Goal: Task Accomplishment & Management: Manage account settings

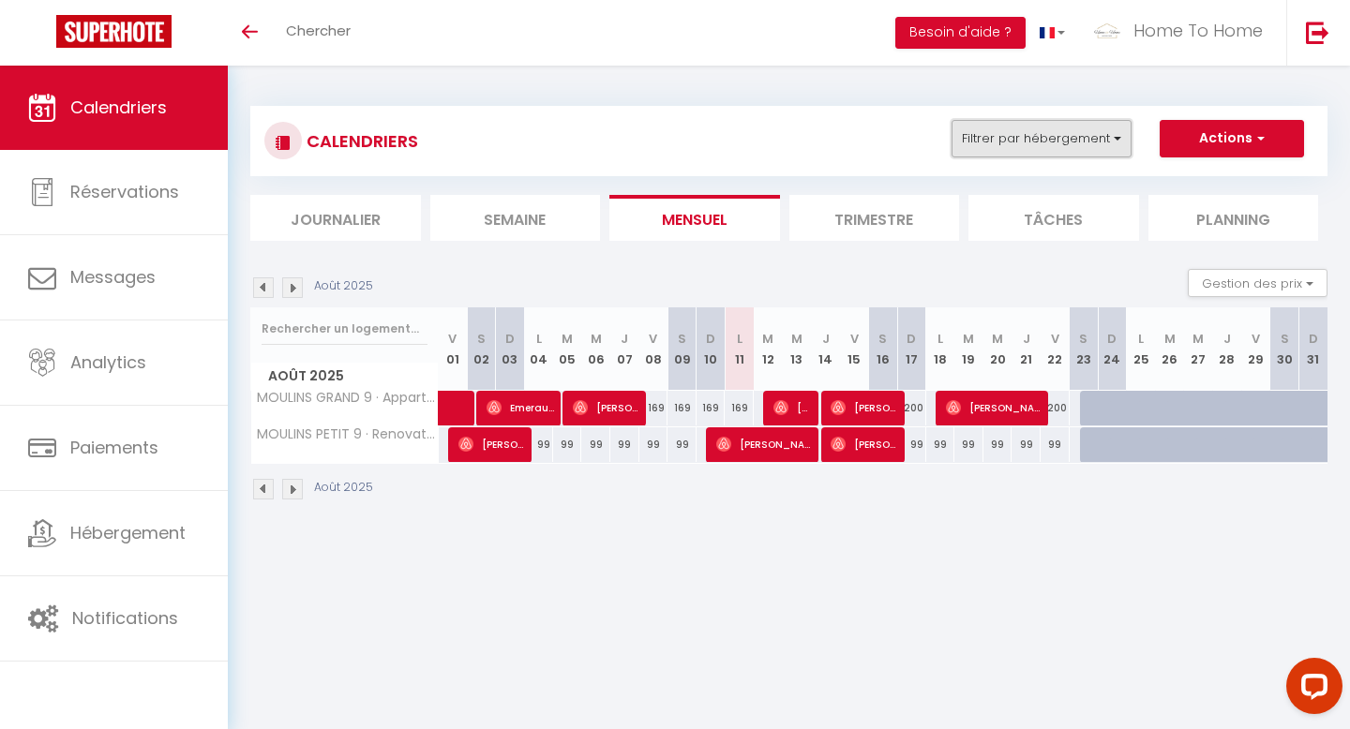
click at [1019, 143] on button "Filtrer par hébergement" at bounding box center [1042, 139] width 180 height 38
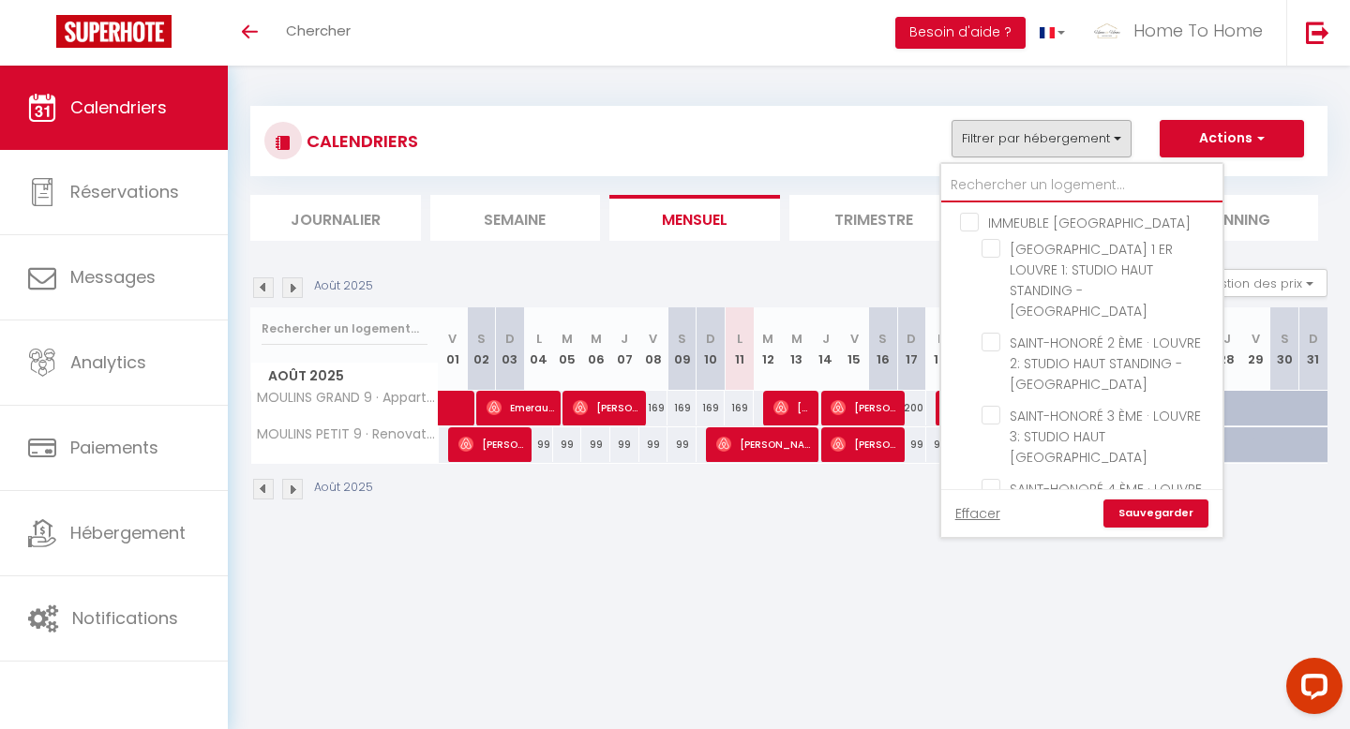
click at [991, 190] on input "text" at bounding box center [1081, 186] width 281 height 34
type input "p"
checkbox input "false"
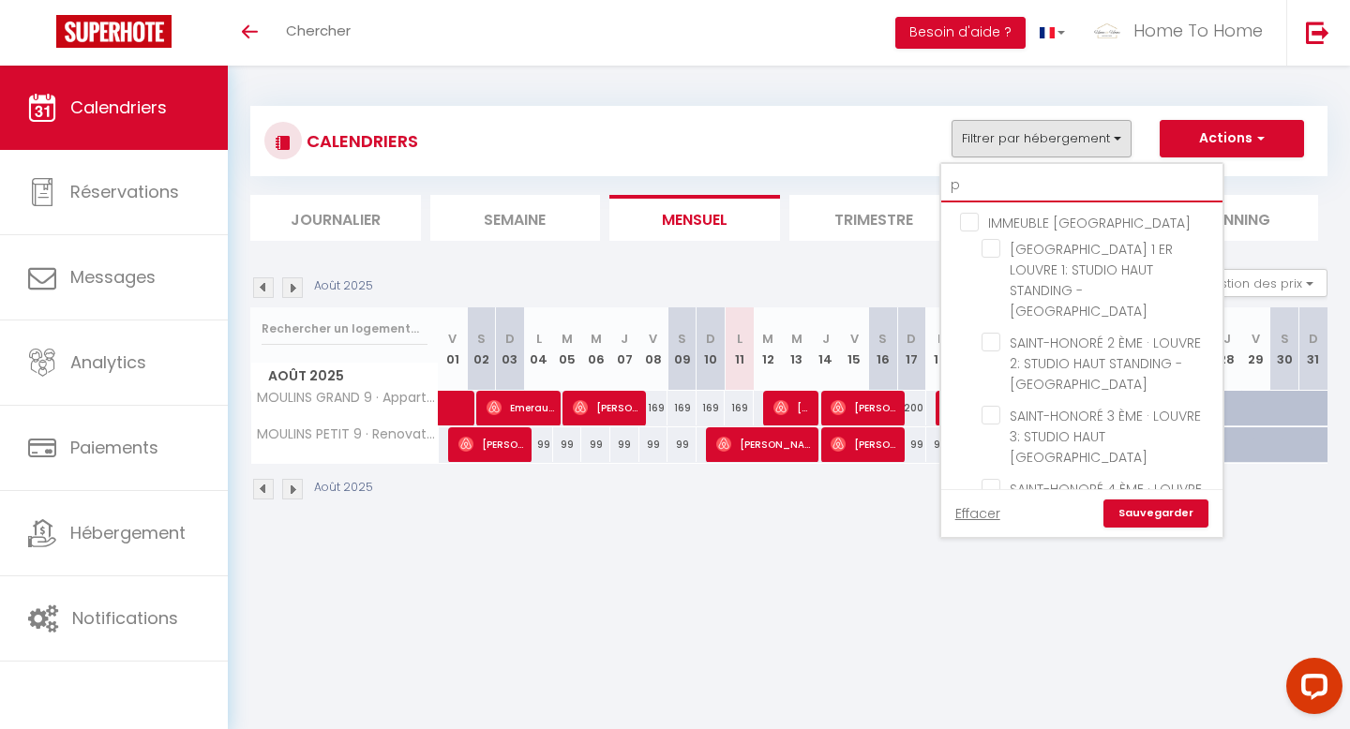
checkbox input "false"
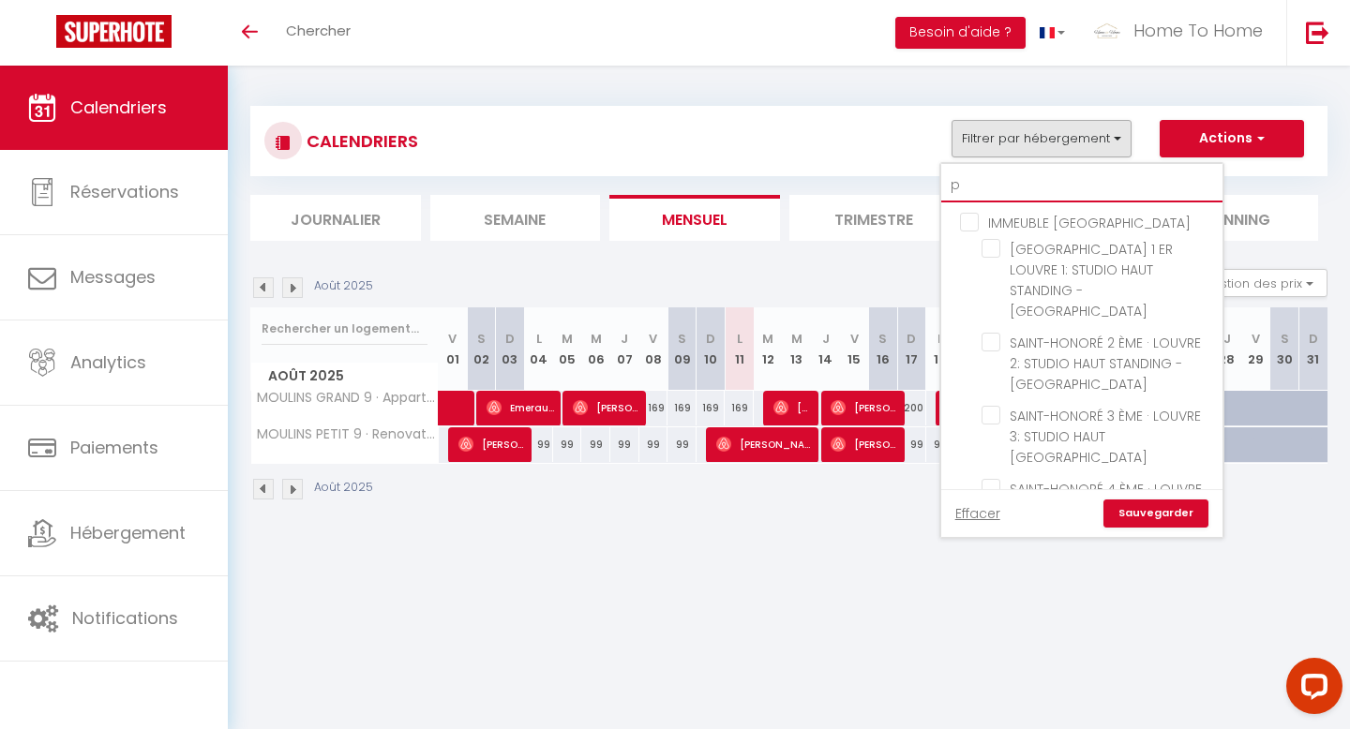
type input "pa"
checkbox input "false"
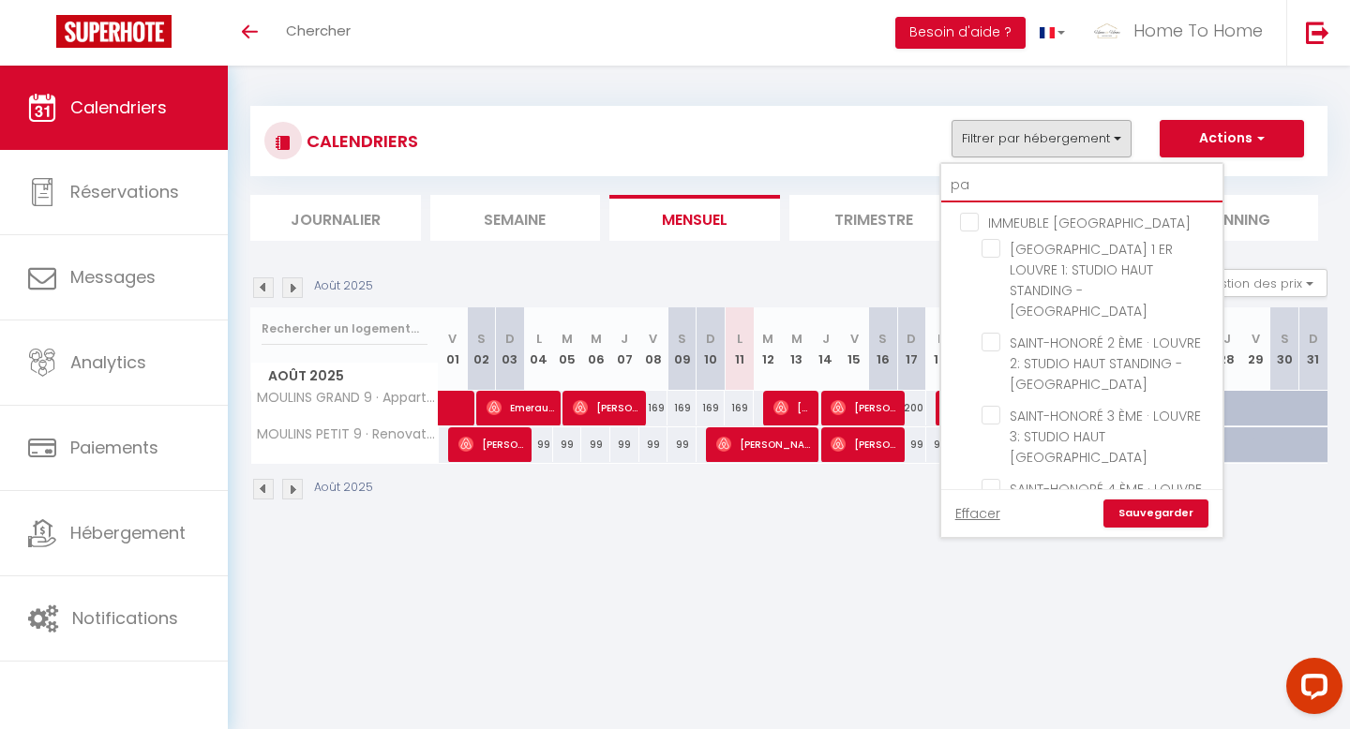
checkbox input "false"
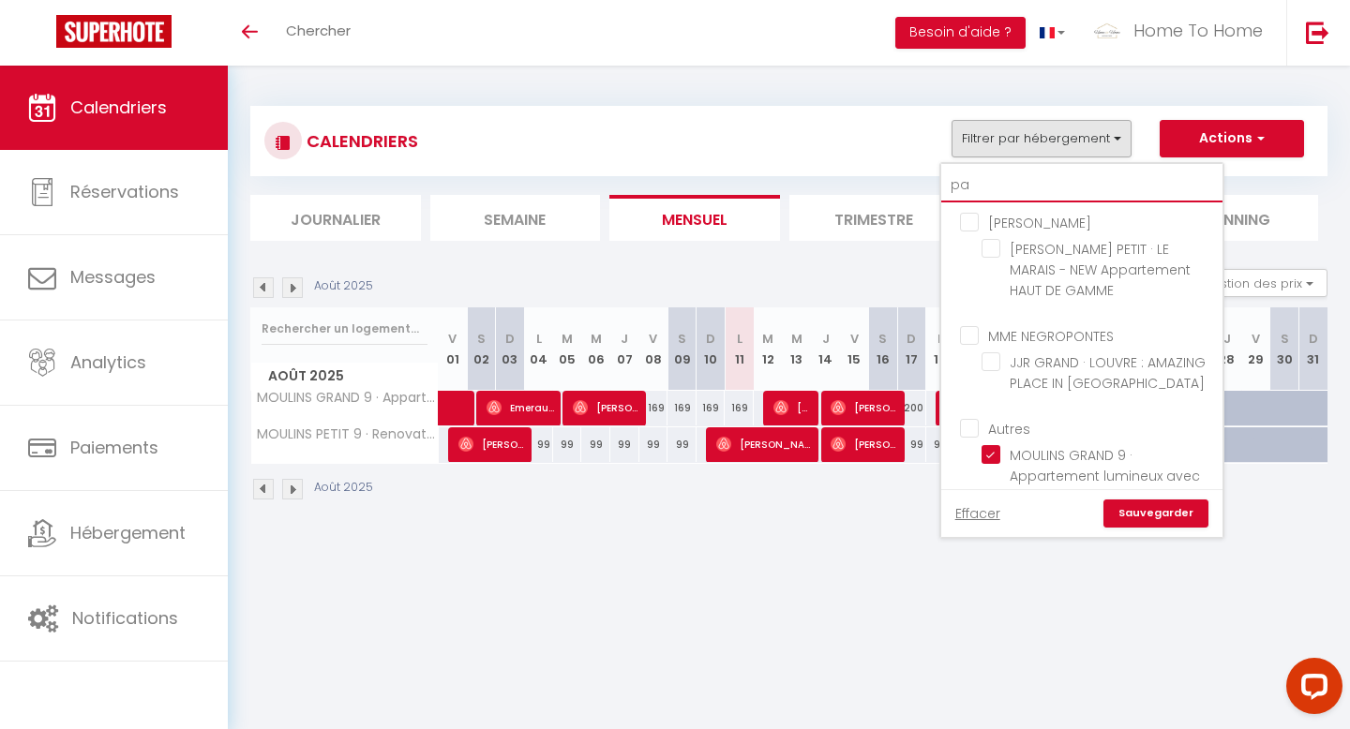
type input "p"
checkbox input "false"
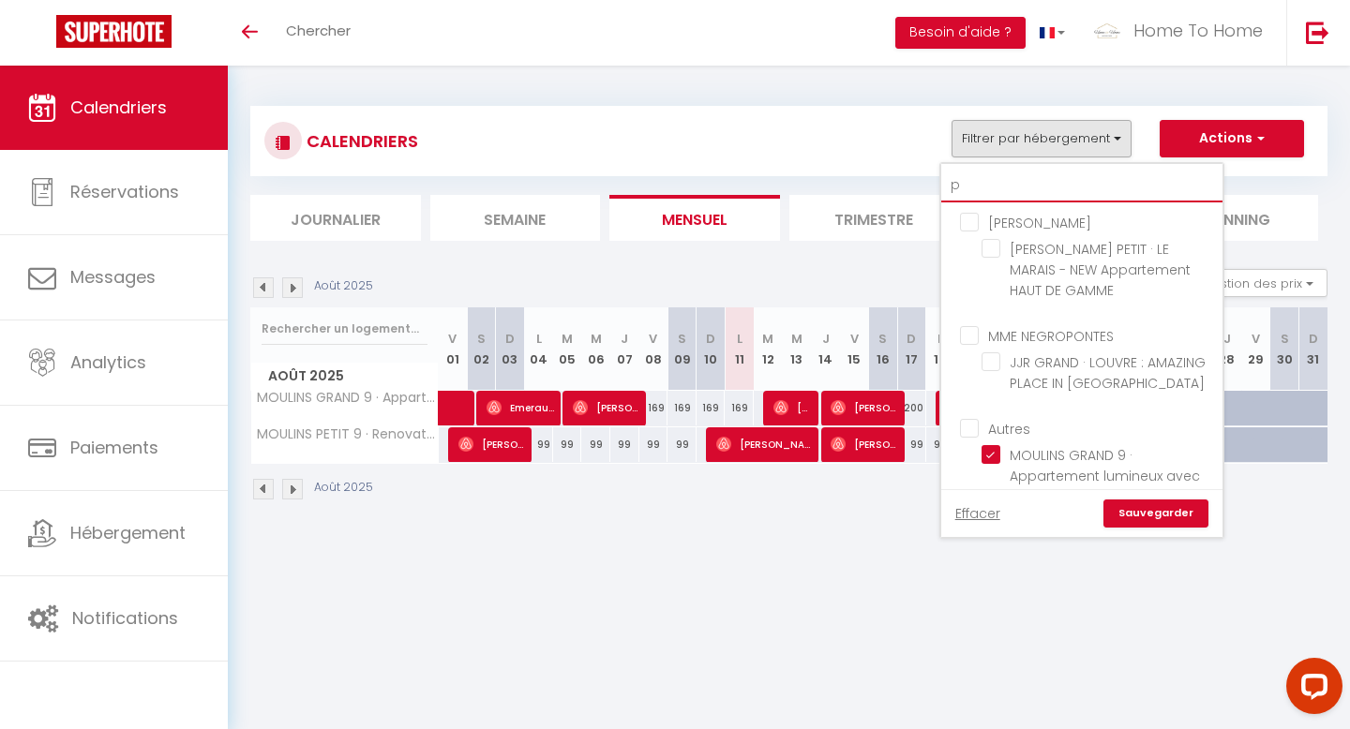
checkbox input "false"
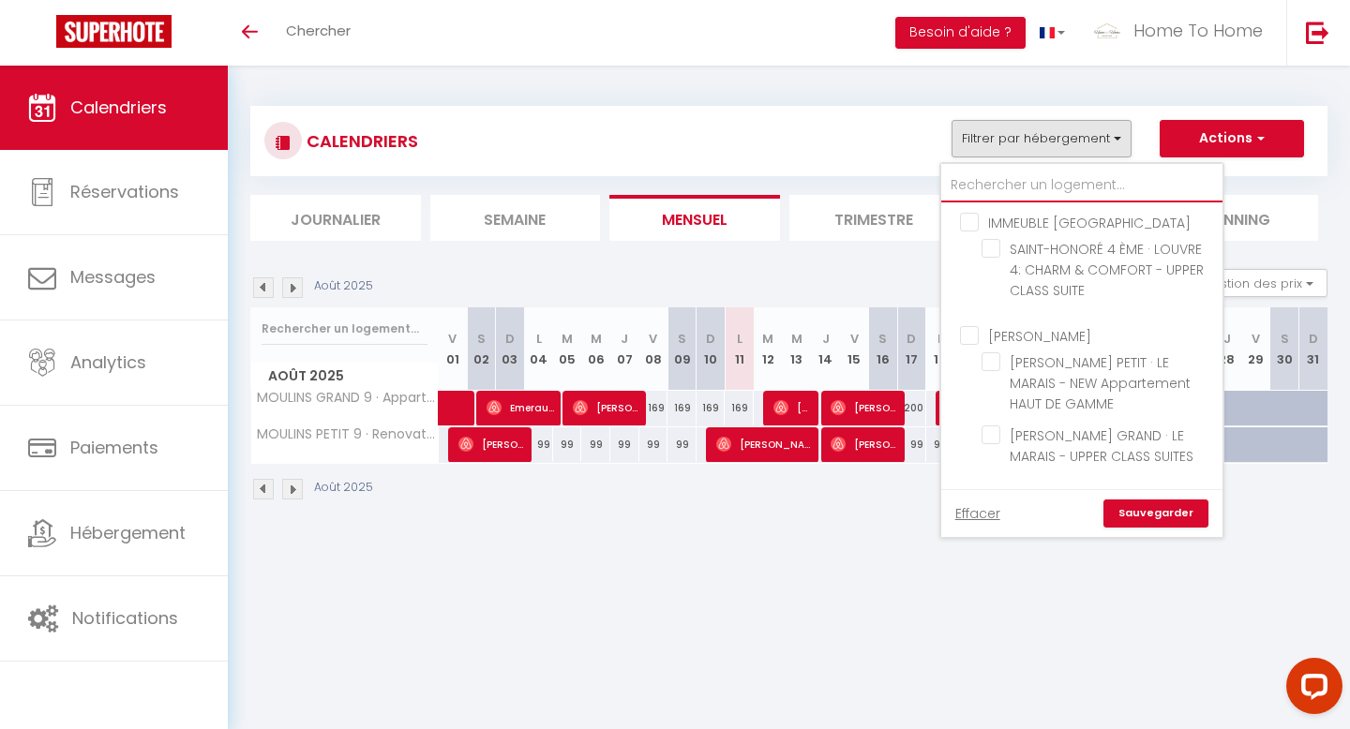
checkbox input "false"
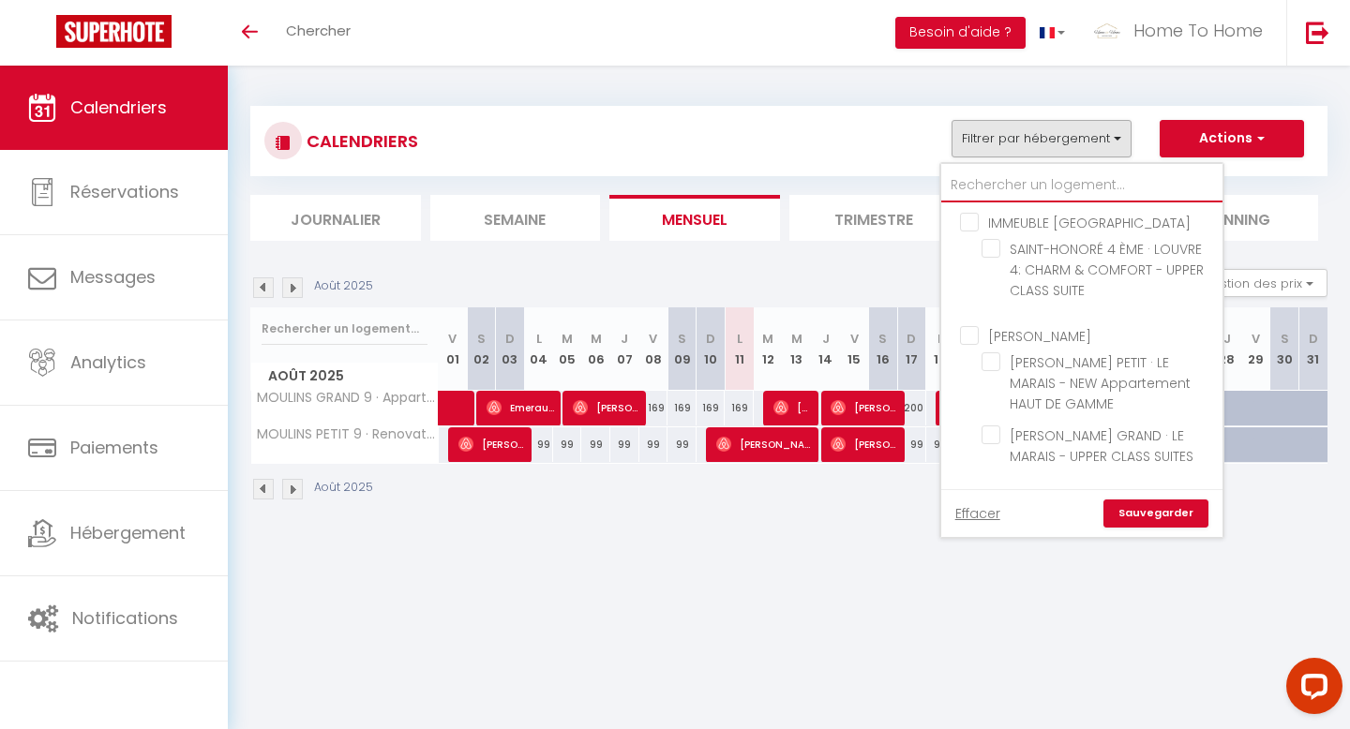
checkbox input "false"
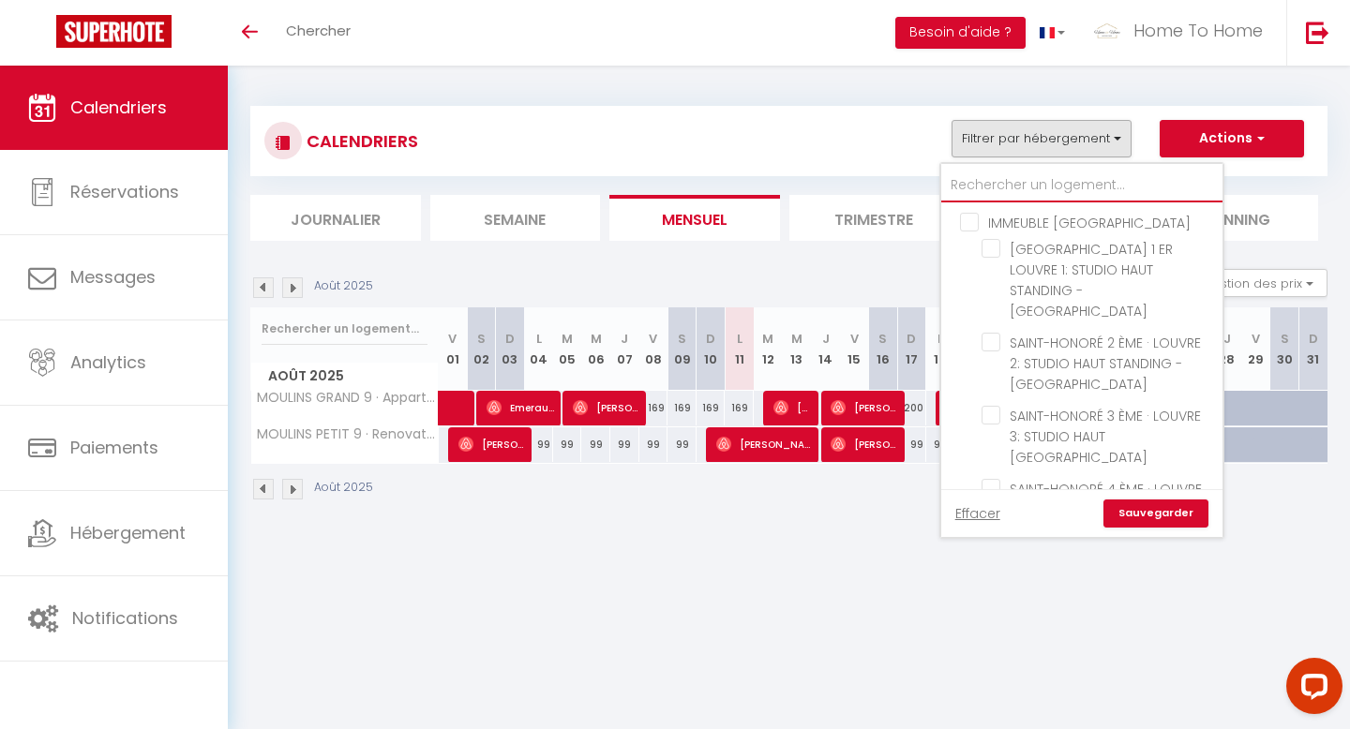
type input "m"
checkbox input "false"
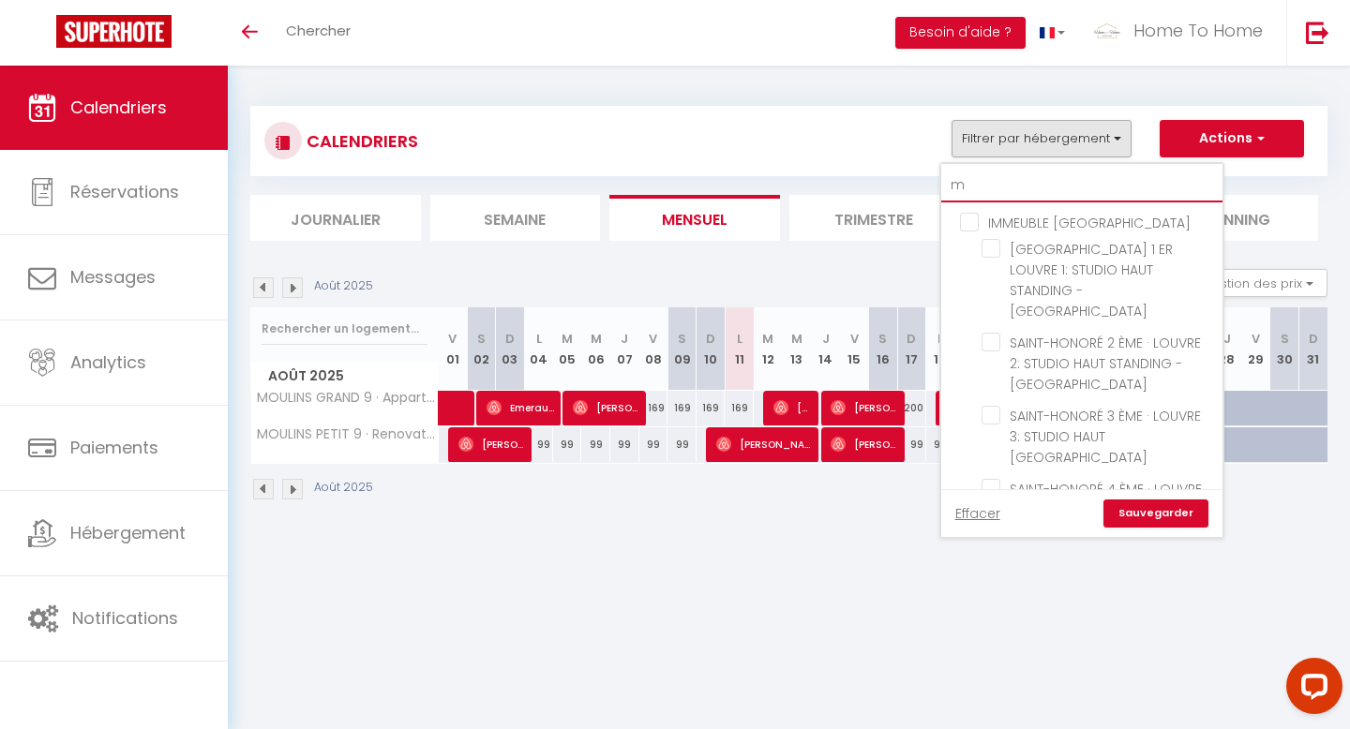
checkbox input "false"
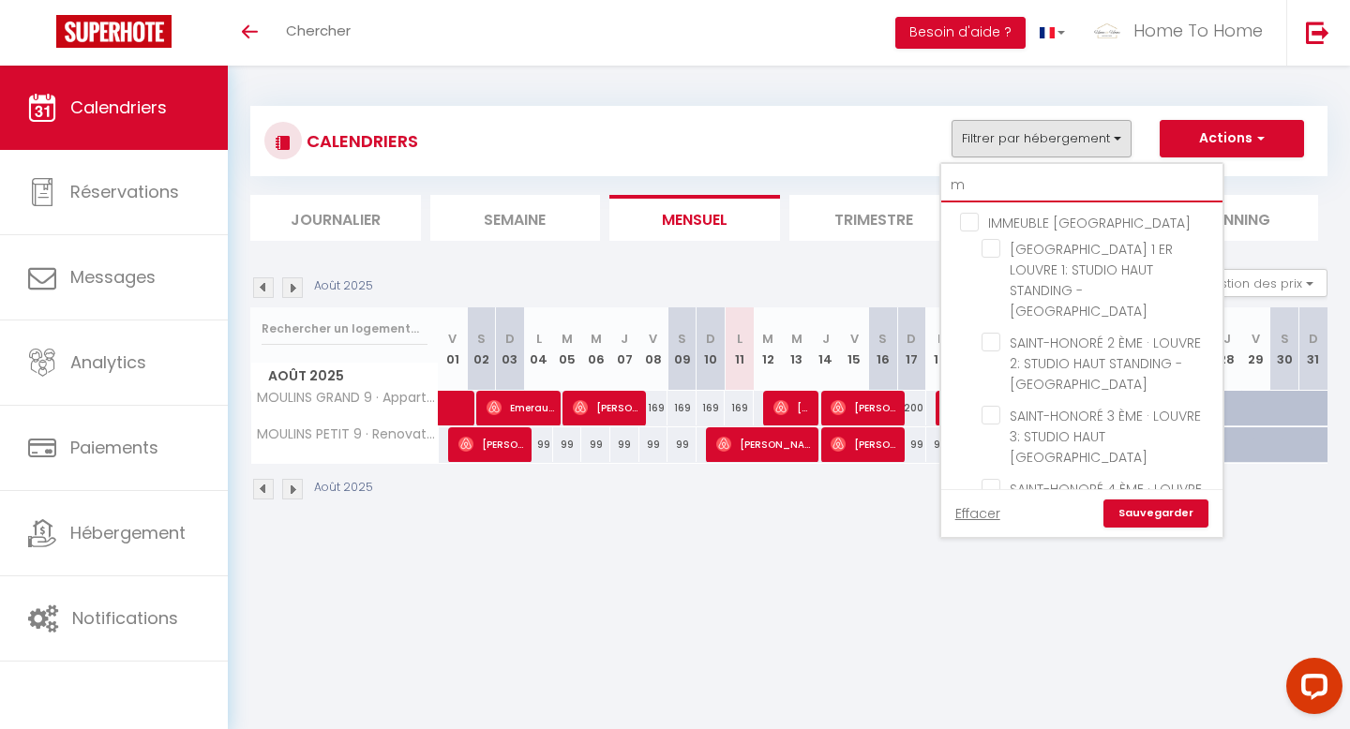
checkbox input "false"
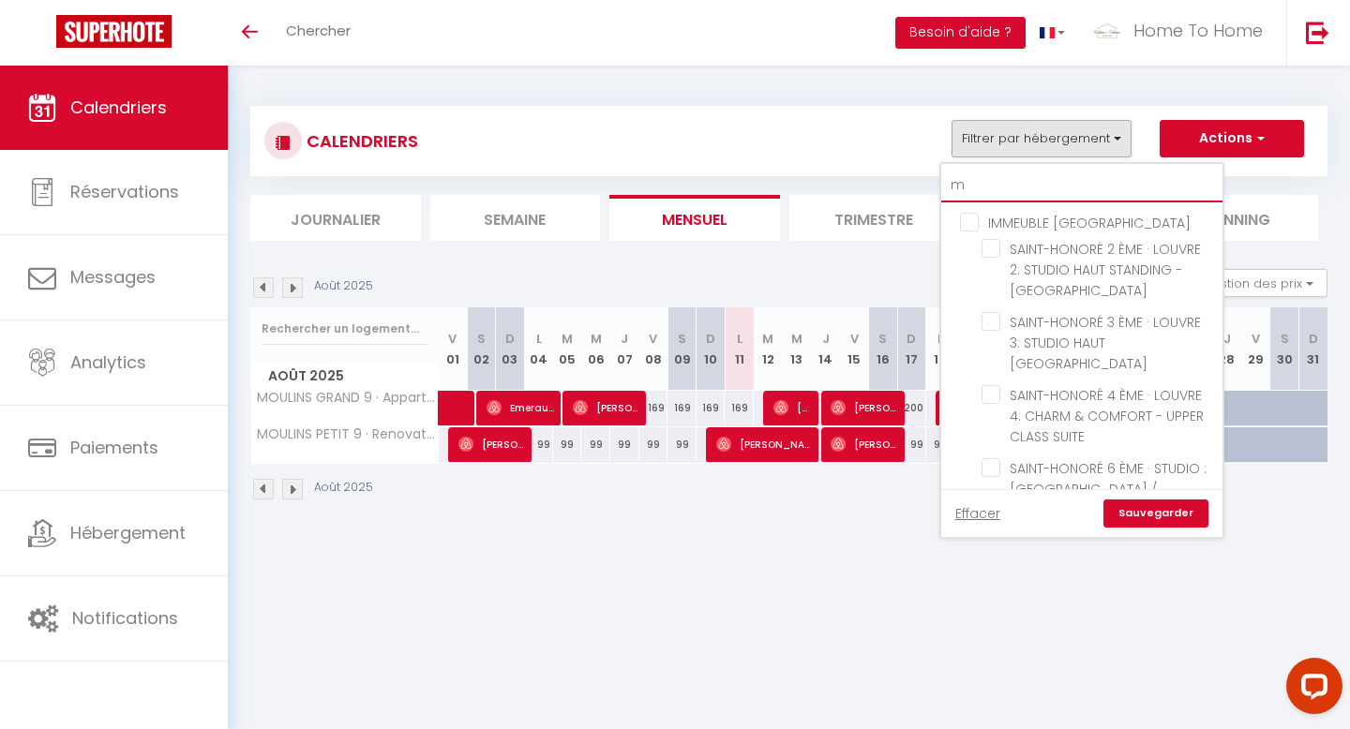
type input "mo"
checkbox input "false"
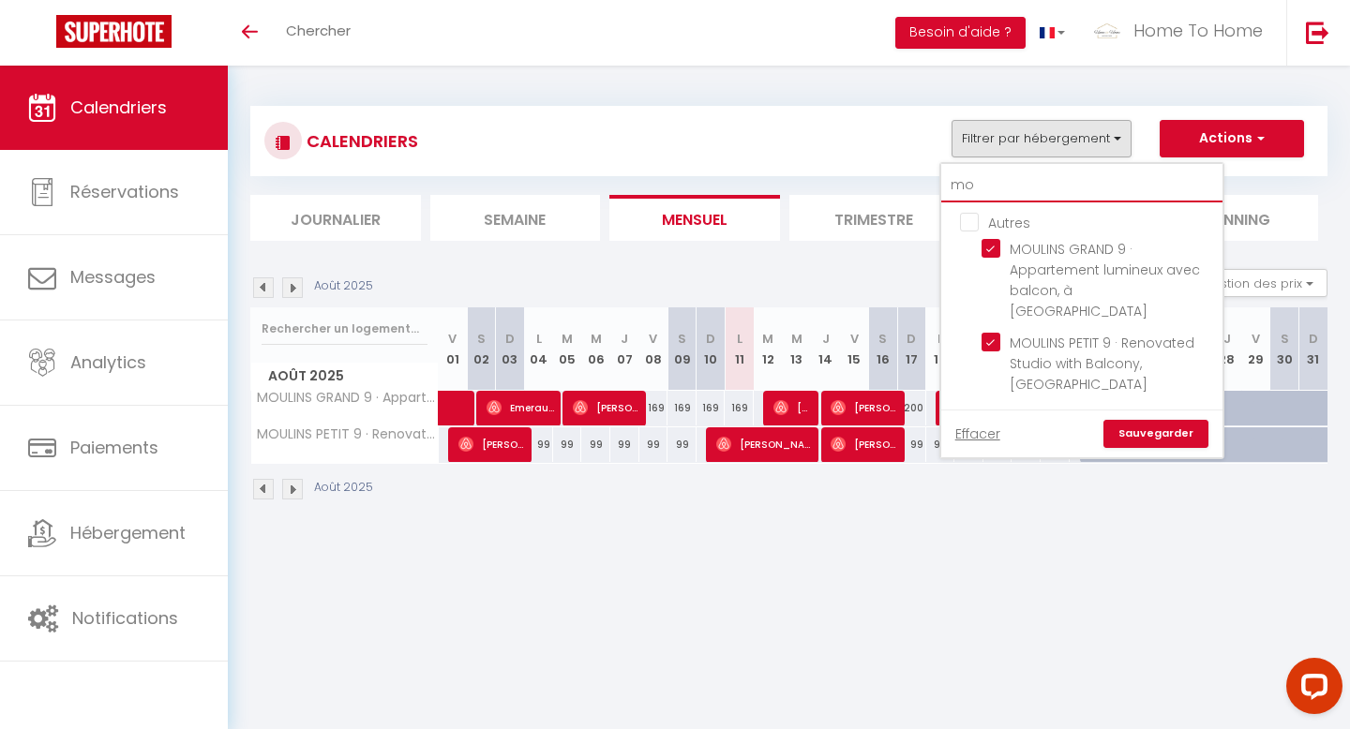
type input "mou"
checkbox input "false"
type input "moul"
checkbox input "false"
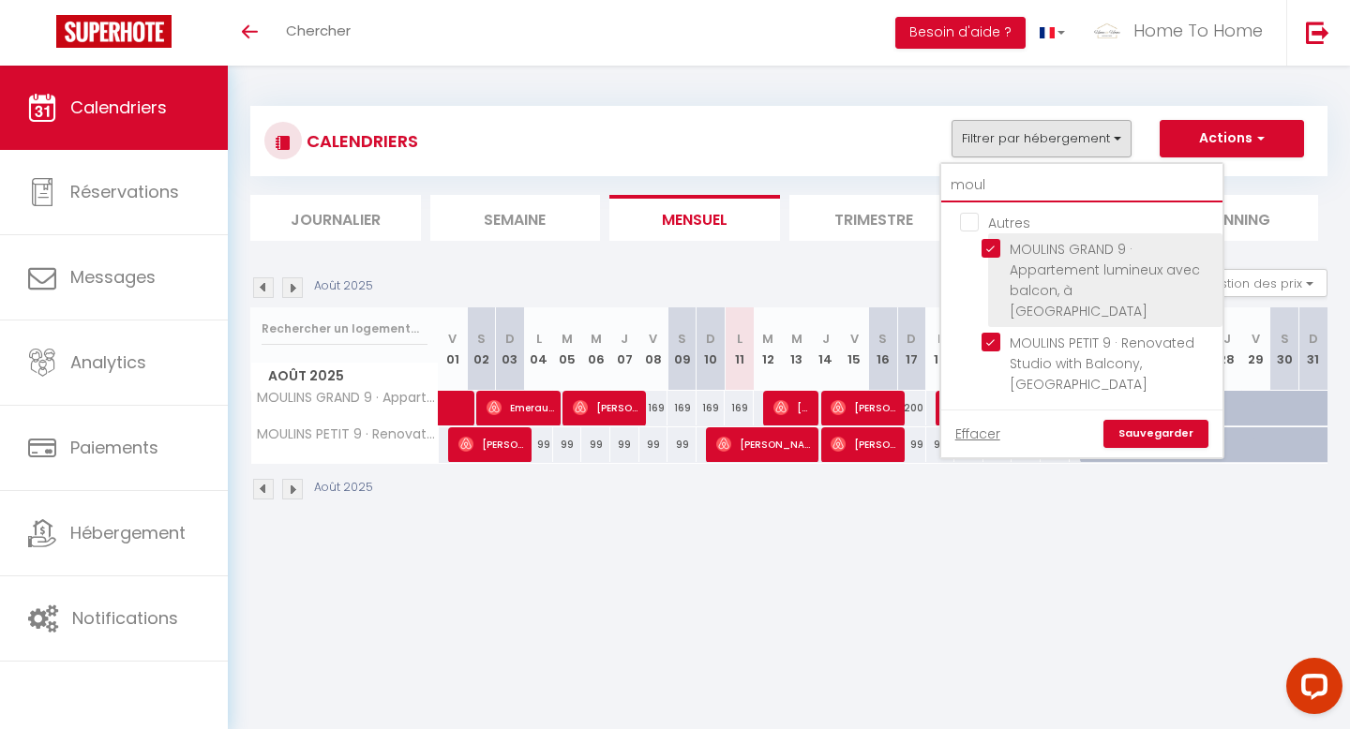
type input "moul"
click at [997, 236] on li "MOULINS GRAND 9 · Appartement lumineux avec balcon, à [GEOGRAPHIC_DATA]" at bounding box center [1105, 280] width 234 height 94
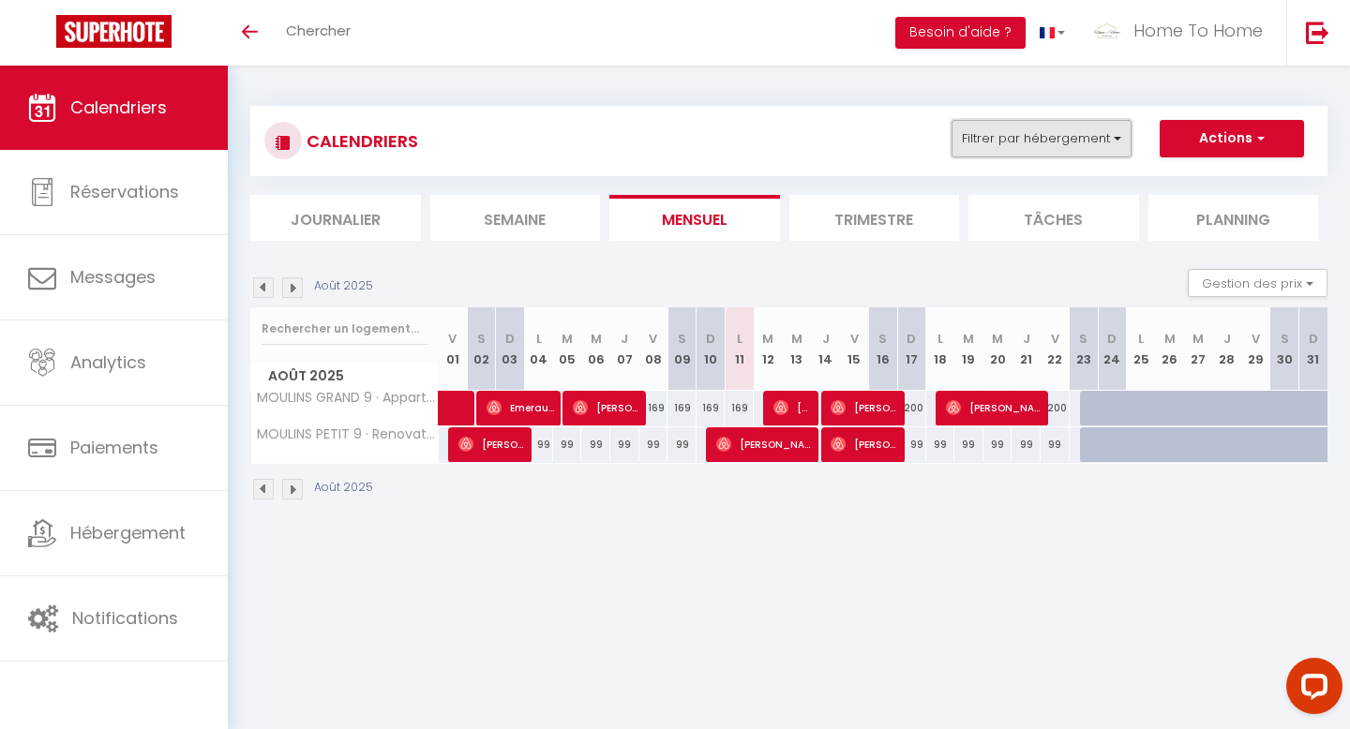
click at [1014, 140] on button "Filtrer par hébergement" at bounding box center [1042, 139] width 180 height 38
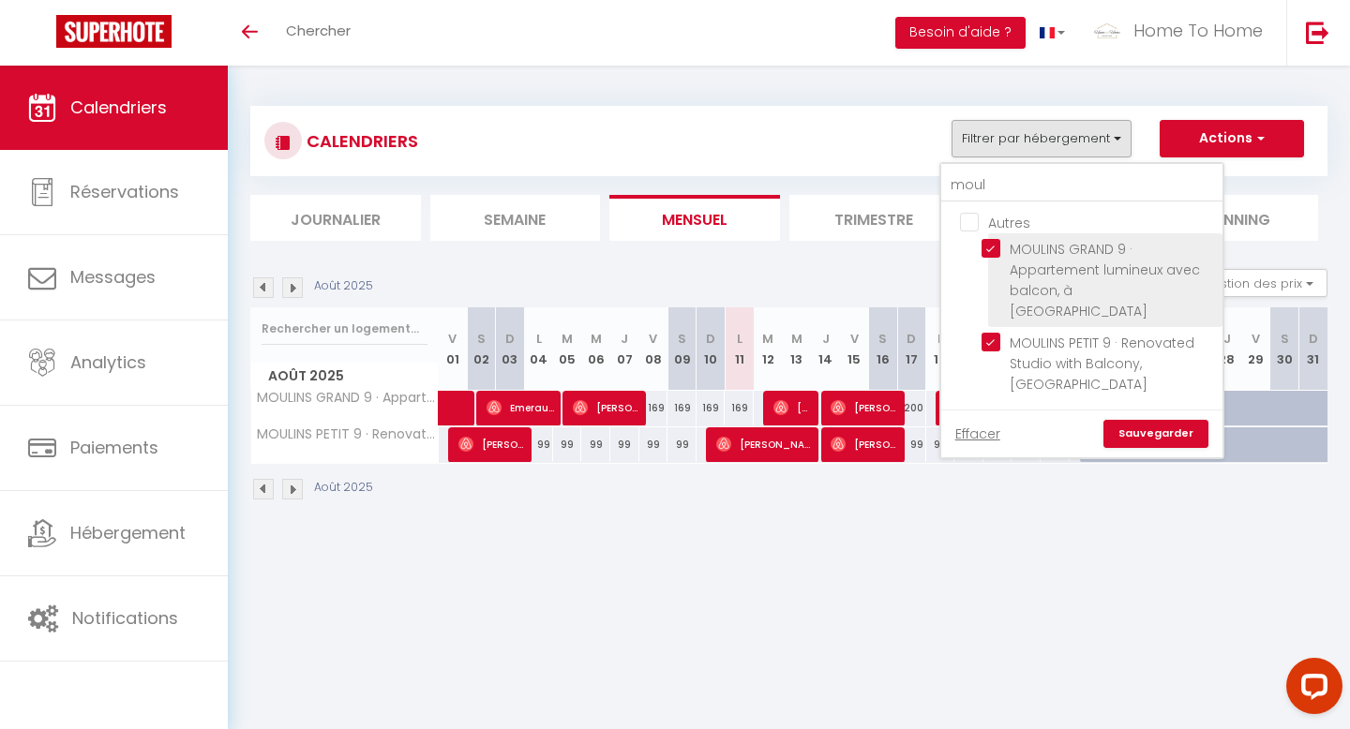
click at [993, 241] on input "MOULINS GRAND 9 · Appartement lumineux avec balcon, à [GEOGRAPHIC_DATA]" at bounding box center [1099, 248] width 234 height 19
checkbox input "false"
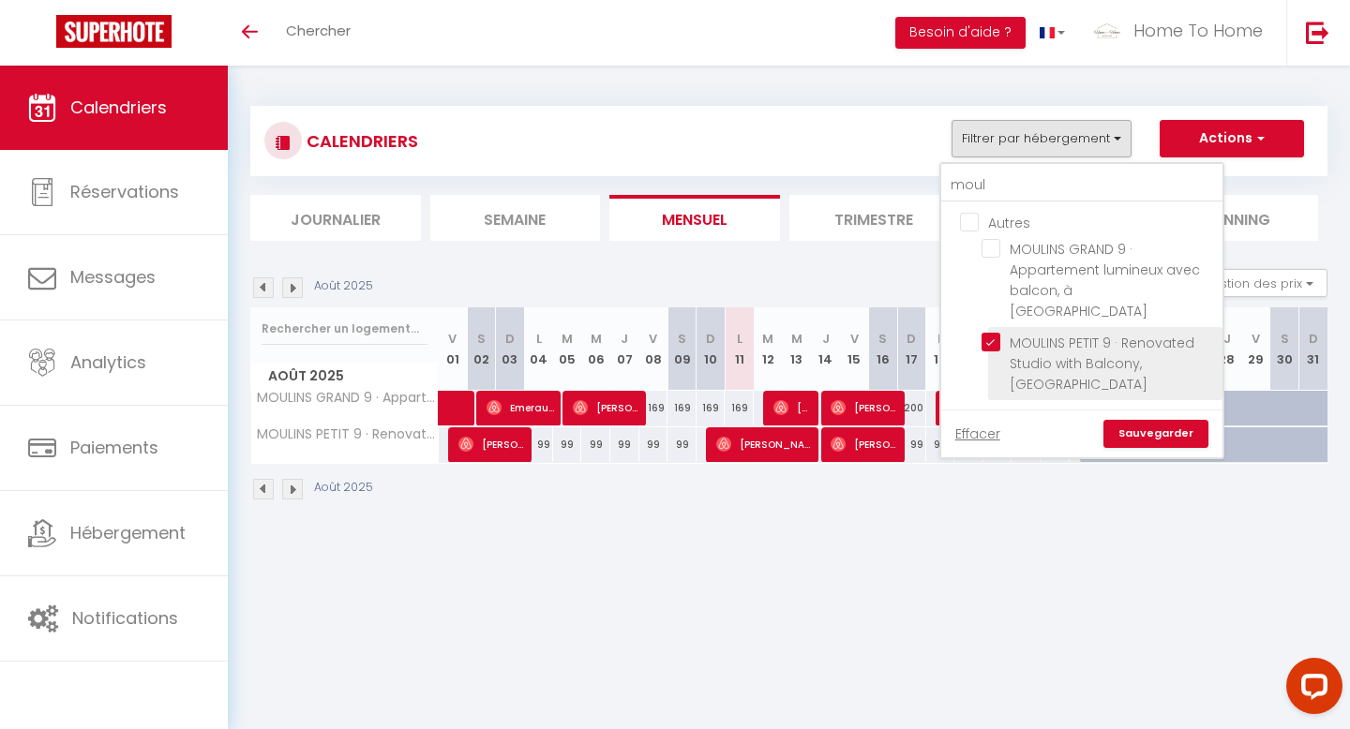
click at [1006, 333] on label "MOULINS PETIT 9 · Renovated Studio with Balcony, [GEOGRAPHIC_DATA]" at bounding box center [1105, 364] width 210 height 62
click at [1006, 333] on input "MOULINS PETIT 9 · Renovated Studio with Balcony, [GEOGRAPHIC_DATA]" at bounding box center [1099, 342] width 234 height 19
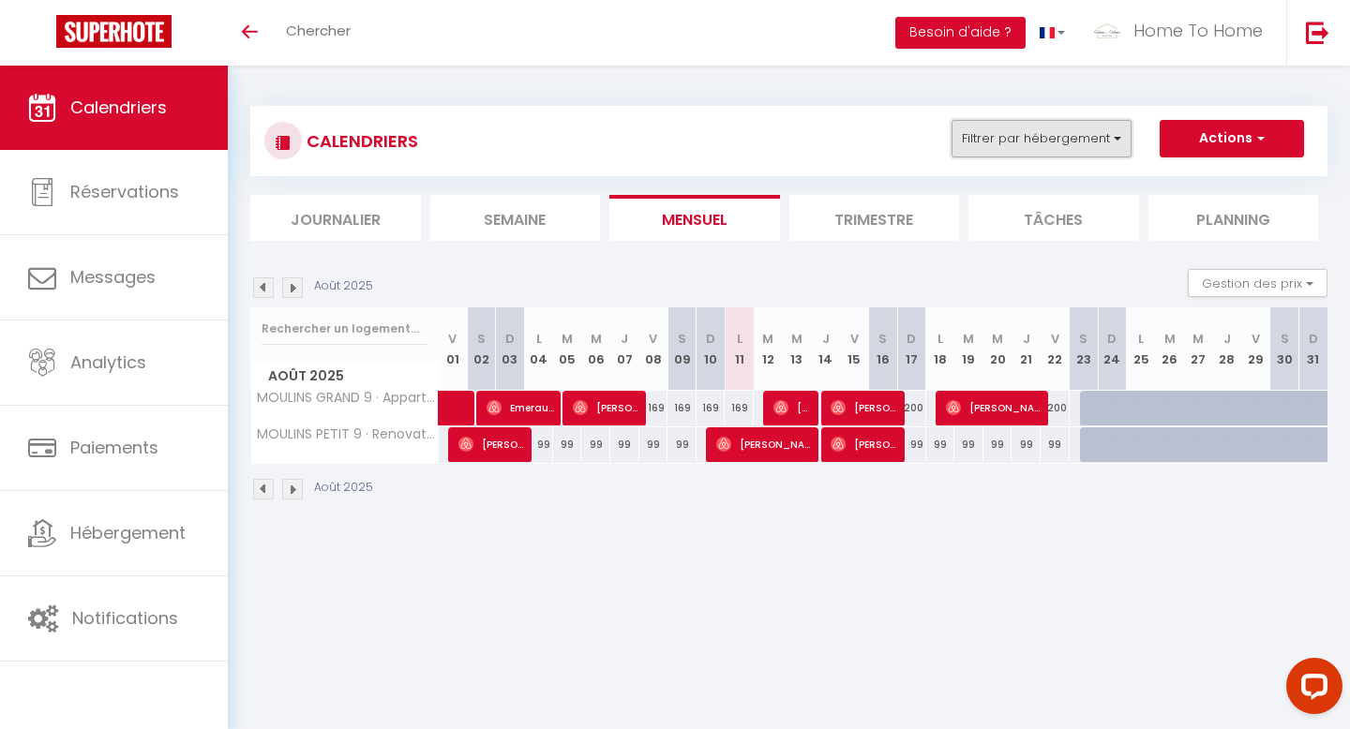
click at [1064, 145] on button "Filtrer par hébergement" at bounding box center [1042, 139] width 180 height 38
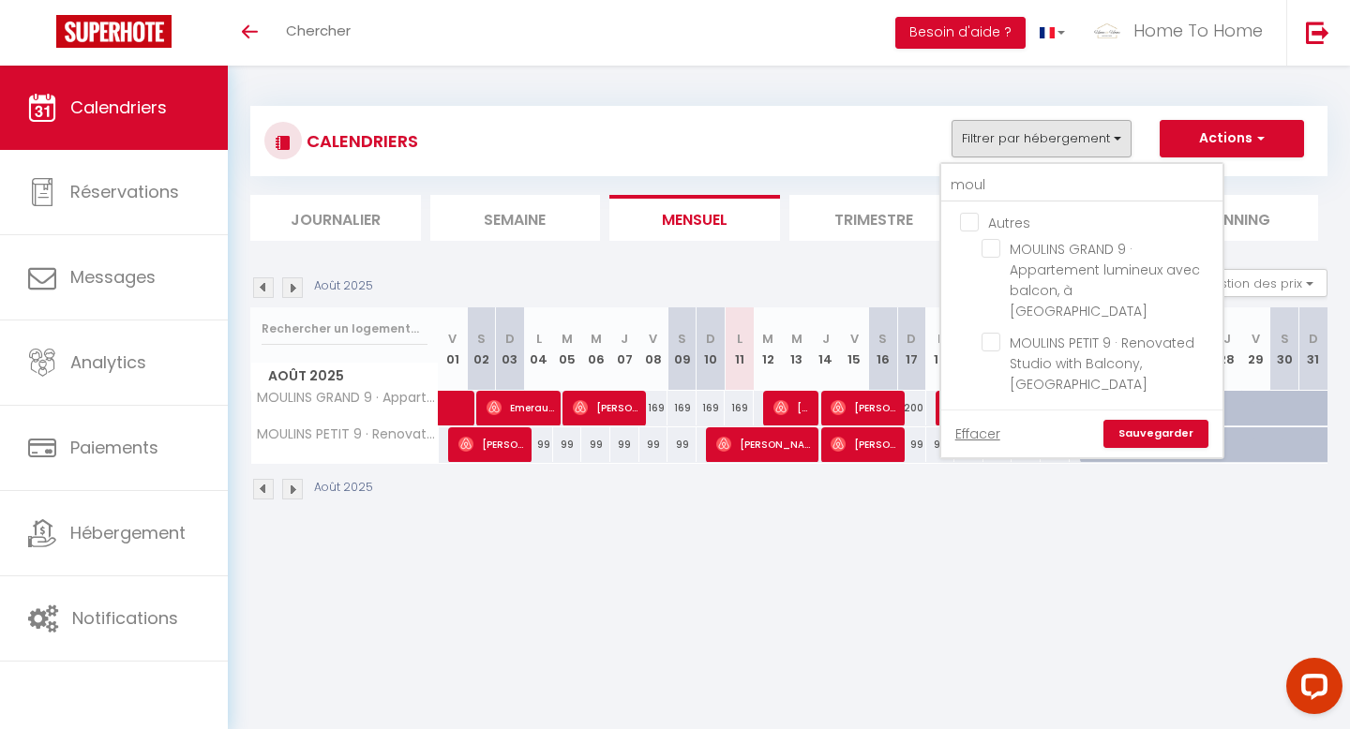
click at [1149, 420] on link "Sauvegarder" at bounding box center [1156, 434] width 105 height 28
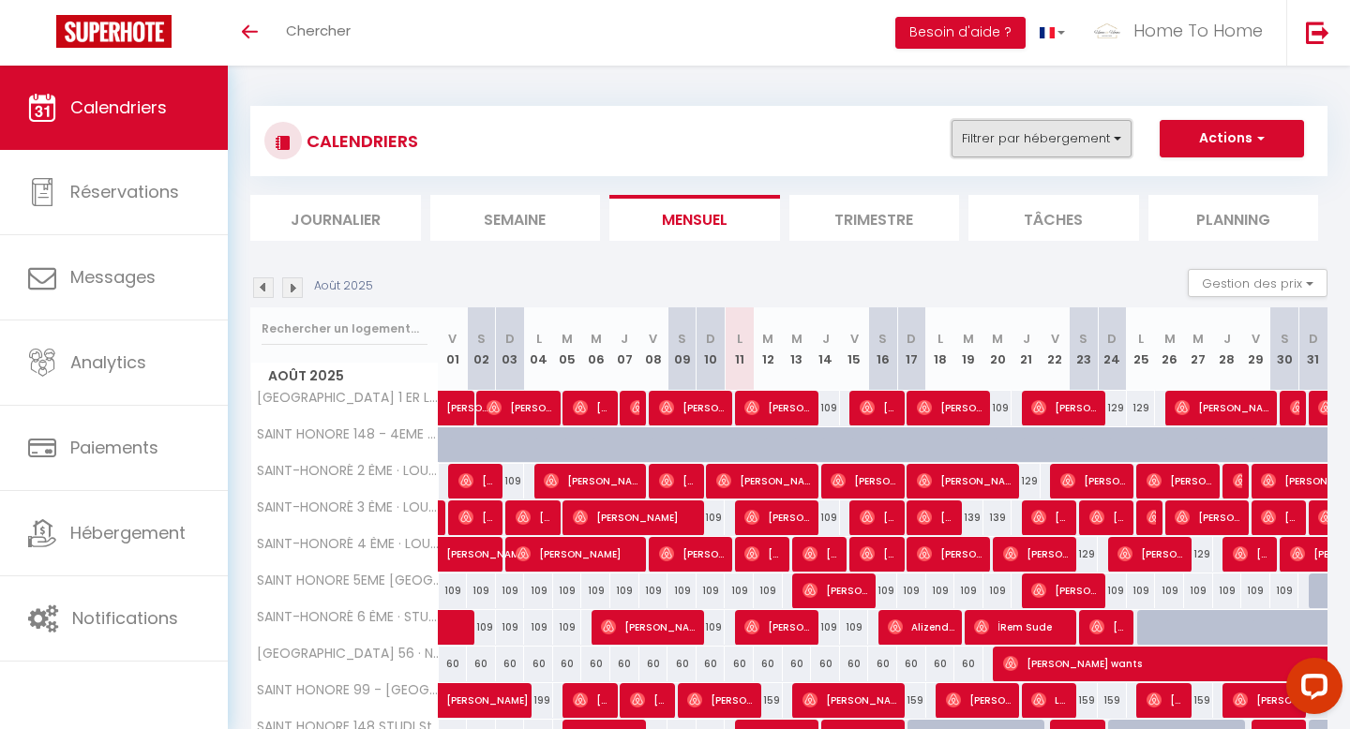
click at [1104, 148] on button "Filtrer par hébergement" at bounding box center [1042, 139] width 180 height 38
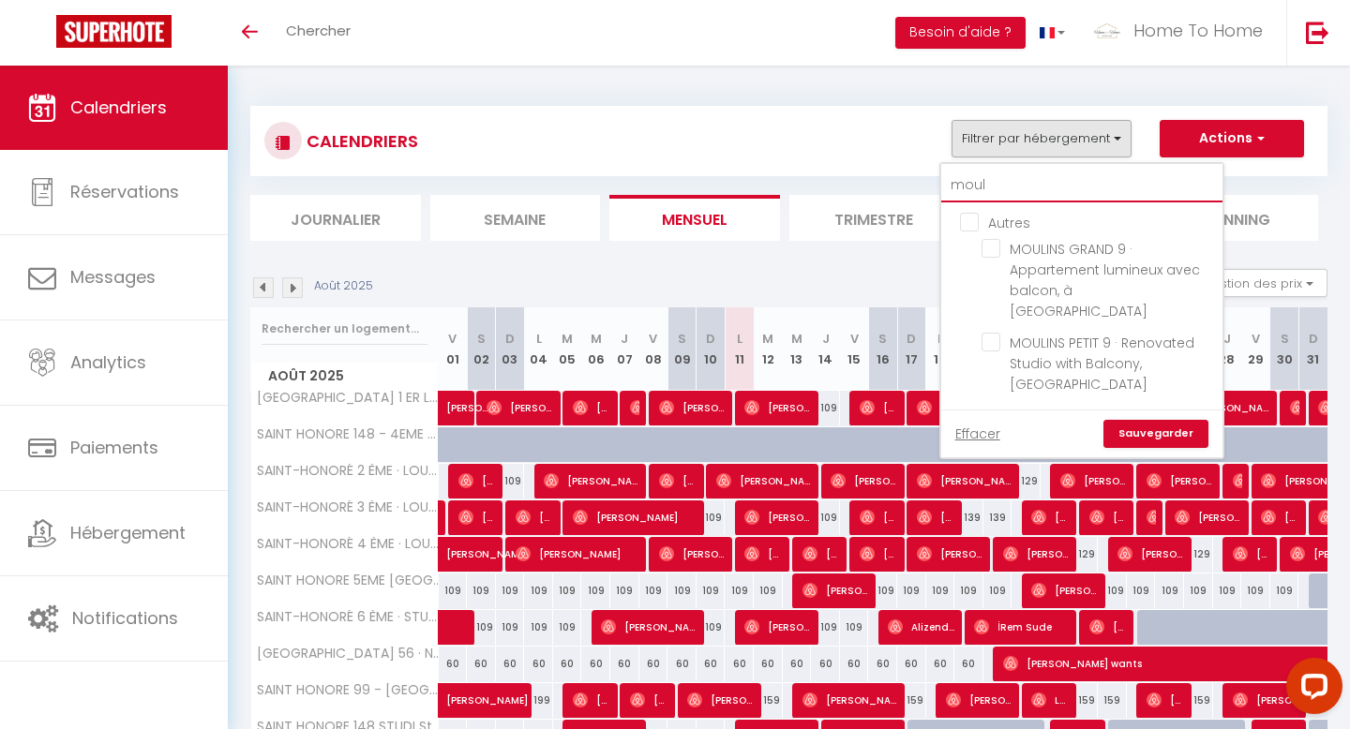
click at [1089, 193] on input "moul" at bounding box center [1081, 186] width 281 height 34
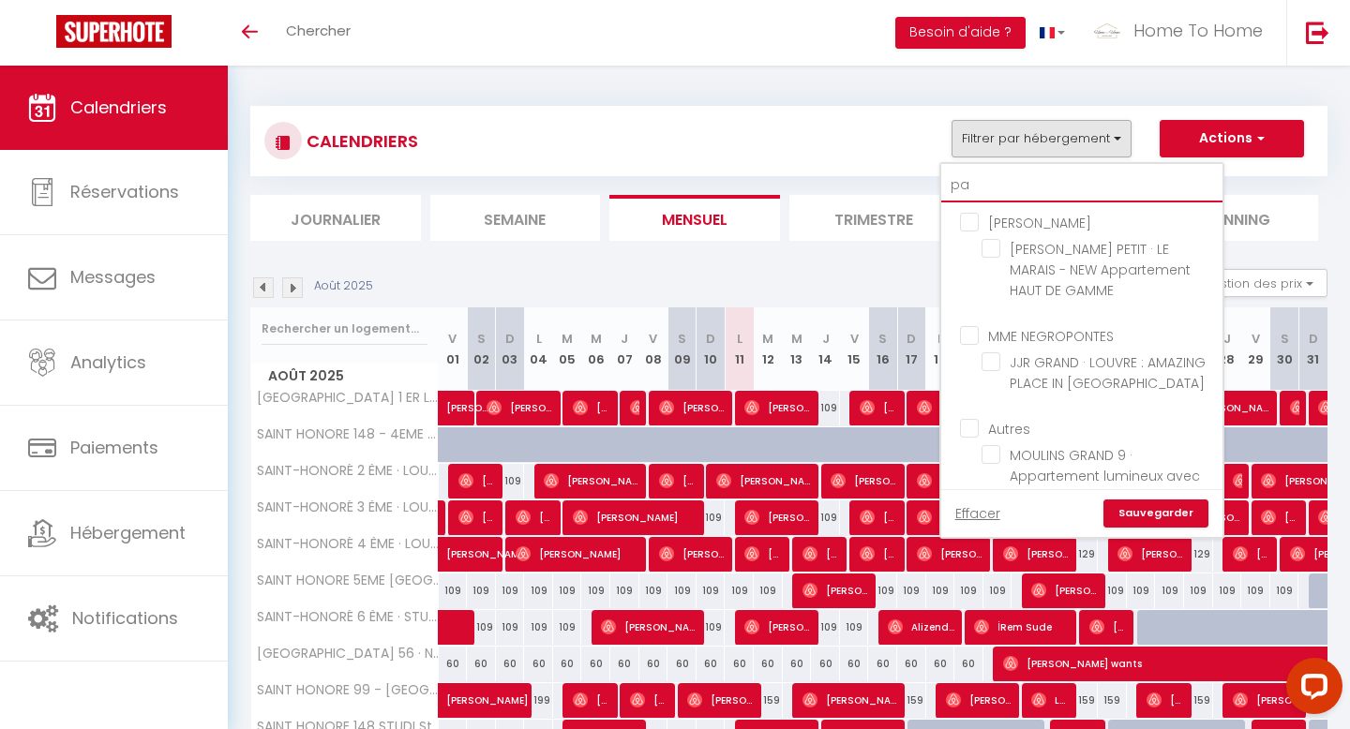
type input "p"
checkbox input "false"
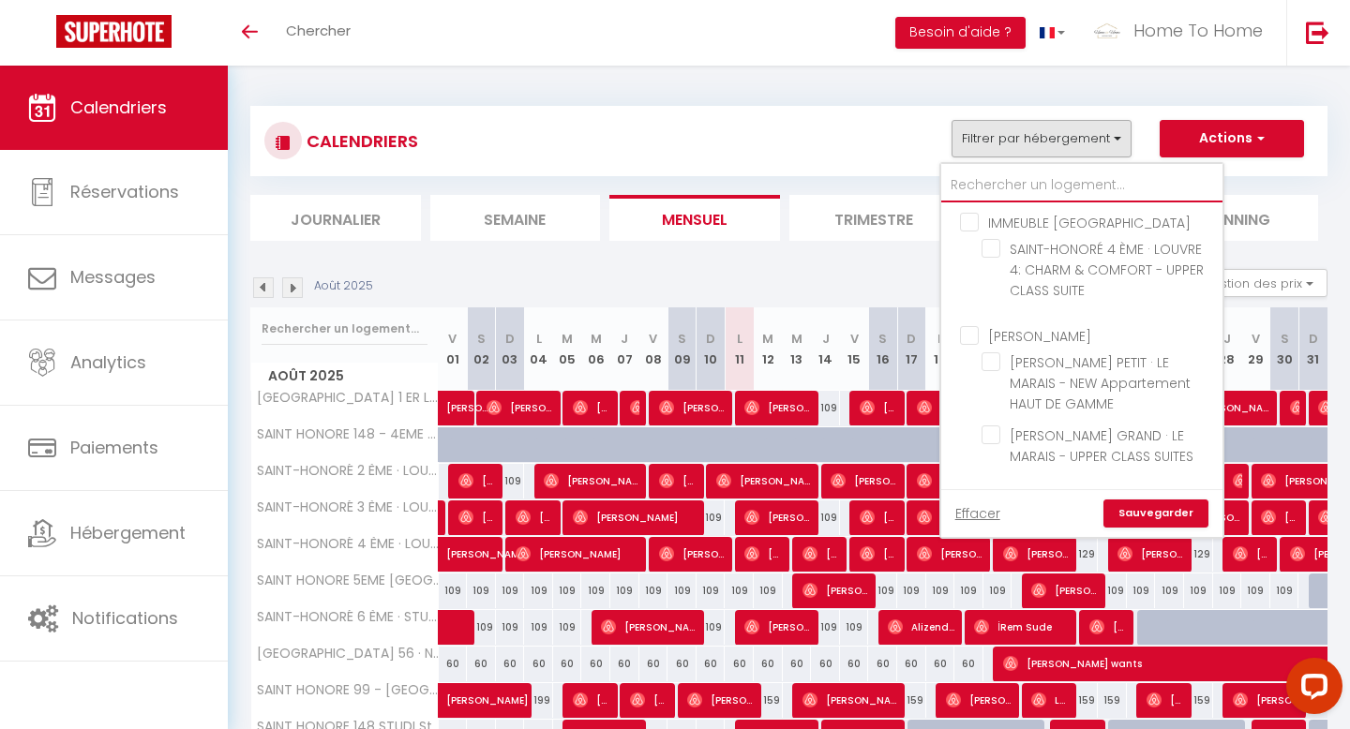
checkbox input "false"
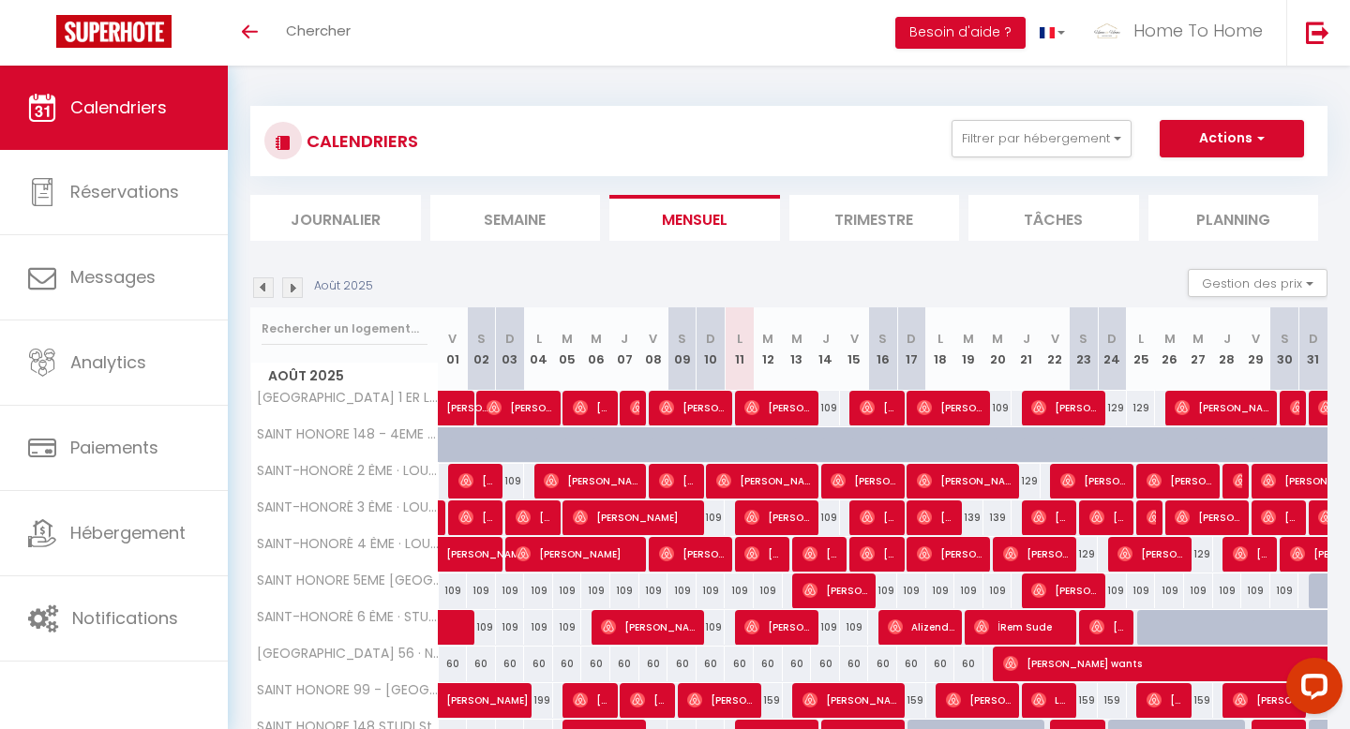
click at [1108, 158] on div "CALENDRIERS Filtrer par hébergement IMMEUBLE SAINT HONORÉ SAINT-HONORÉ 1 ER LOU…" at bounding box center [788, 141] width 1049 height 42
click at [1099, 144] on button "Filtrer par hébergement" at bounding box center [1042, 139] width 180 height 38
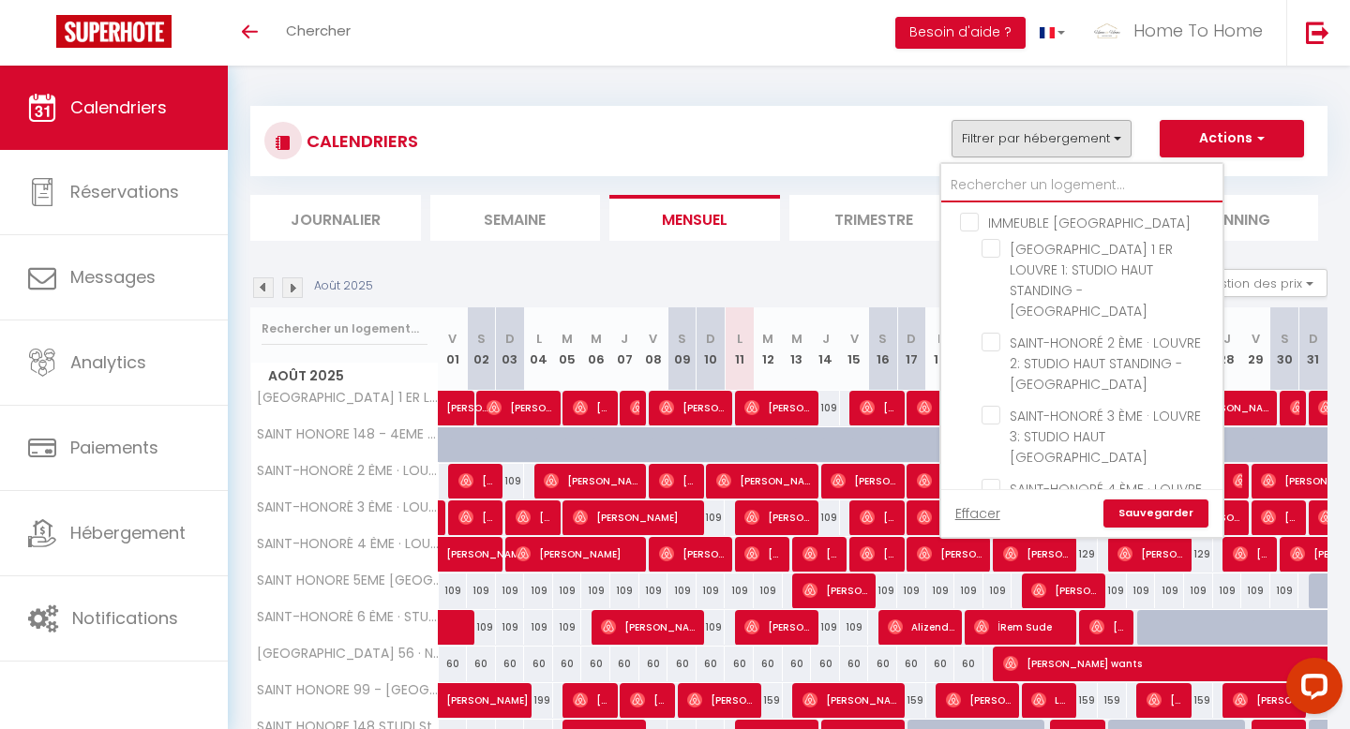
click at [1061, 173] on input "text" at bounding box center [1081, 186] width 281 height 34
type input "p"
checkbox input "false"
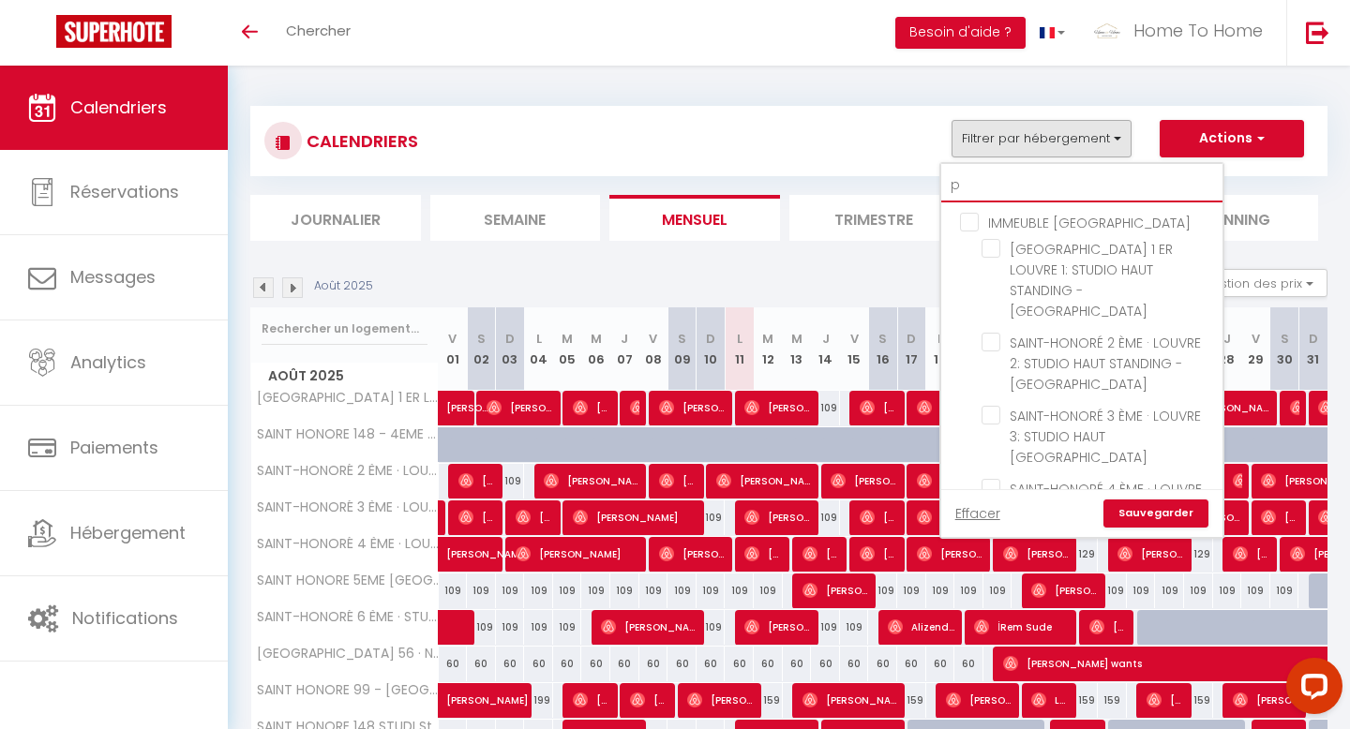
checkbox input "false"
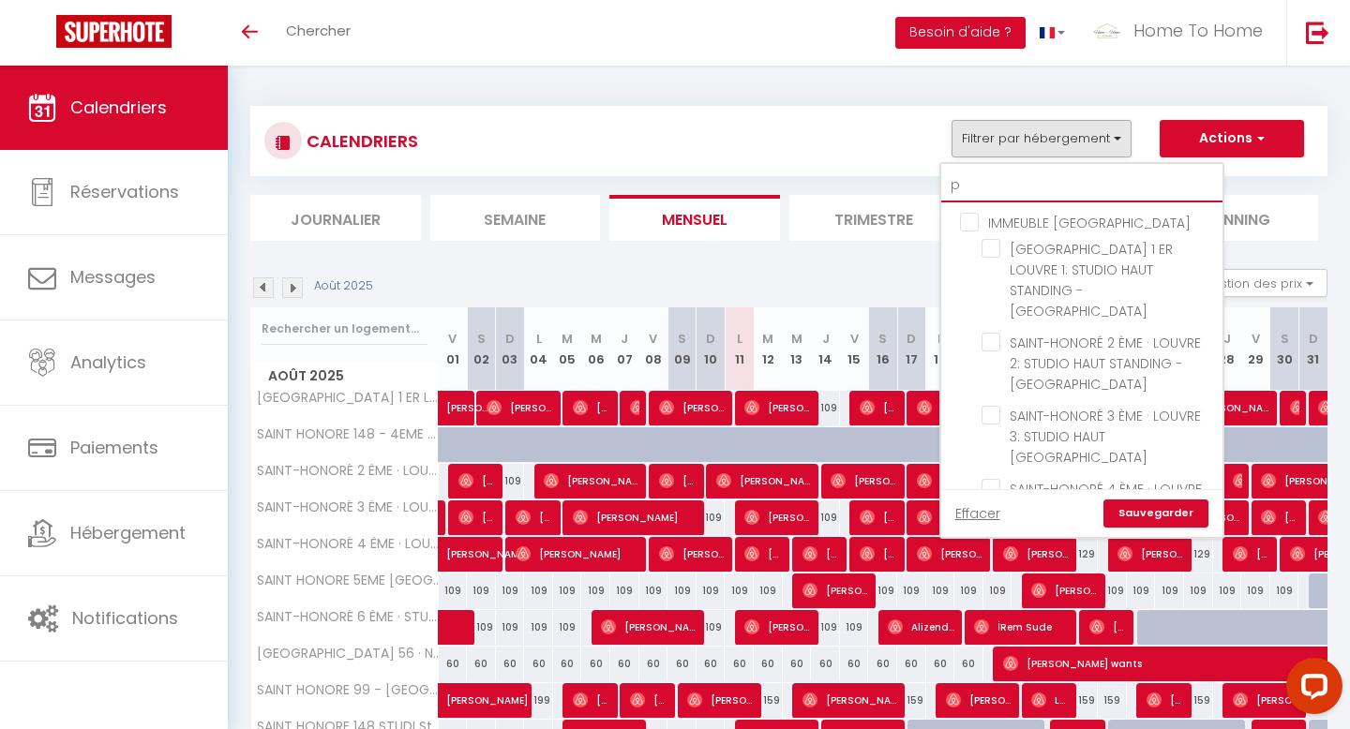
checkbox input "false"
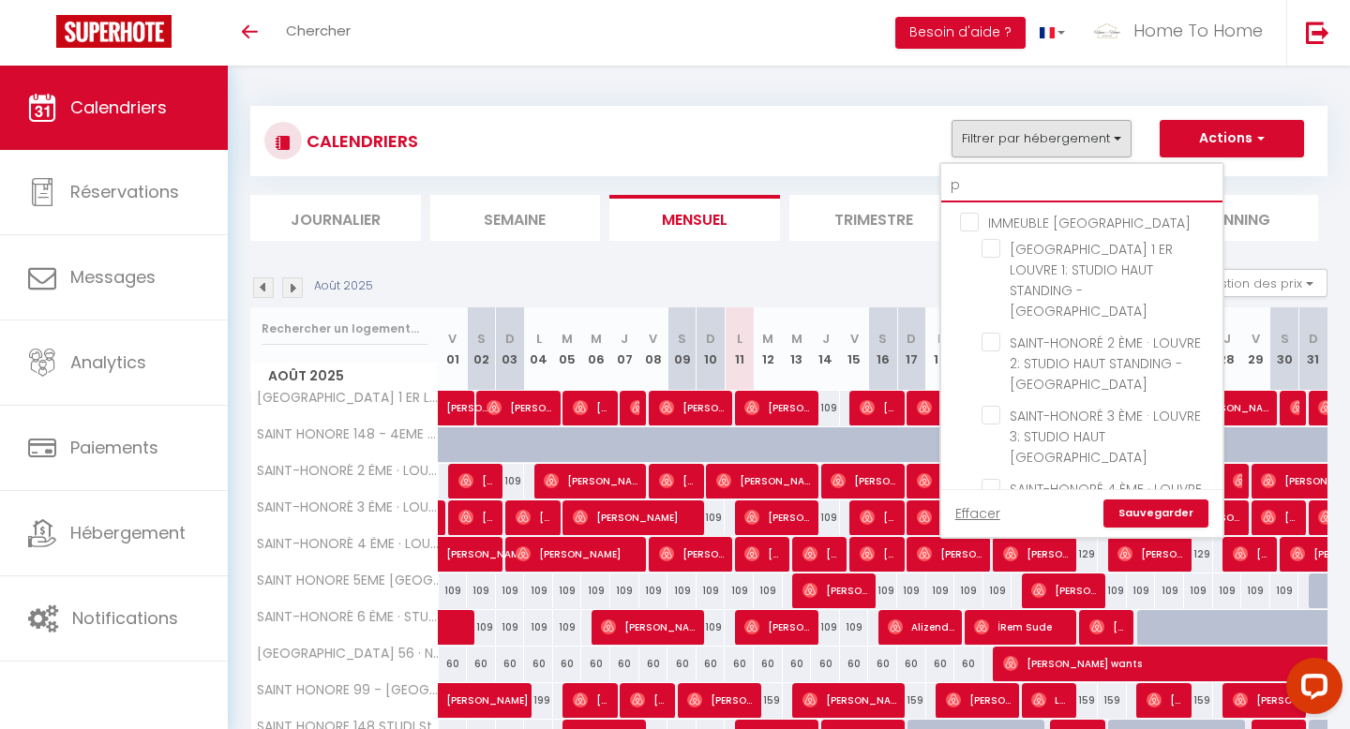
checkbox input "false"
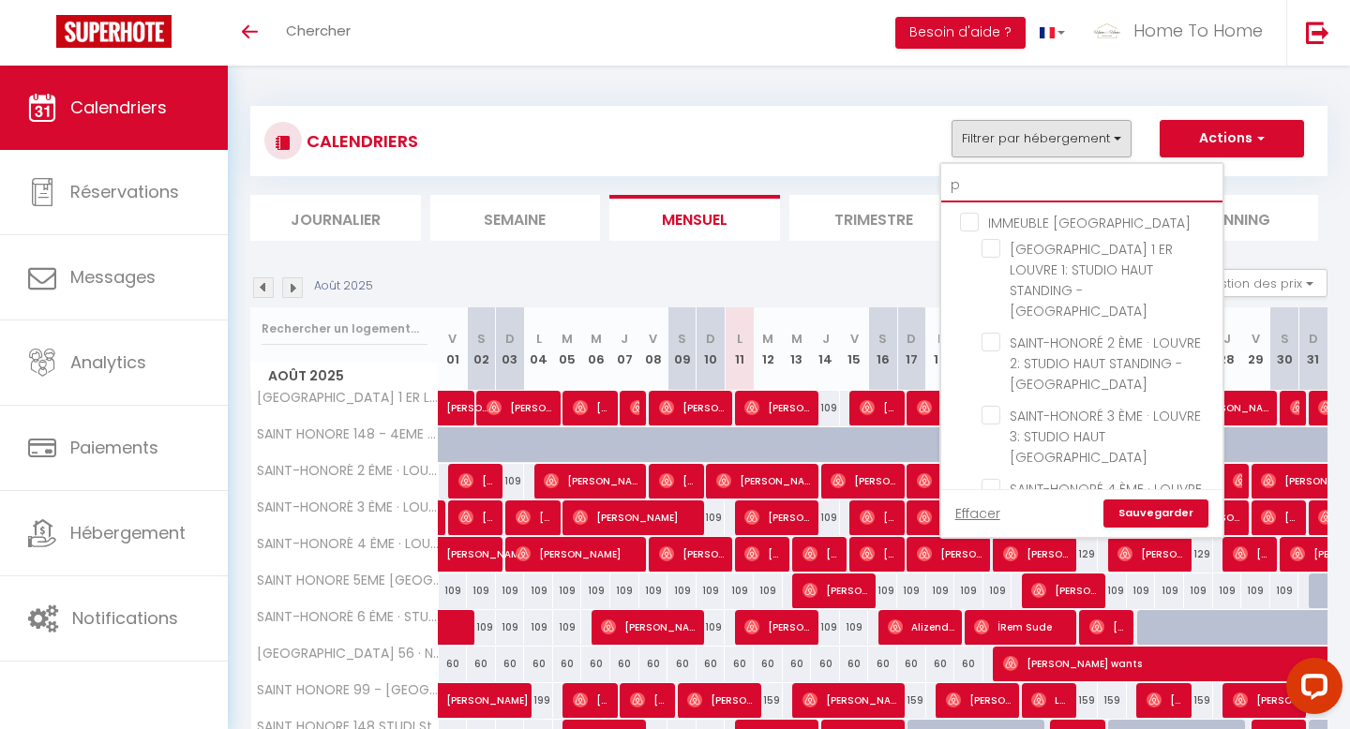
checkbox input "false"
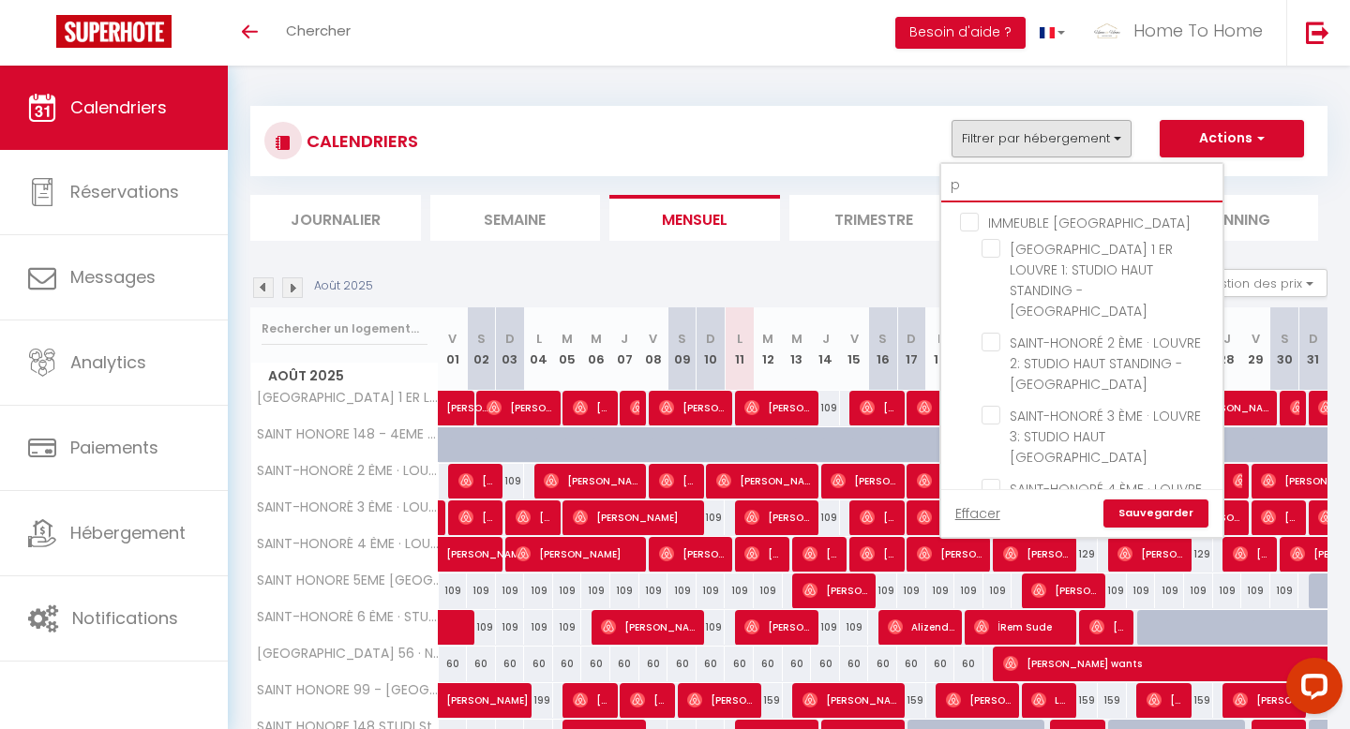
checkbox input "false"
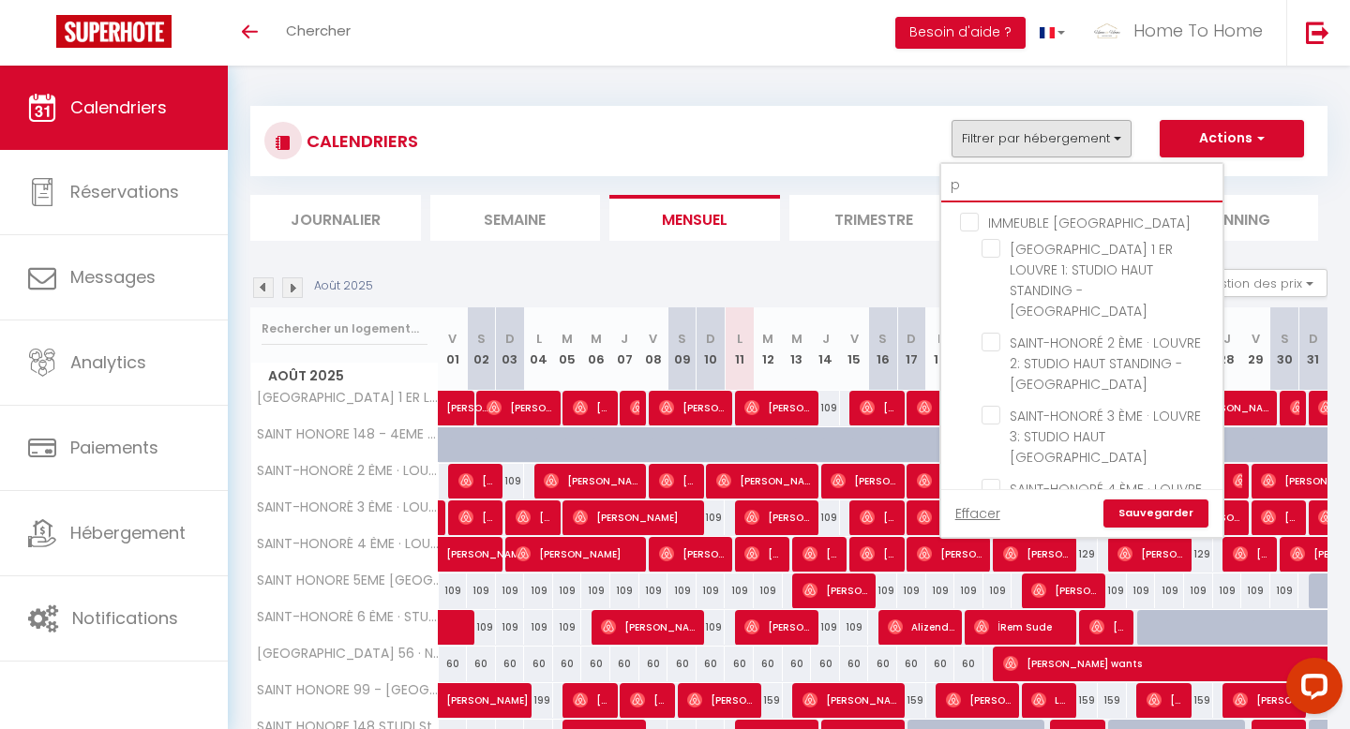
checkbox input "false"
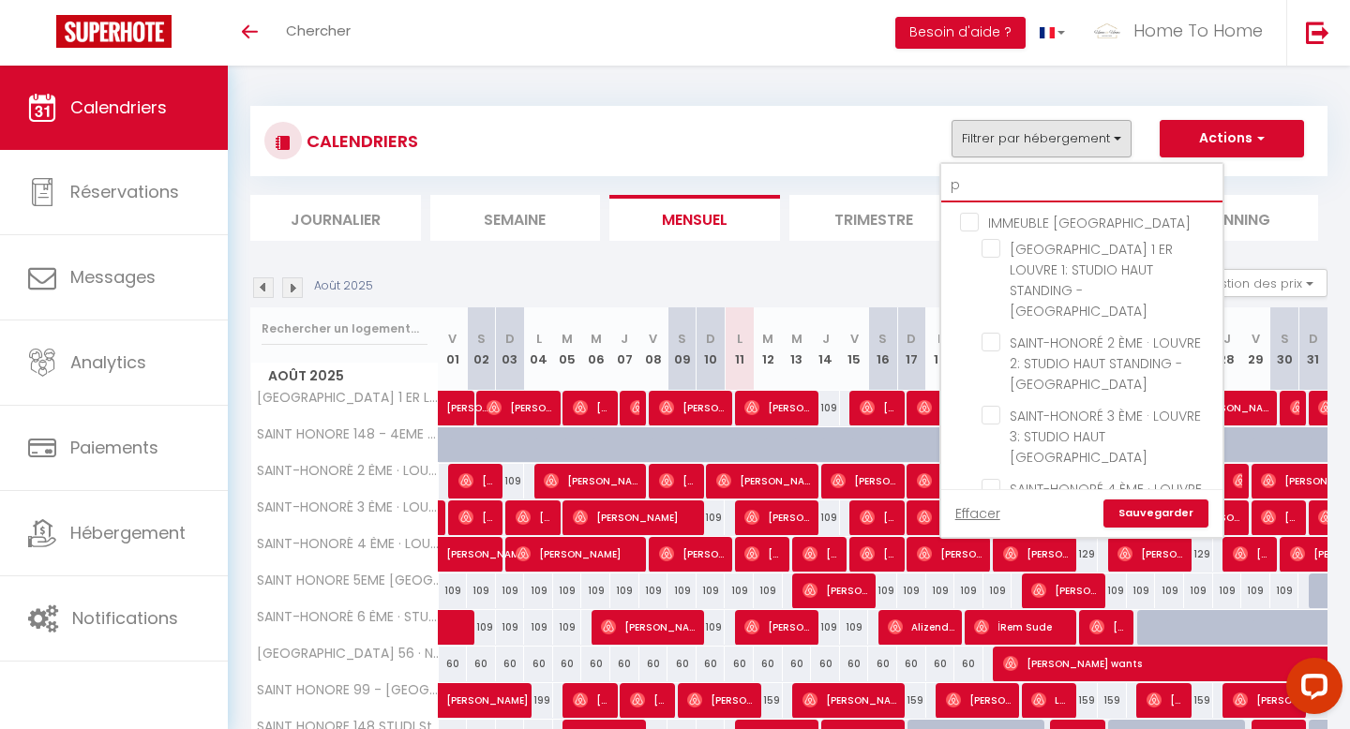
checkbox input "false"
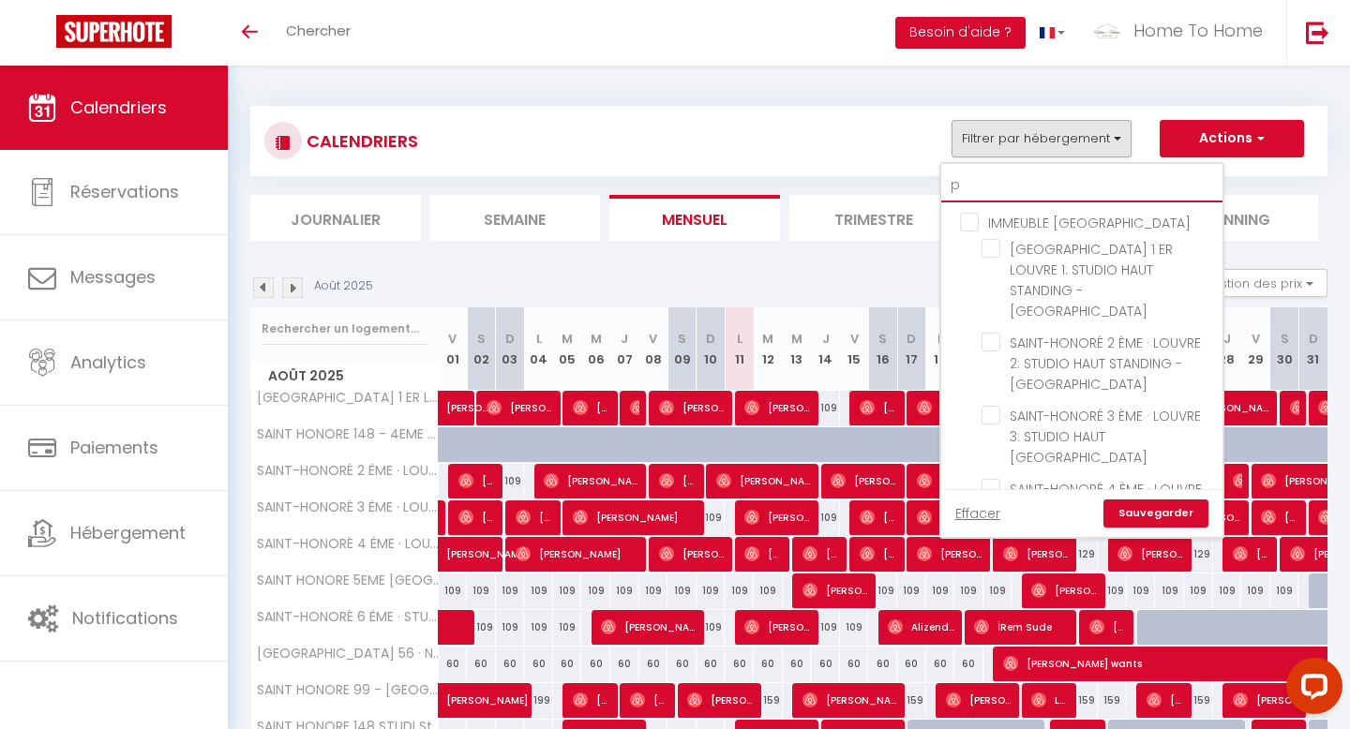
checkbox input "false"
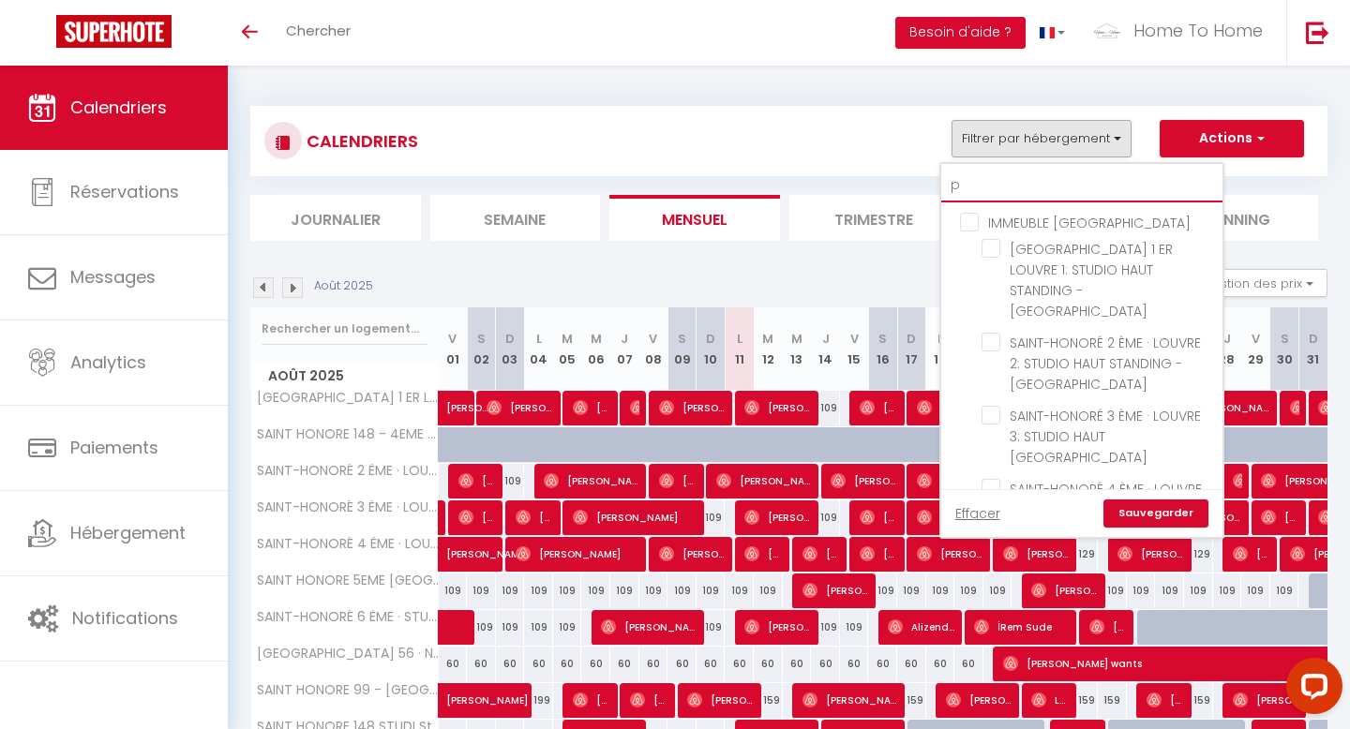
checkbox input "false"
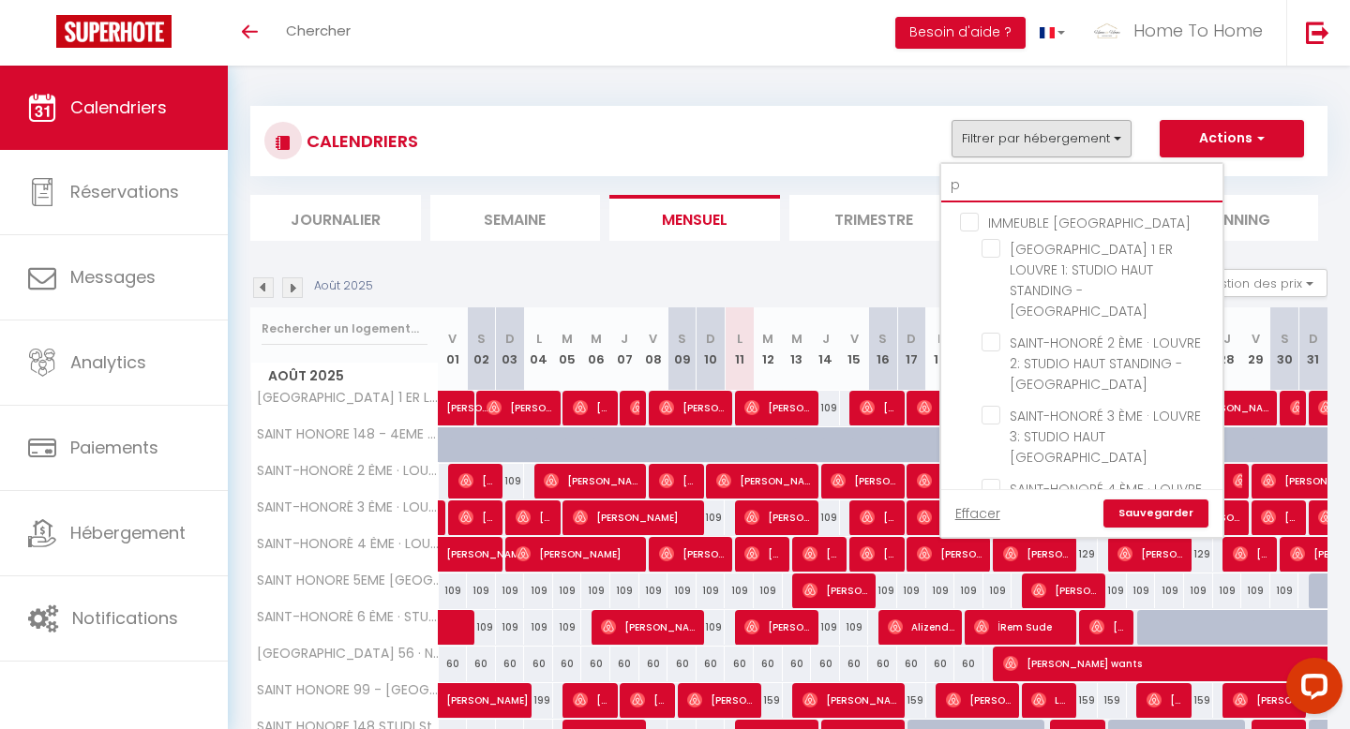
checkbox input "false"
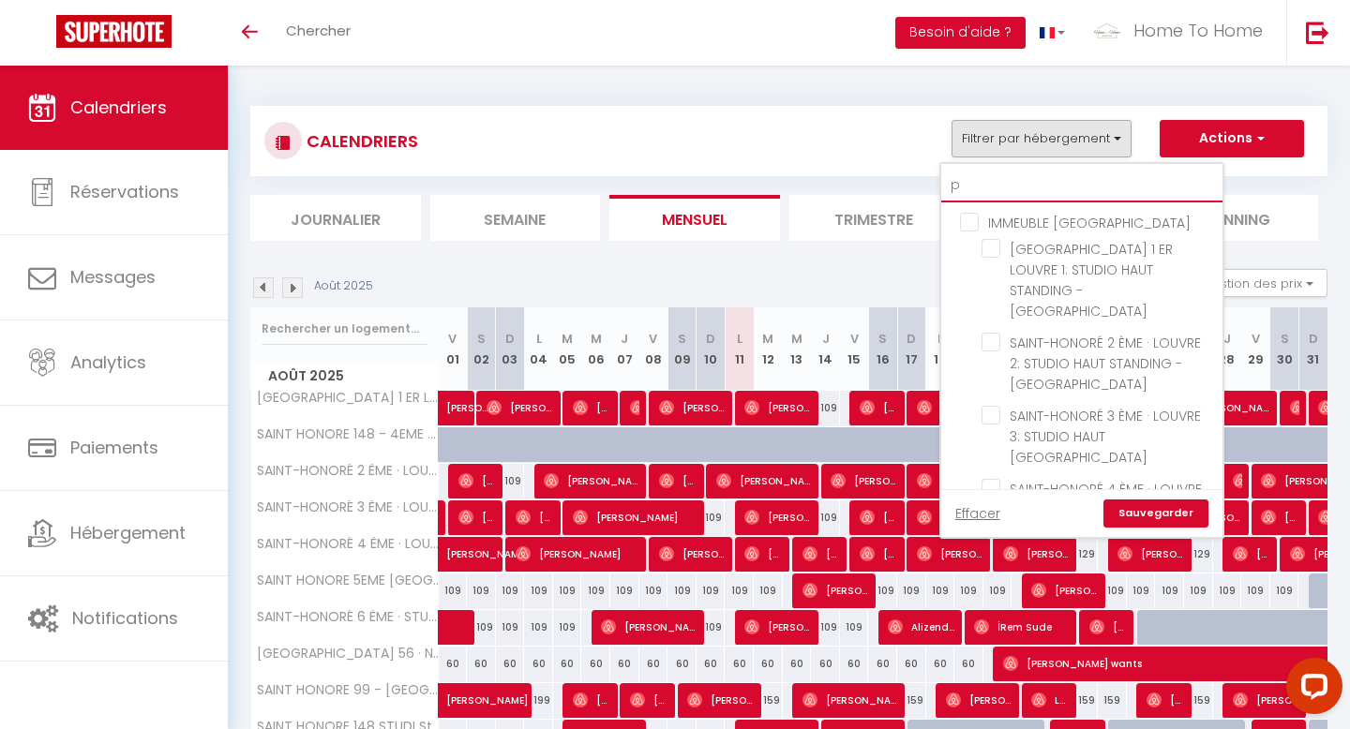
checkbox input "false"
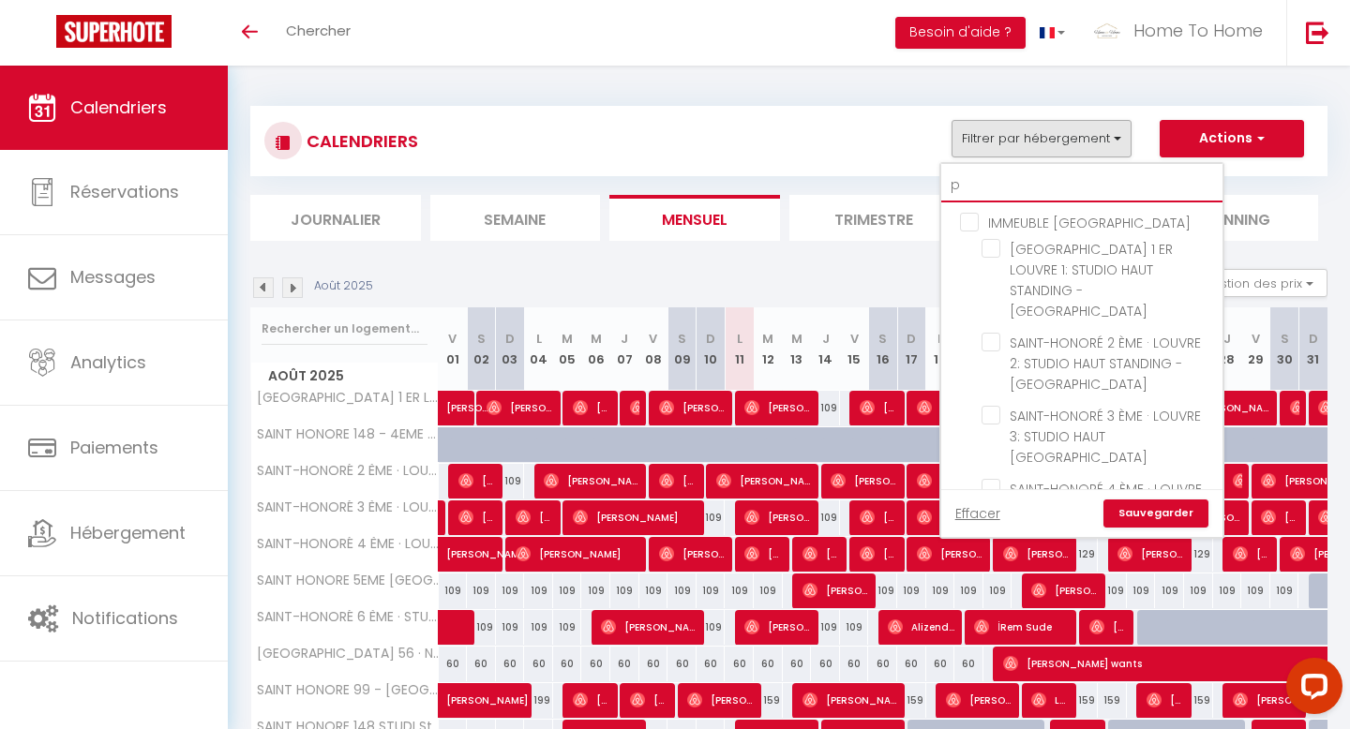
checkbox input "false"
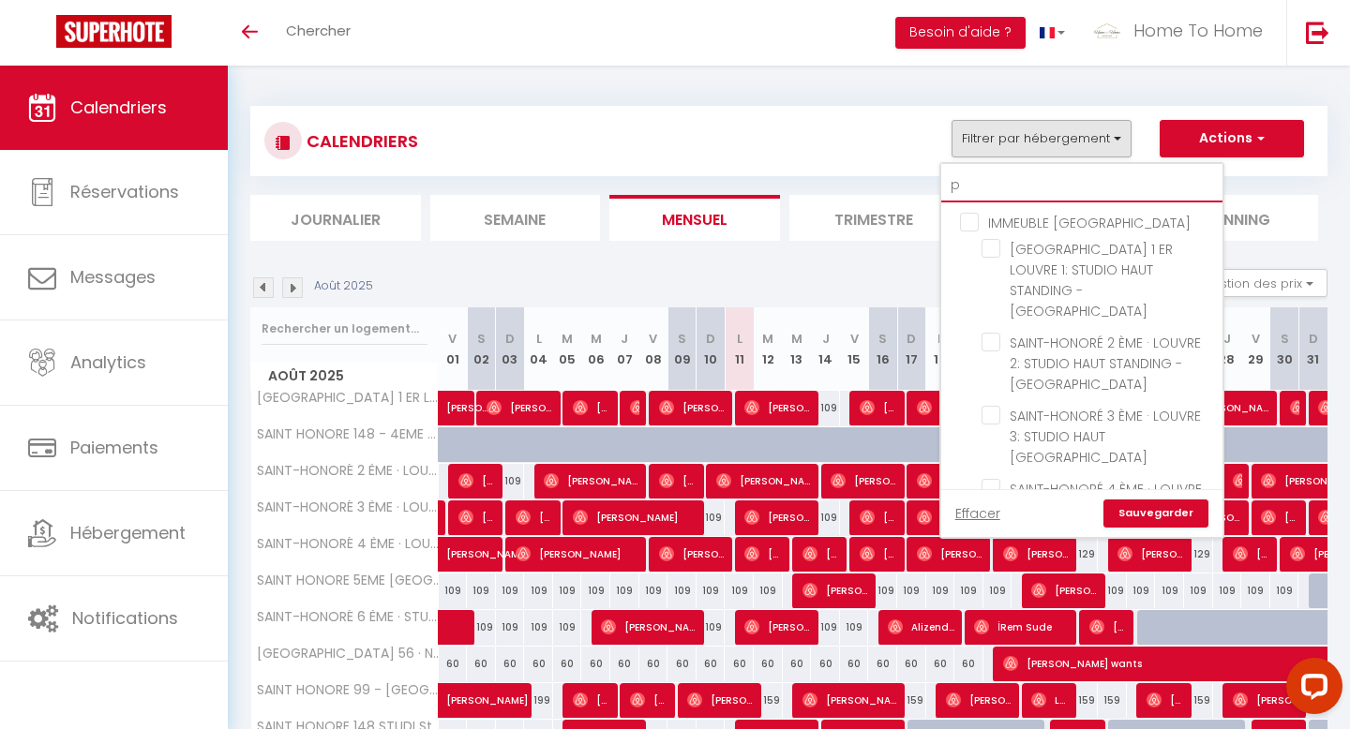
checkbox input "false"
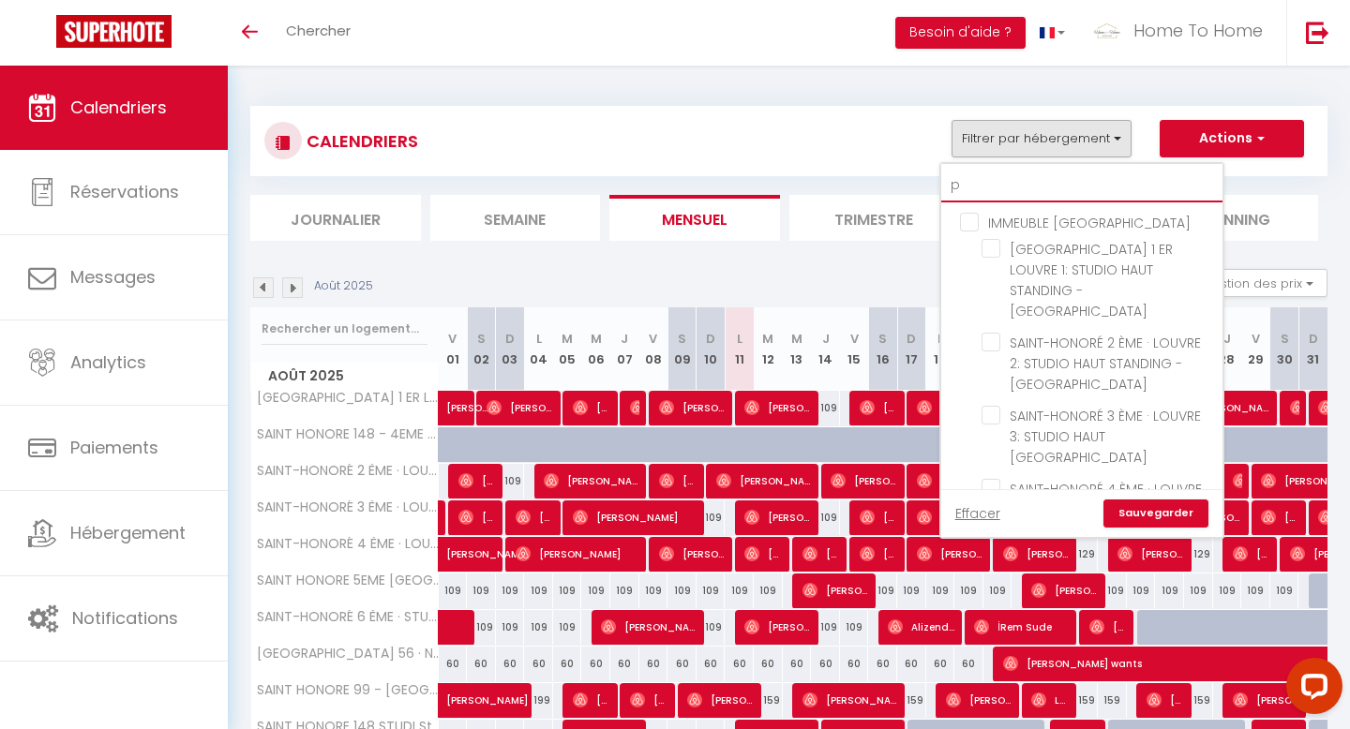
checkbox input "false"
type input "pa"
checkbox input "false"
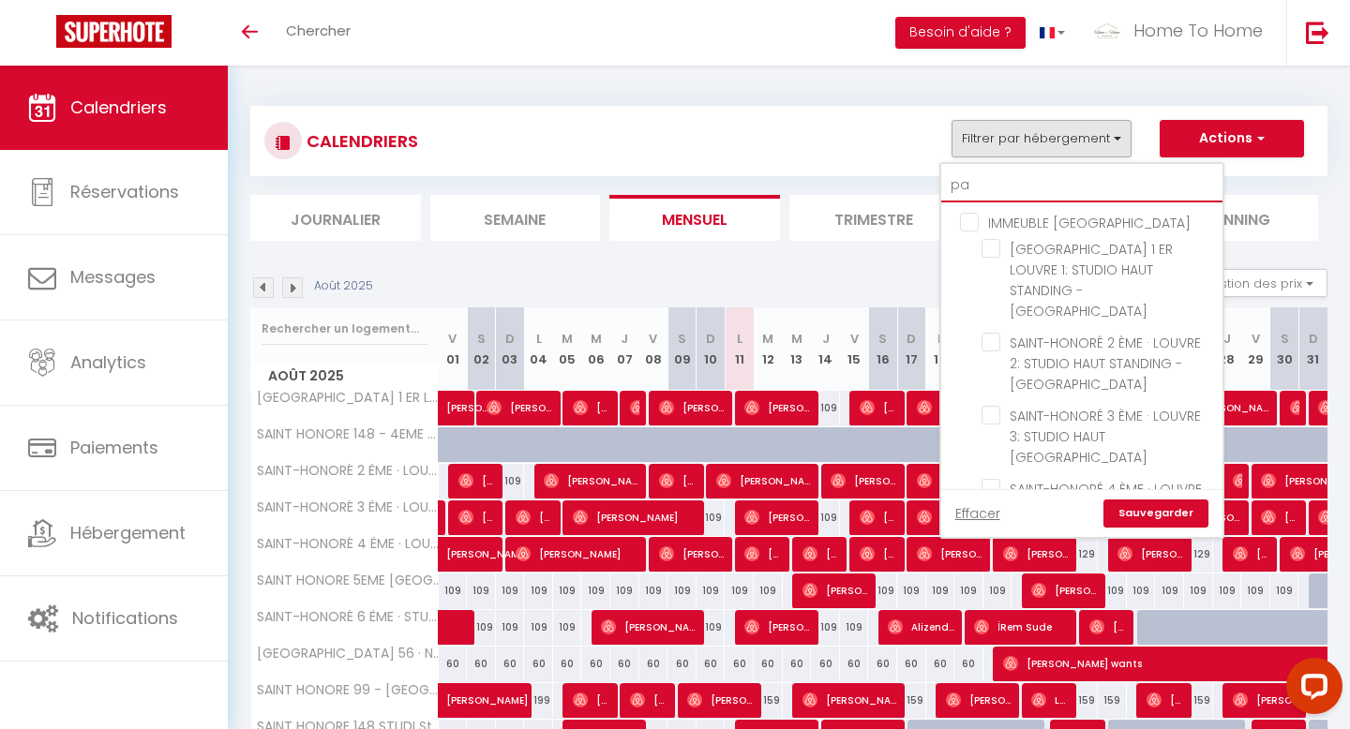
checkbox input "false"
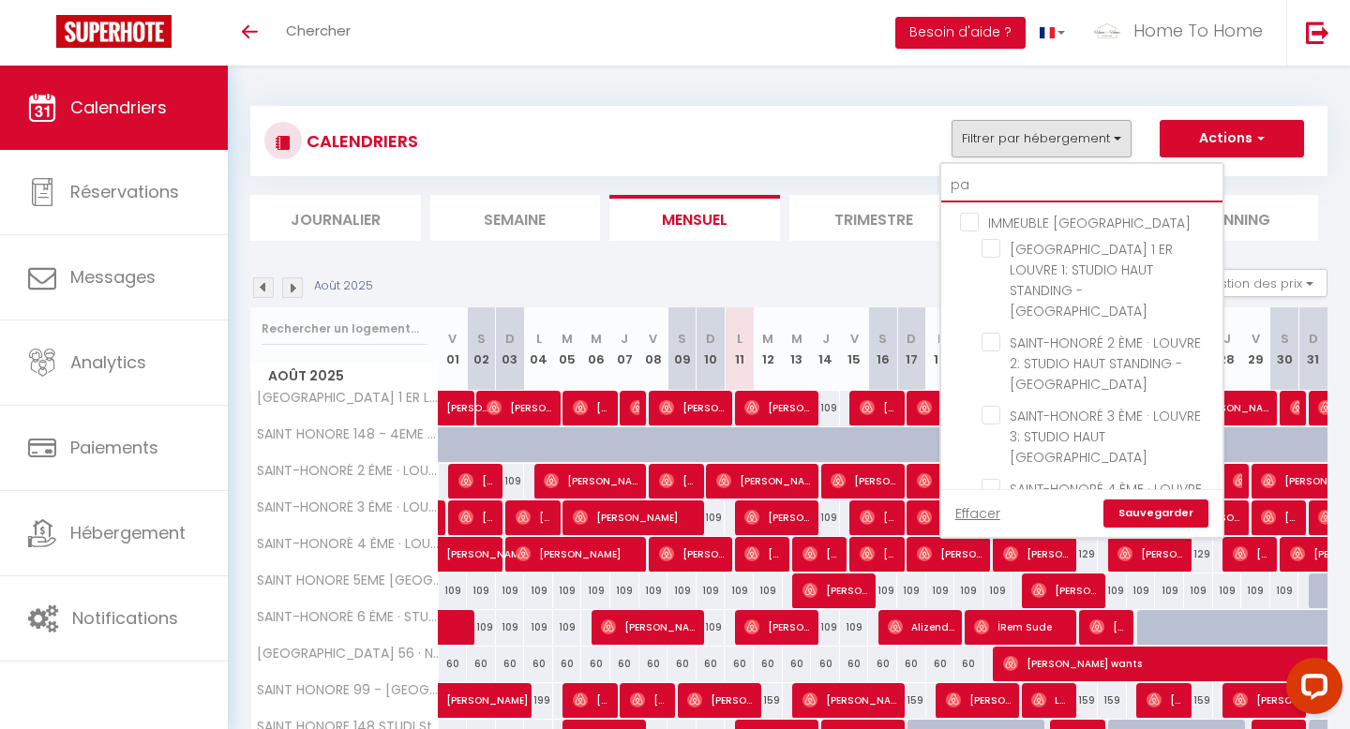
checkbox input "false"
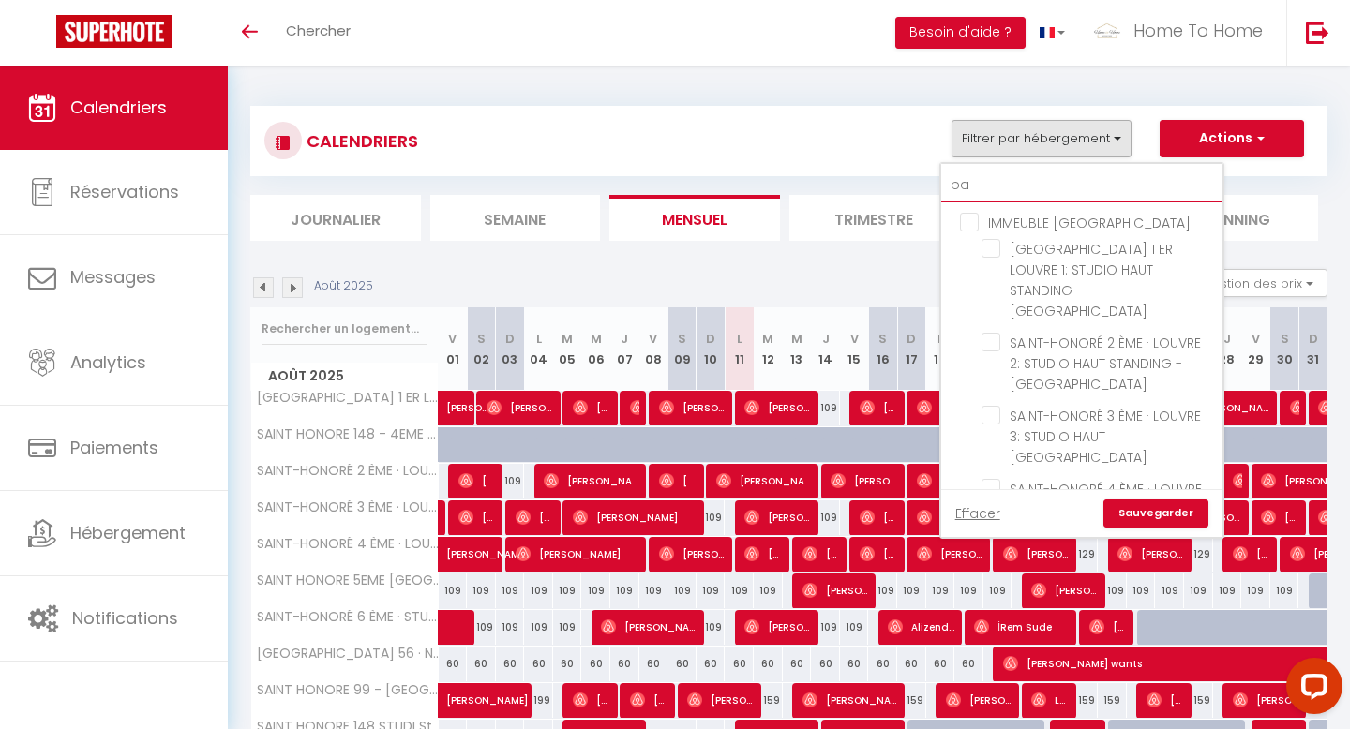
checkbox input "false"
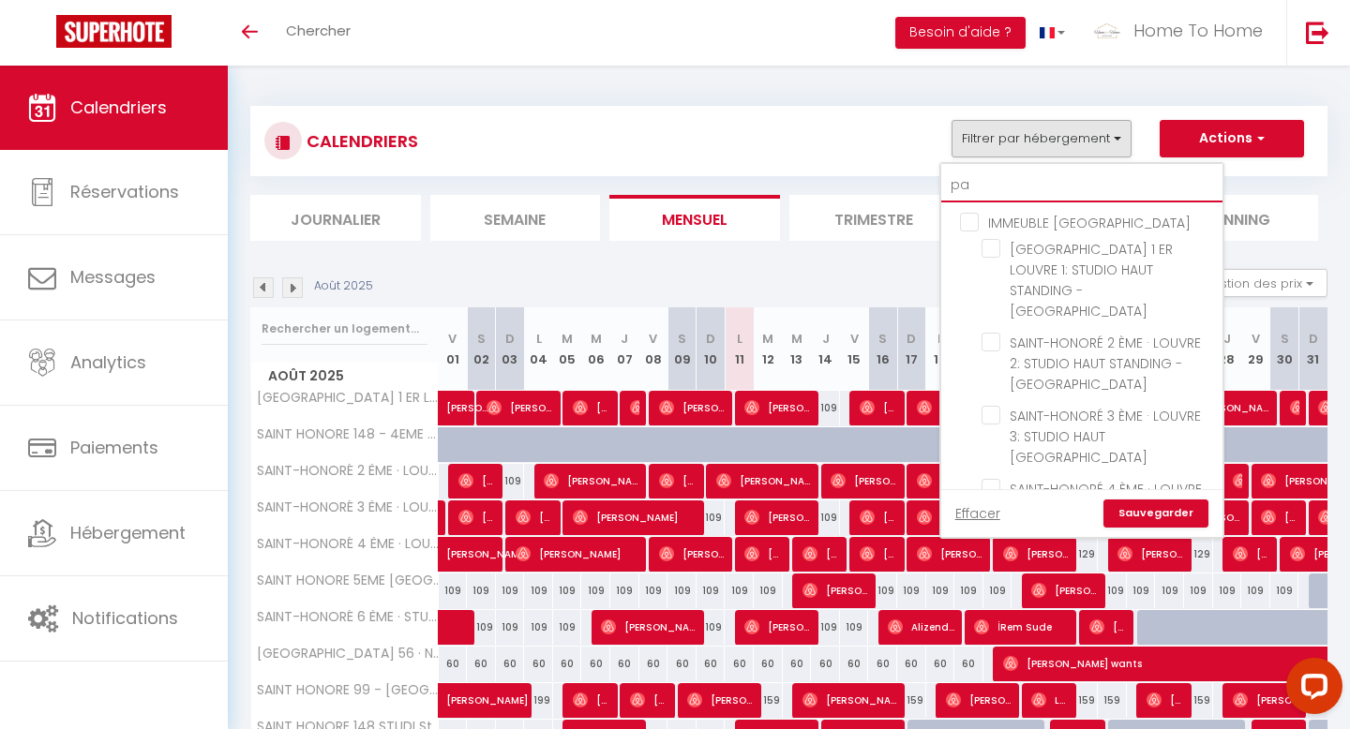
checkbox input "false"
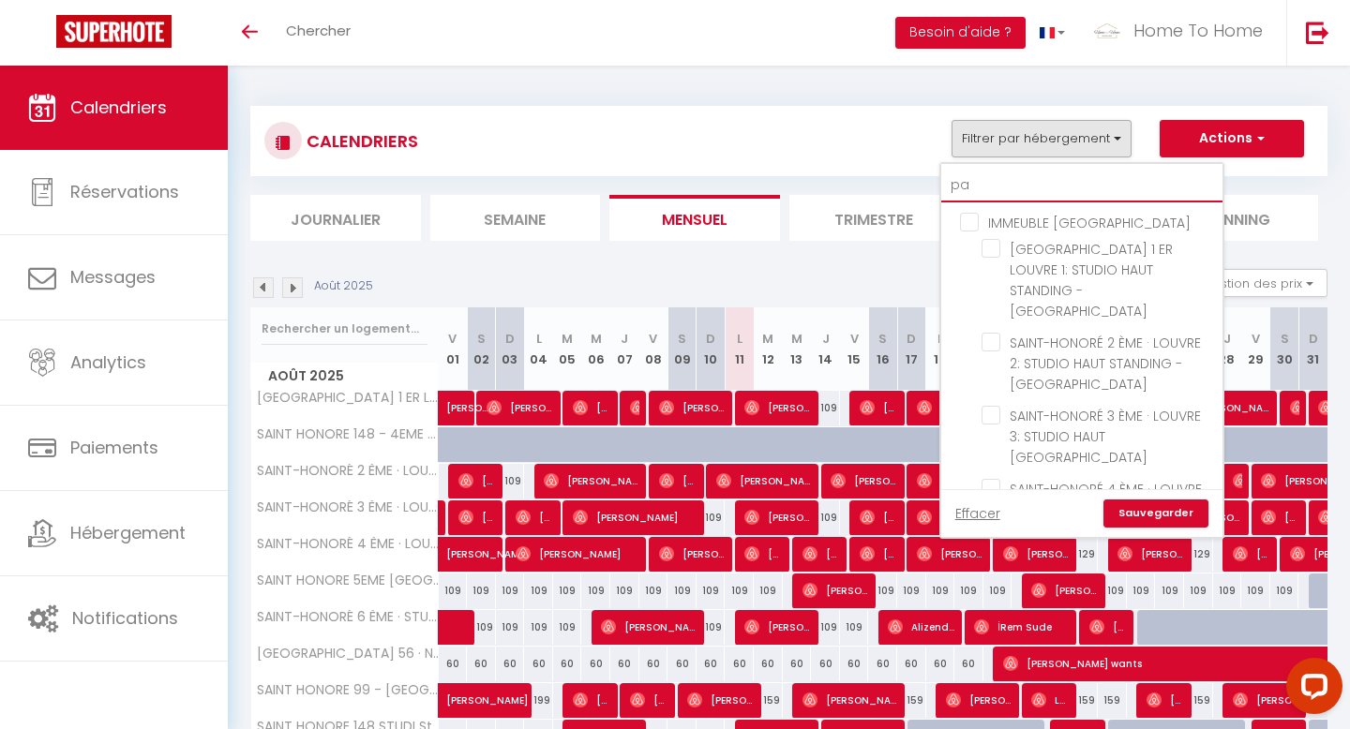
checkbox input "false"
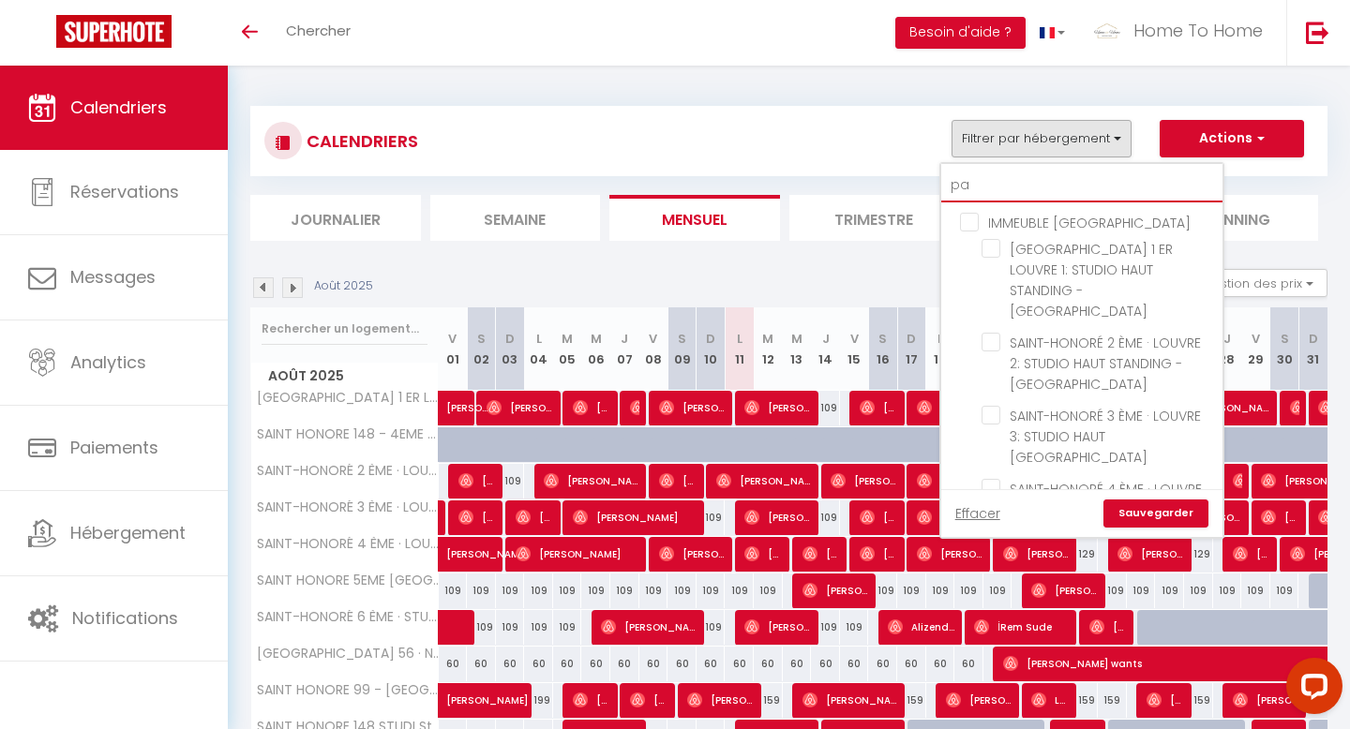
checkbox input "false"
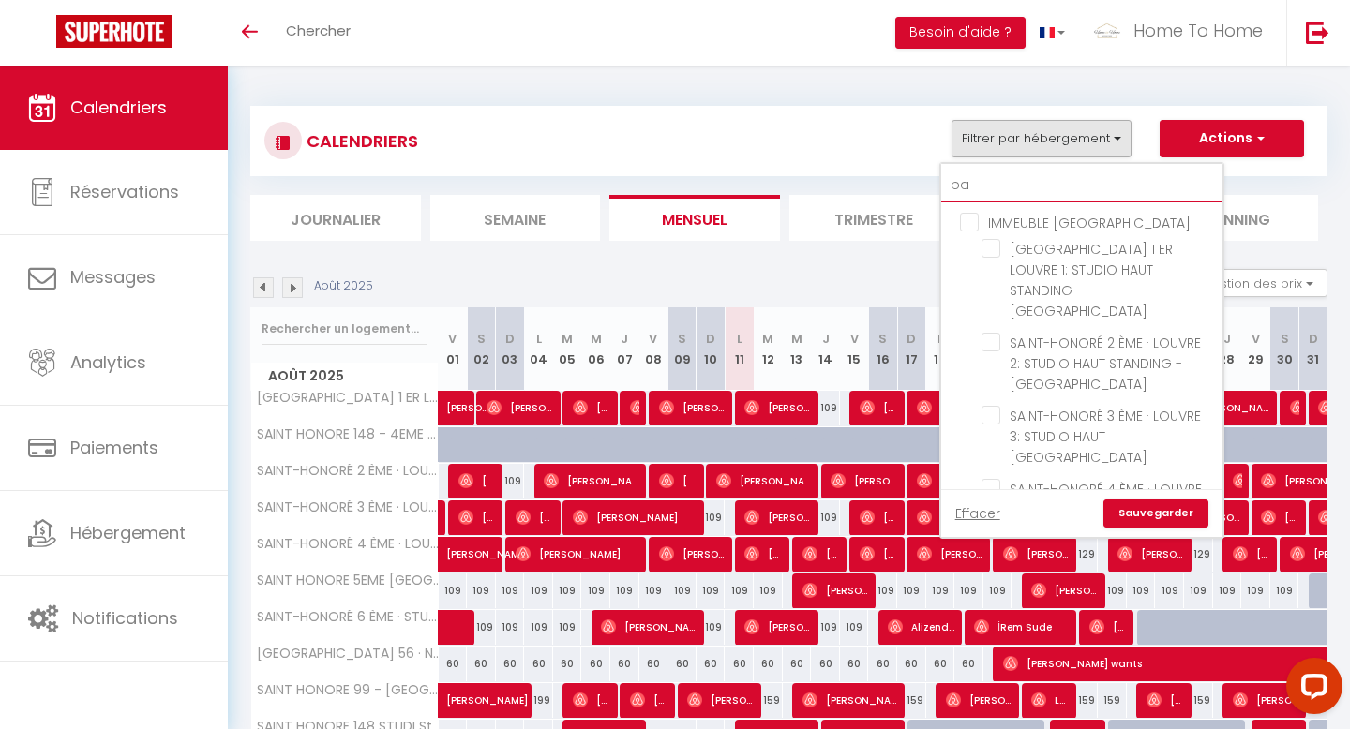
checkbox input "false"
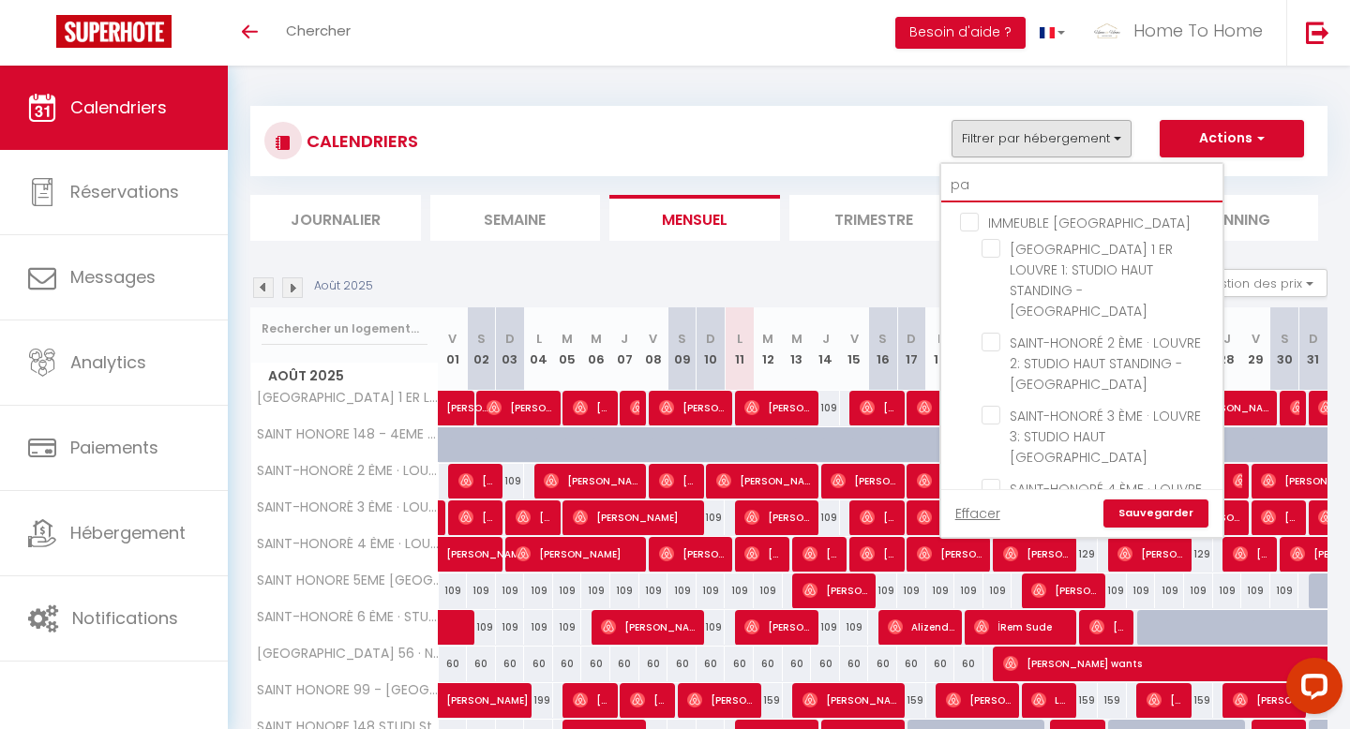
checkbox input "false"
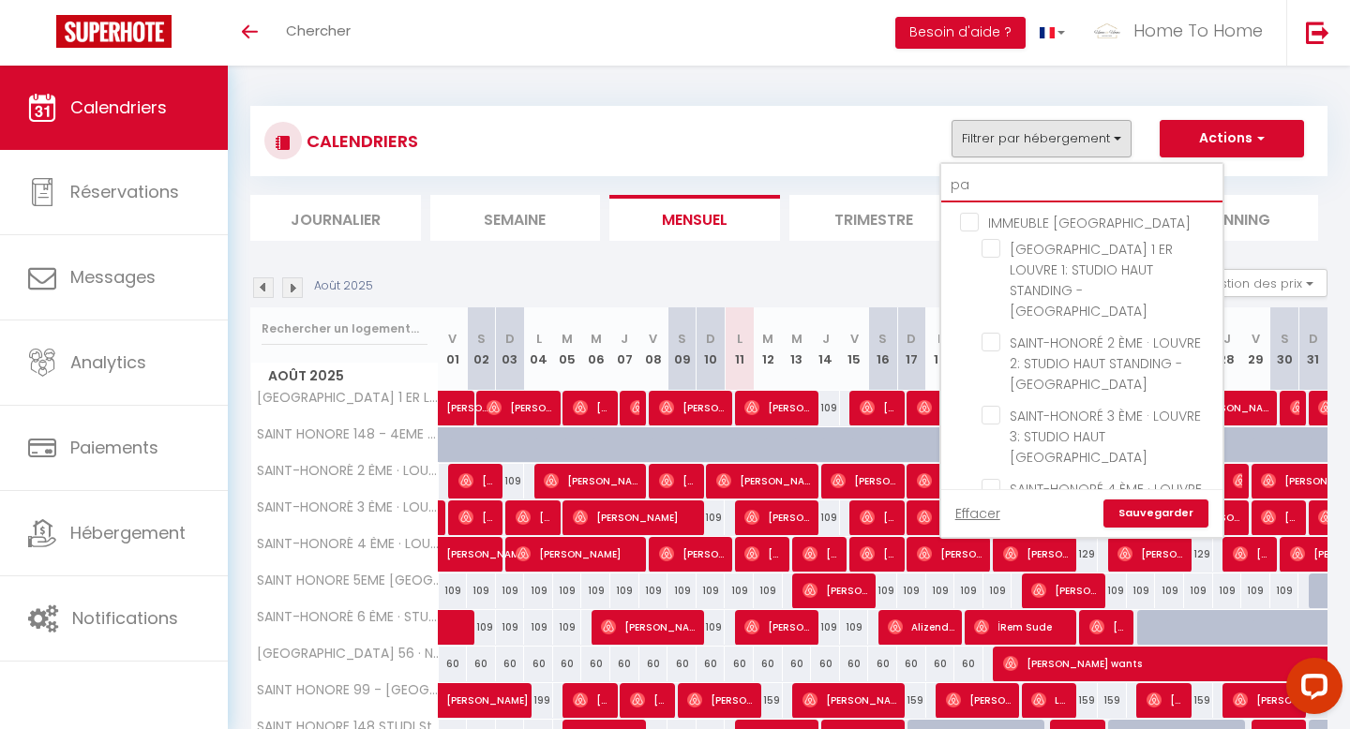
checkbox input "false"
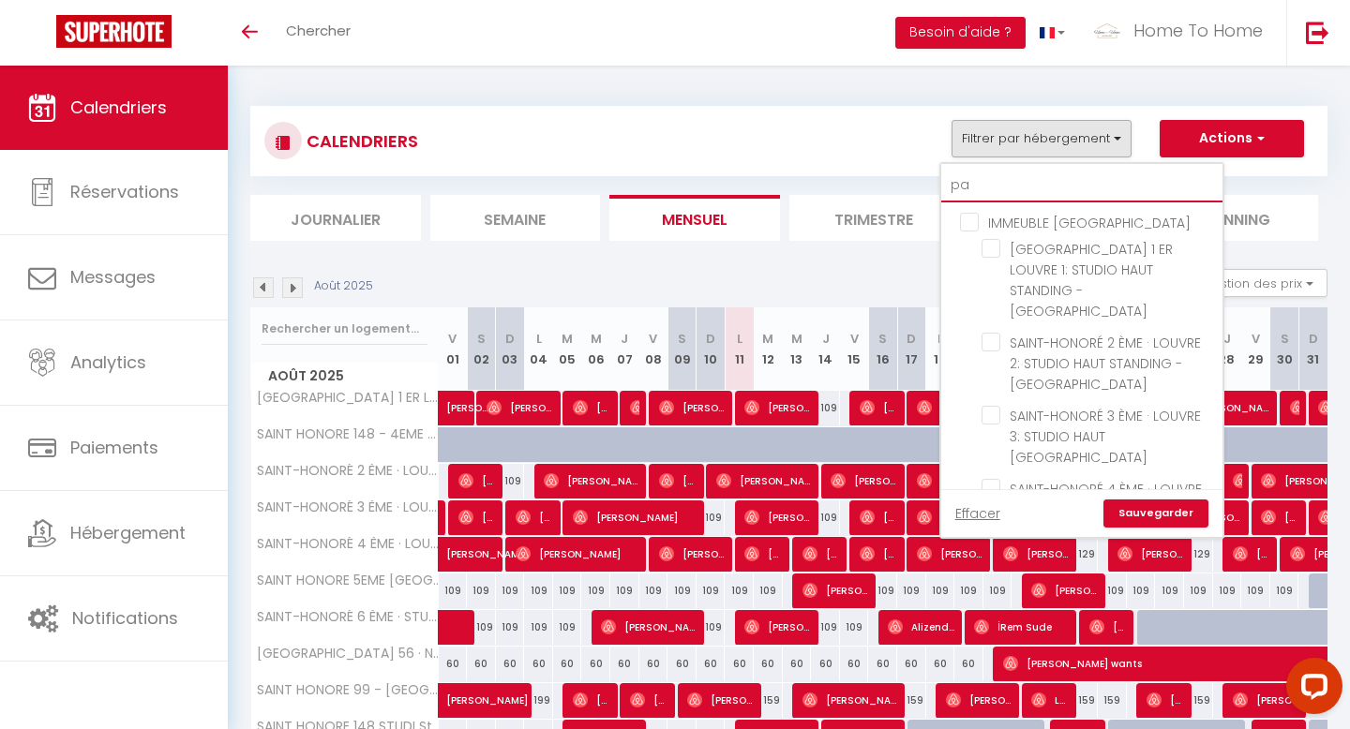
checkbox input "false"
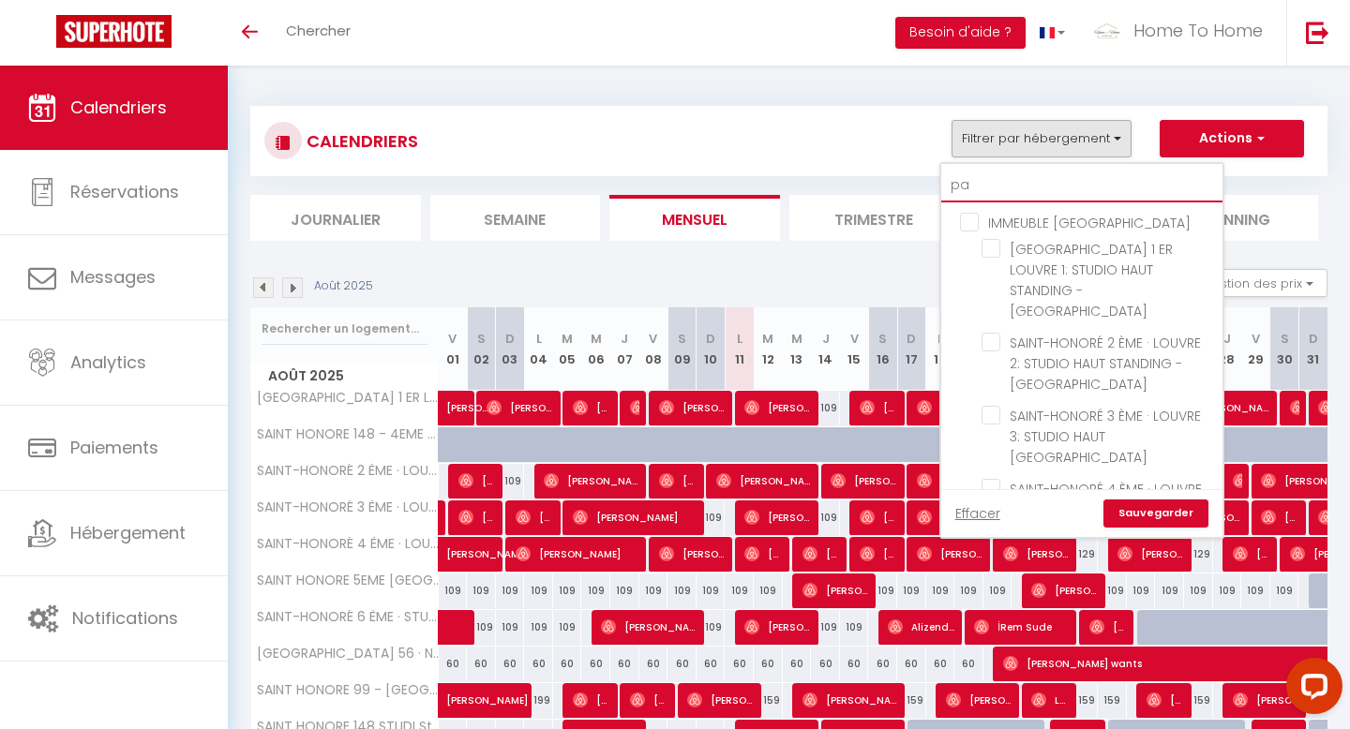
checkbox input "false"
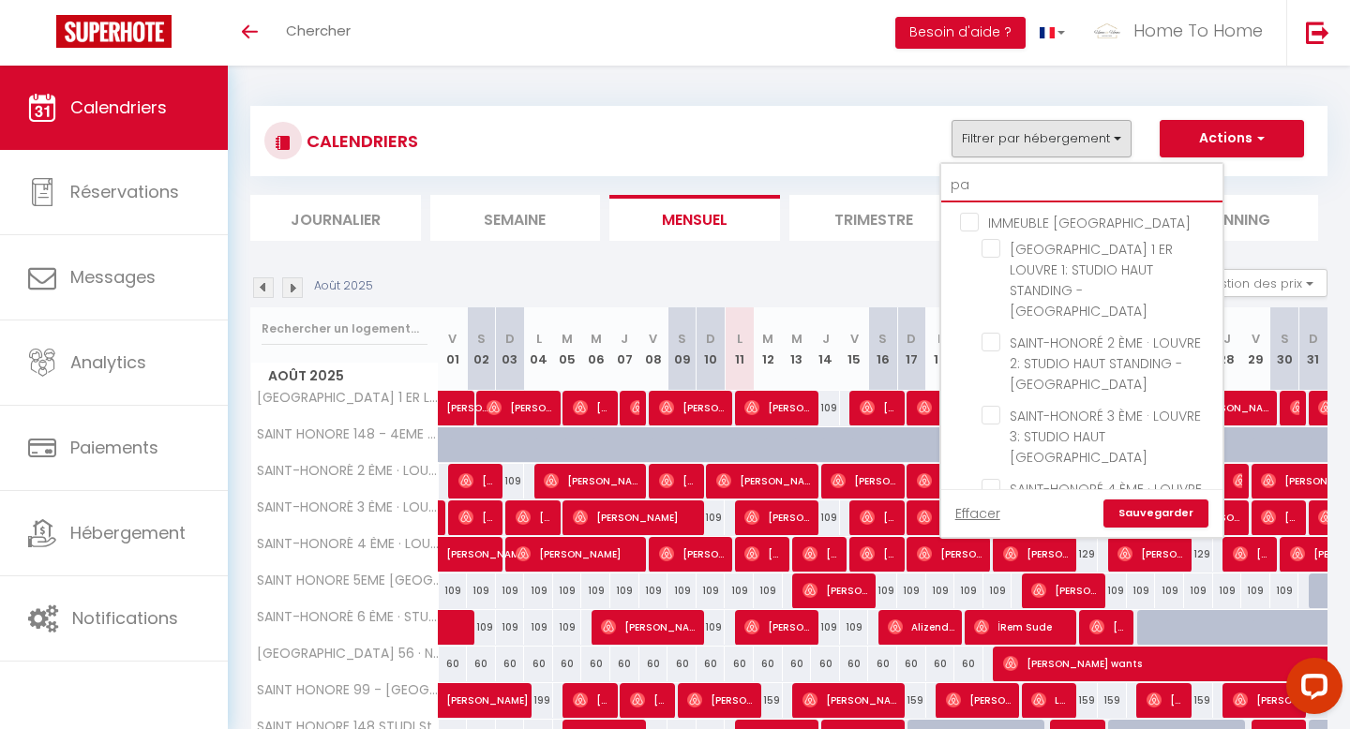
checkbox input "false"
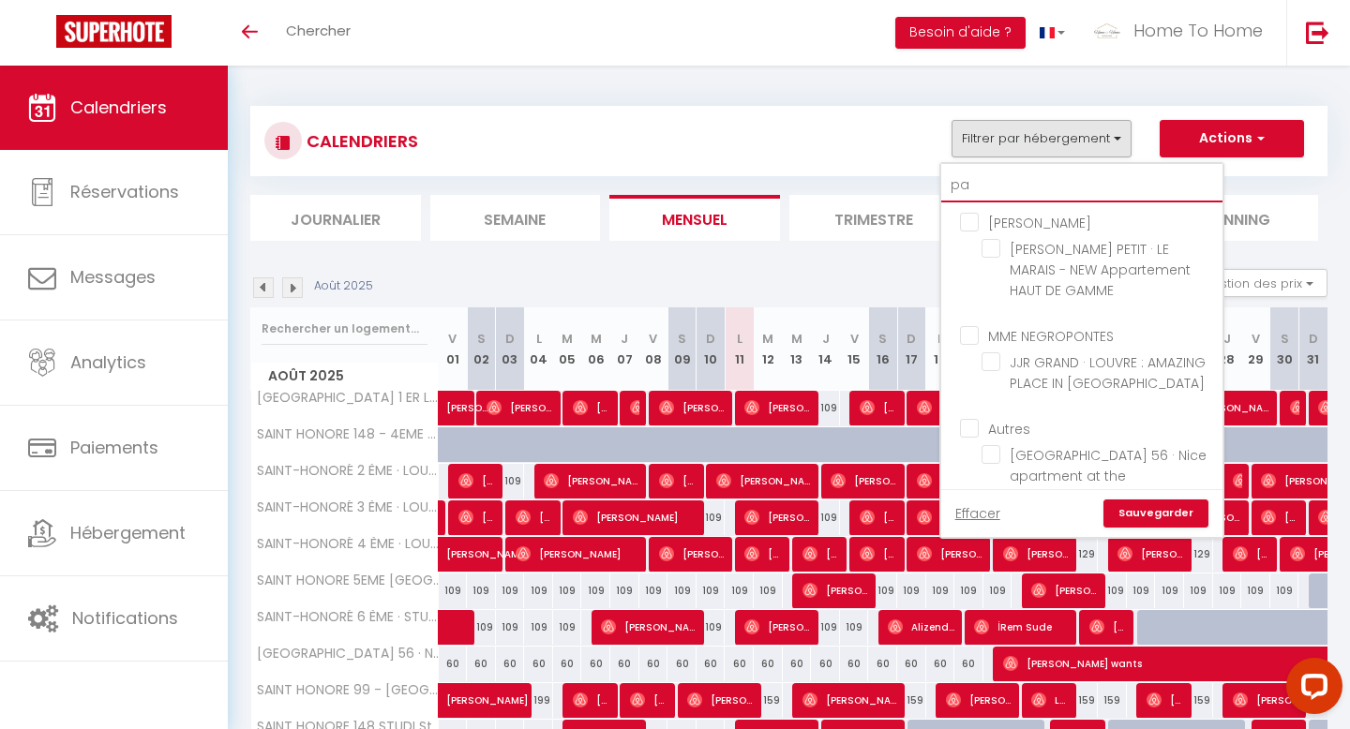
type input "pan"
checkbox input "false"
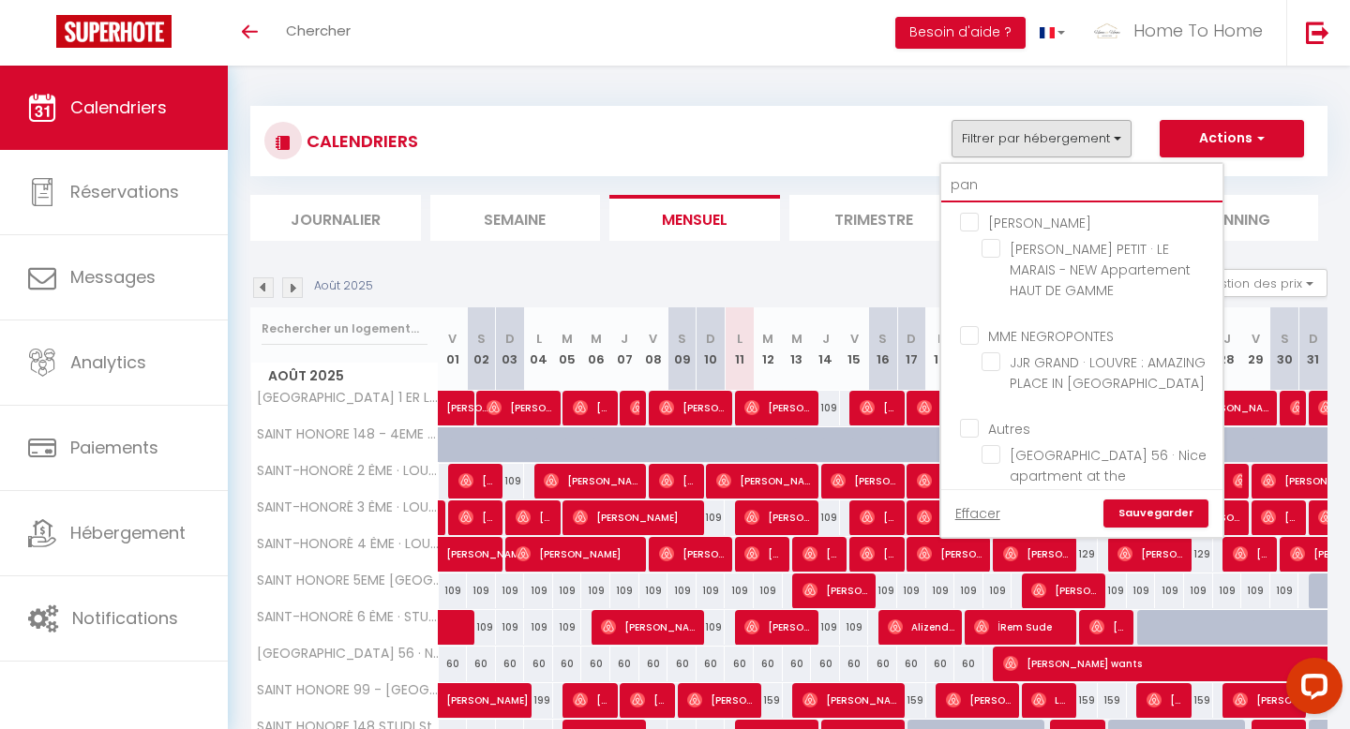
checkbox input "false"
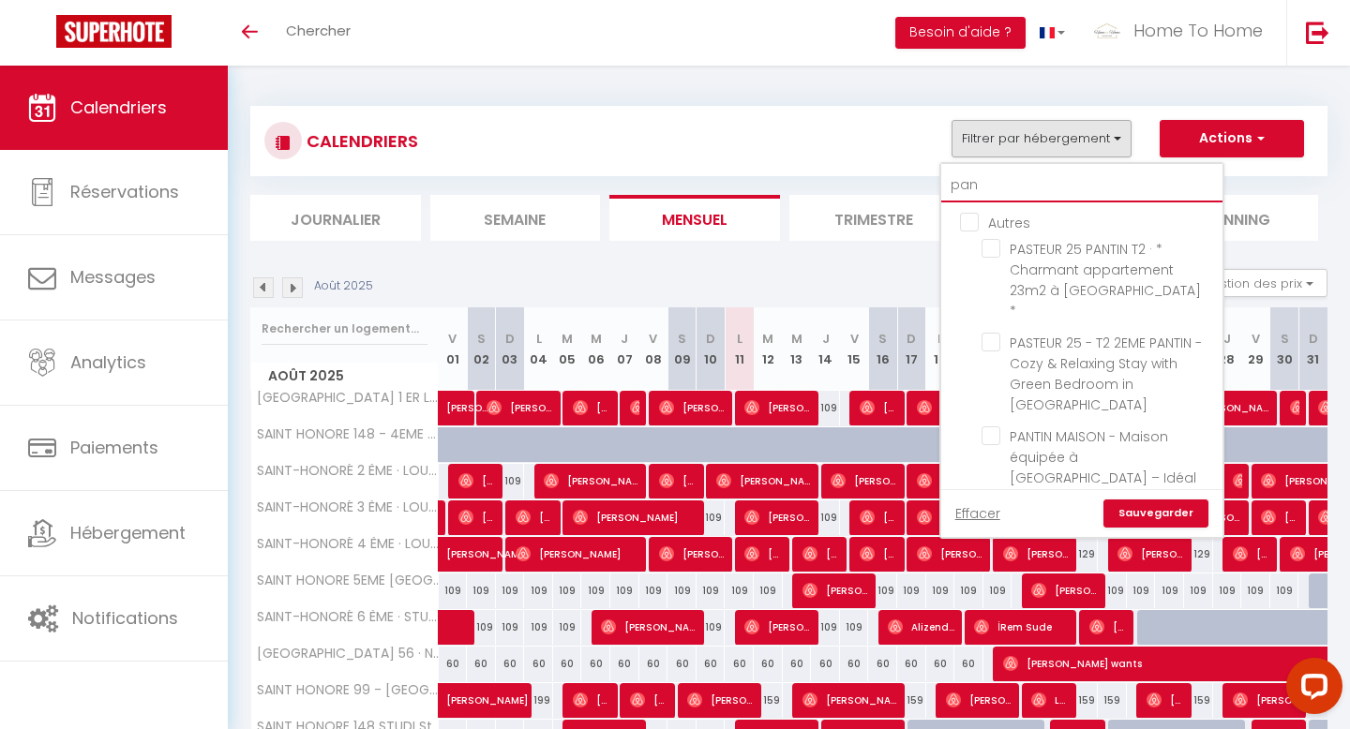
type input "pant"
checkbox input "false"
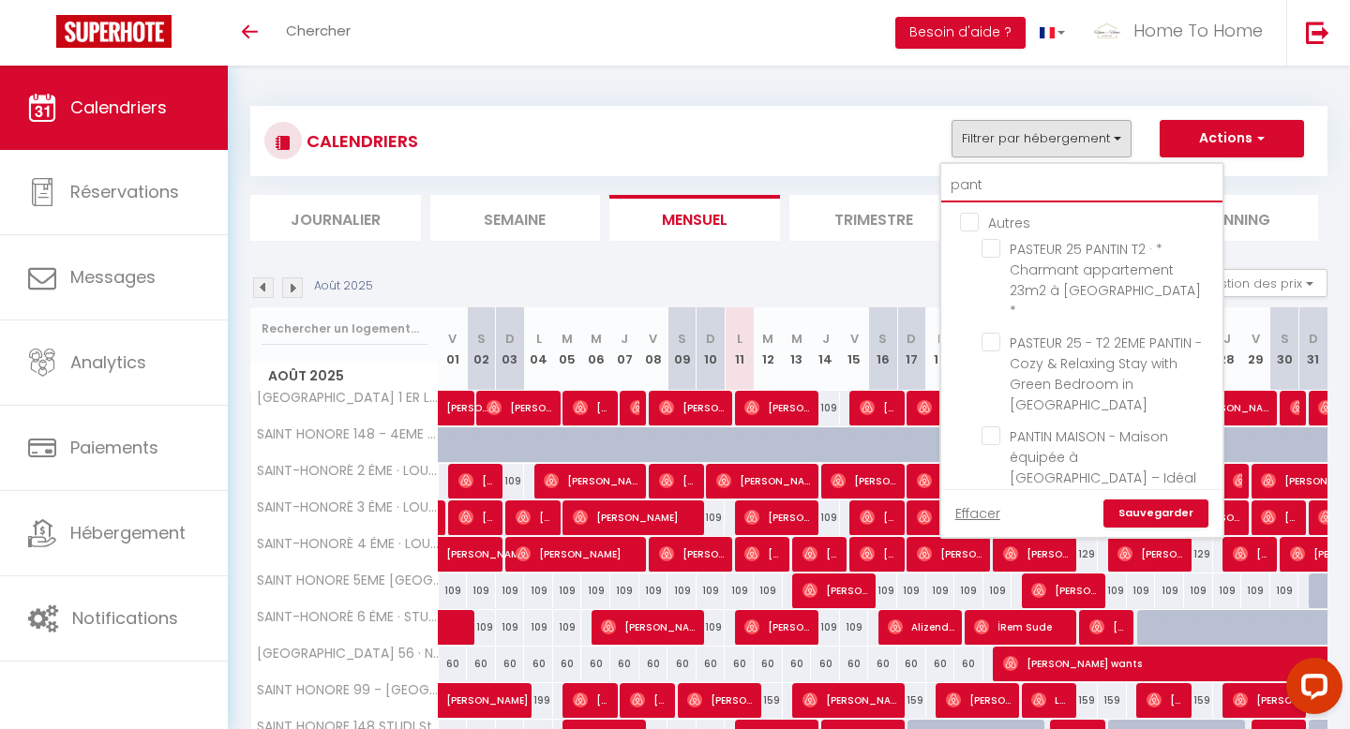
checkbox input "false"
type input "panti"
checkbox input "false"
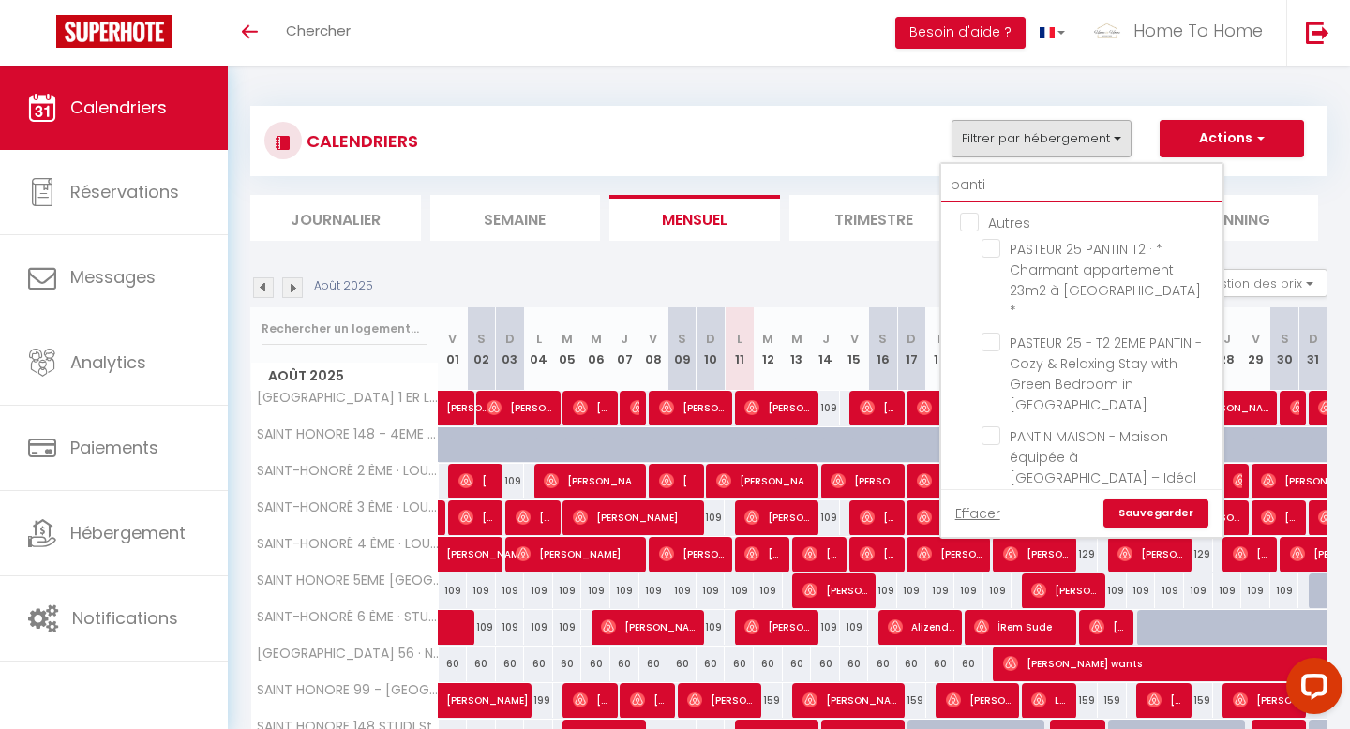
checkbox input "false"
type input "pantin"
checkbox input "false"
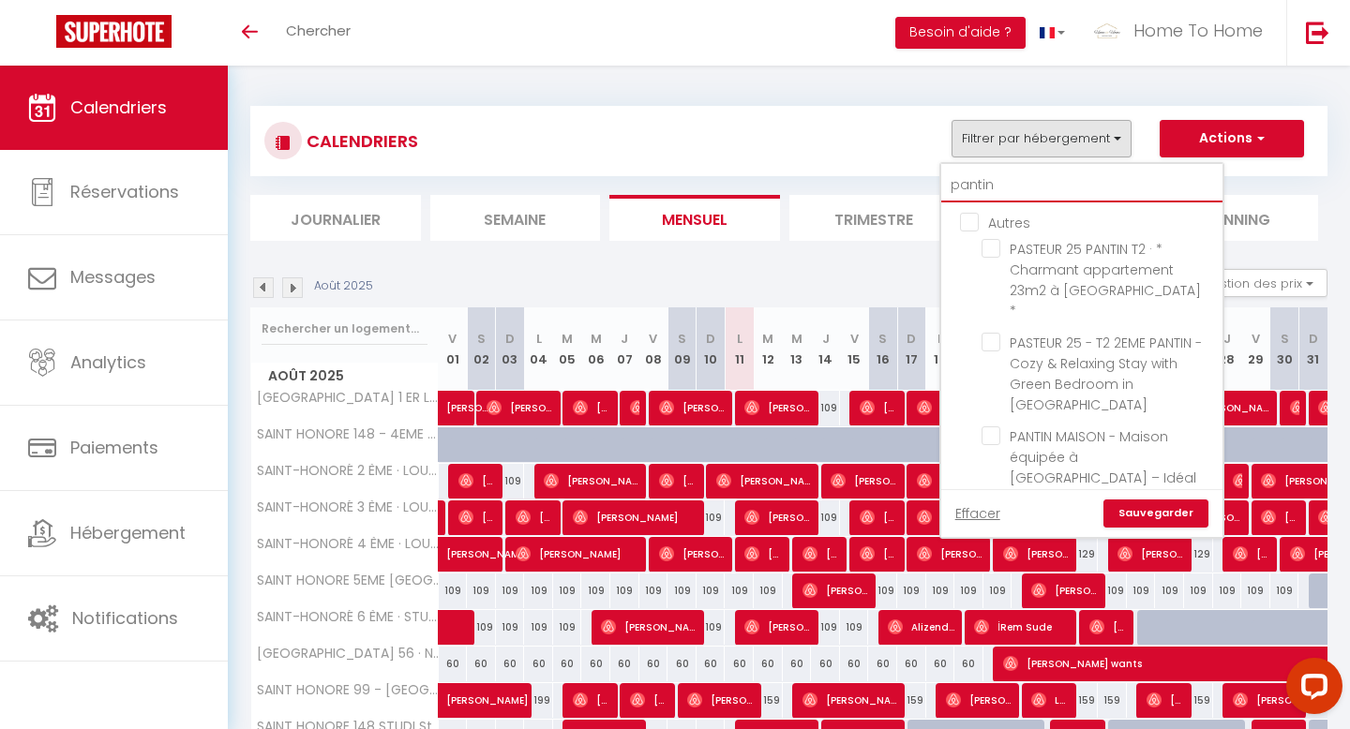
checkbox input "false"
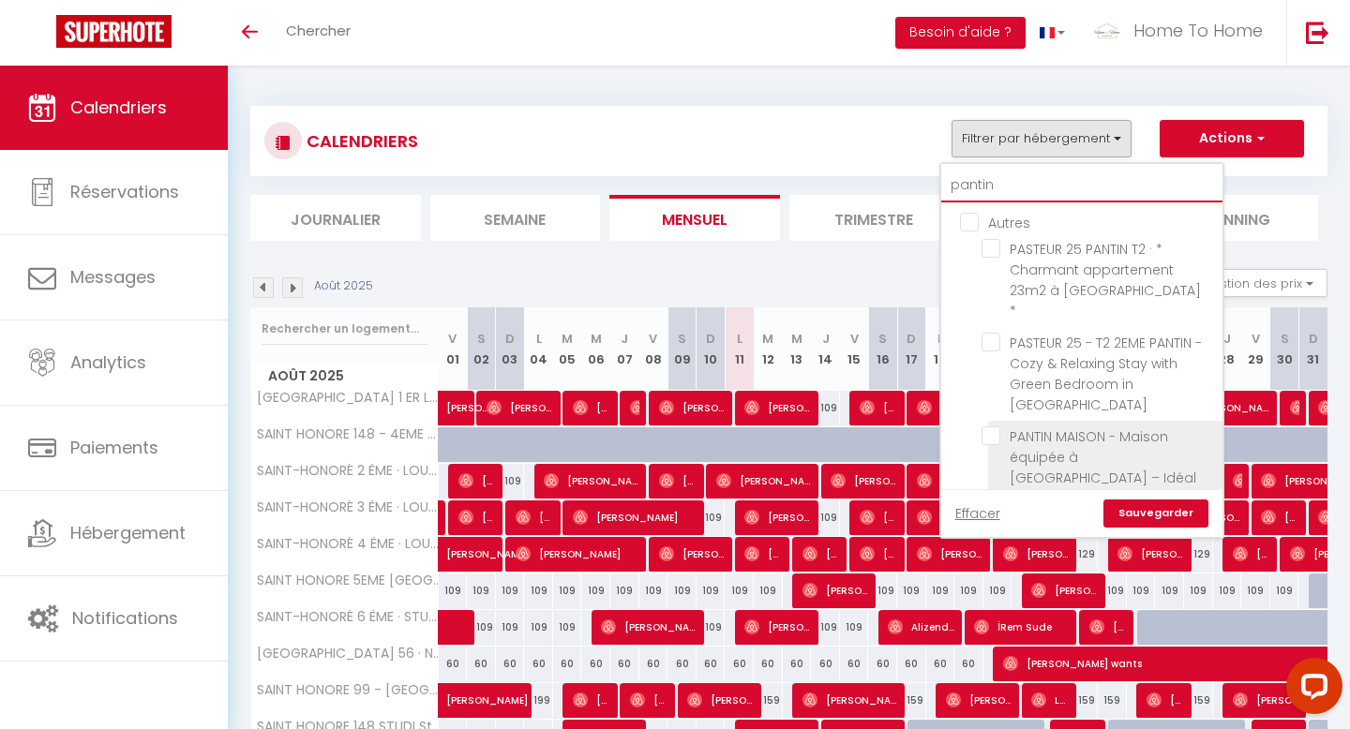
type input "pantin"
click at [1046, 427] on input "PANTIN MAISON - Maison équipée à [GEOGRAPHIC_DATA] – Idéal pro & famille" at bounding box center [1099, 436] width 234 height 19
checkbox input "true"
checkbox input "false"
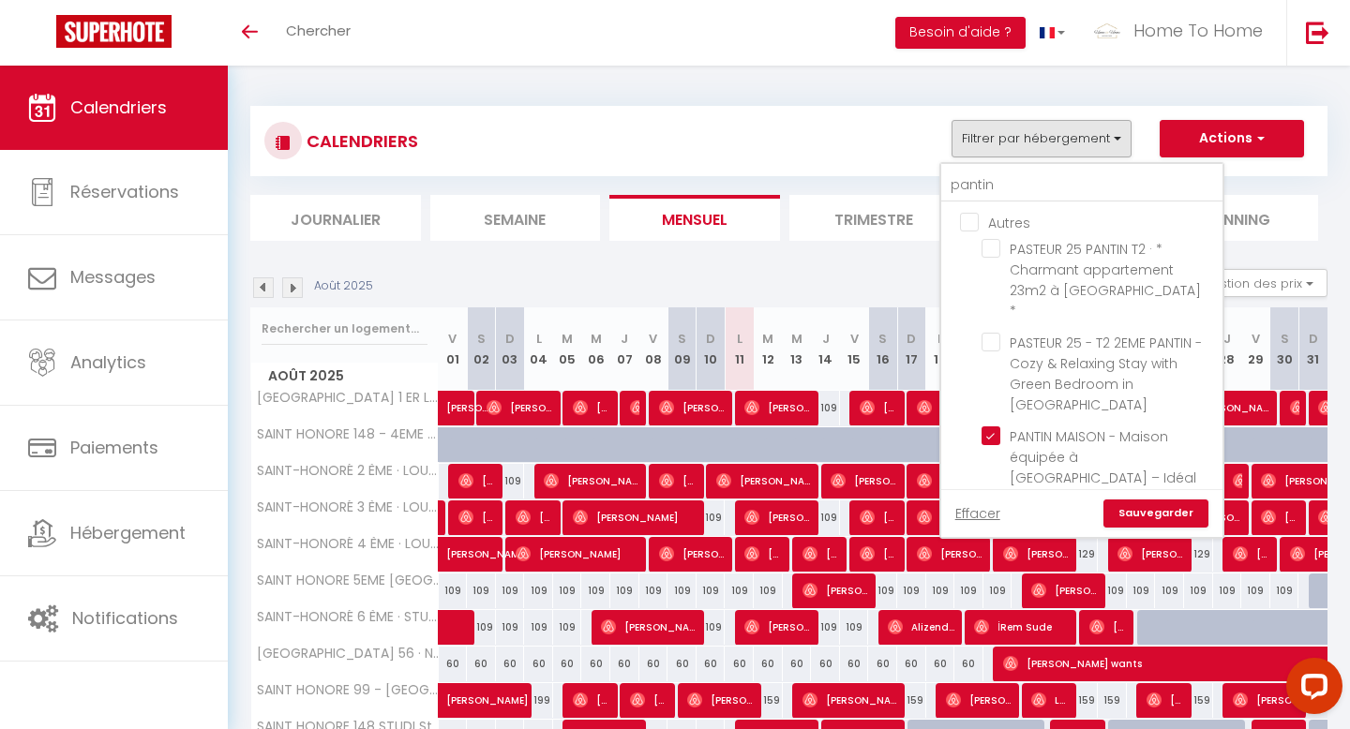
click at [1139, 500] on link "Sauvegarder" at bounding box center [1156, 514] width 105 height 28
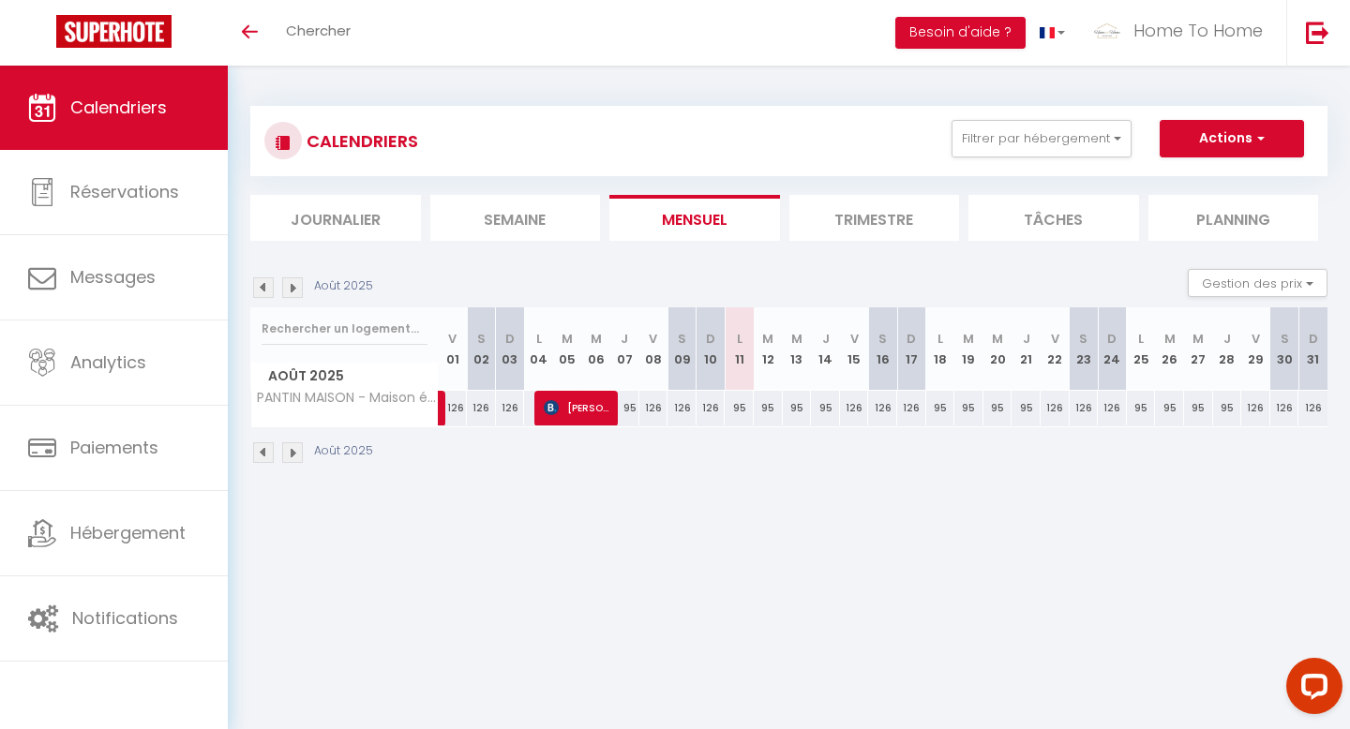
click at [297, 286] on img at bounding box center [292, 288] width 21 height 21
click at [1043, 150] on button "Filtrer par hébergement" at bounding box center [1042, 139] width 180 height 38
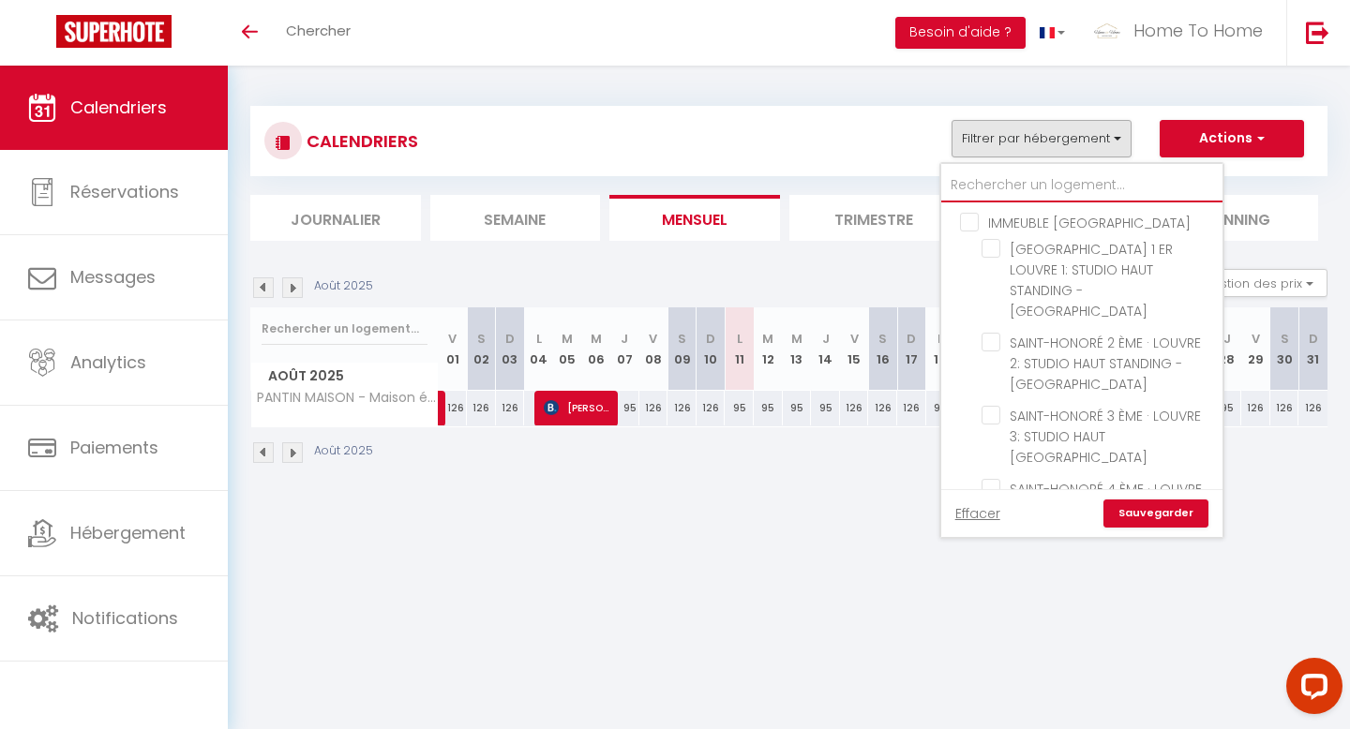
click at [1041, 173] on input "text" at bounding box center [1081, 186] width 281 height 34
type input "d"
checkbox input "false"
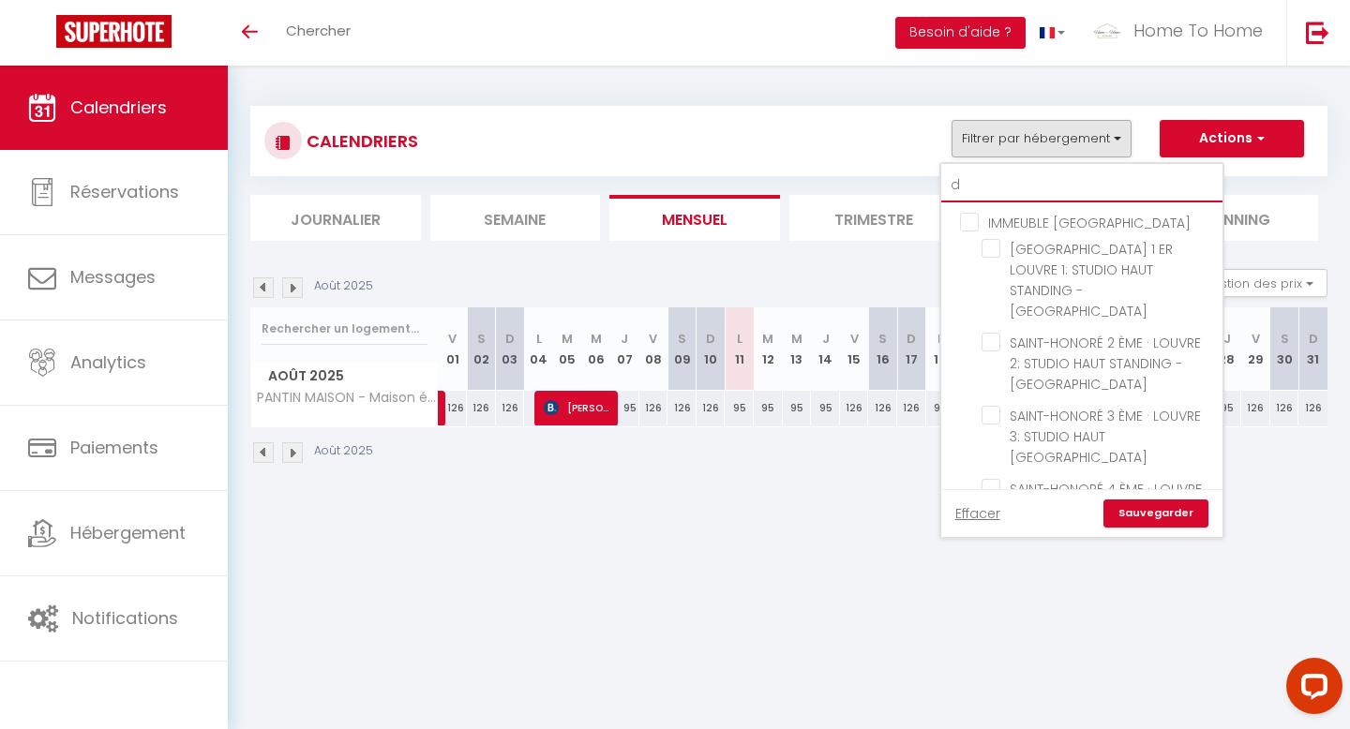
checkbox input "false"
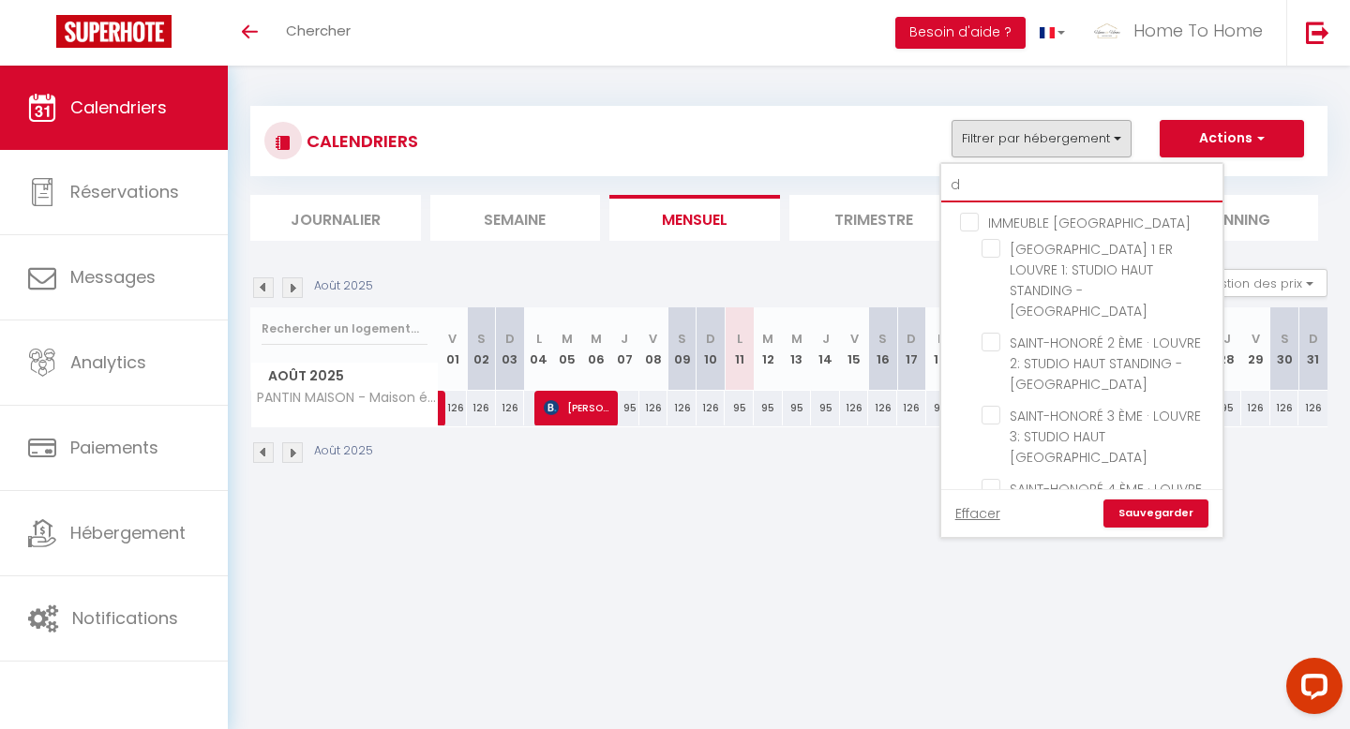
checkbox input "false"
type input "du"
checkbox input "false"
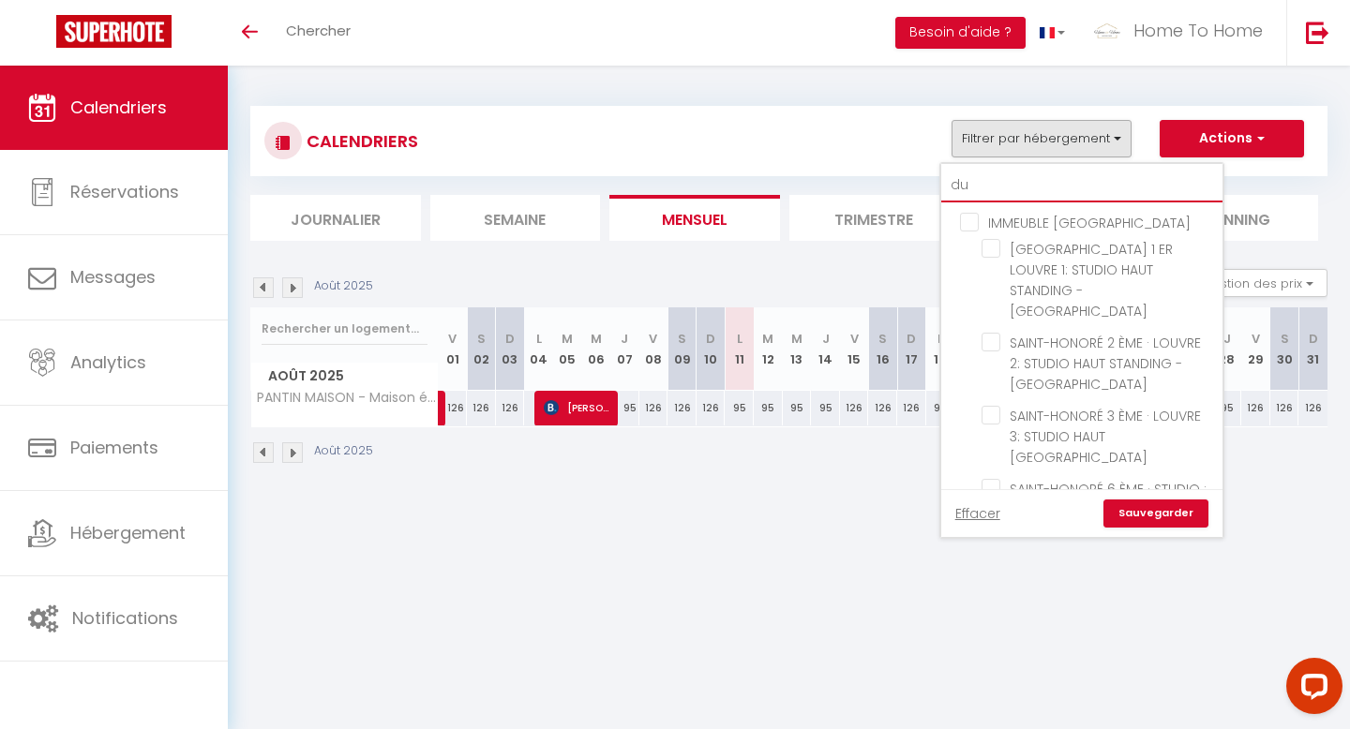
checkbox input "false"
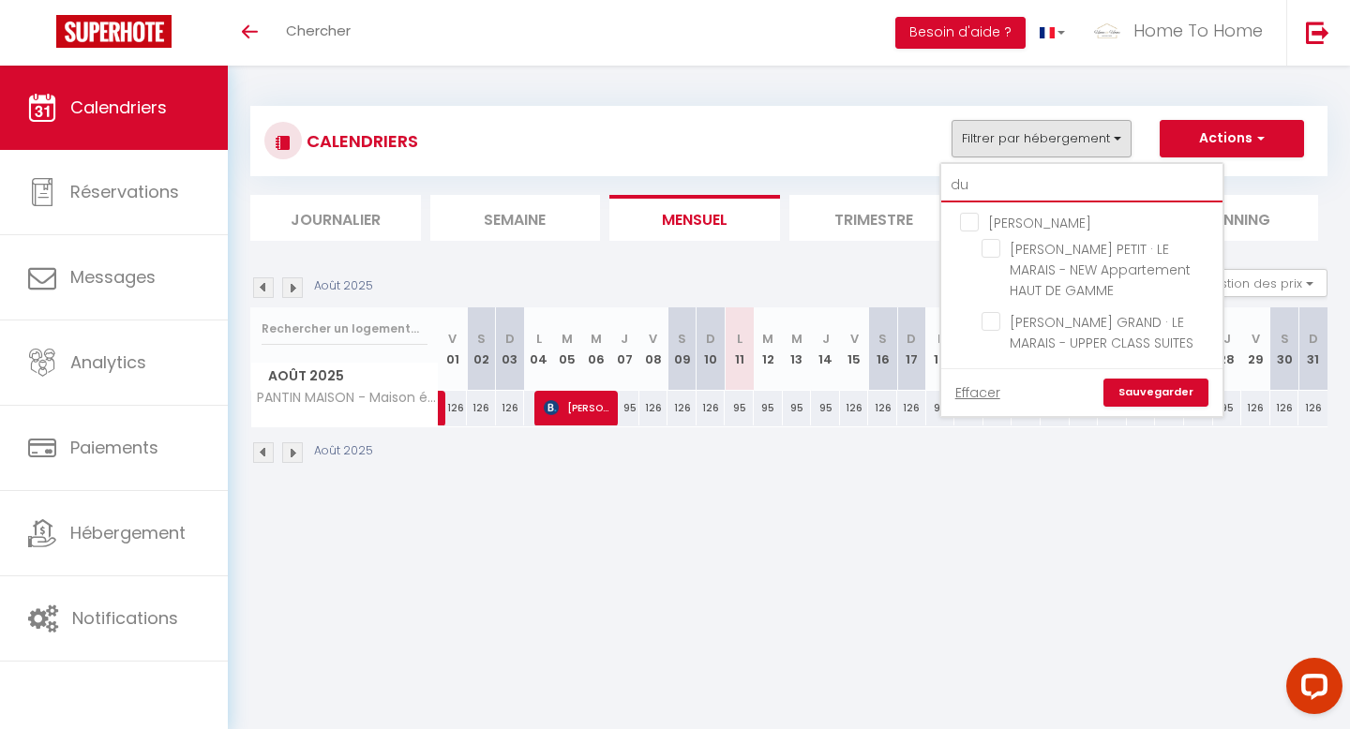
type input "dup"
checkbox input "false"
type input "du"
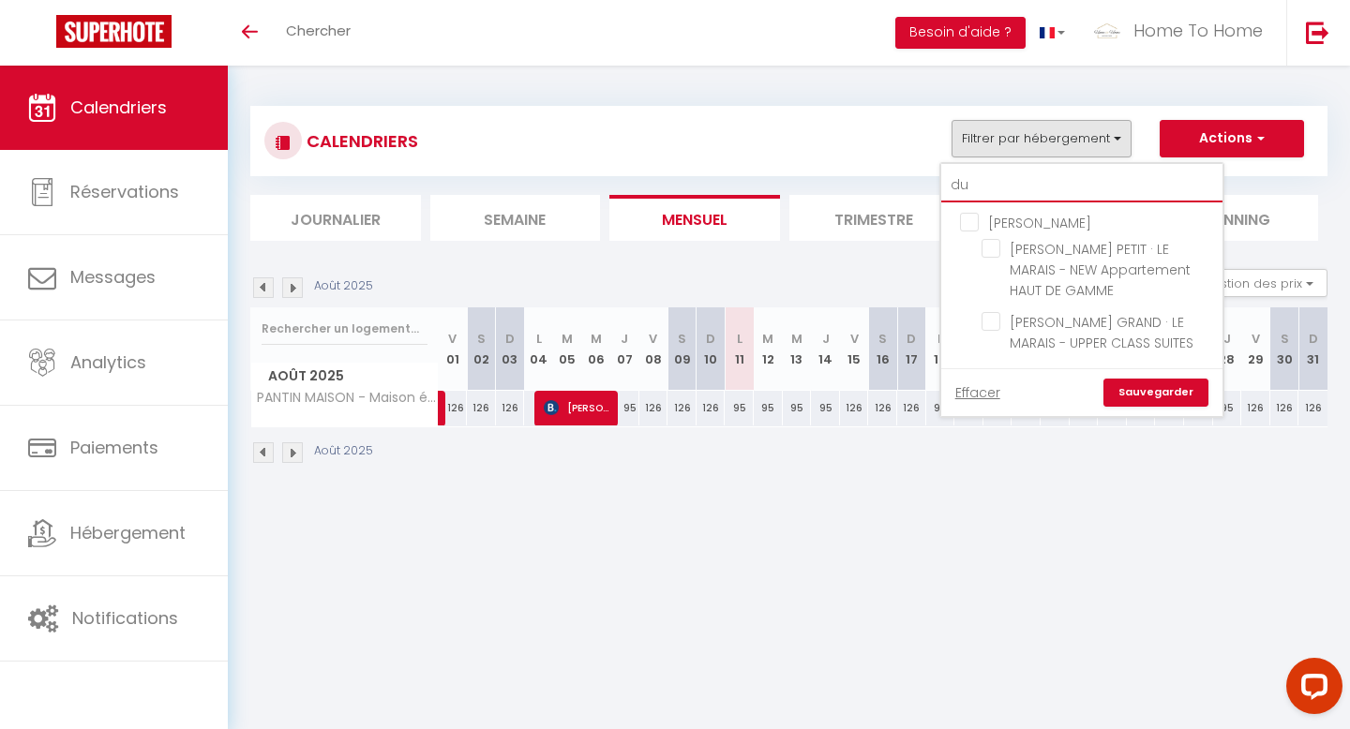
checkbox input "false"
type input "d"
checkbox input "false"
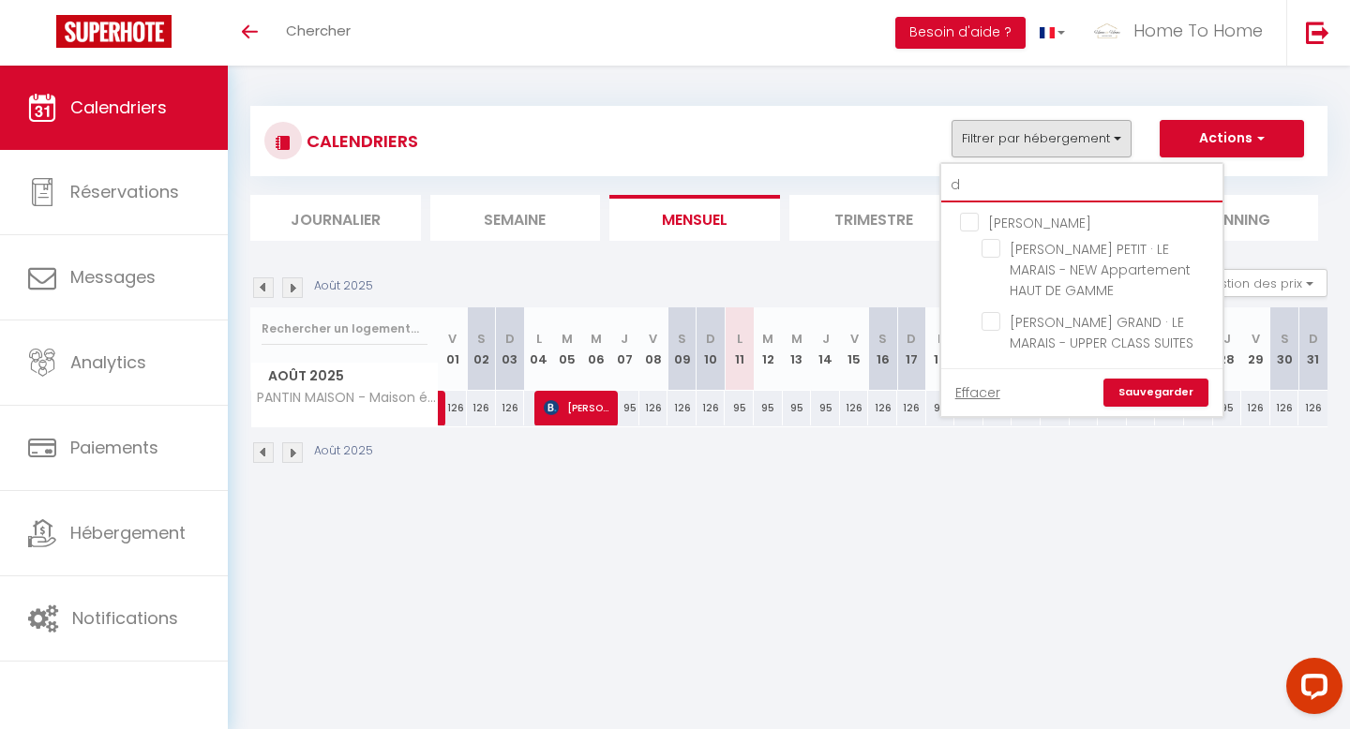
checkbox input "false"
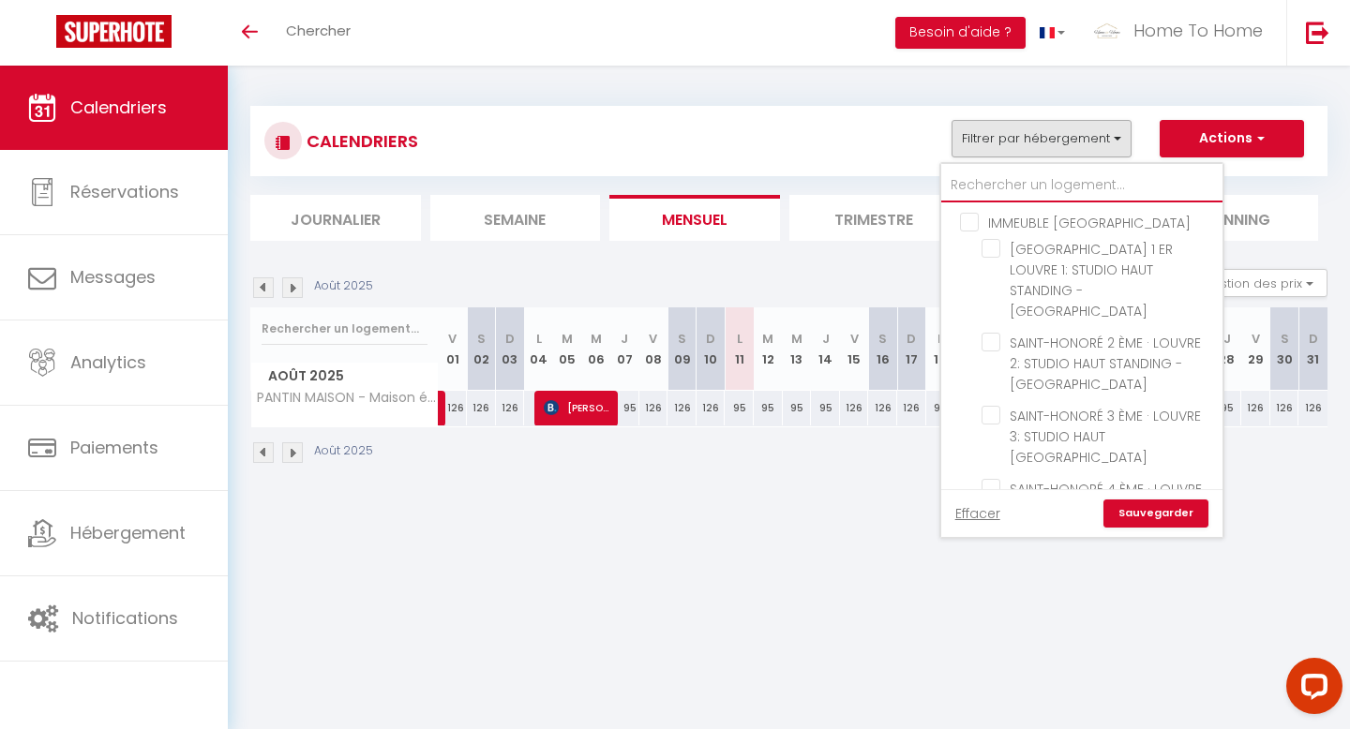
type input "d"
checkbox input "false"
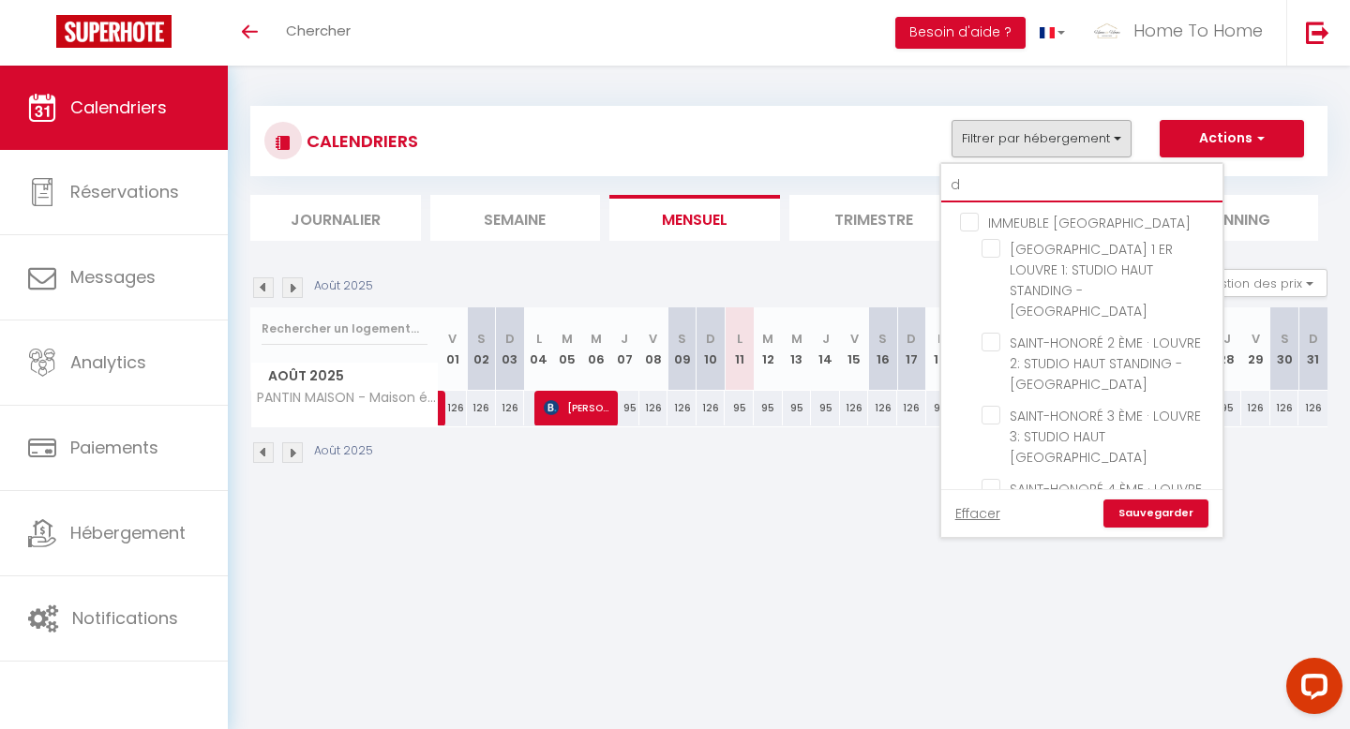
checkbox input "false"
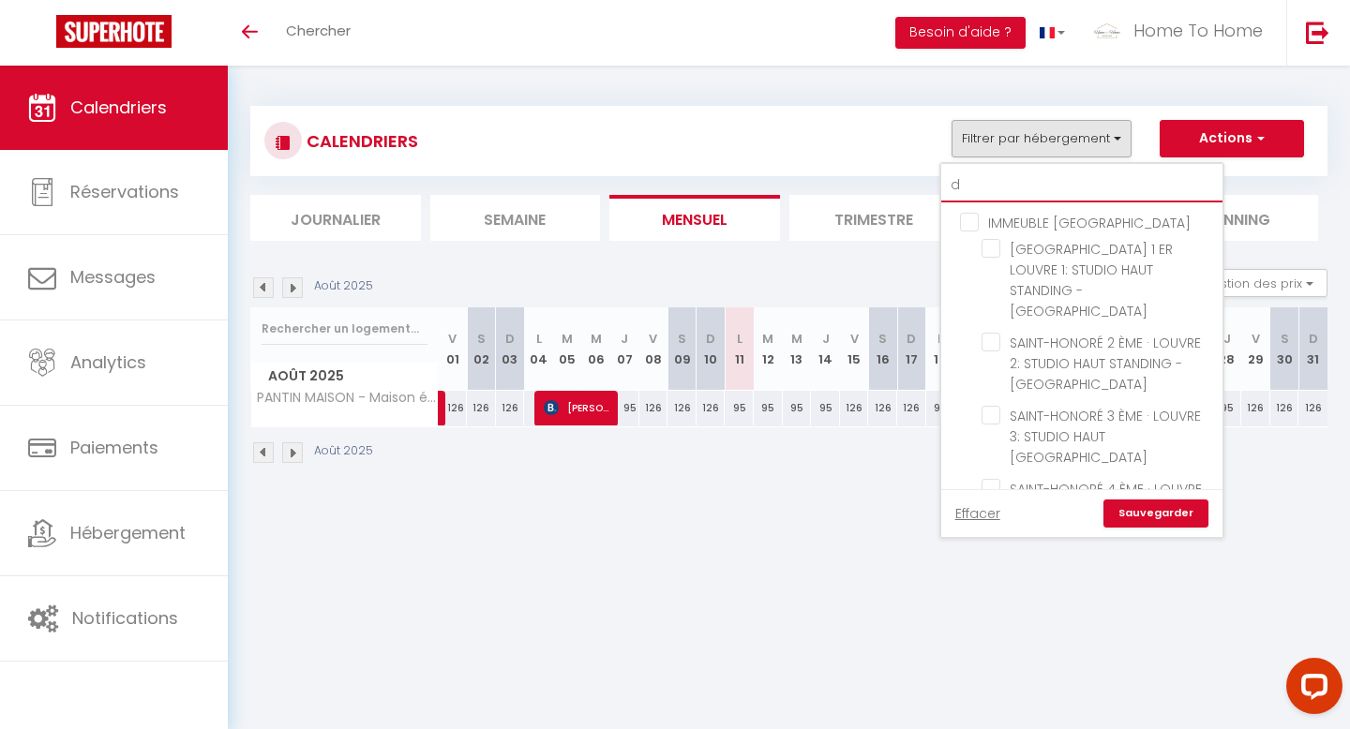
checkbox input "false"
type input "du"
checkbox input "false"
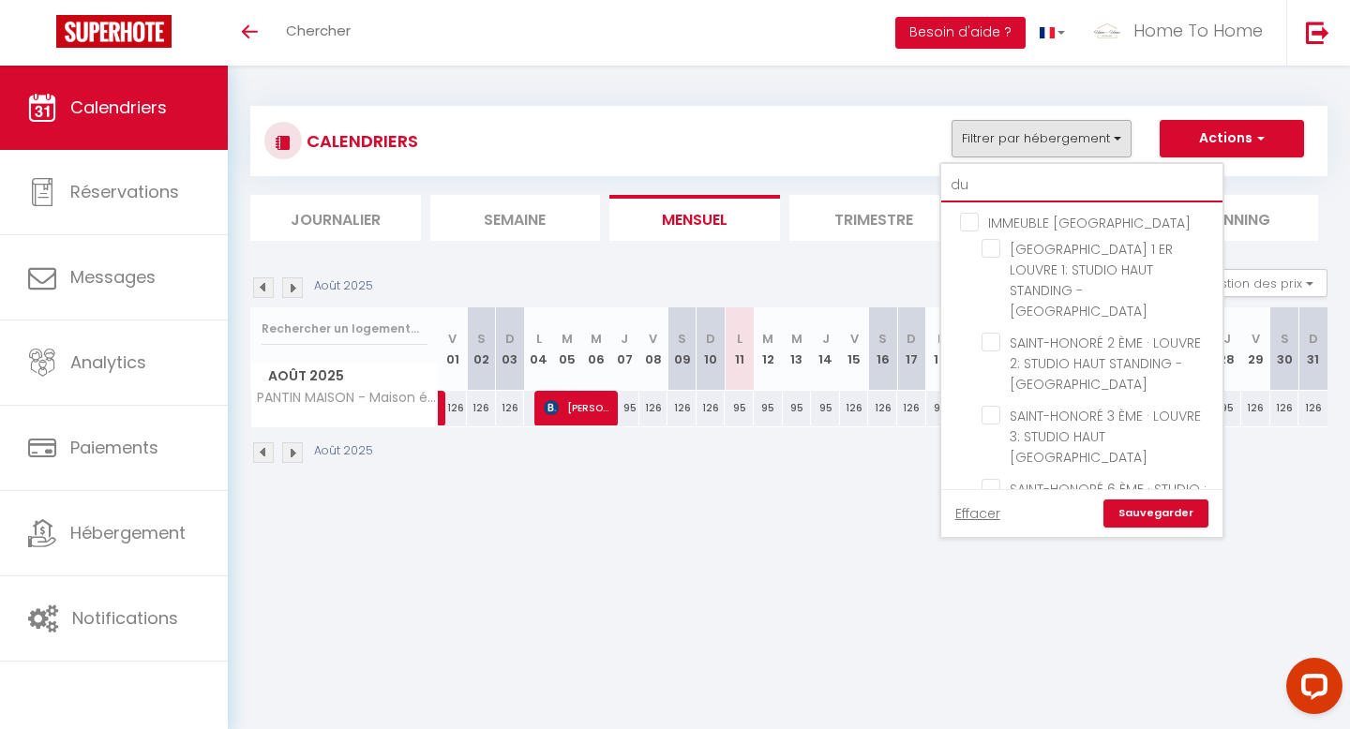
checkbox input "false"
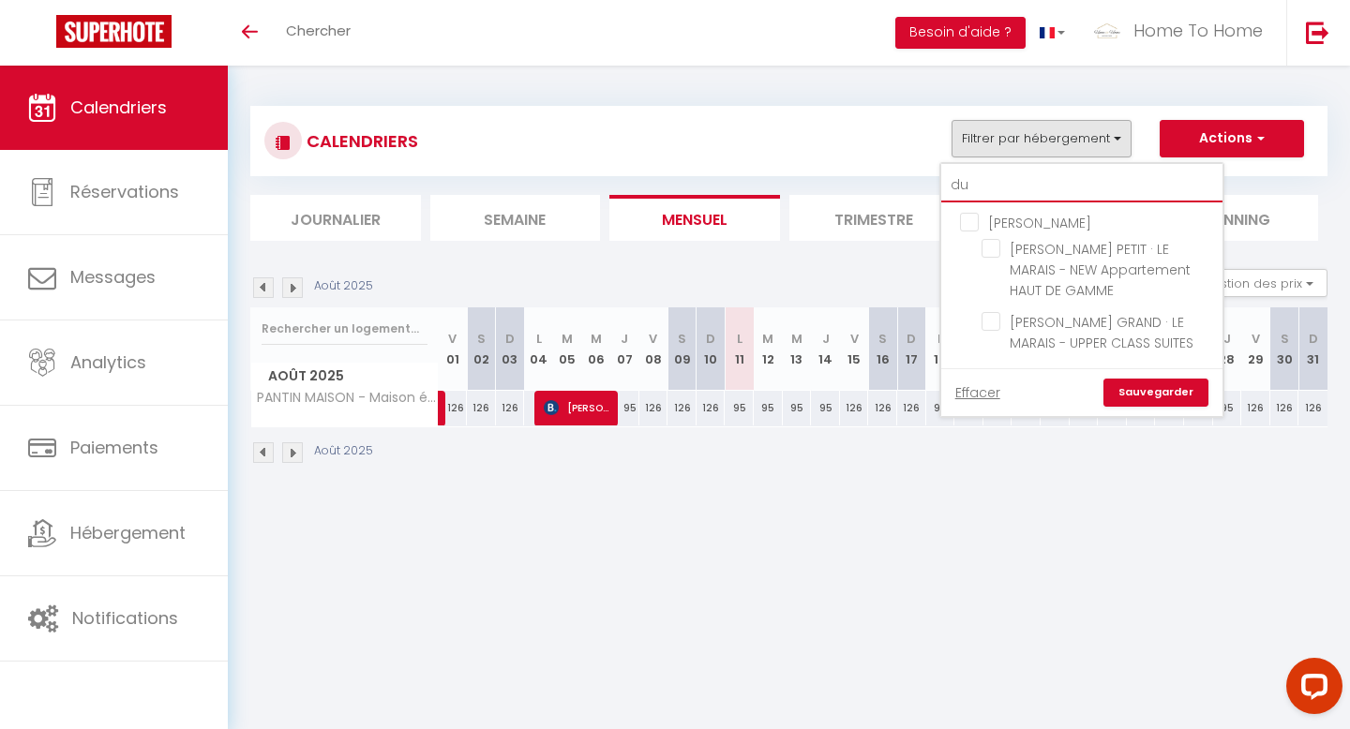
type input "dup"
checkbox input "false"
type input "du"
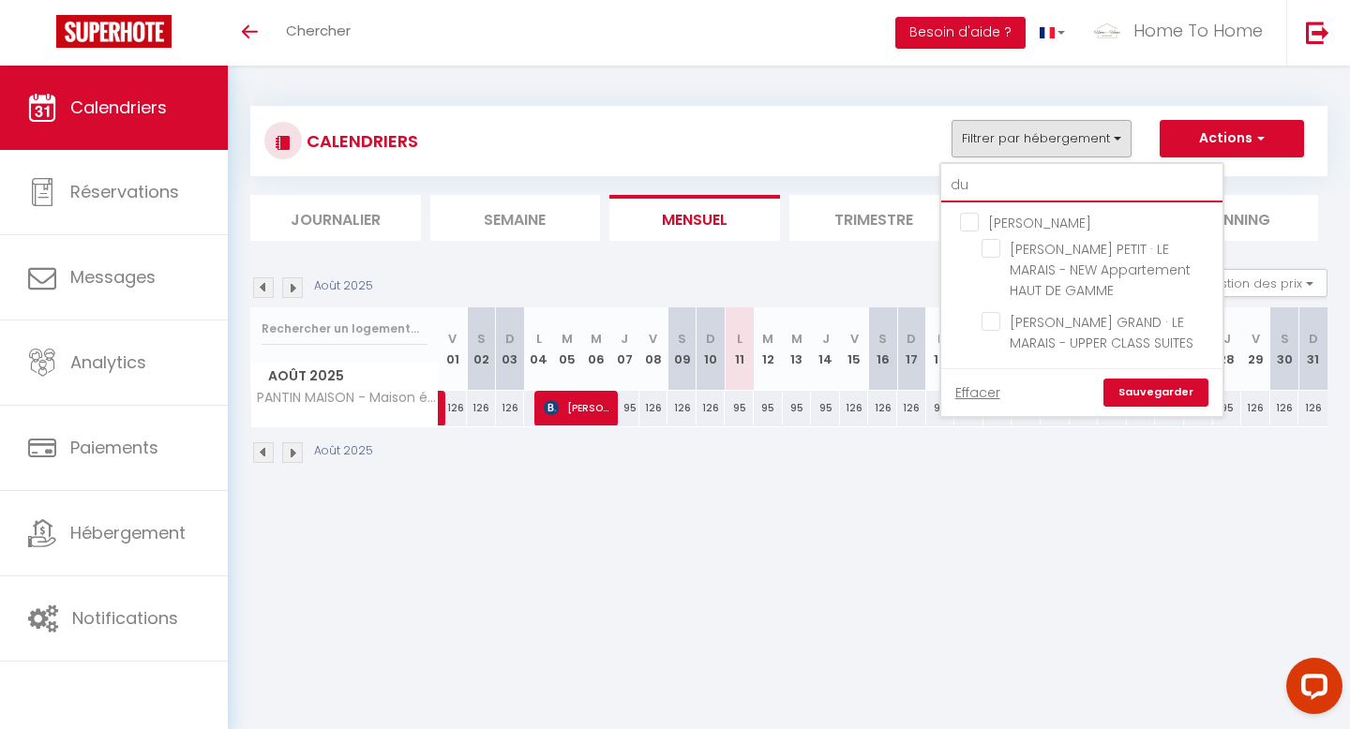
checkbox input "false"
type input "d"
checkbox input "false"
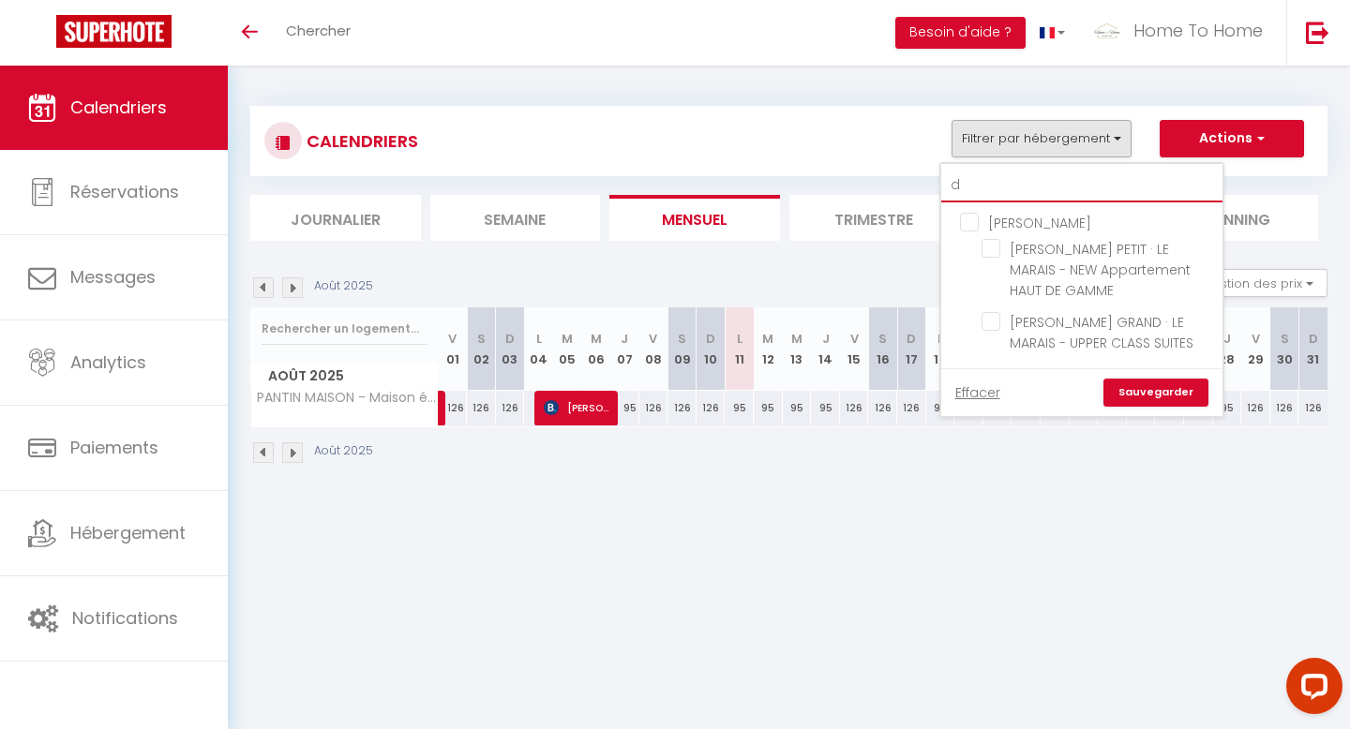
checkbox input "false"
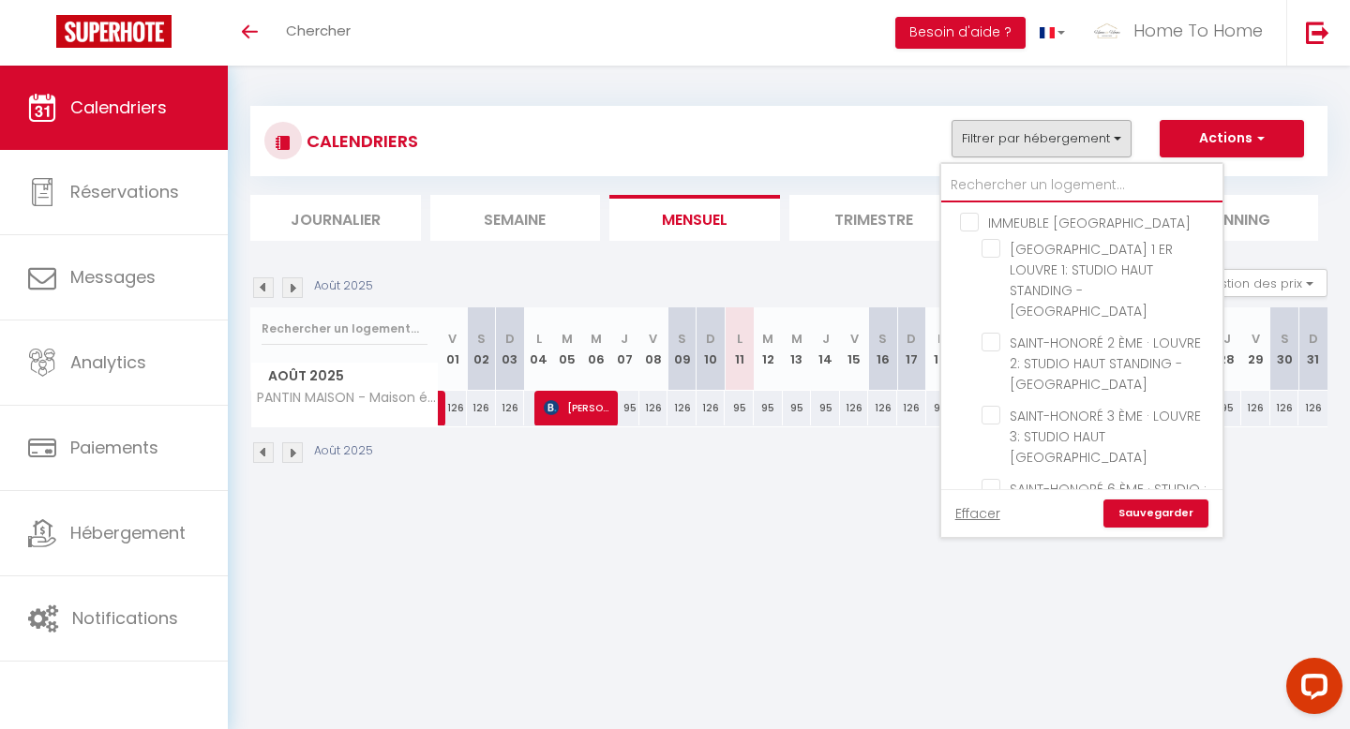
checkbox input "false"
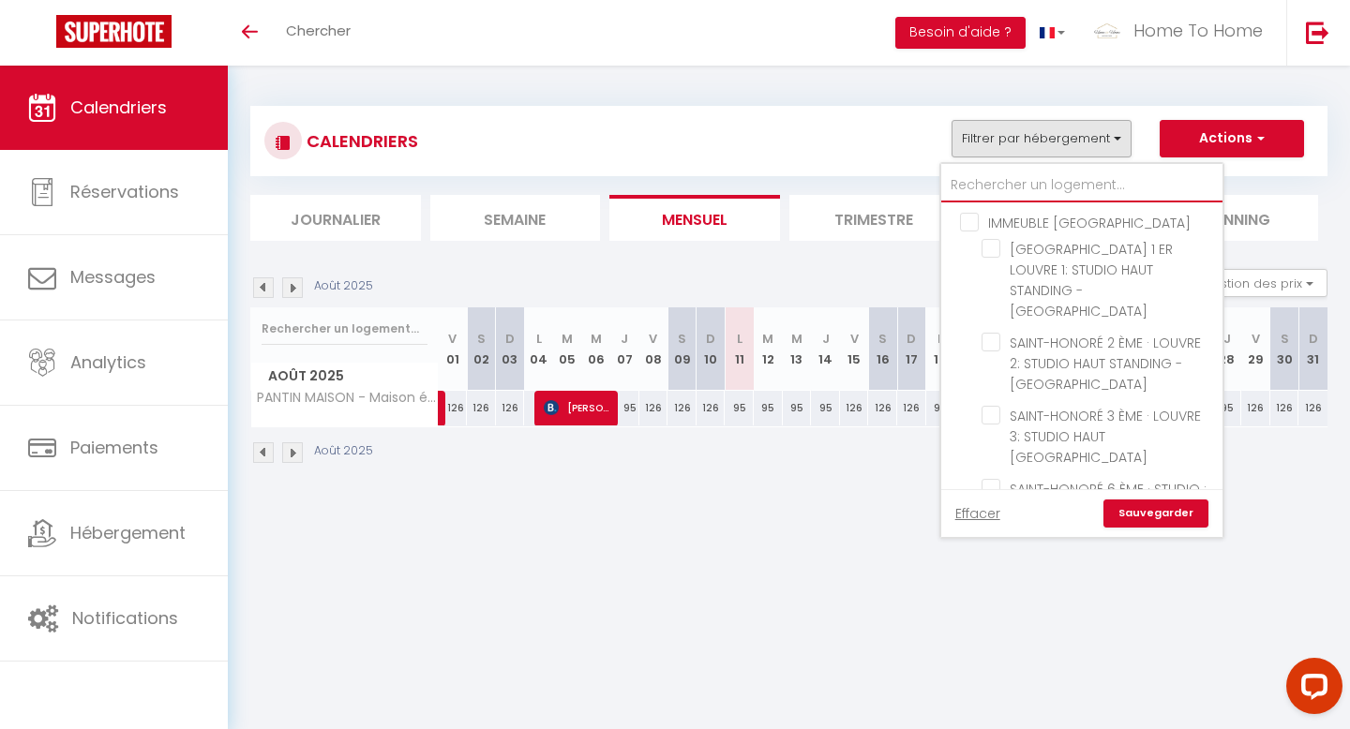
checkbox input "false"
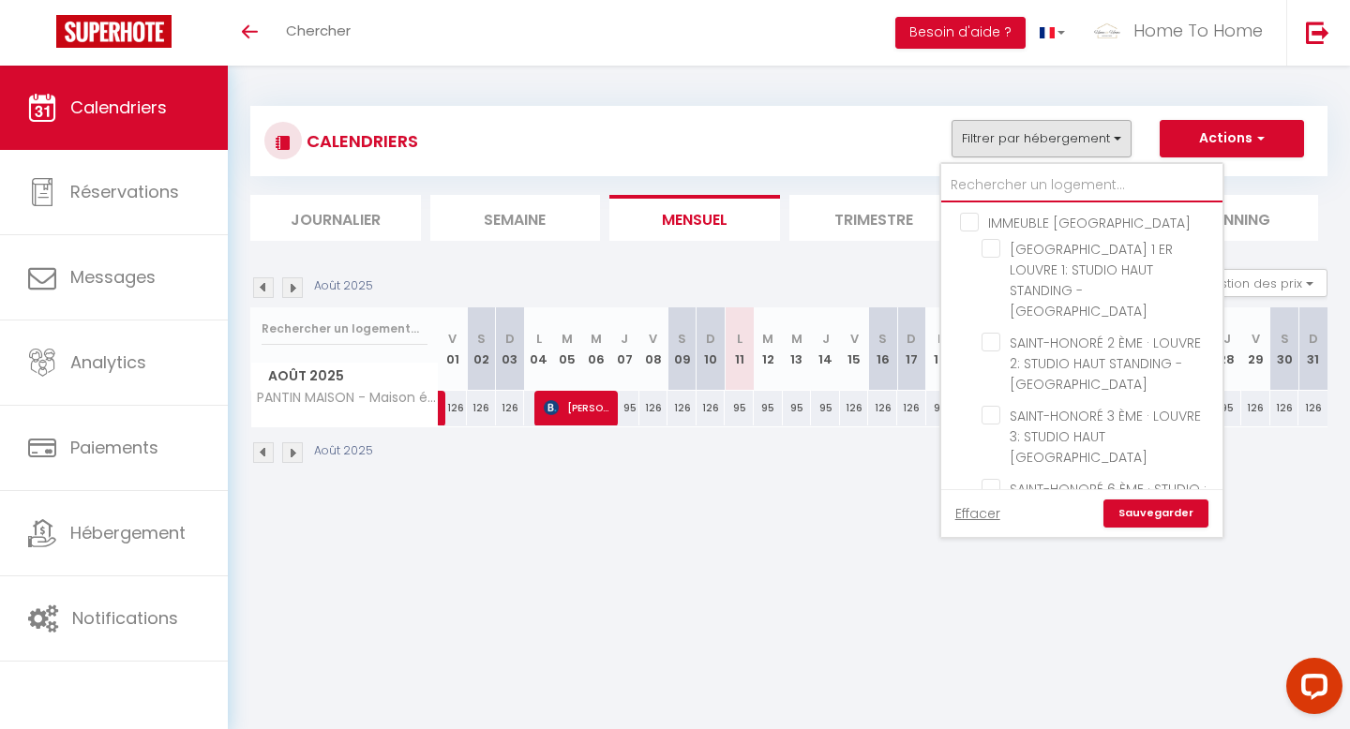
checkbox input "false"
type input "p"
checkbox input "false"
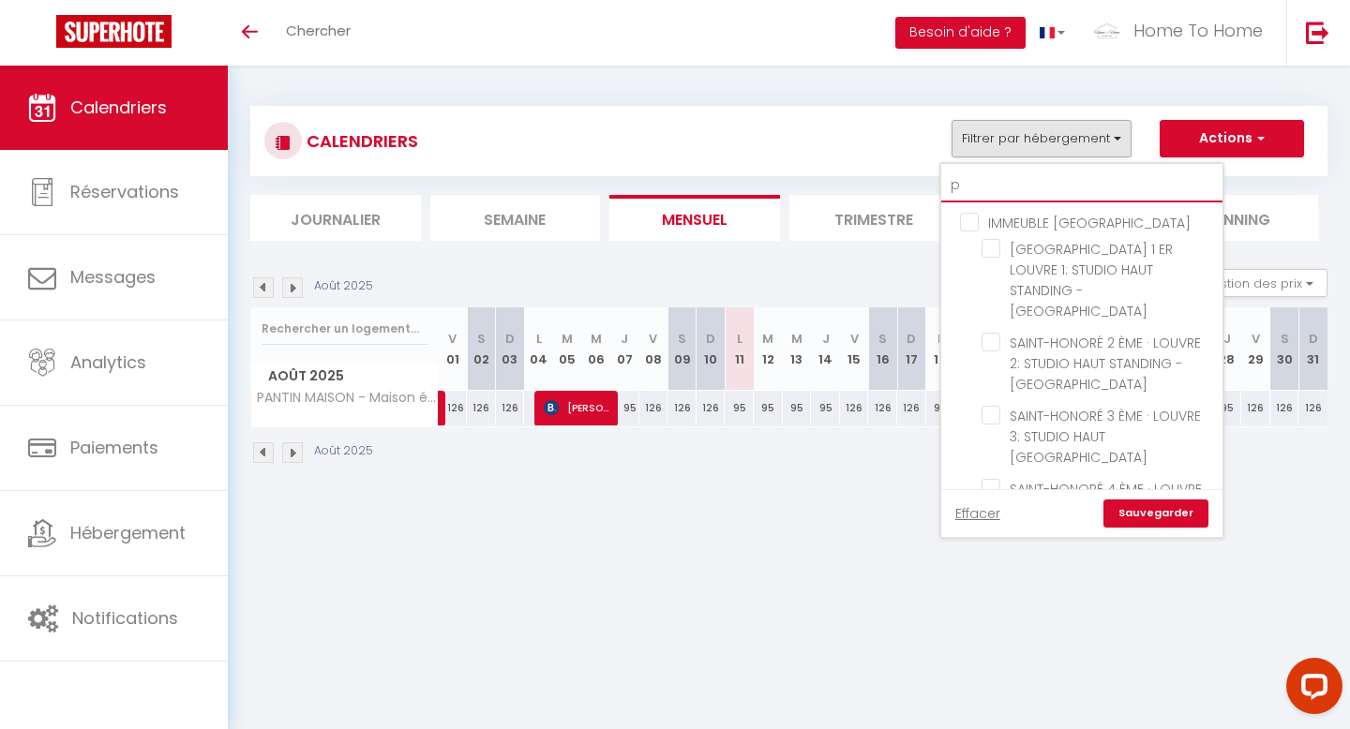
checkbox input "false"
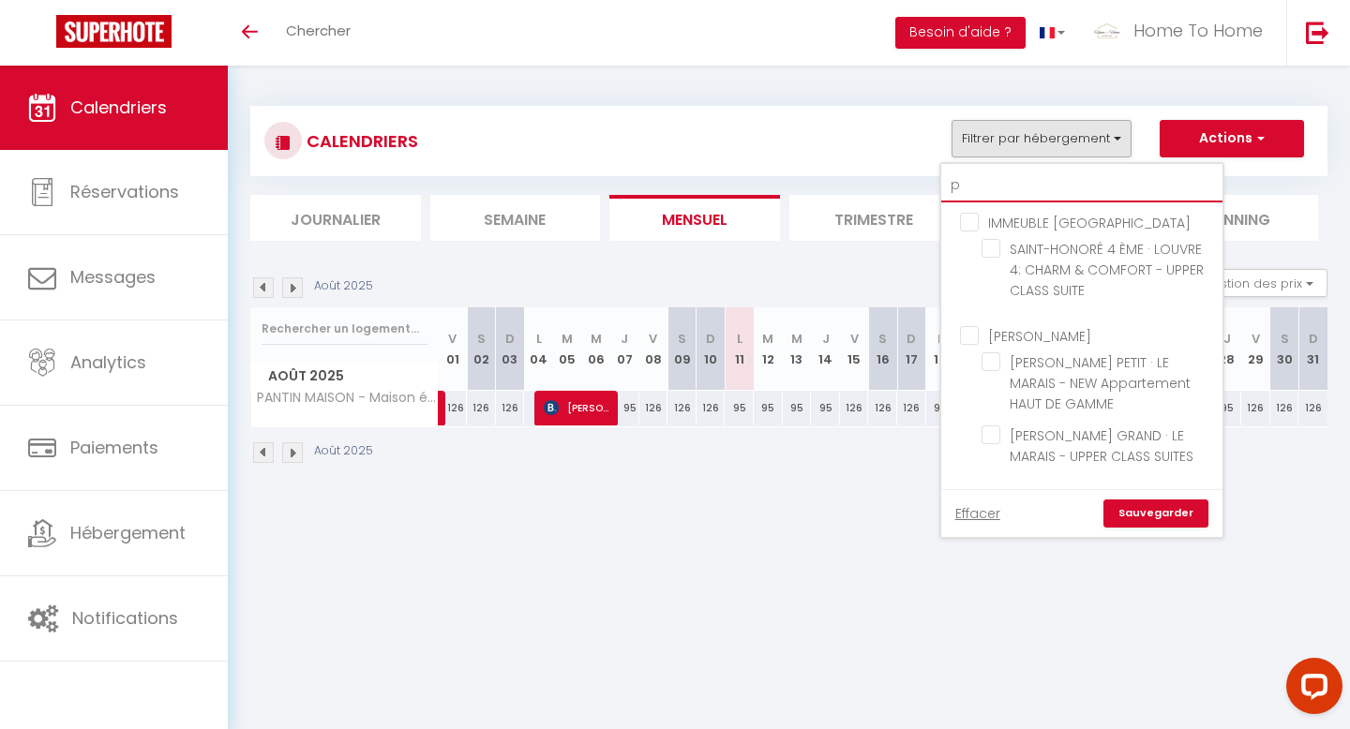
type input "pa"
checkbox input "false"
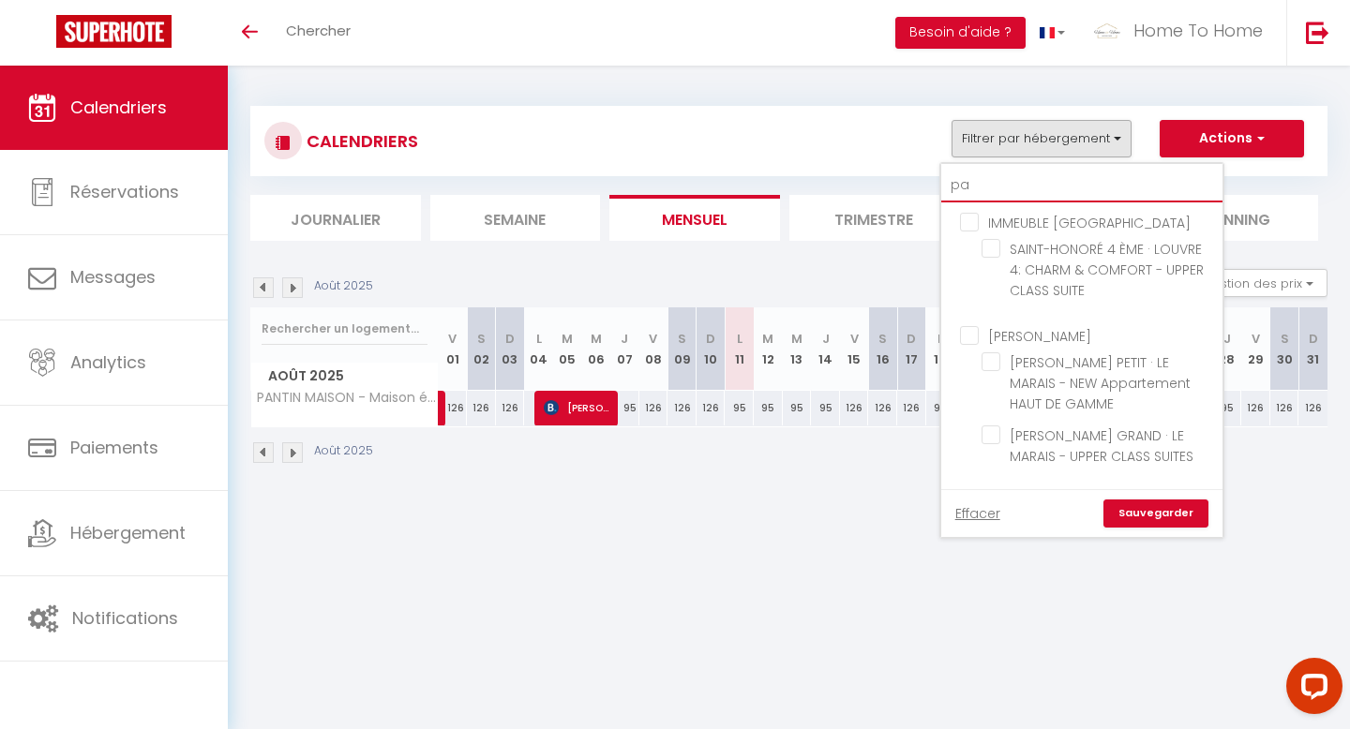
checkbox input "false"
type input "pan"
checkbox input "false"
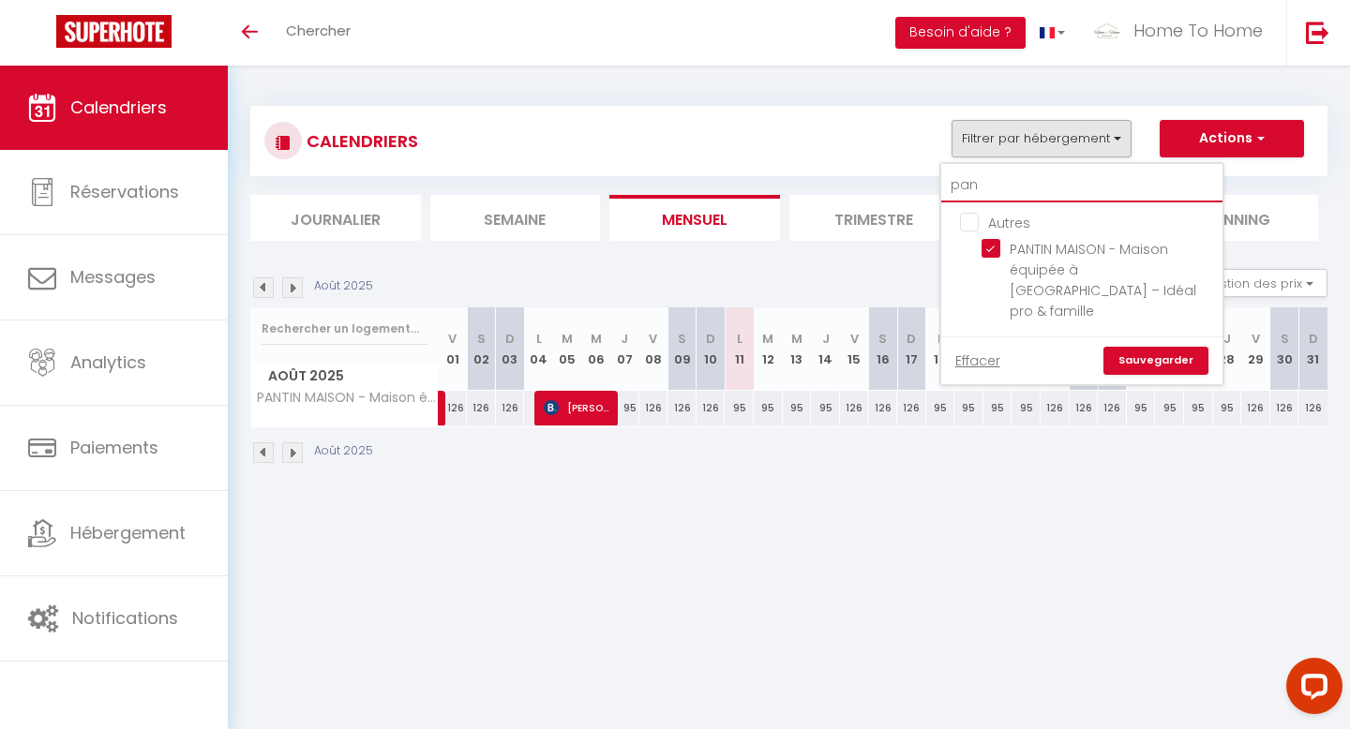
type input "pant"
checkbox input "false"
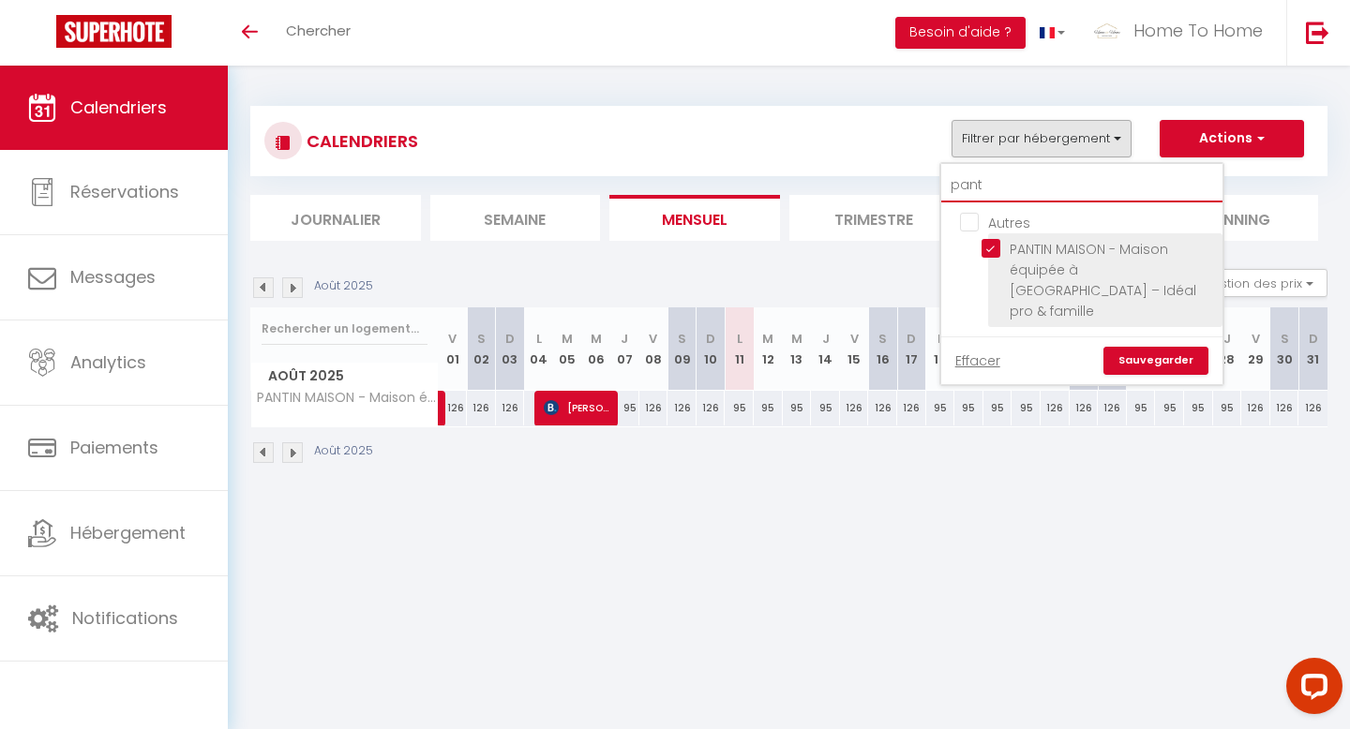
type input "pant"
click at [1036, 247] on input "PANTIN MAISON - Maison équipée à [GEOGRAPHIC_DATA] – Idéal pro & famille" at bounding box center [1099, 248] width 234 height 19
checkbox input "false"
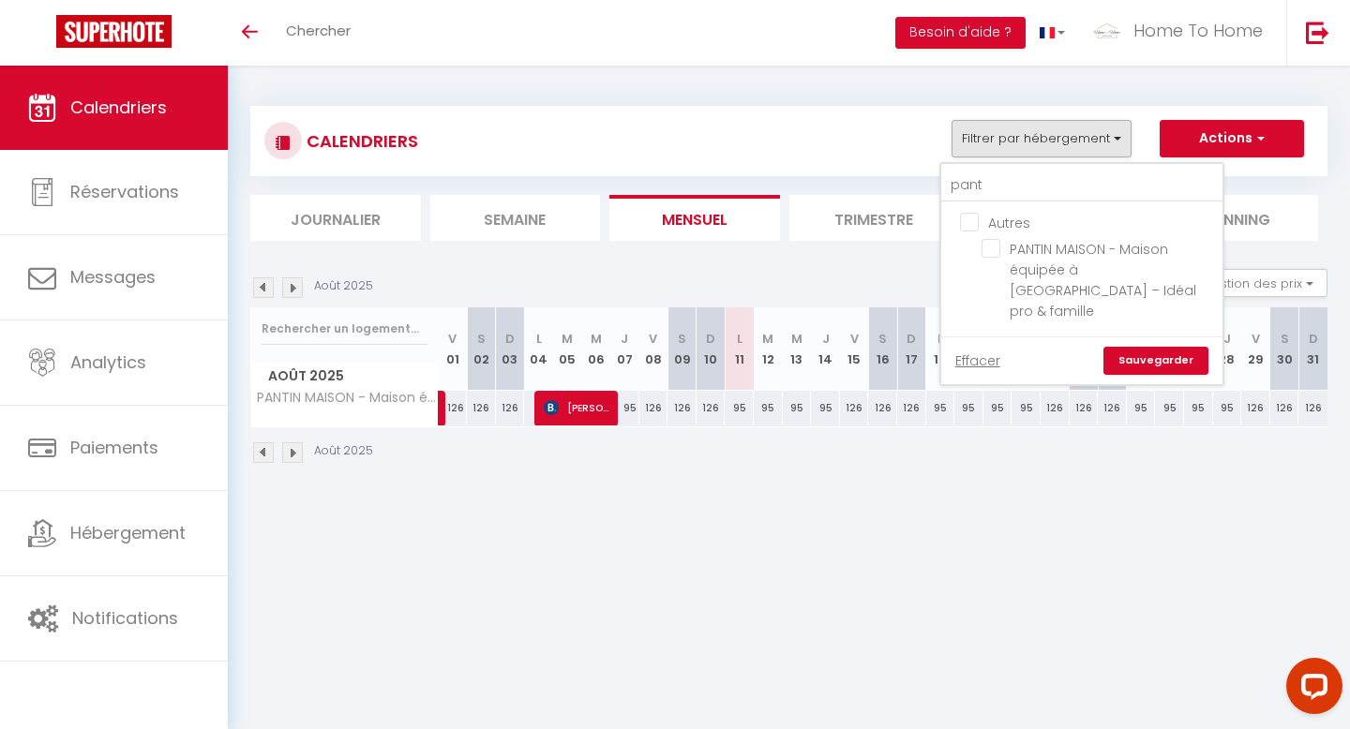
click at [1144, 347] on link "Sauvegarder" at bounding box center [1156, 361] width 105 height 28
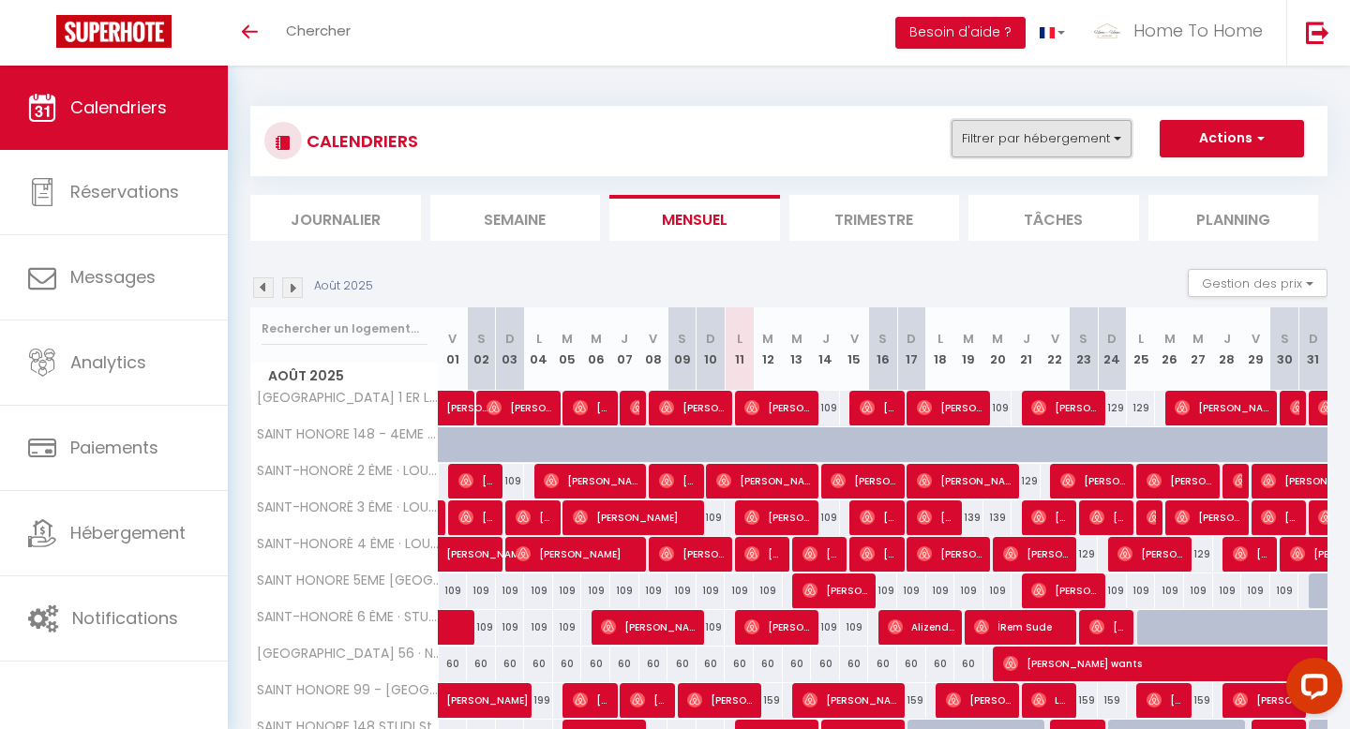
click at [1054, 130] on button "Filtrer par hébergement" at bounding box center [1042, 139] width 180 height 38
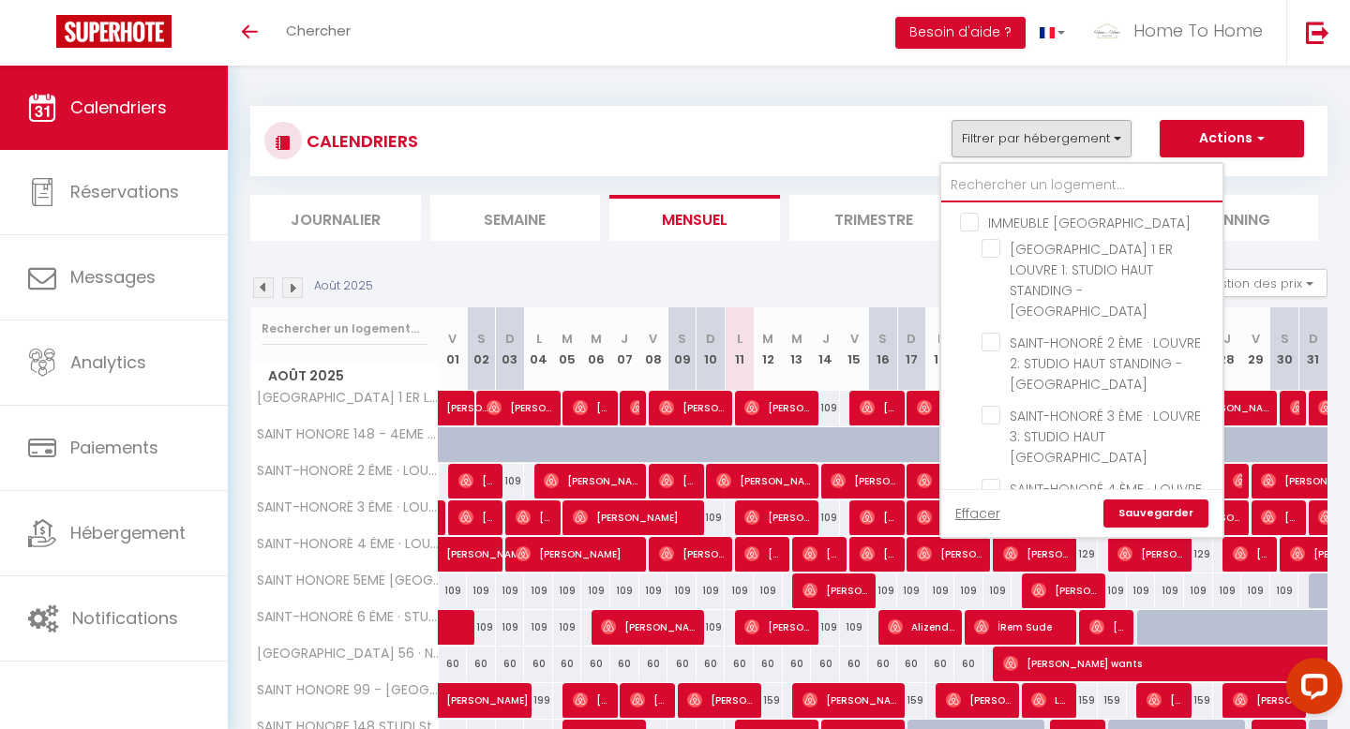
click at [1032, 187] on input "text" at bounding box center [1081, 186] width 281 height 34
type input "d"
checkbox input "false"
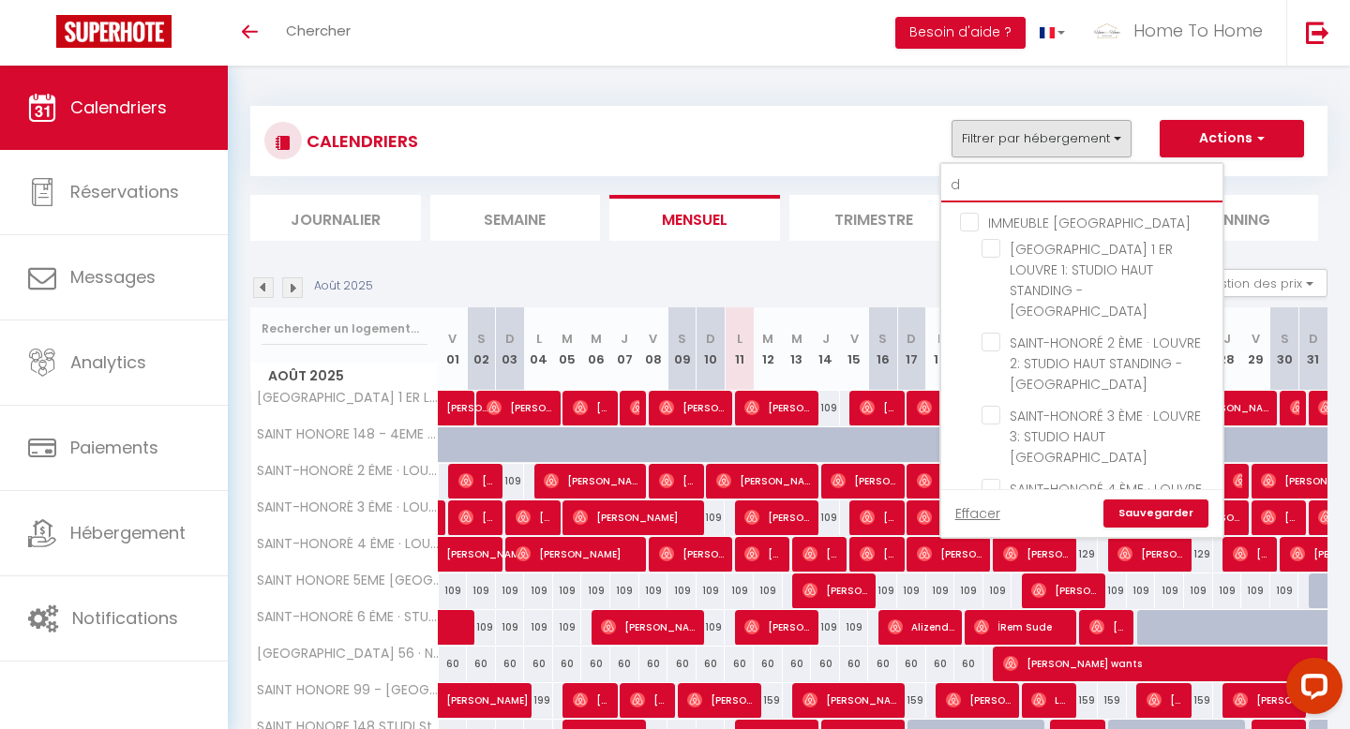
checkbox input "false"
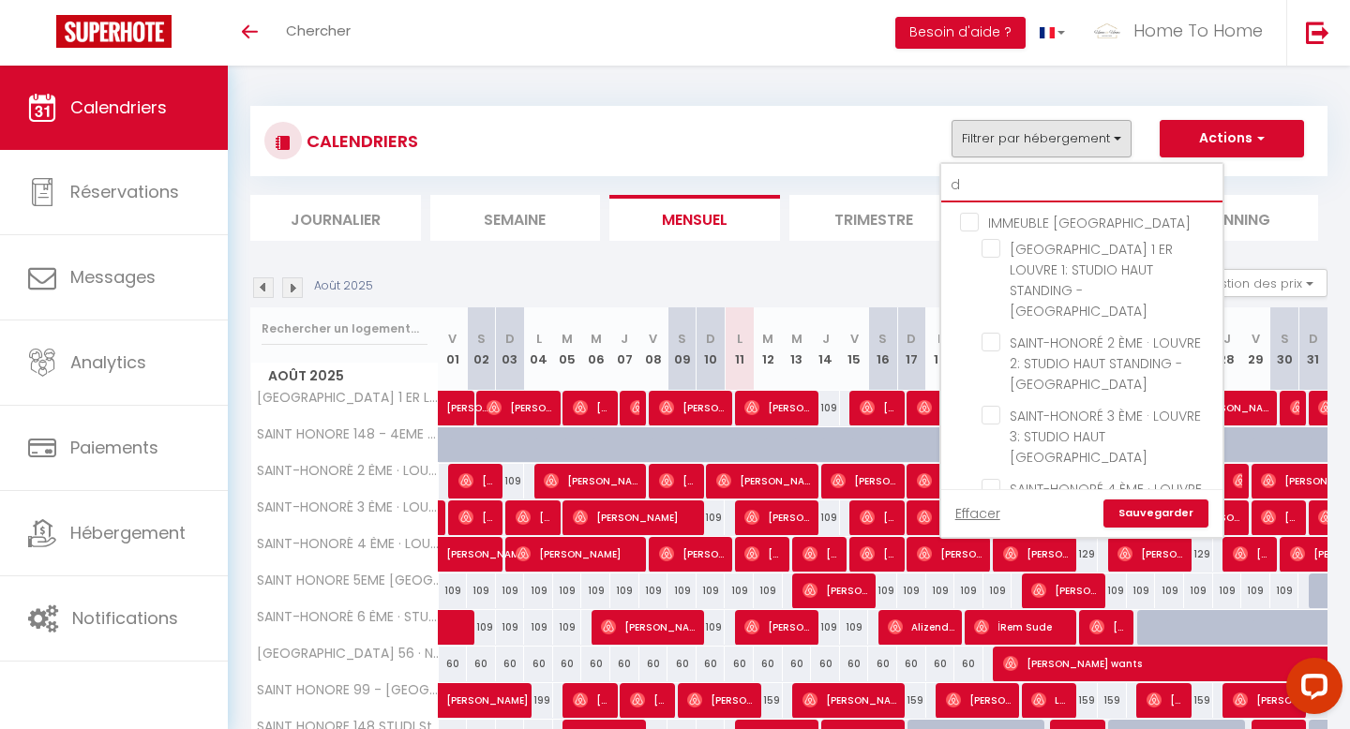
checkbox input "false"
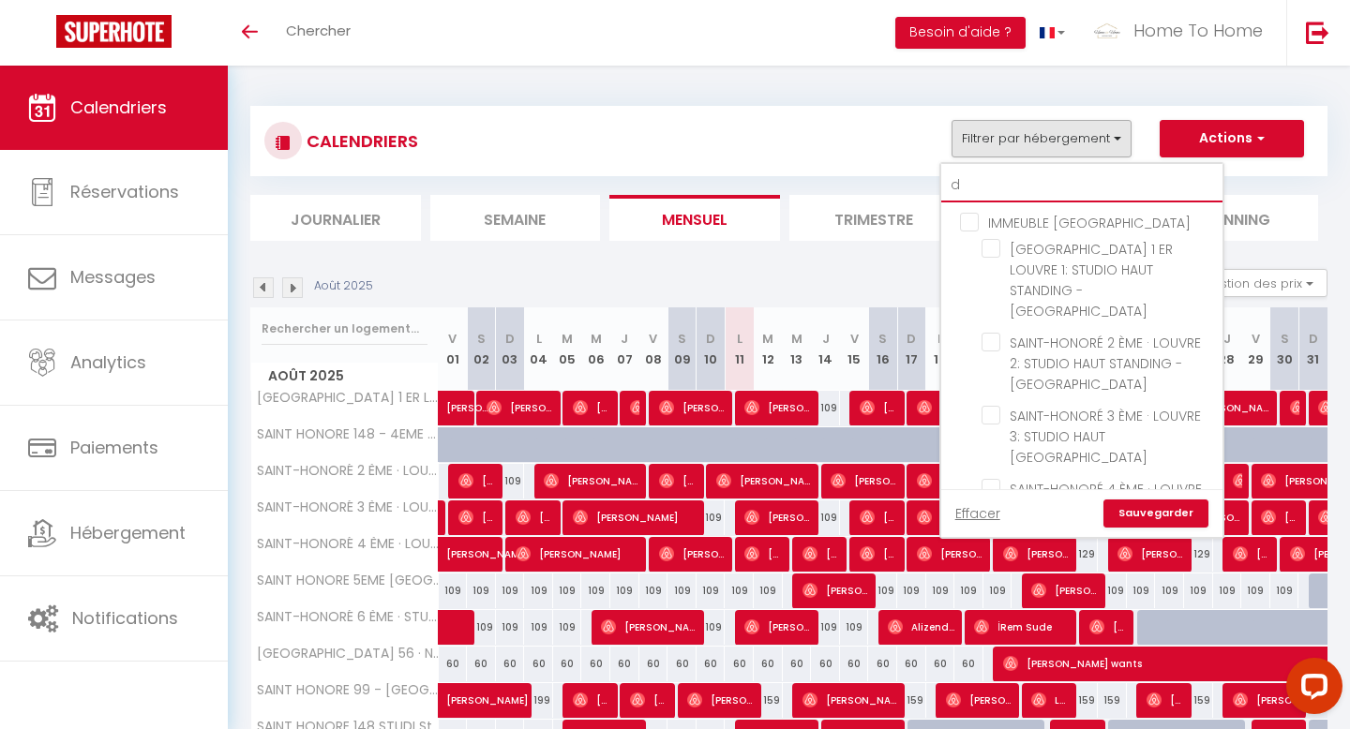
checkbox input "false"
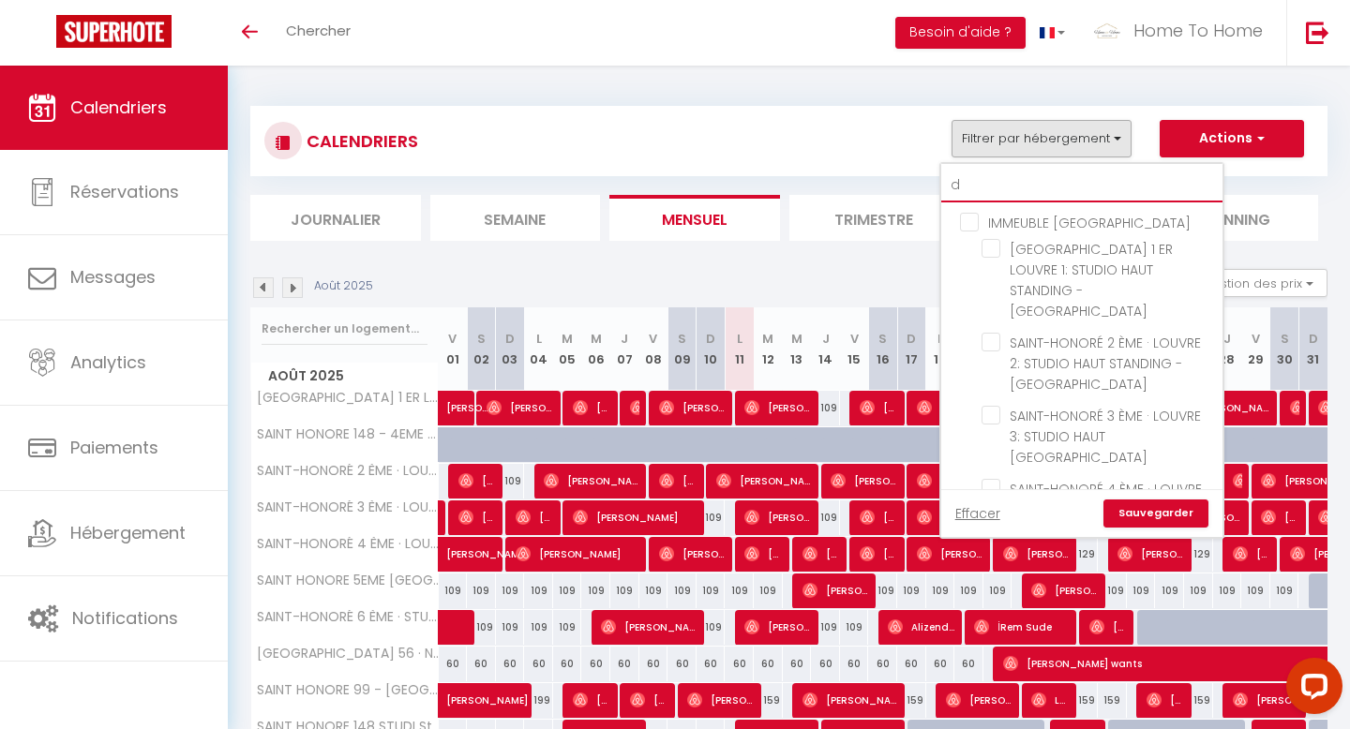
checkbox input "false"
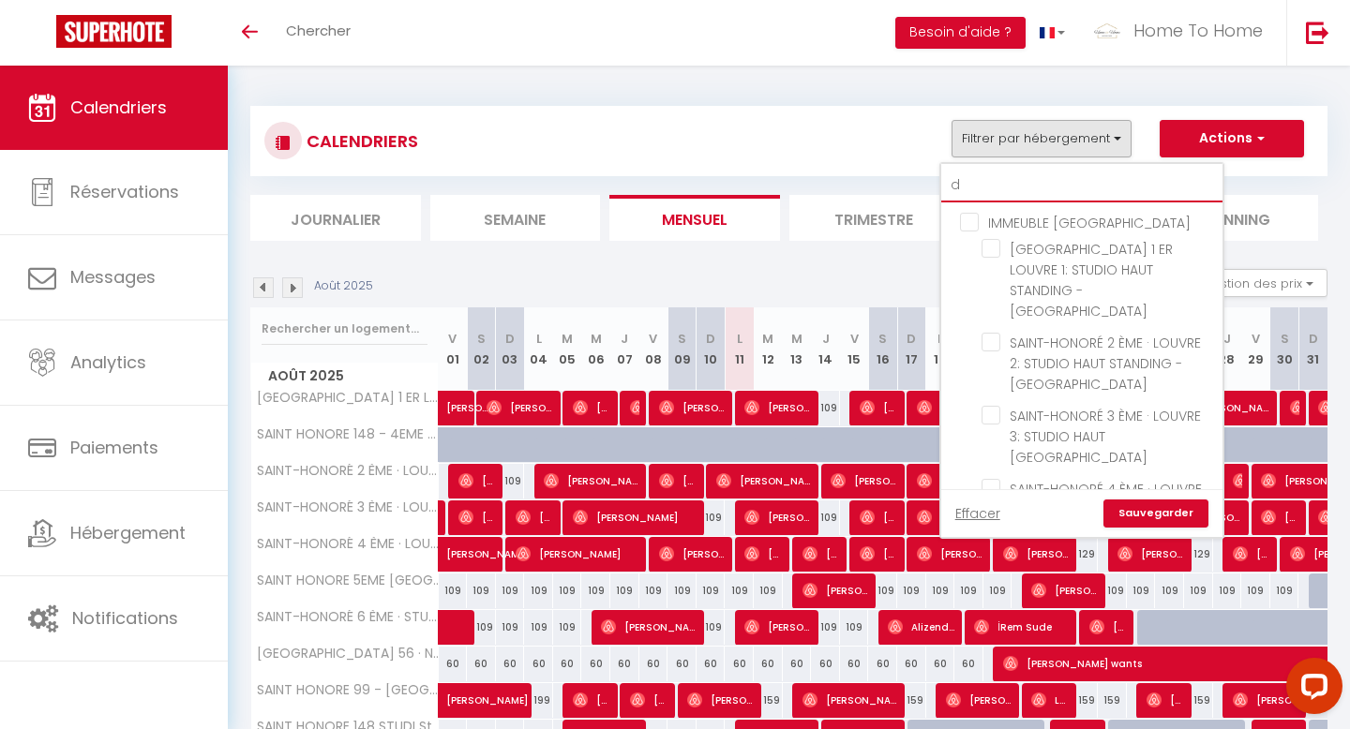
checkbox input "false"
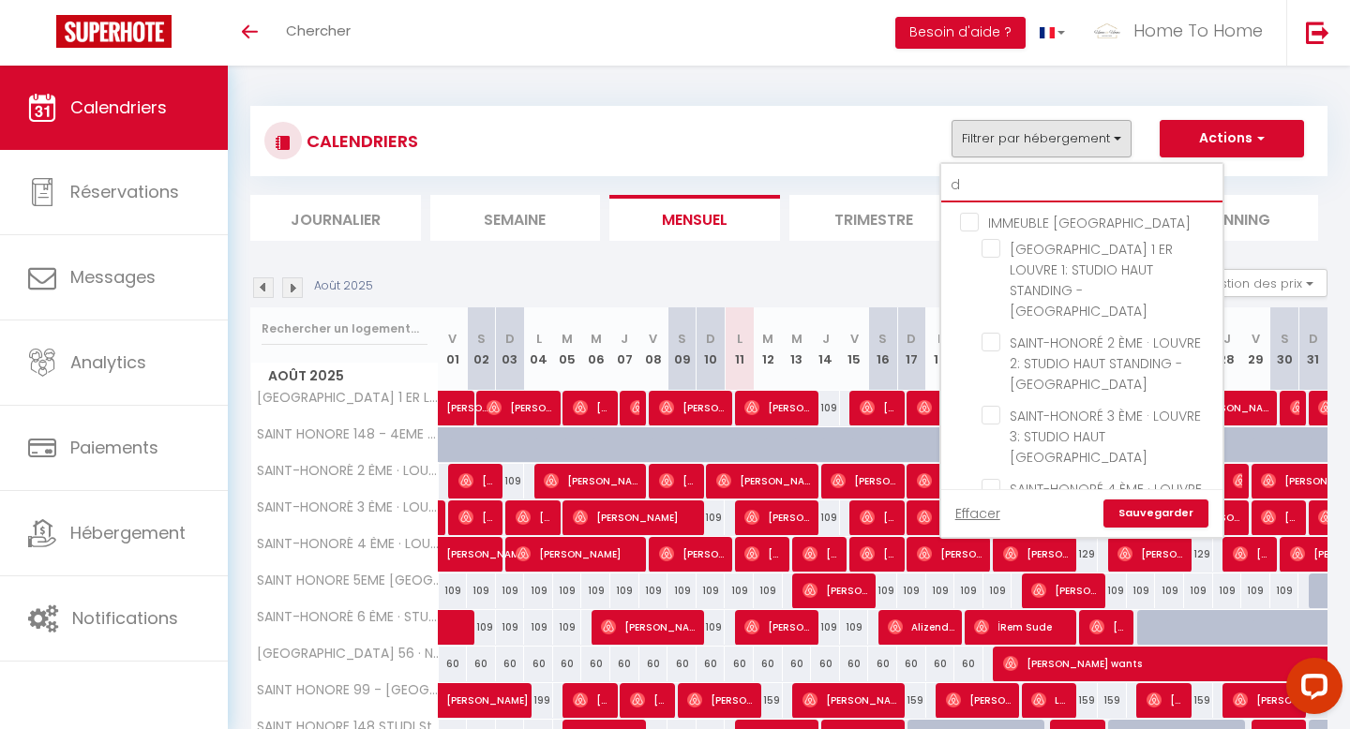
checkbox input "false"
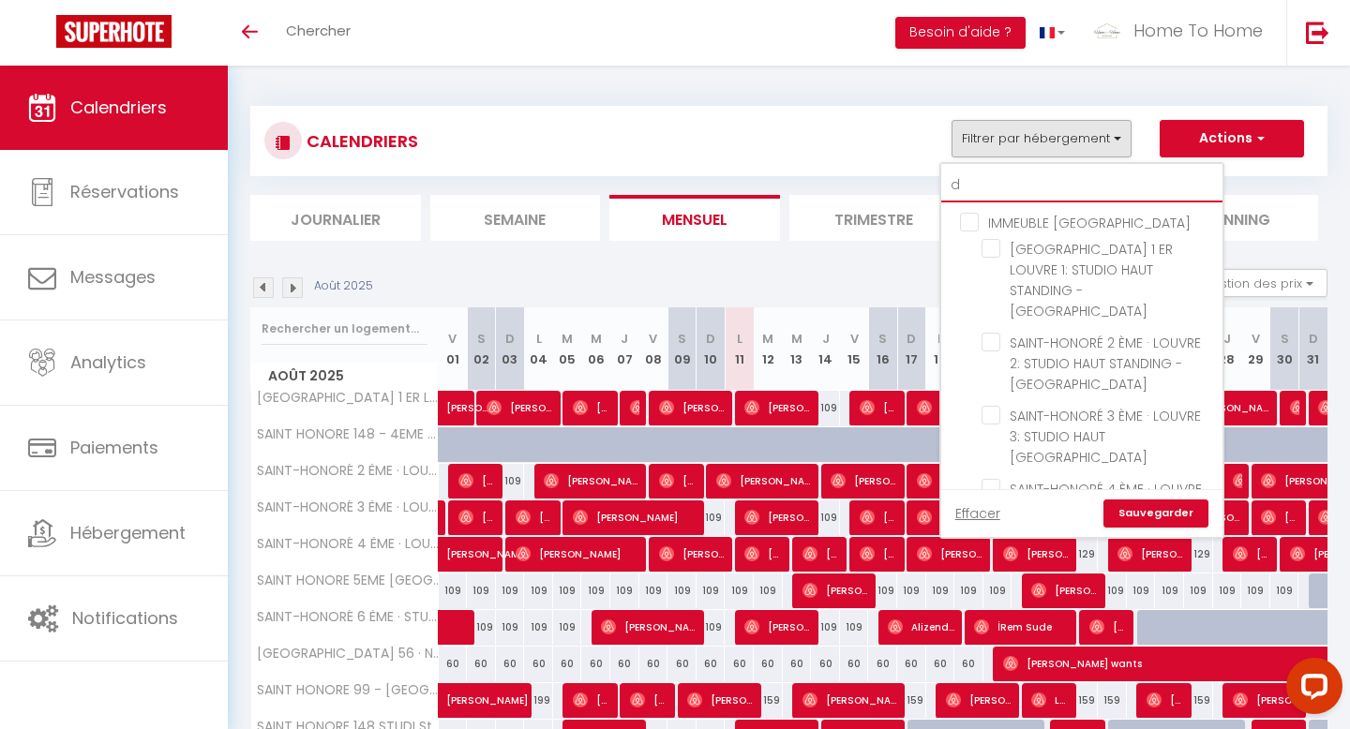
checkbox input "false"
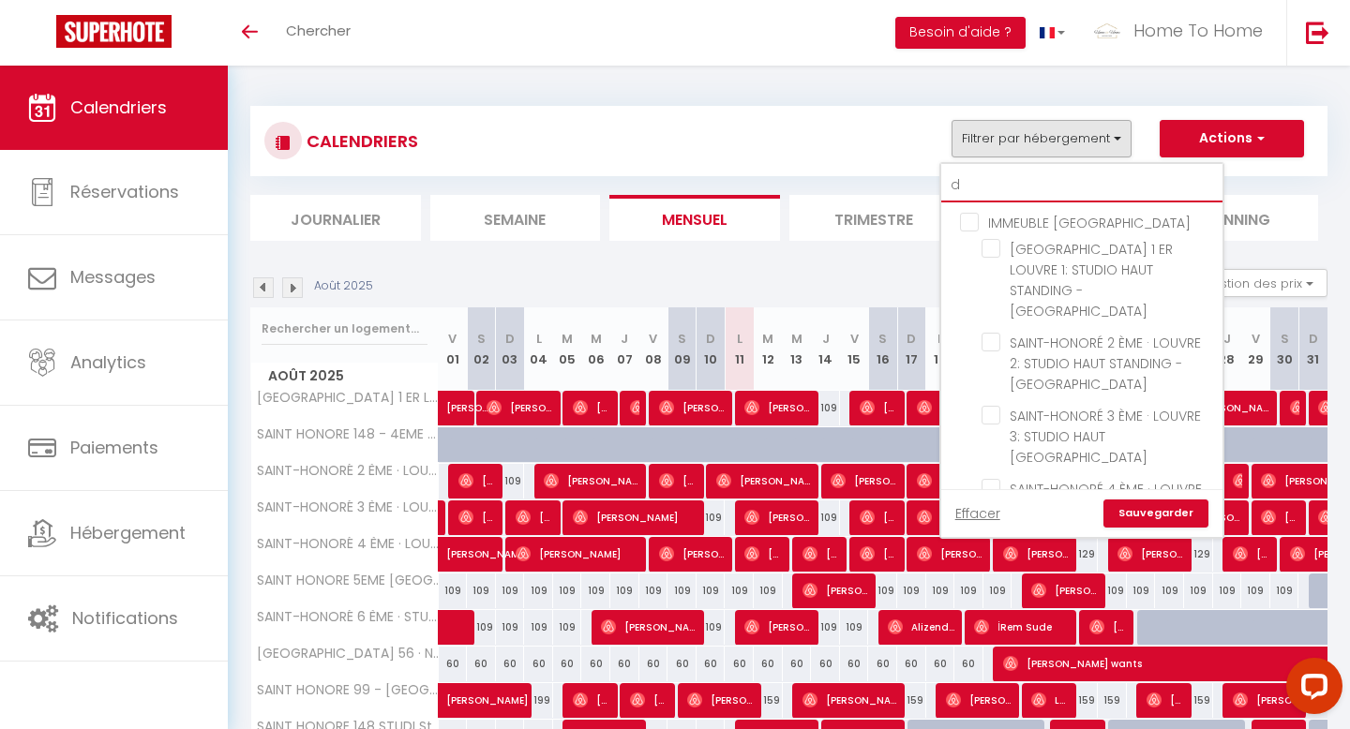
checkbox input "false"
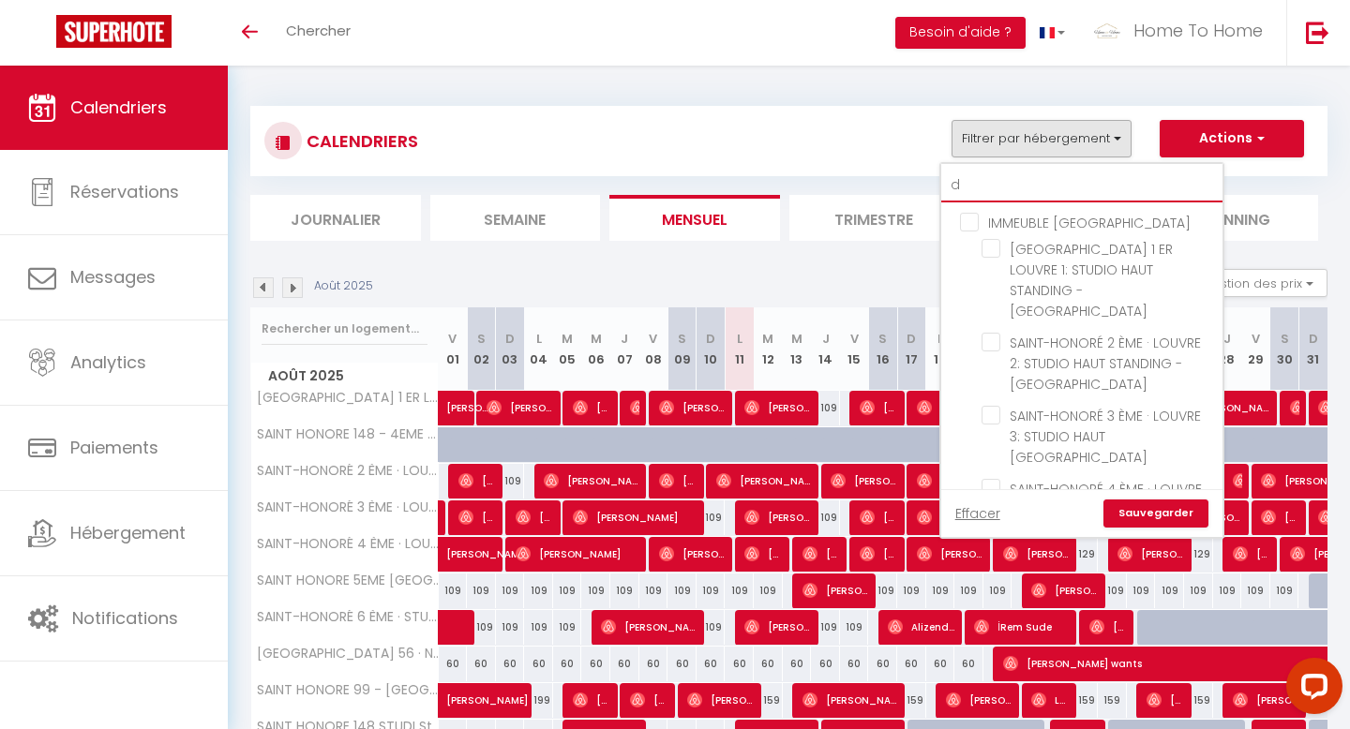
checkbox input "false"
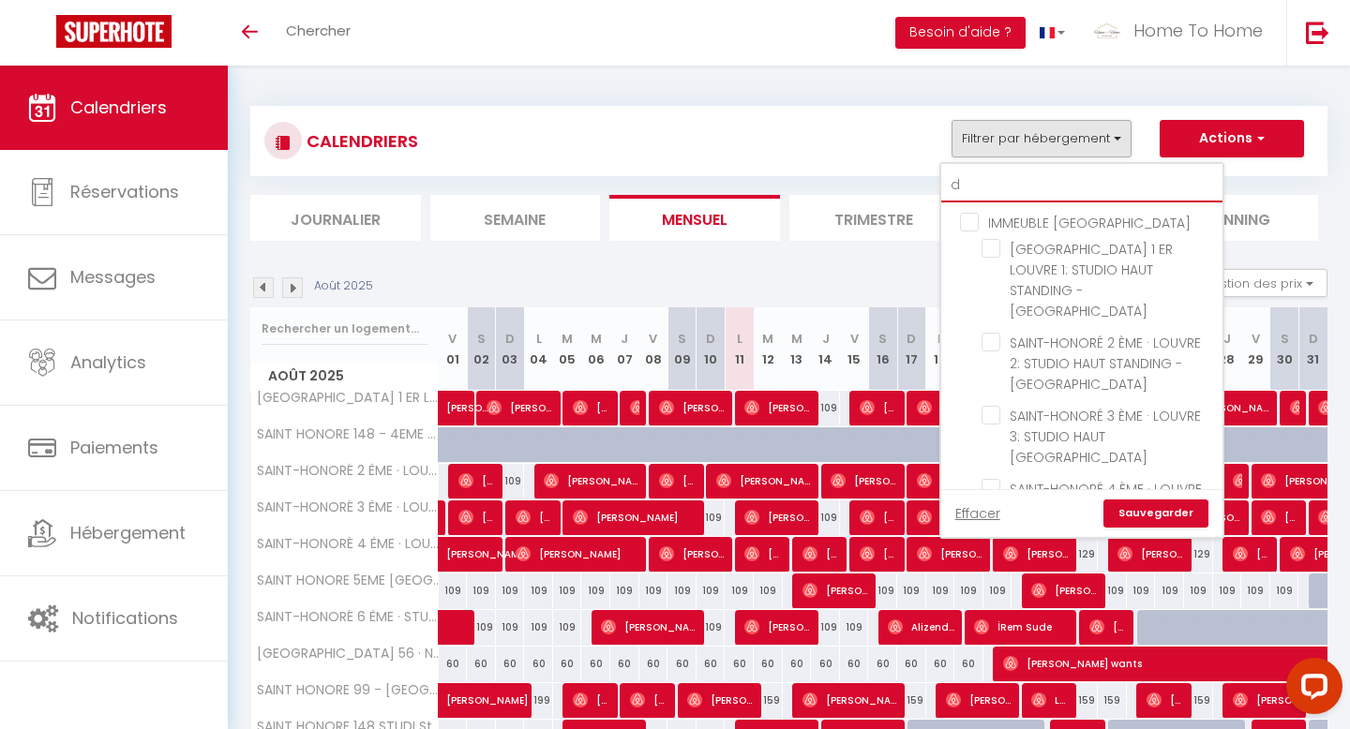
checkbox input "false"
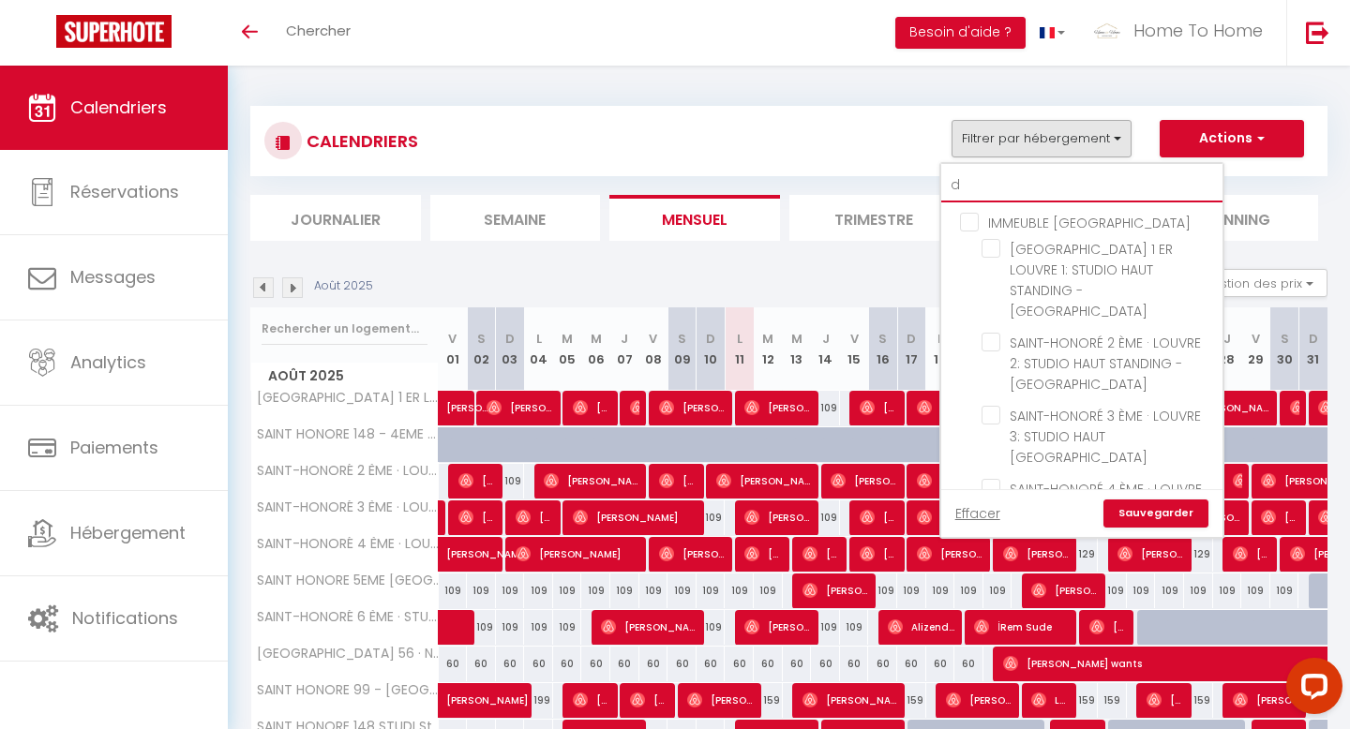
checkbox input "false"
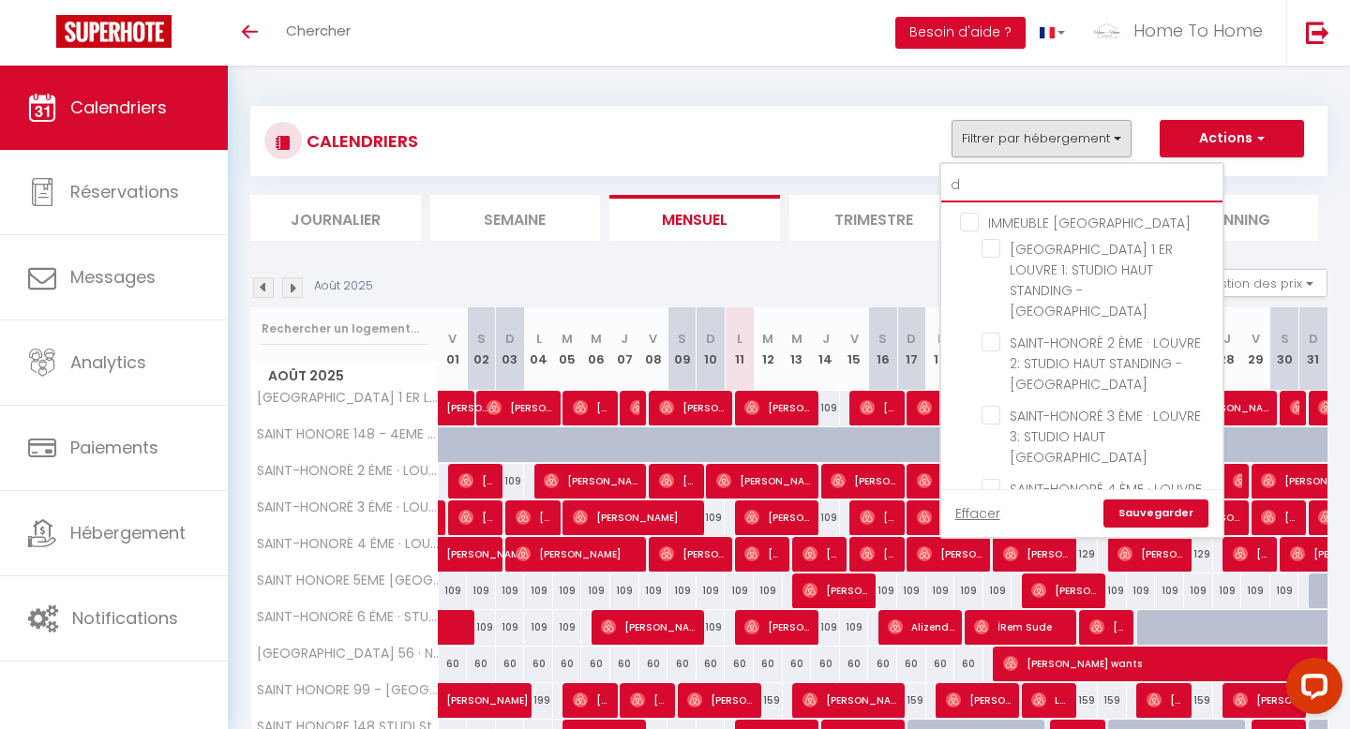
checkbox input "false"
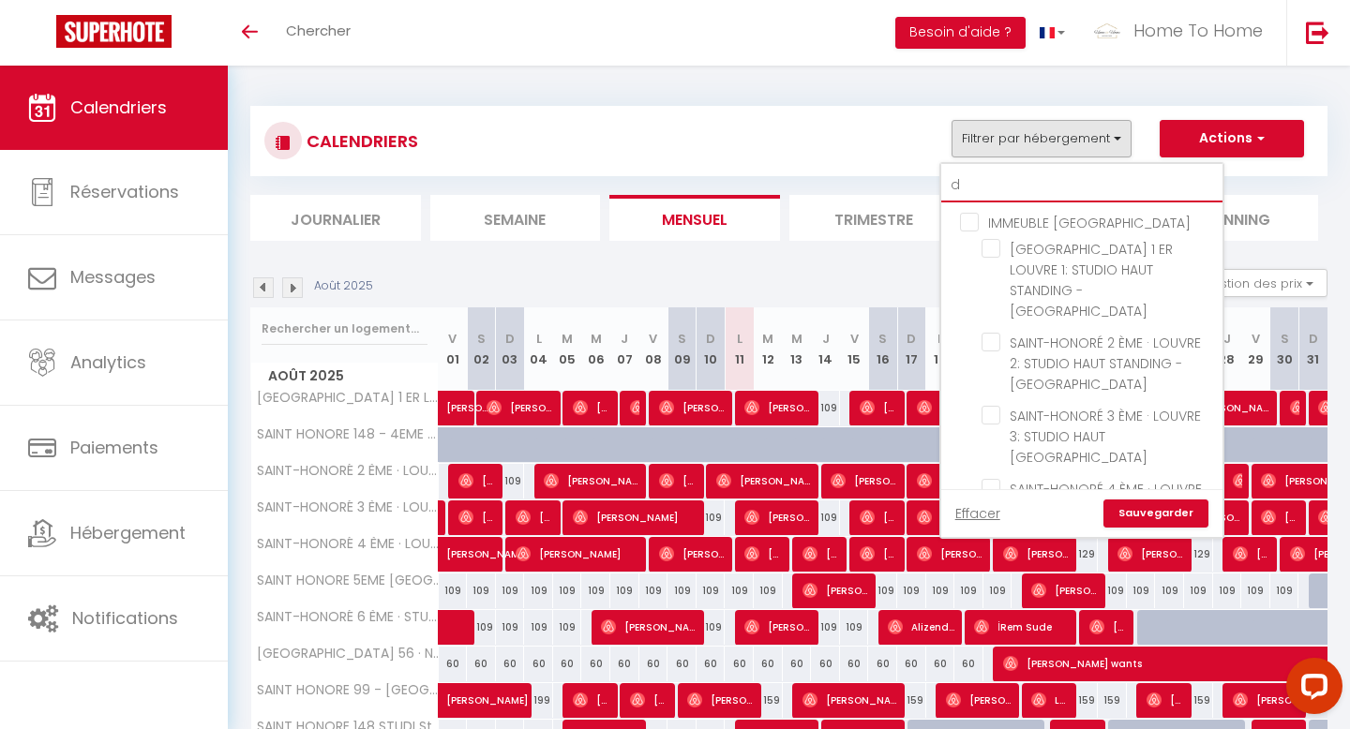
checkbox input "false"
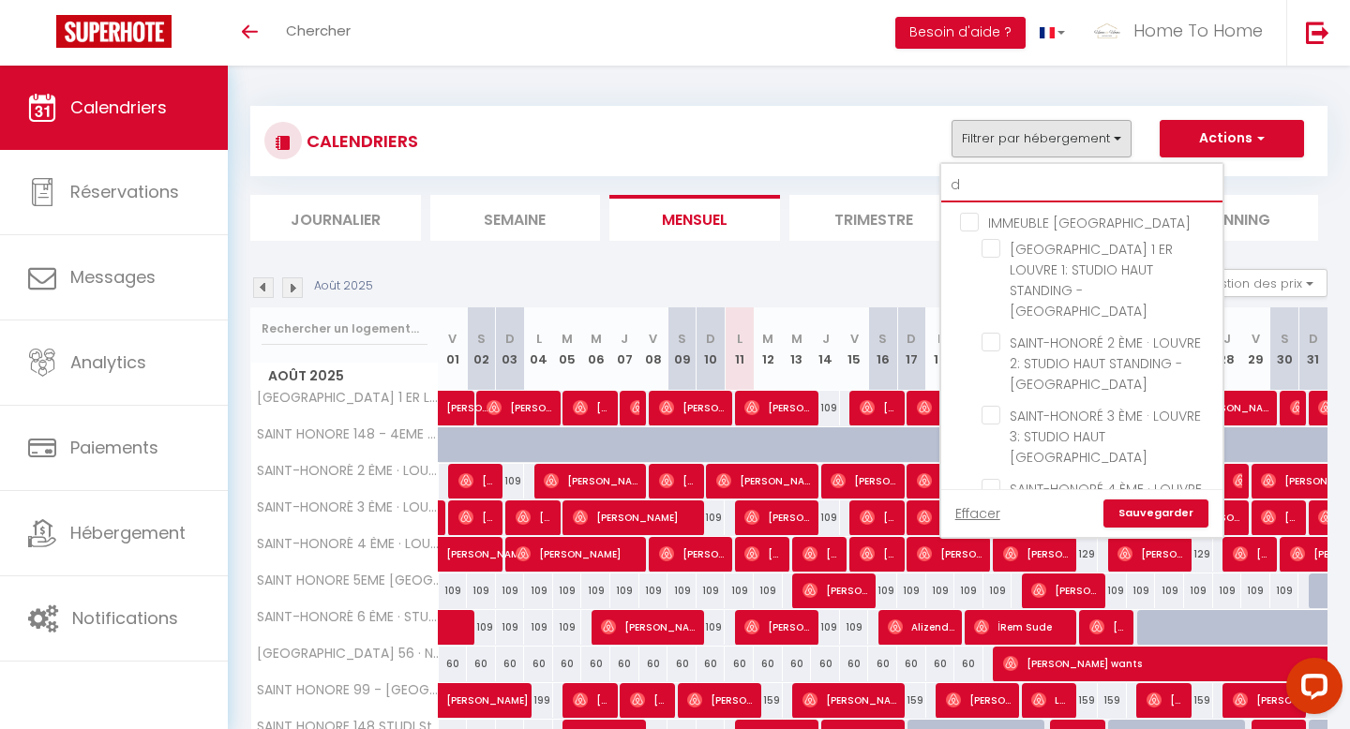
checkbox input "false"
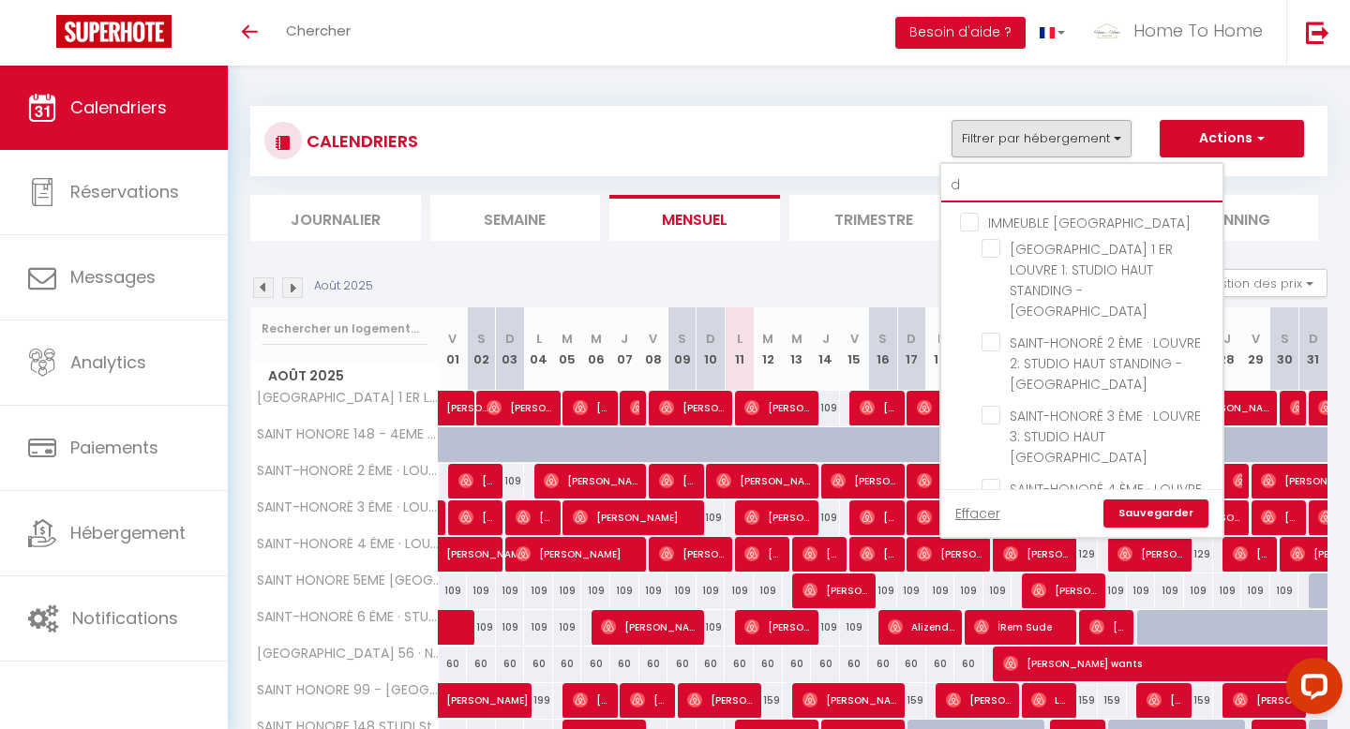
checkbox input "false"
type input "du"
checkbox input "false"
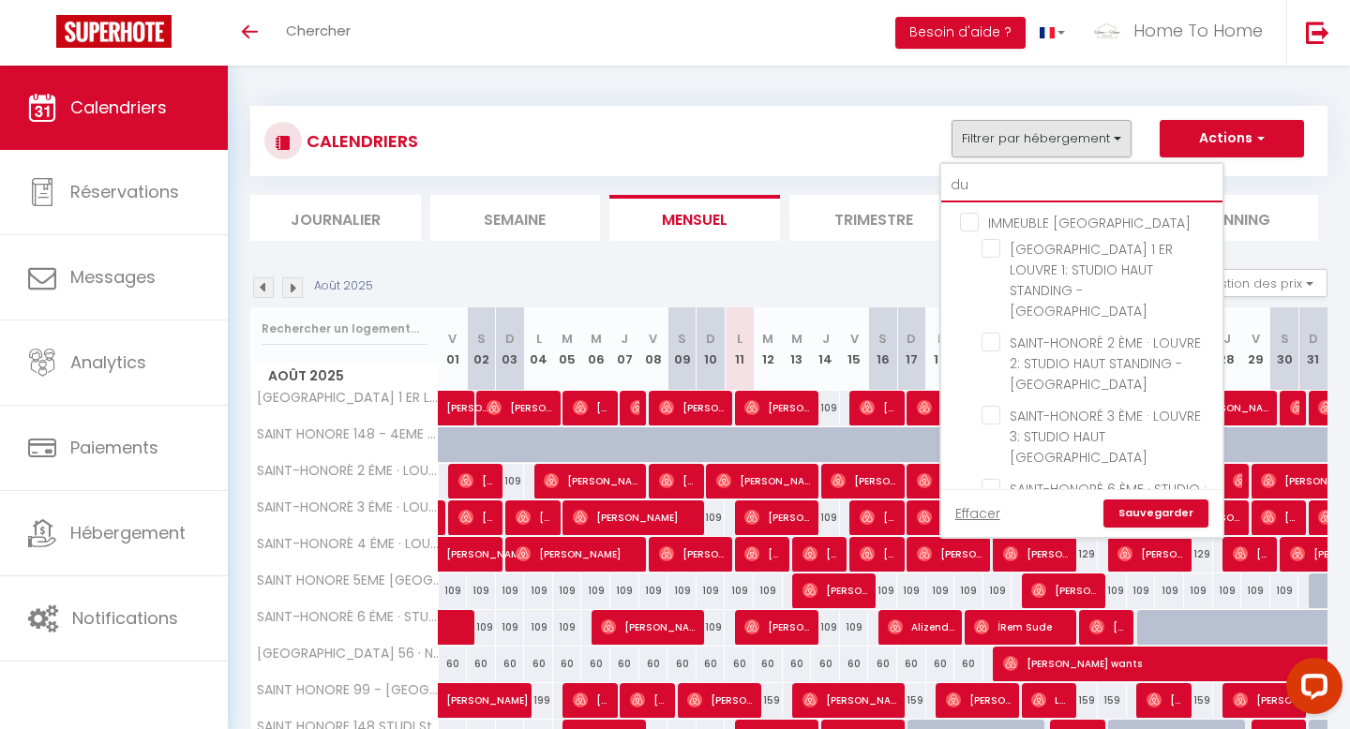
checkbox input "false"
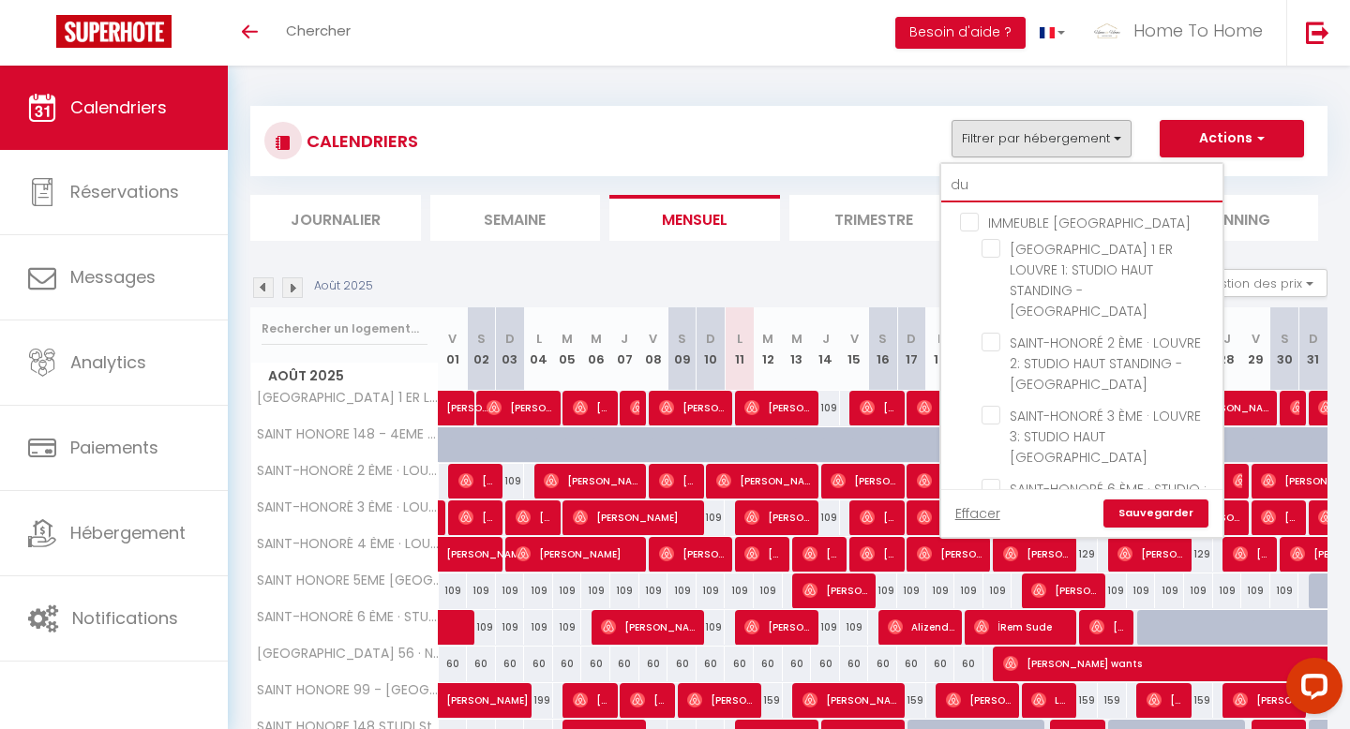
checkbox input "false"
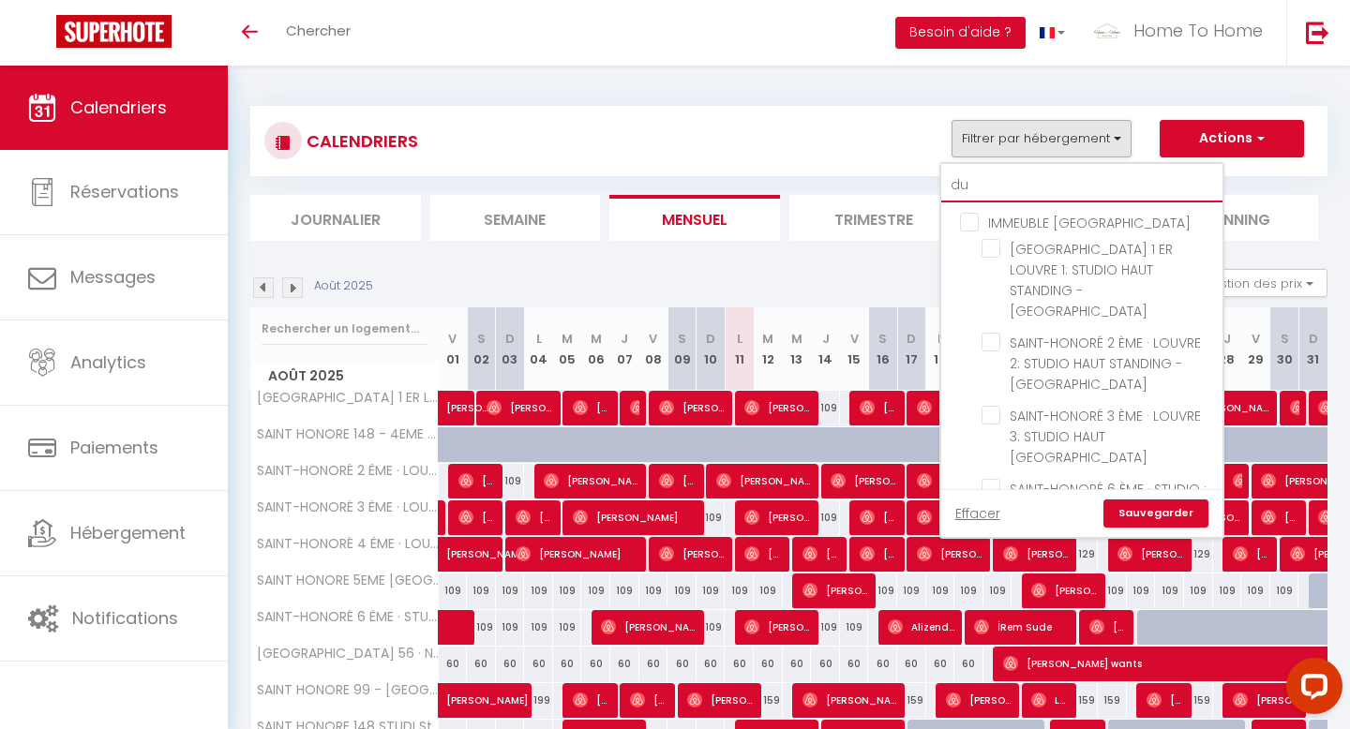
checkbox input "false"
type input "dup"
checkbox input "false"
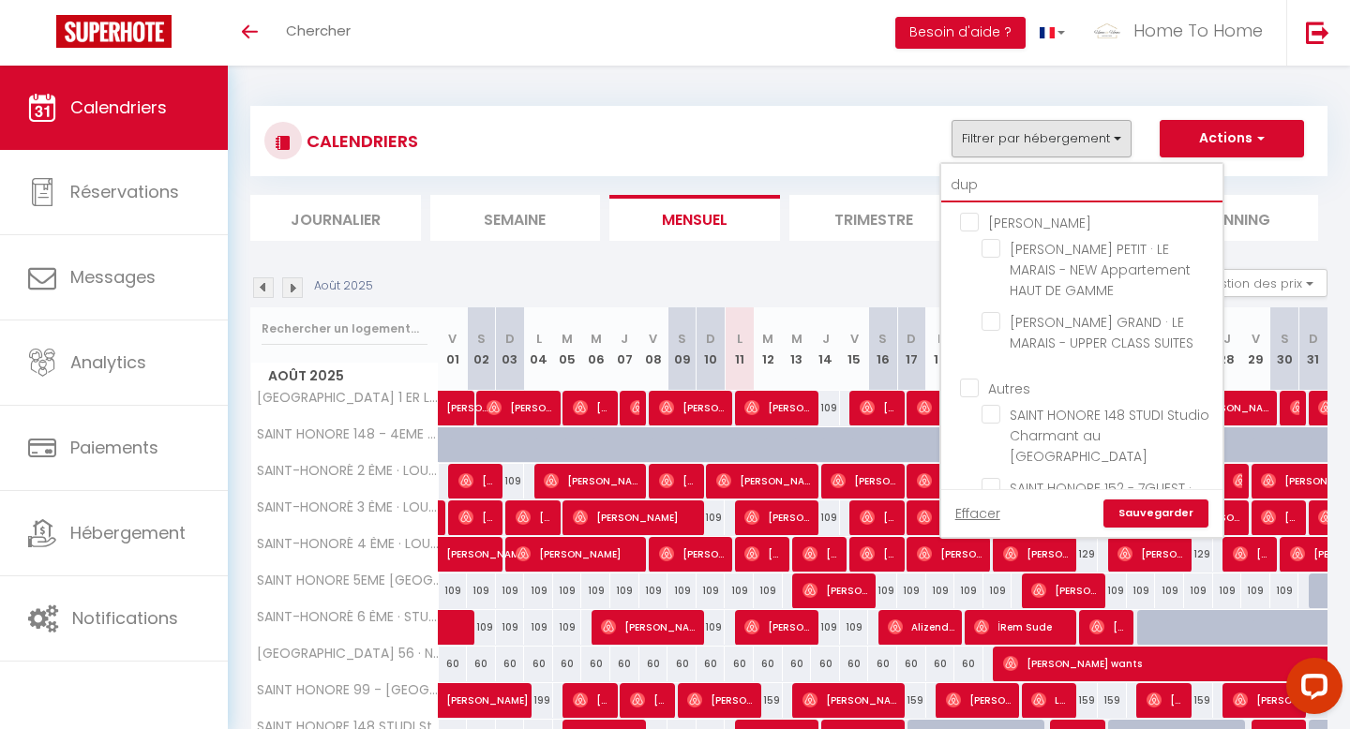
checkbox input "false"
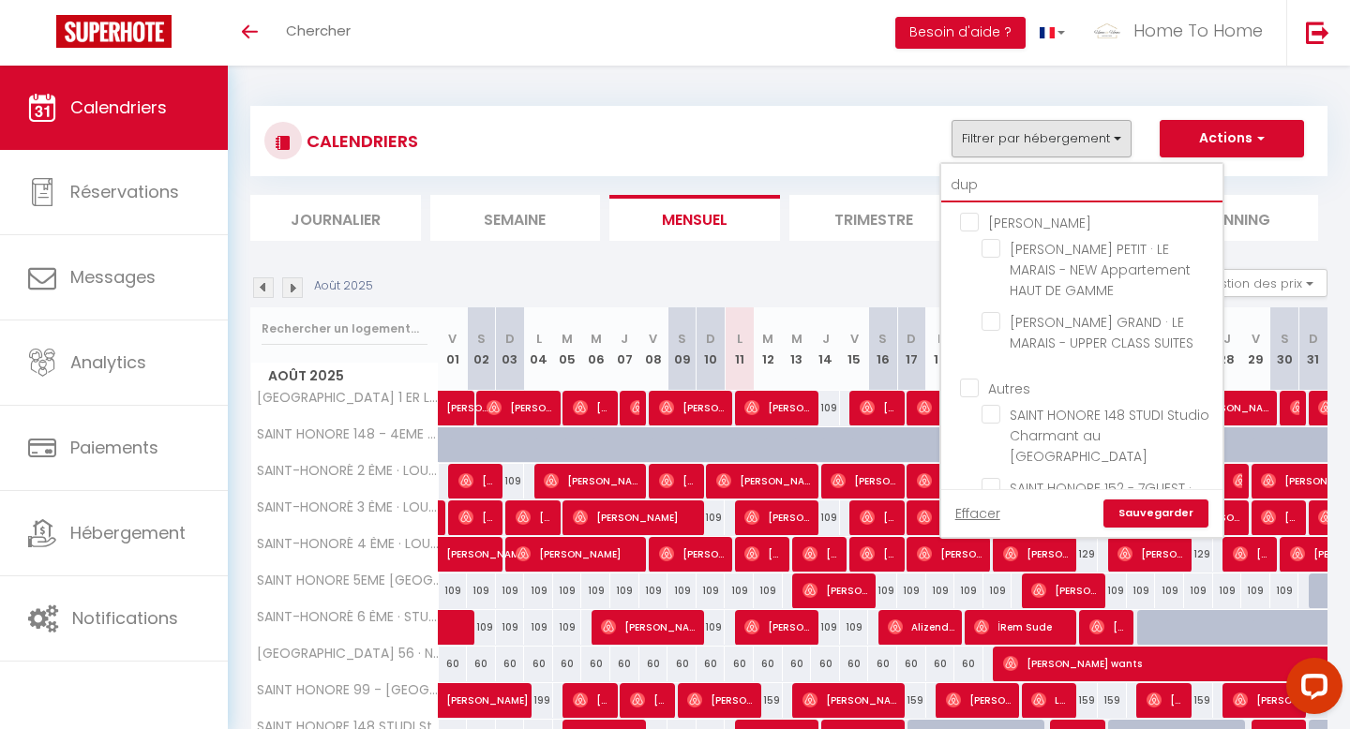
checkbox input "false"
type input "dupo"
checkbox input "false"
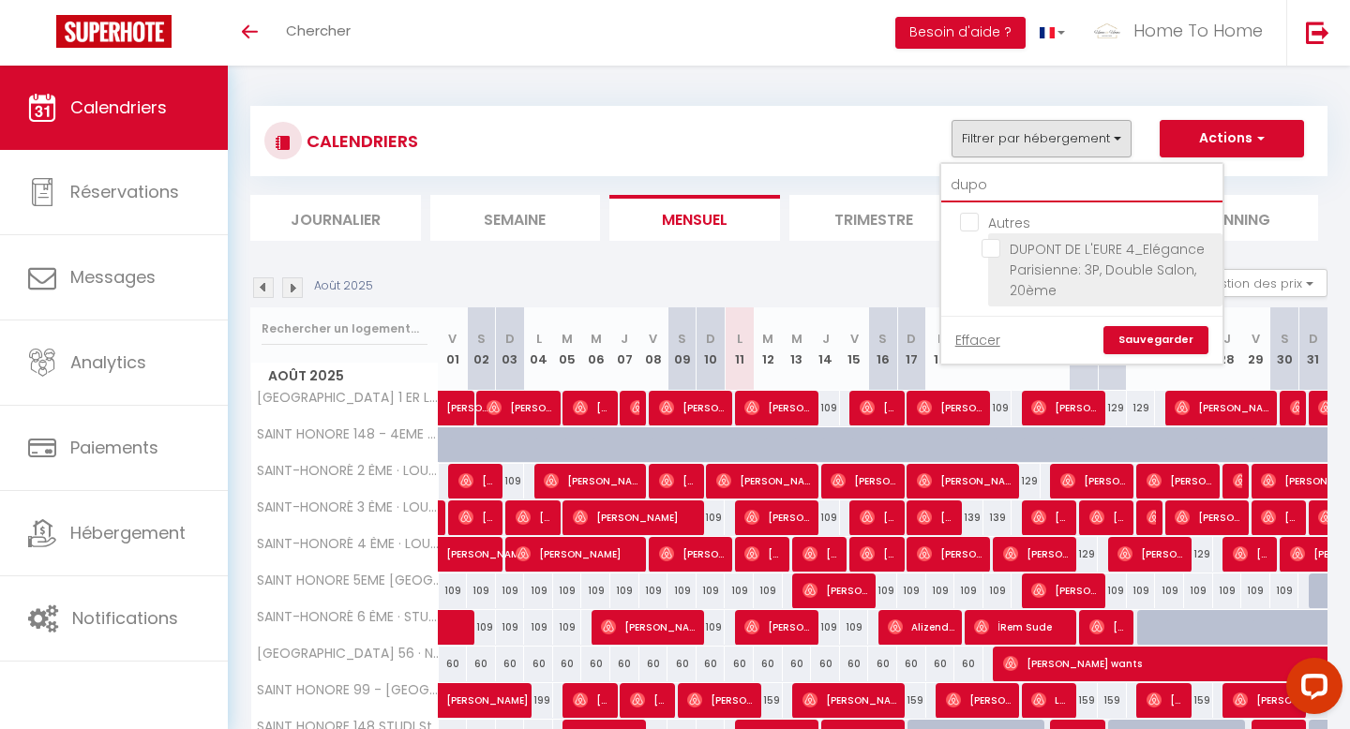
type input "dupo"
click at [1059, 242] on input "DUPONT DE L'EURE 4_Elégance Parisienne: 3P, Double Salon, 20ème" at bounding box center [1099, 248] width 234 height 19
checkbox input "true"
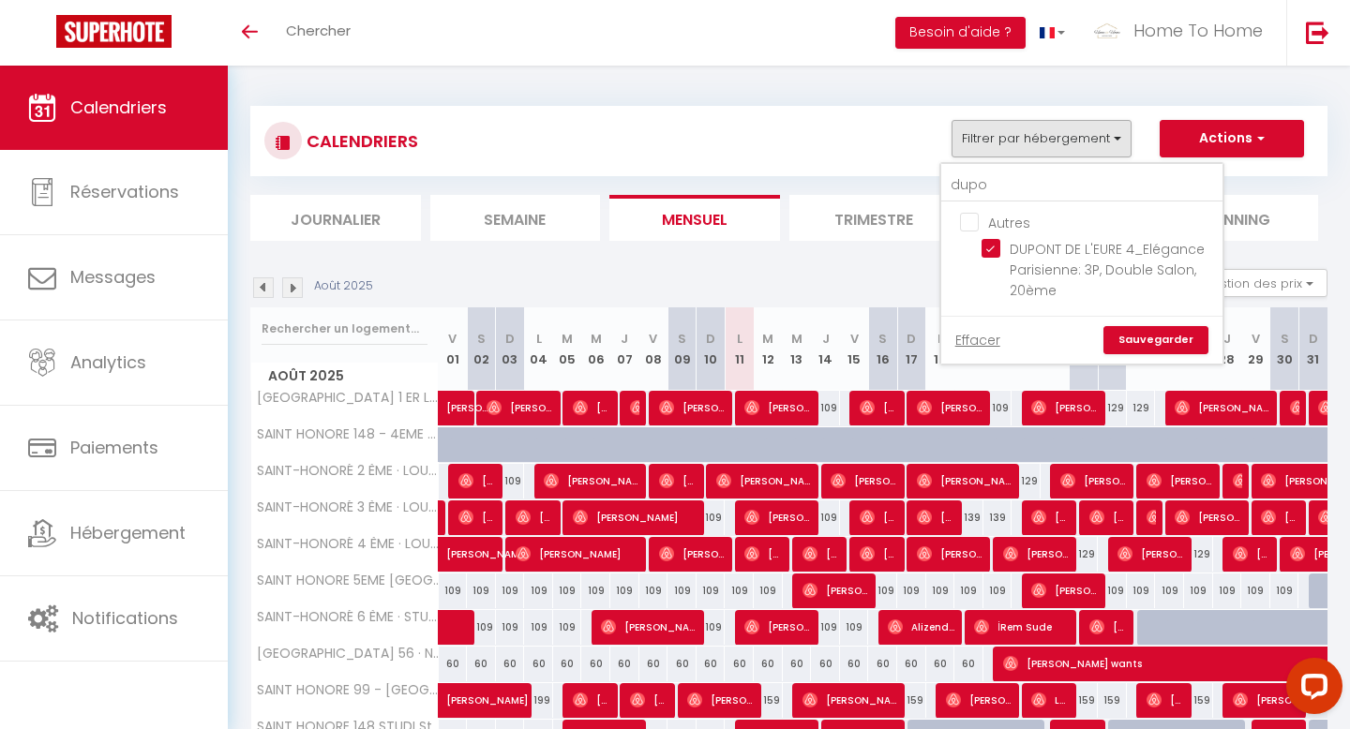
click at [1142, 327] on link "Sauvegarder" at bounding box center [1156, 340] width 105 height 28
select select
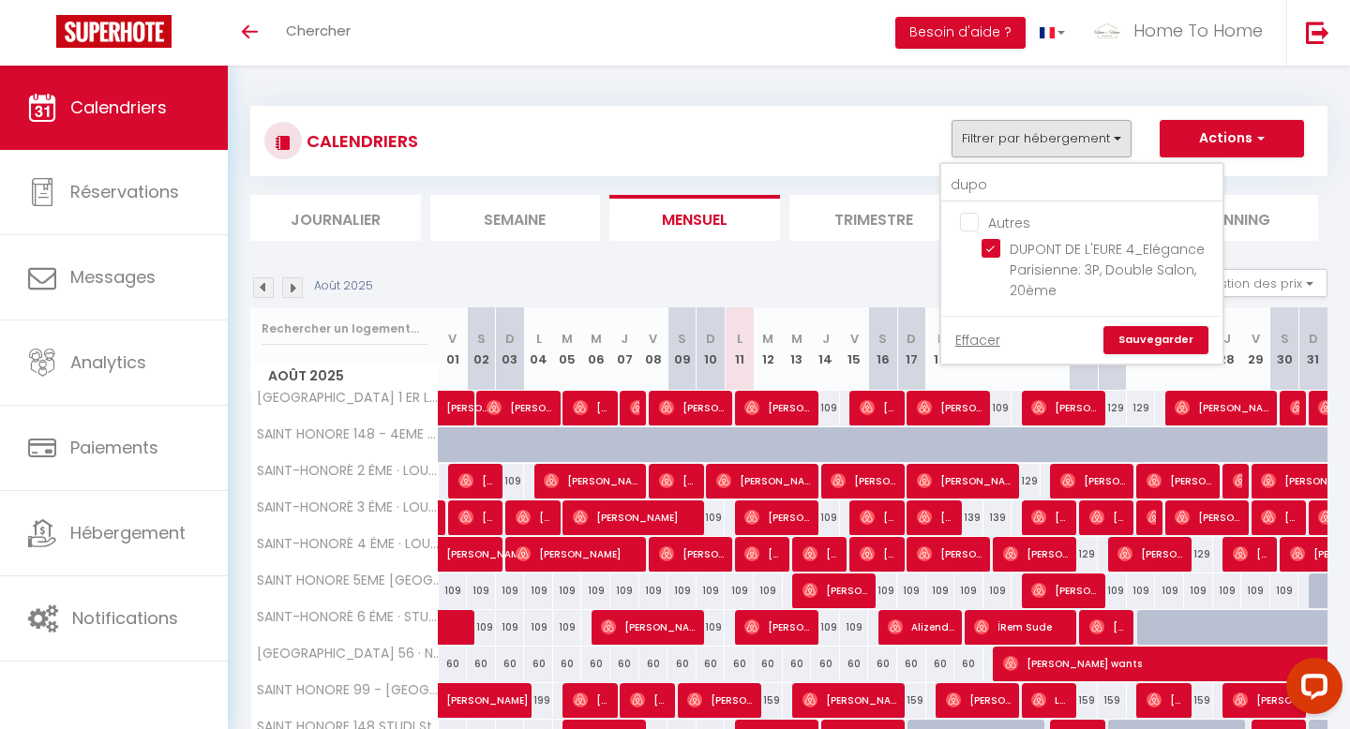
select select
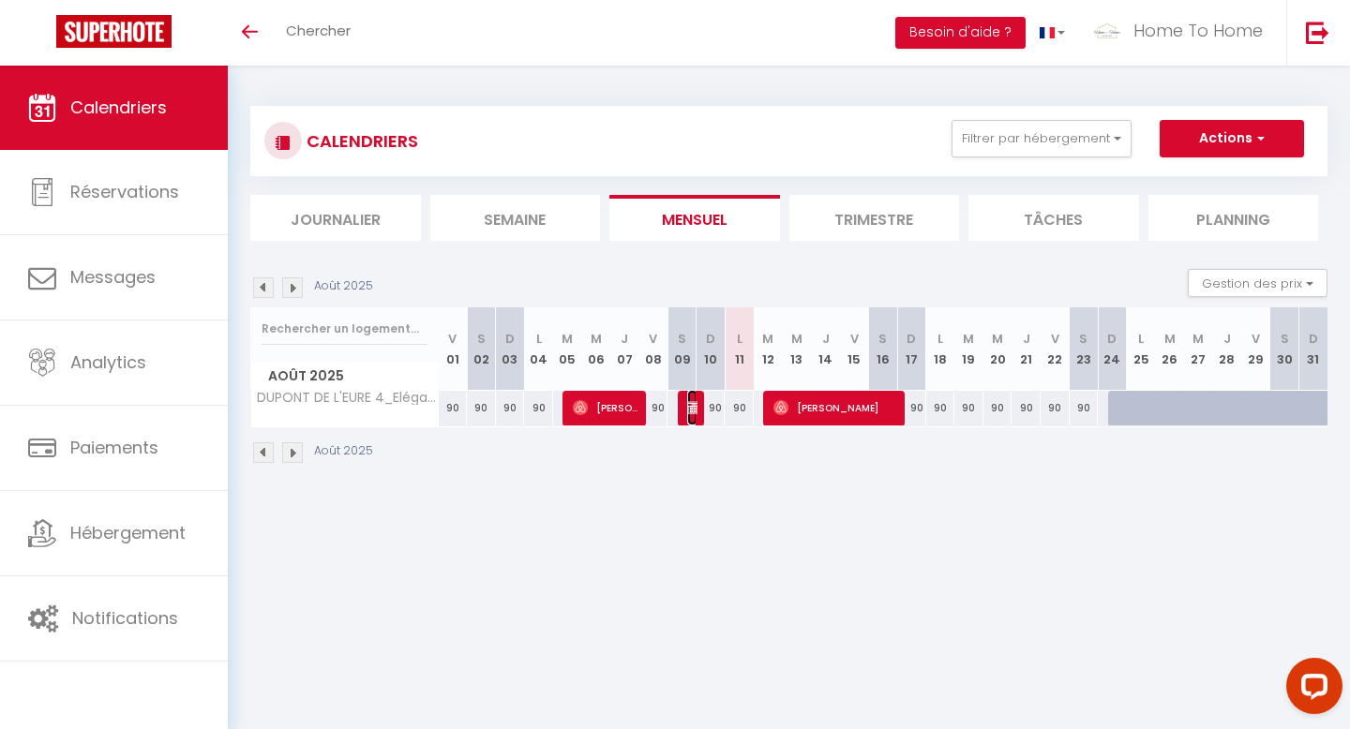
click at [687, 413] on img at bounding box center [694, 407] width 15 height 15
select select "OK"
select select "KO"
select select "0"
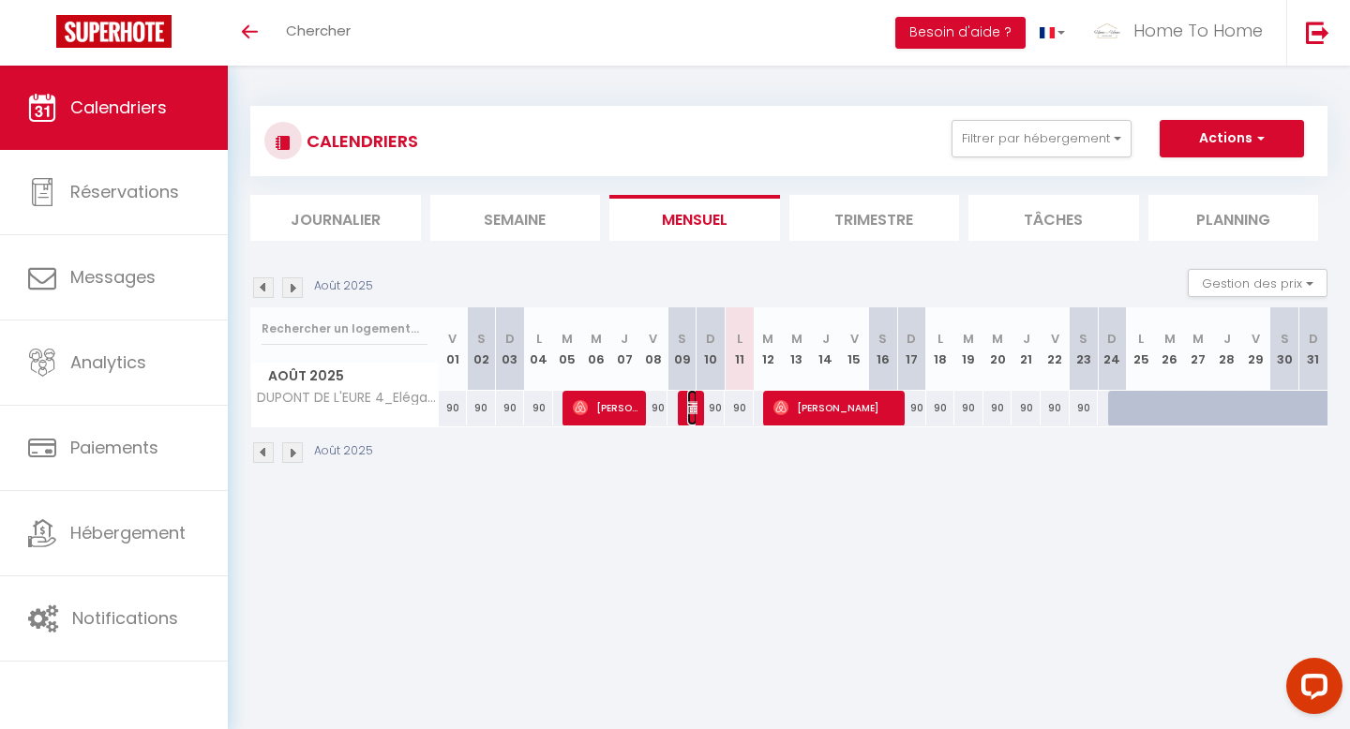
select select "1"
select select
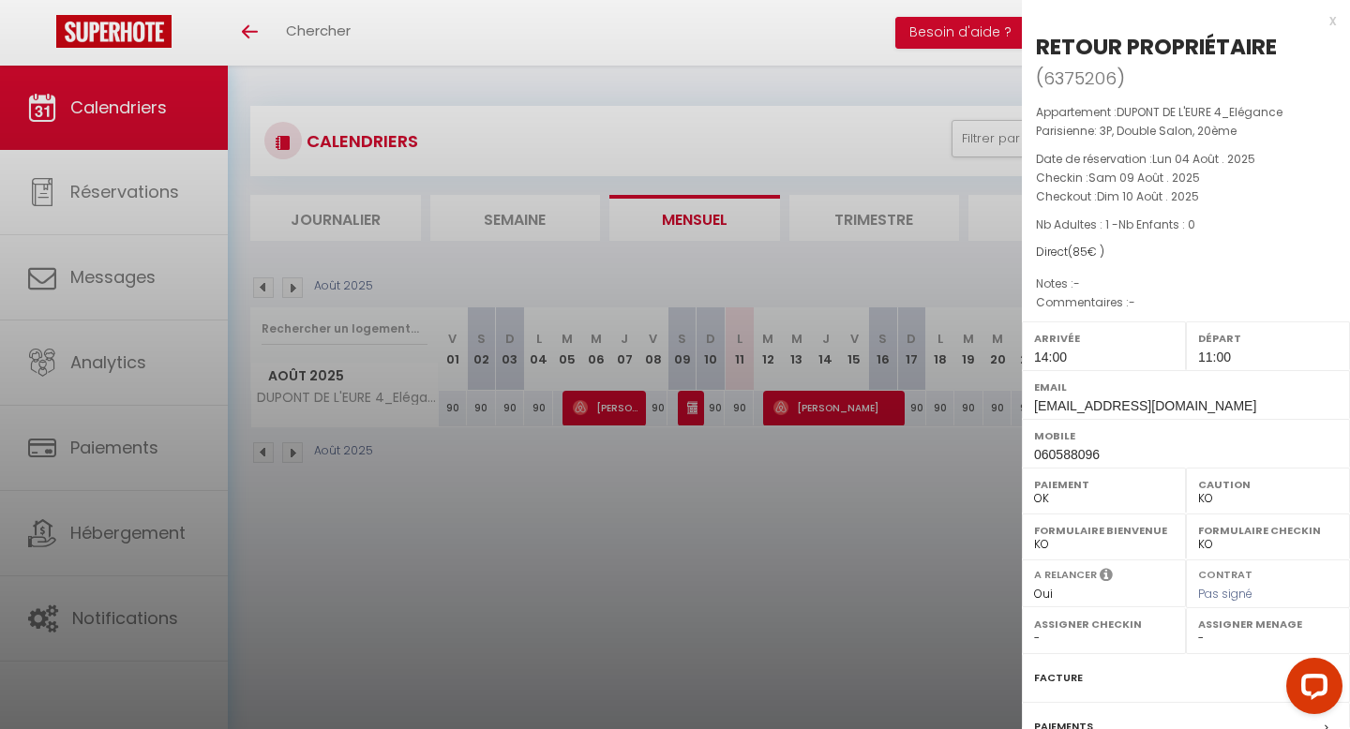
click at [1331, 23] on div "x" at bounding box center [1179, 20] width 314 height 23
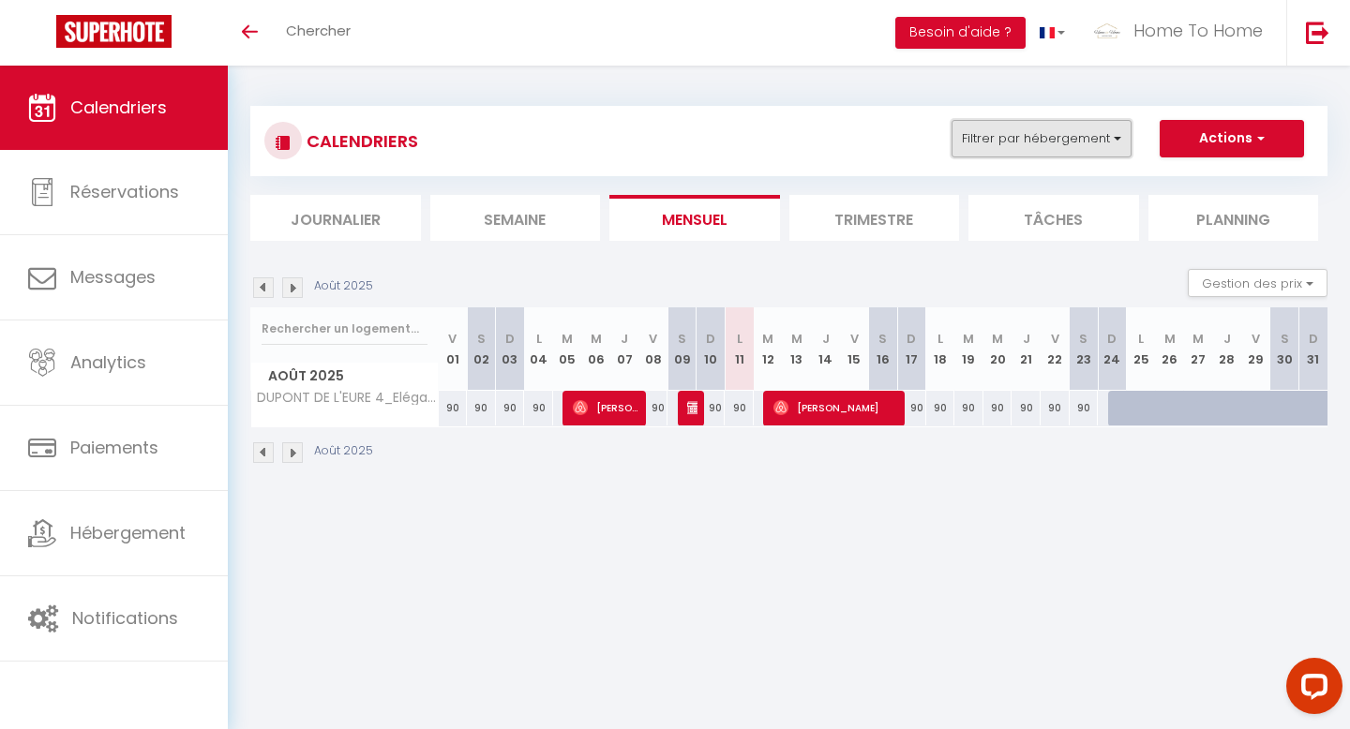
click at [1038, 129] on button "Filtrer par hébergement" at bounding box center [1042, 139] width 180 height 38
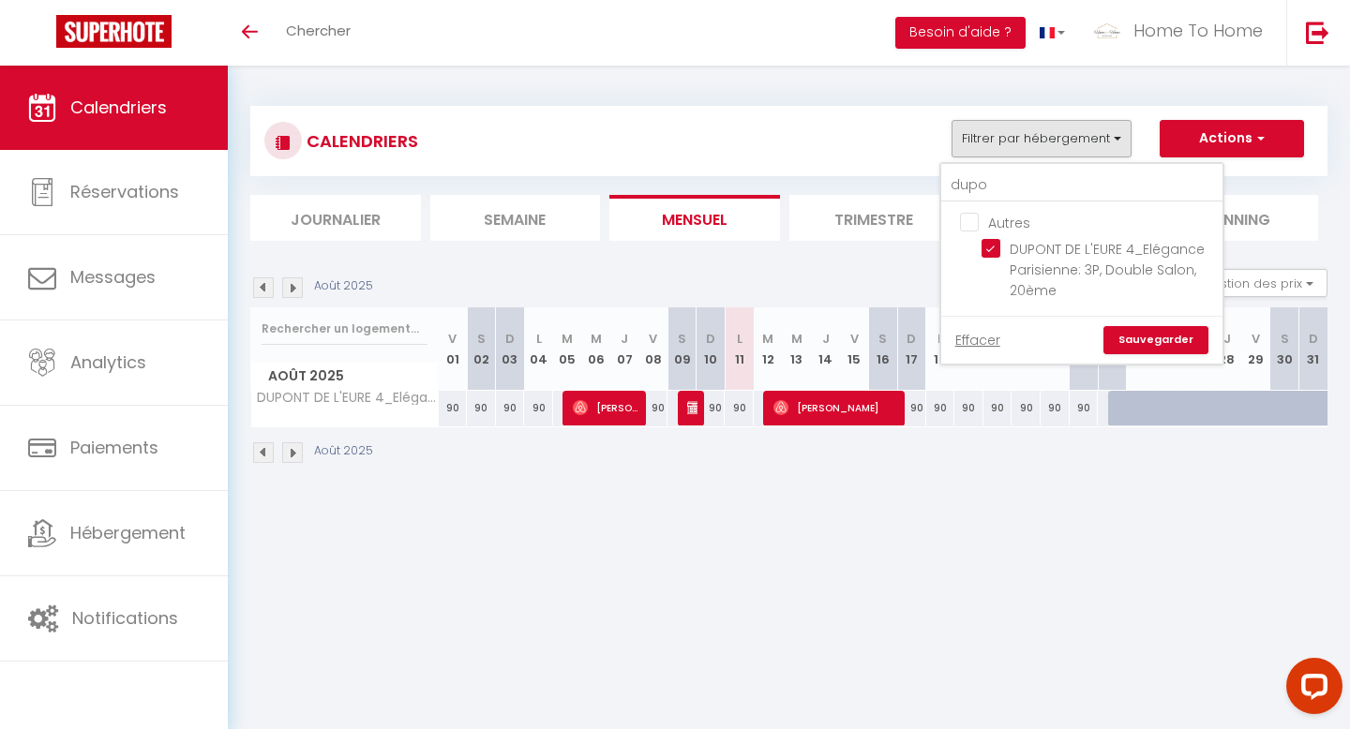
click at [1014, 232] on label "Autres" at bounding box center [1005, 223] width 52 height 21
click at [1014, 231] on input "Autres" at bounding box center [1100, 221] width 281 height 19
checkbox input "true"
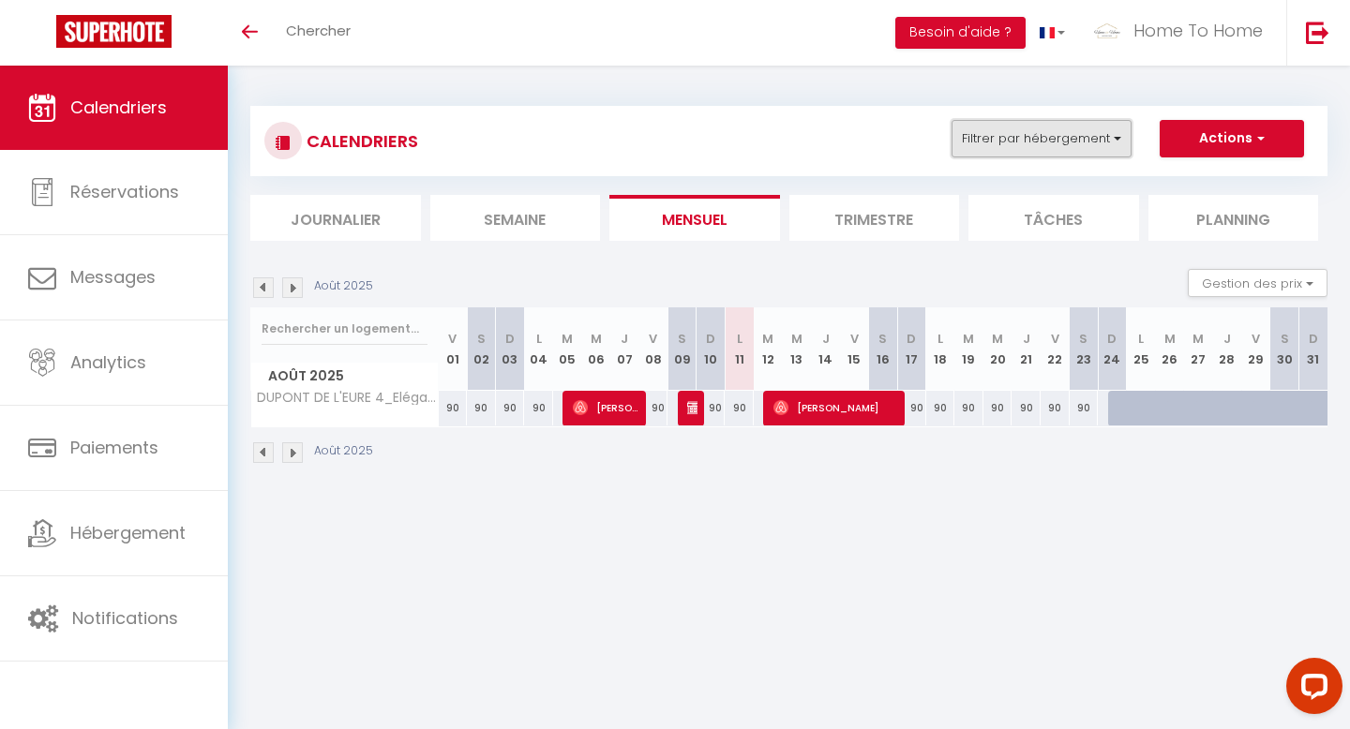
click at [1054, 149] on button "Filtrer par hébergement" at bounding box center [1042, 139] width 180 height 38
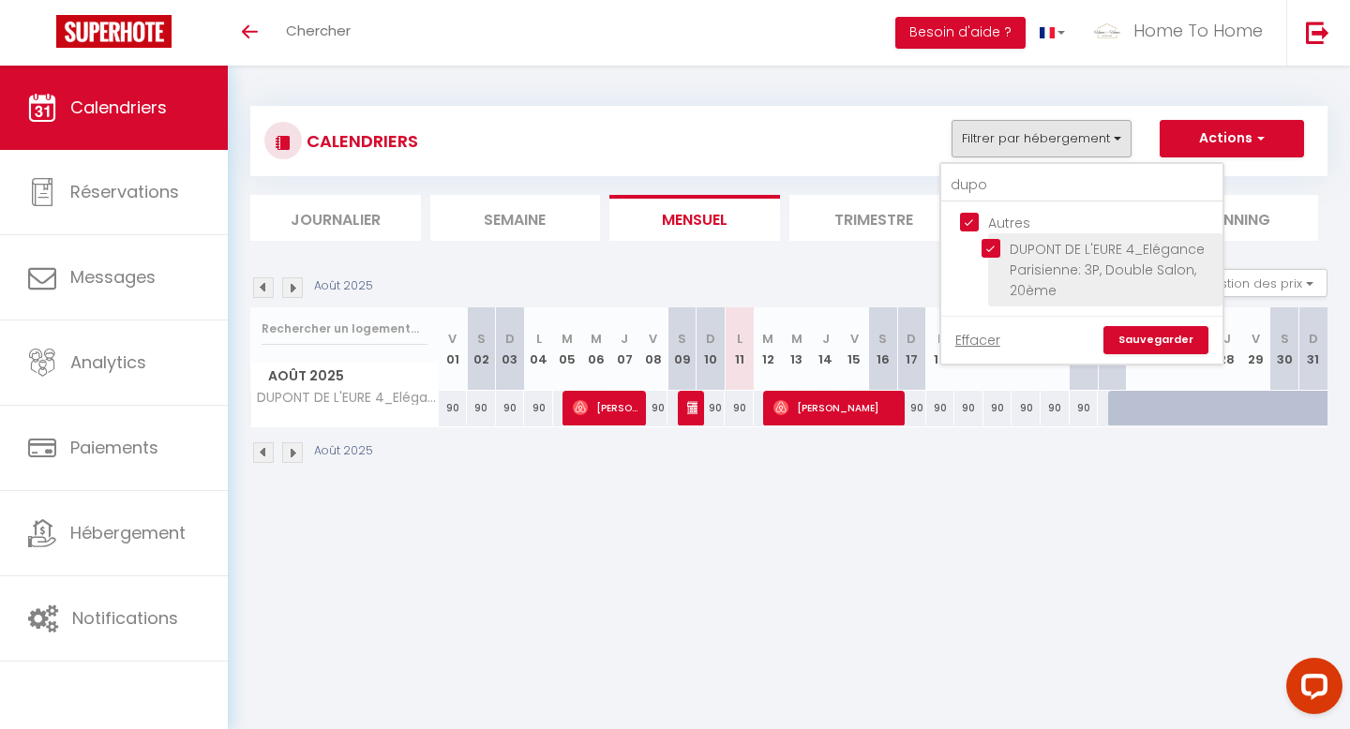
click at [1024, 264] on span "DUPONT DE L'EURE 4_Elégance Parisienne: 3P, Double Salon, 20ème" at bounding box center [1107, 270] width 195 height 60
click at [1024, 258] on input "DUPONT DE L'EURE 4_Elégance Parisienne: 3P, Double Salon, 20ème" at bounding box center [1099, 248] width 234 height 19
checkbox input "false"
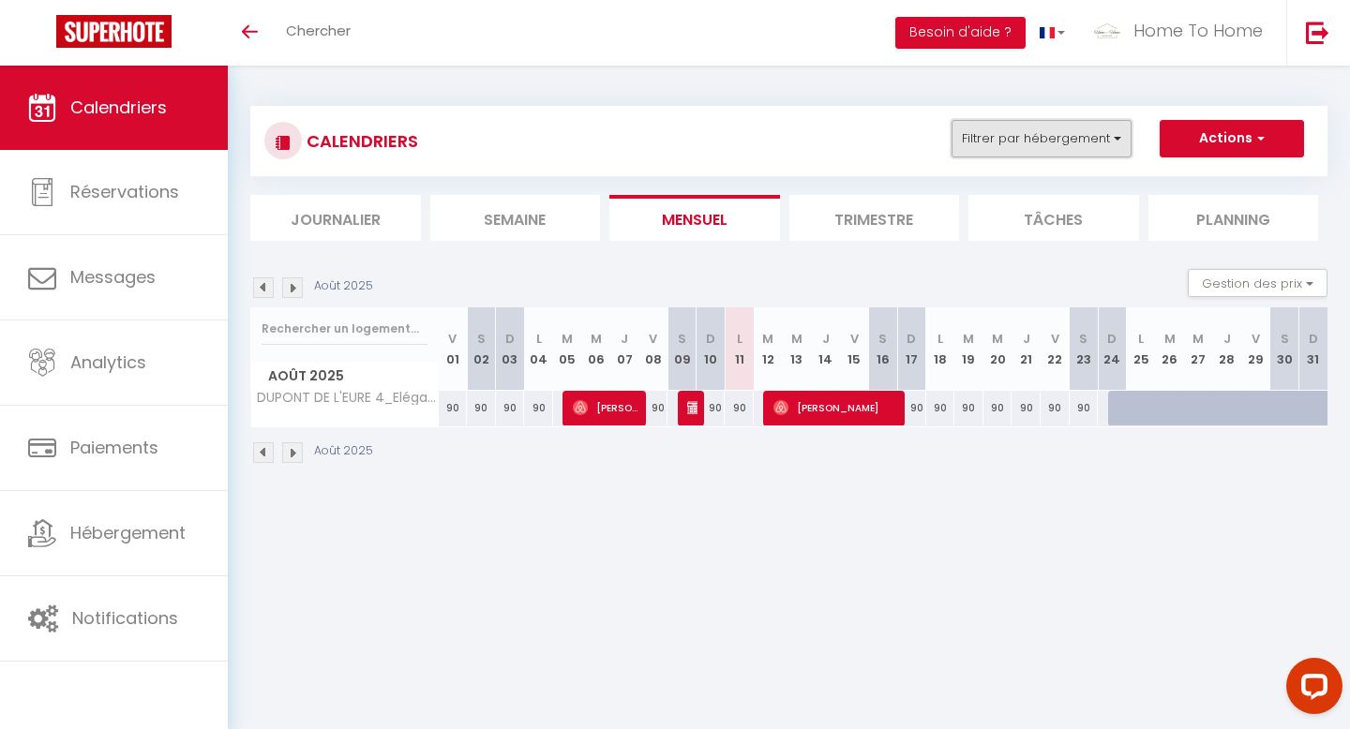
click at [1031, 148] on button "Filtrer par hébergement" at bounding box center [1042, 139] width 180 height 38
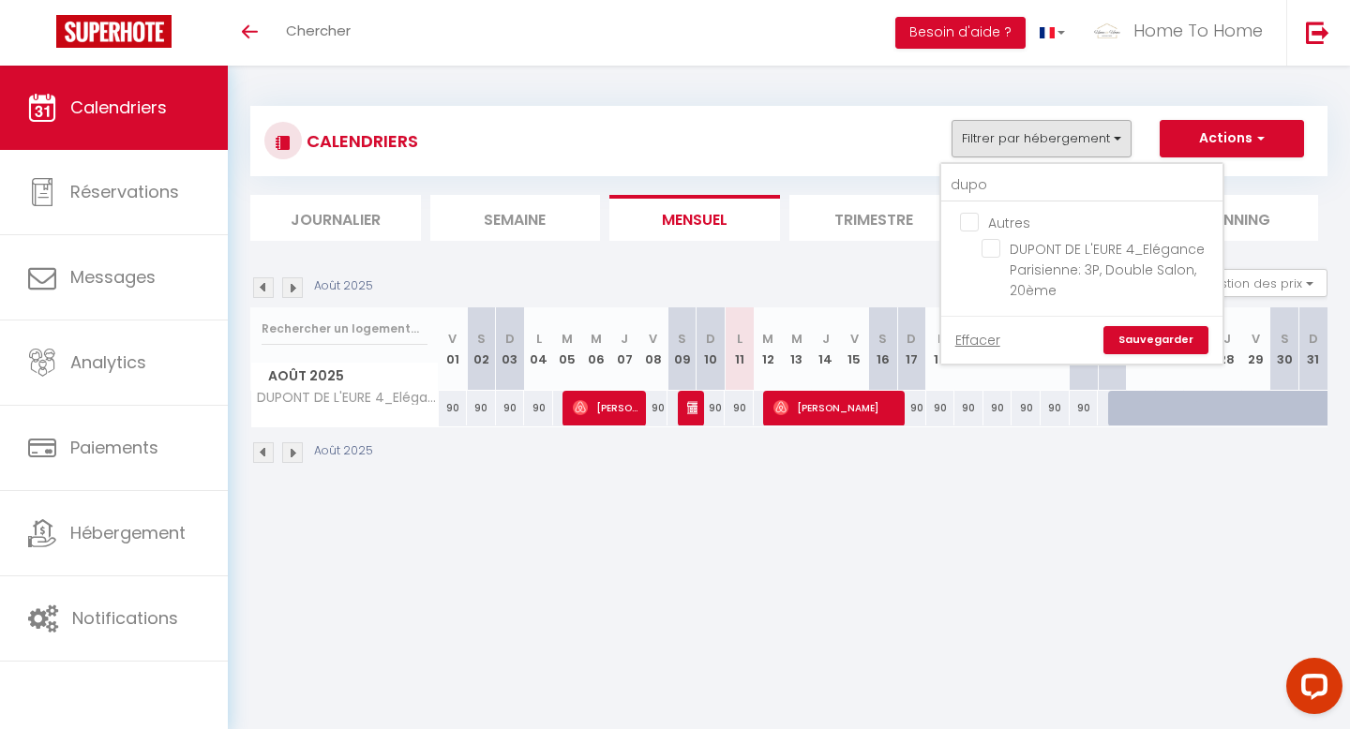
click at [1130, 334] on link "Sauvegarder" at bounding box center [1156, 340] width 105 height 28
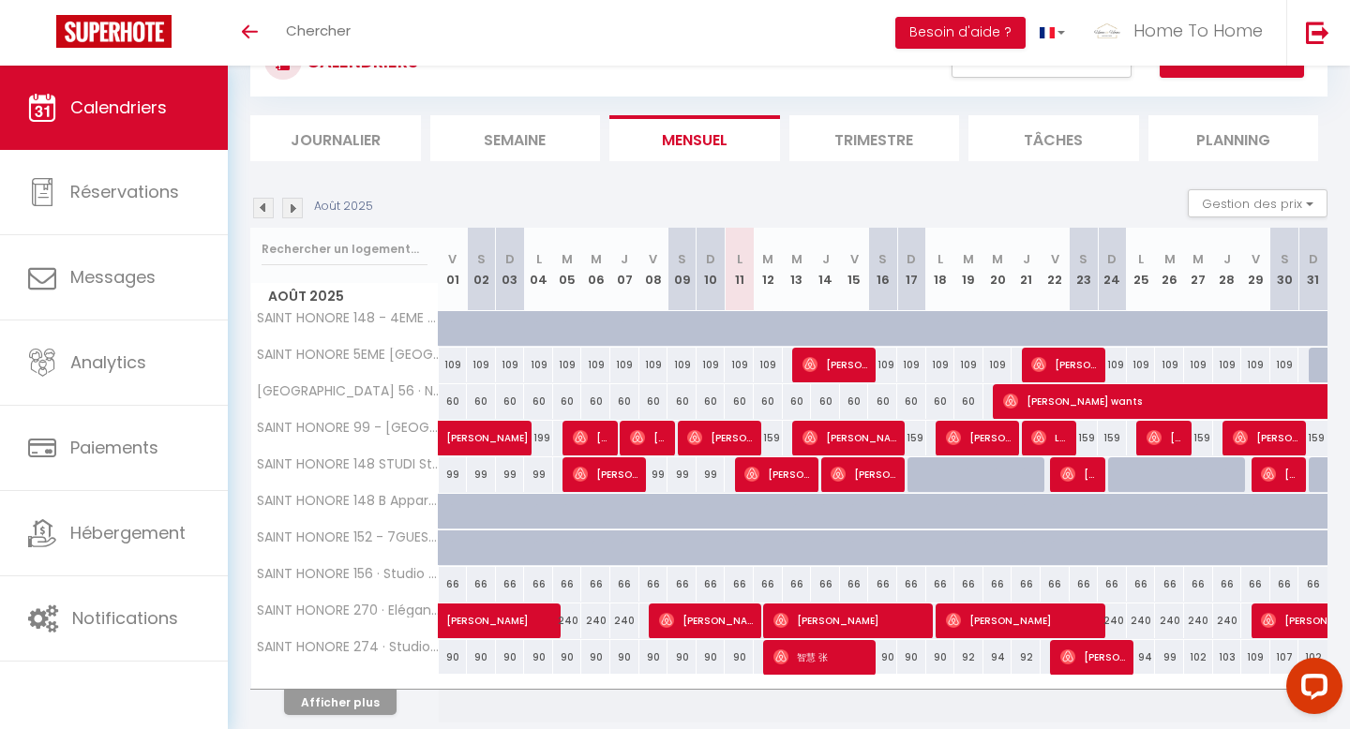
scroll to position [81, 0]
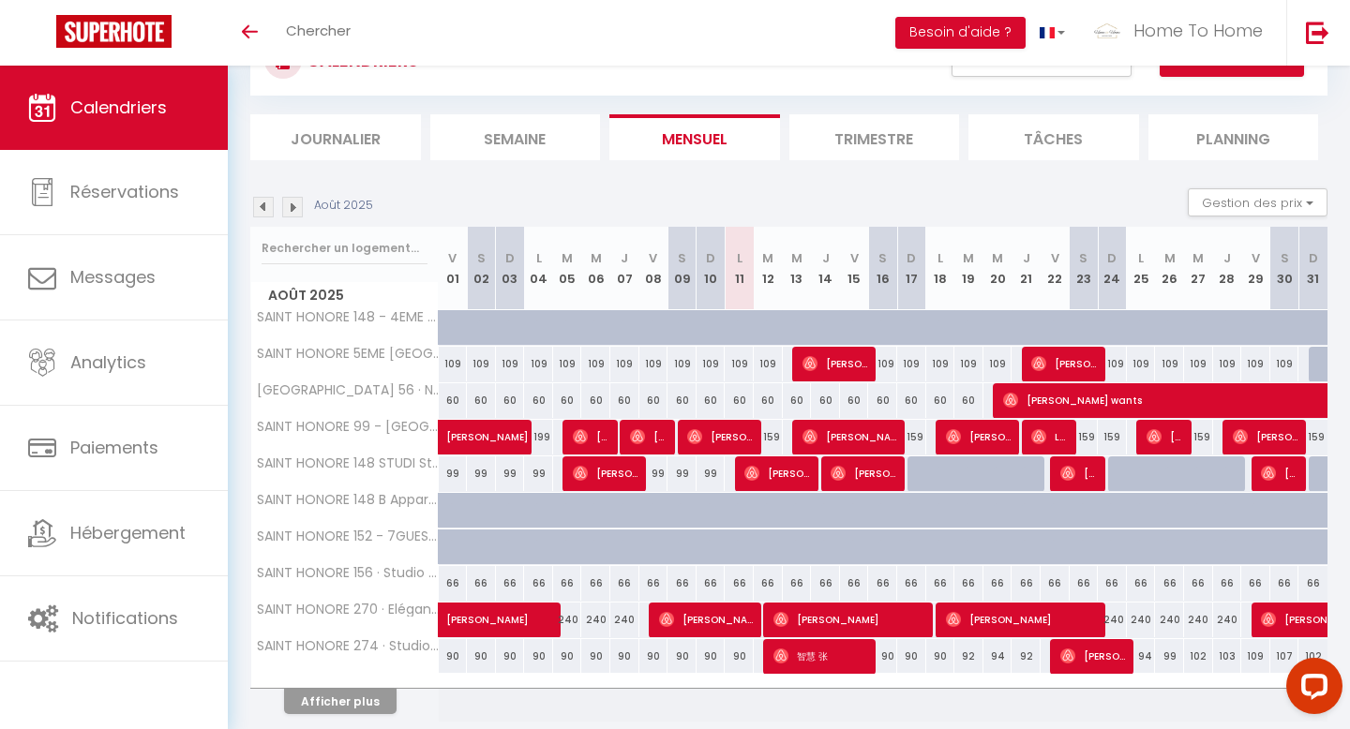
click at [293, 210] on img at bounding box center [292, 207] width 21 height 21
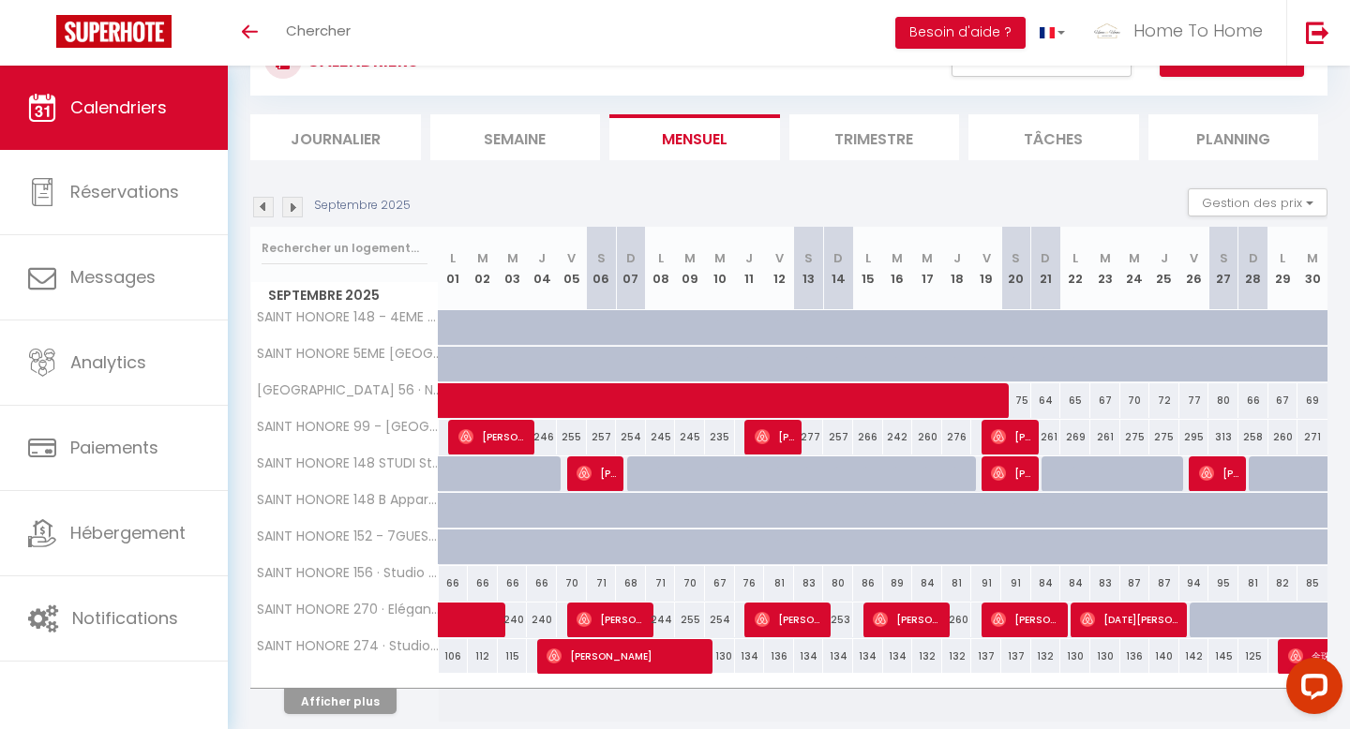
click at [269, 208] on img at bounding box center [263, 207] width 21 height 21
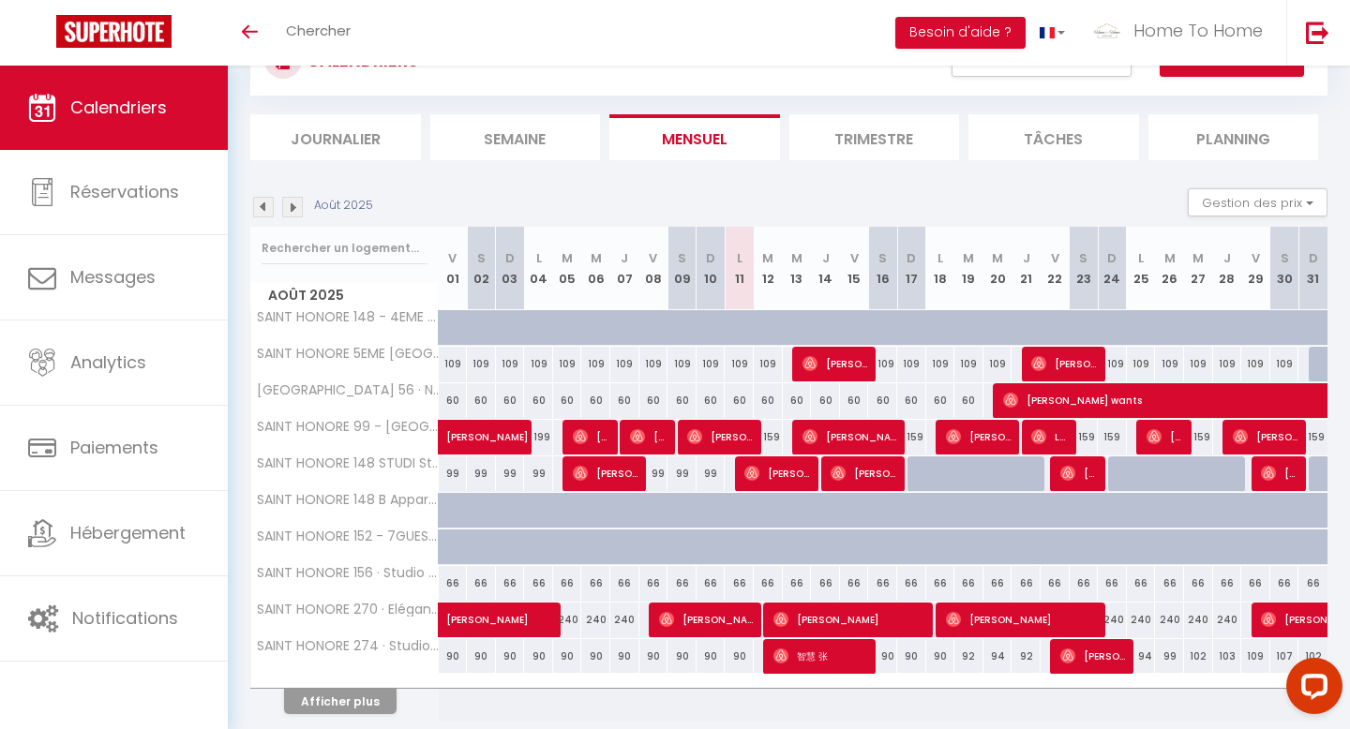
click at [292, 203] on img at bounding box center [292, 207] width 21 height 21
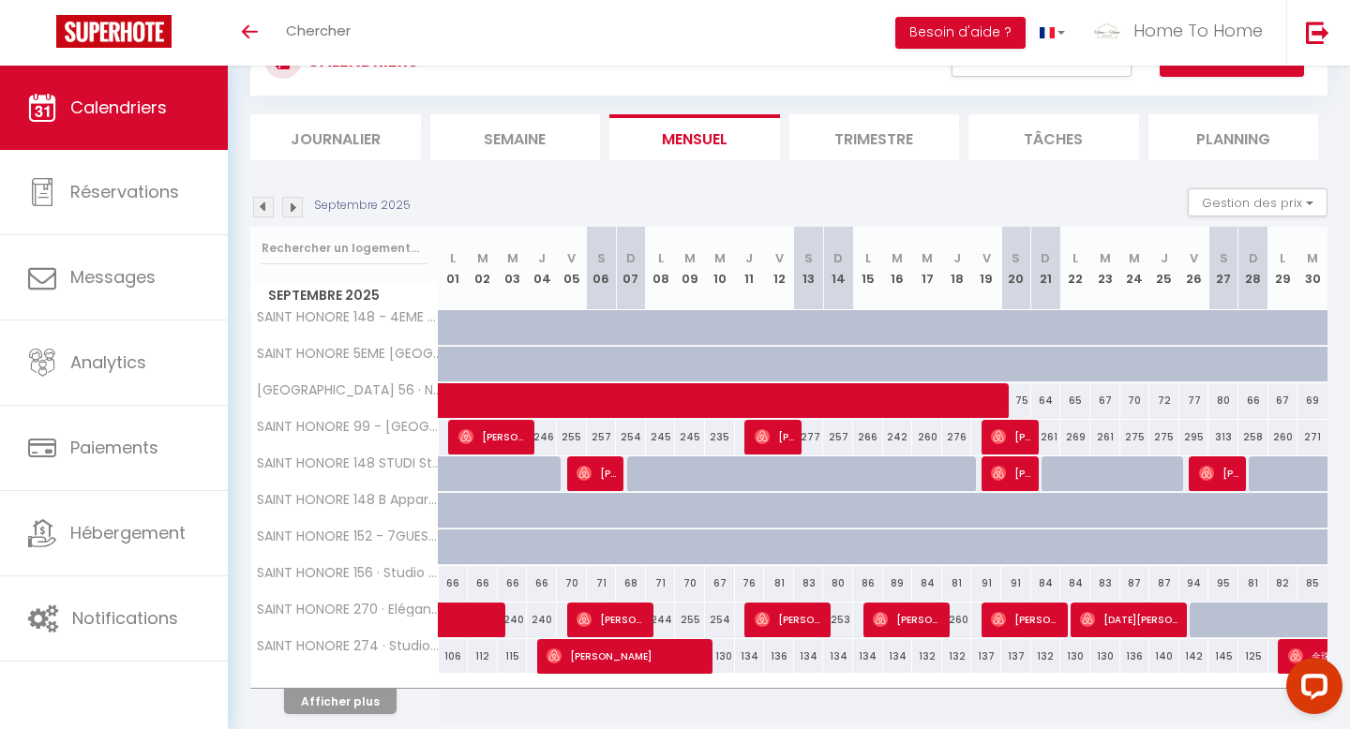
click at [292, 203] on img at bounding box center [292, 207] width 21 height 21
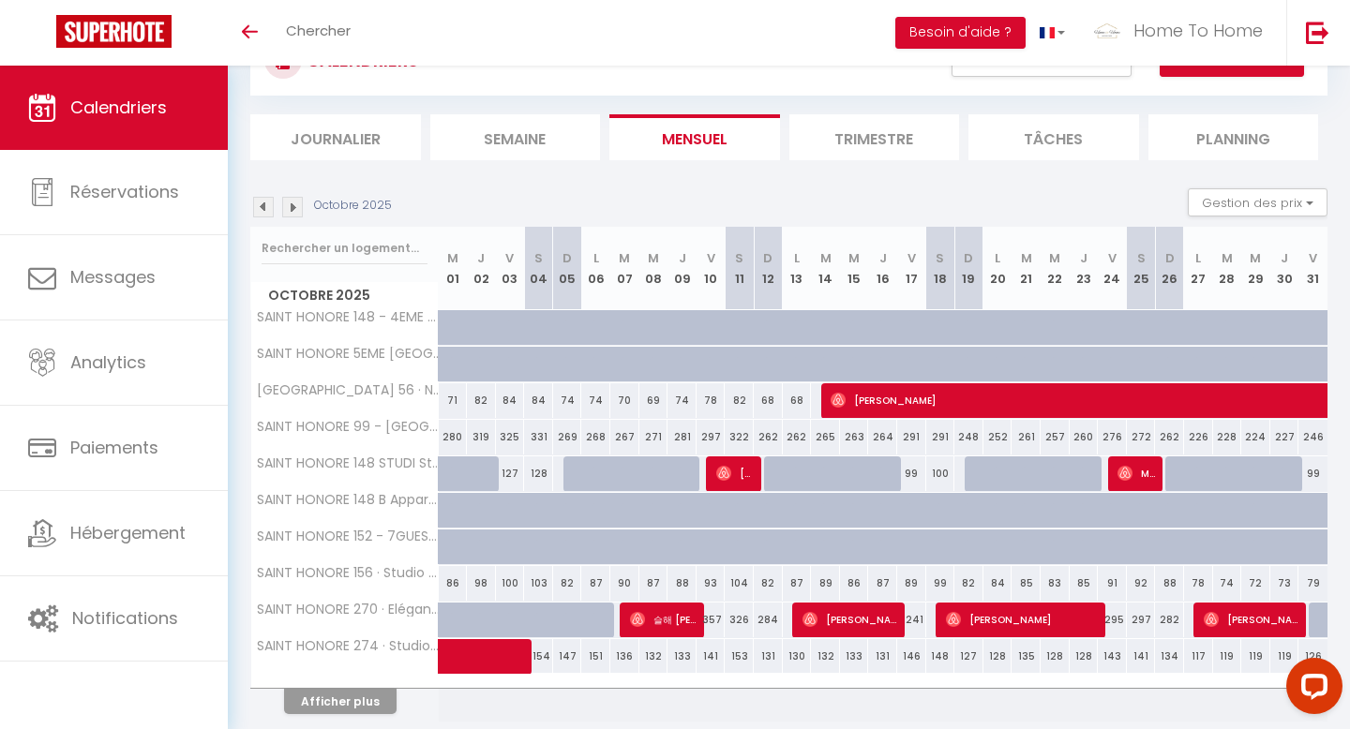
click at [267, 206] on img at bounding box center [263, 207] width 21 height 21
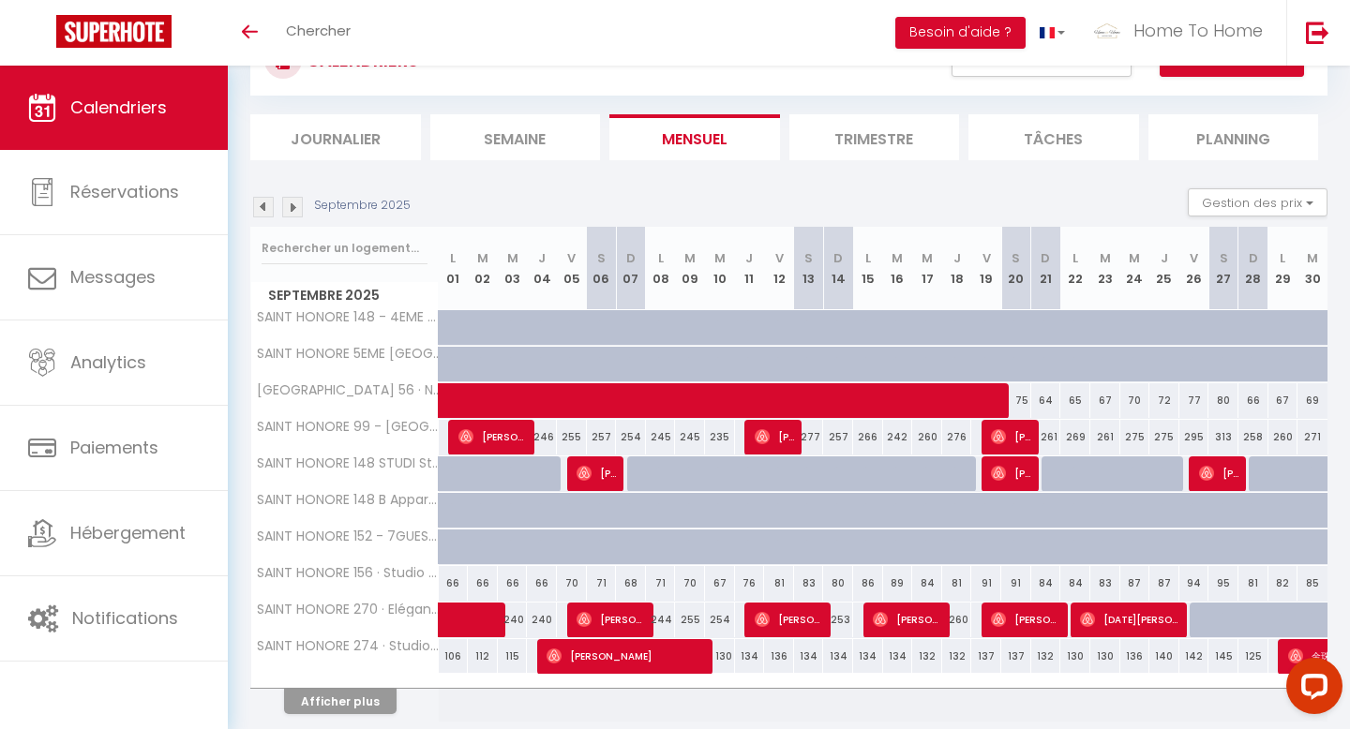
click at [267, 206] on img at bounding box center [263, 207] width 21 height 21
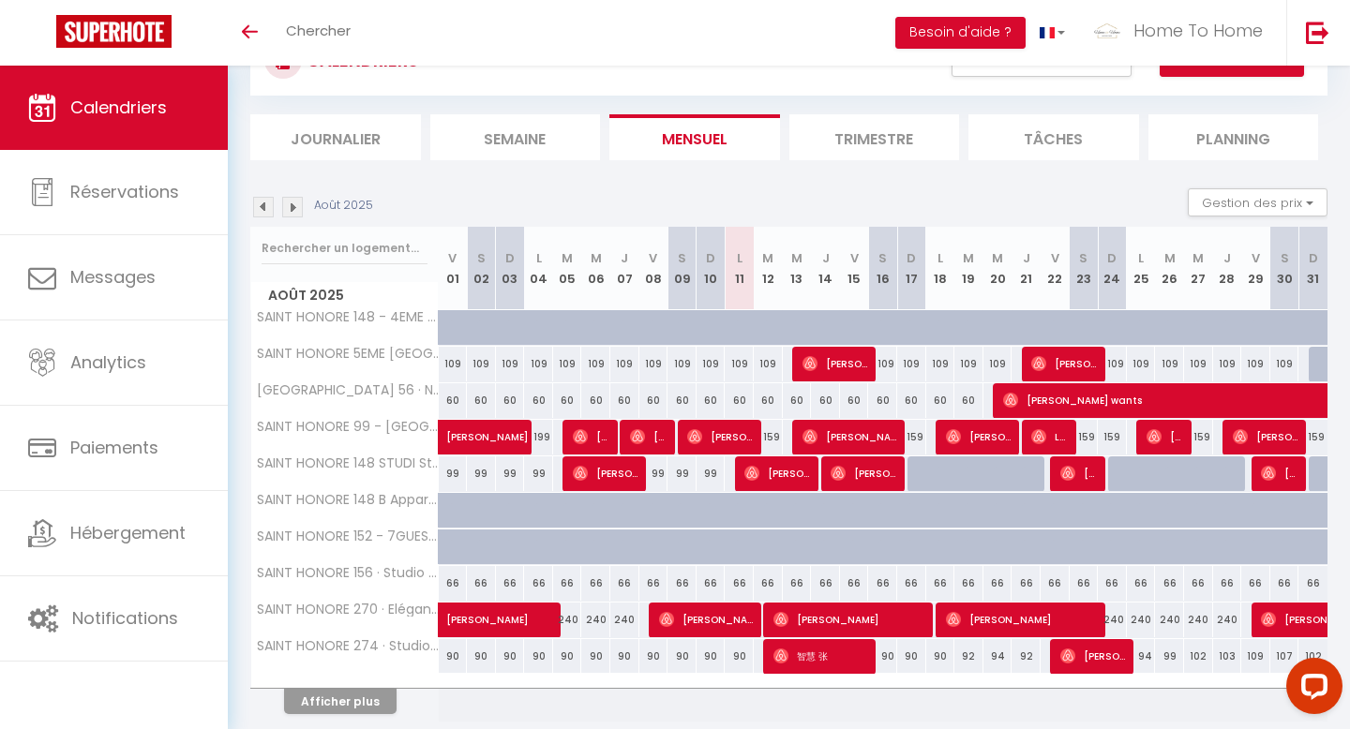
scroll to position [0, 0]
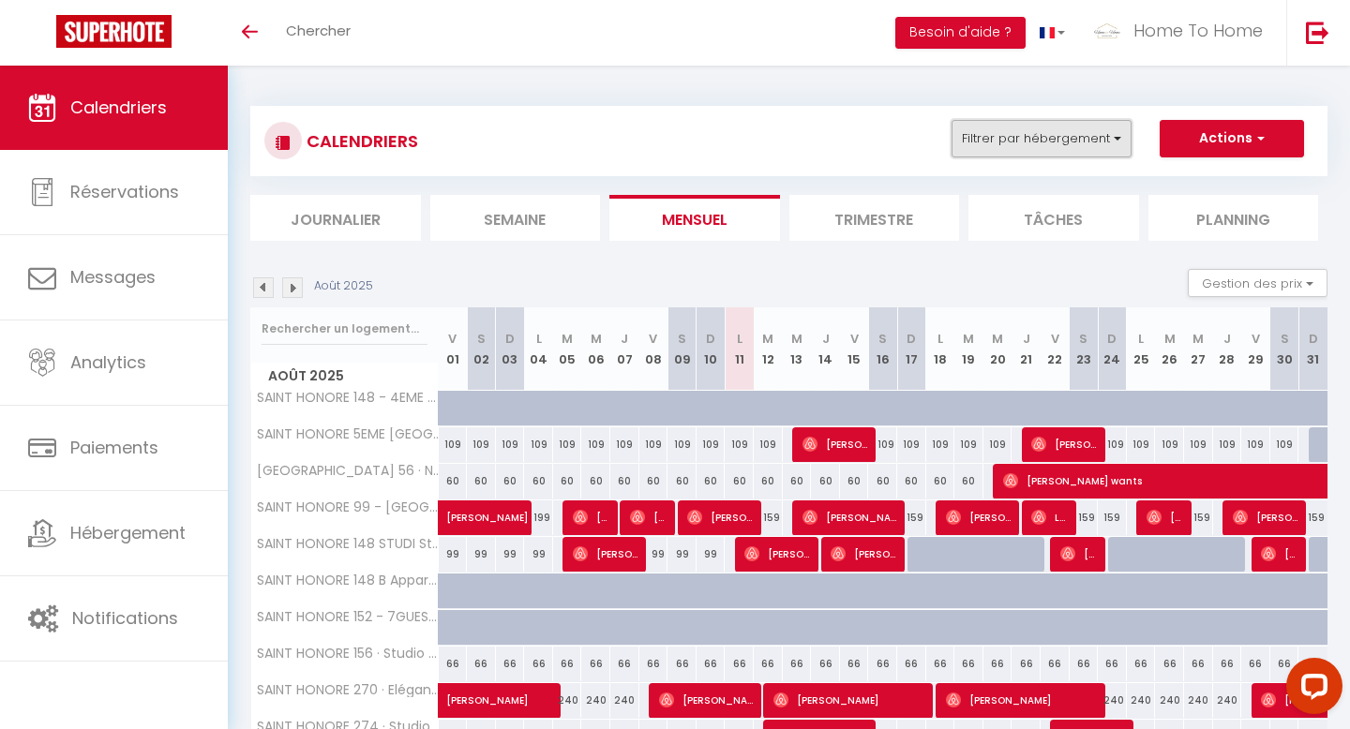
click at [1053, 127] on button "Filtrer par hébergement" at bounding box center [1042, 139] width 180 height 38
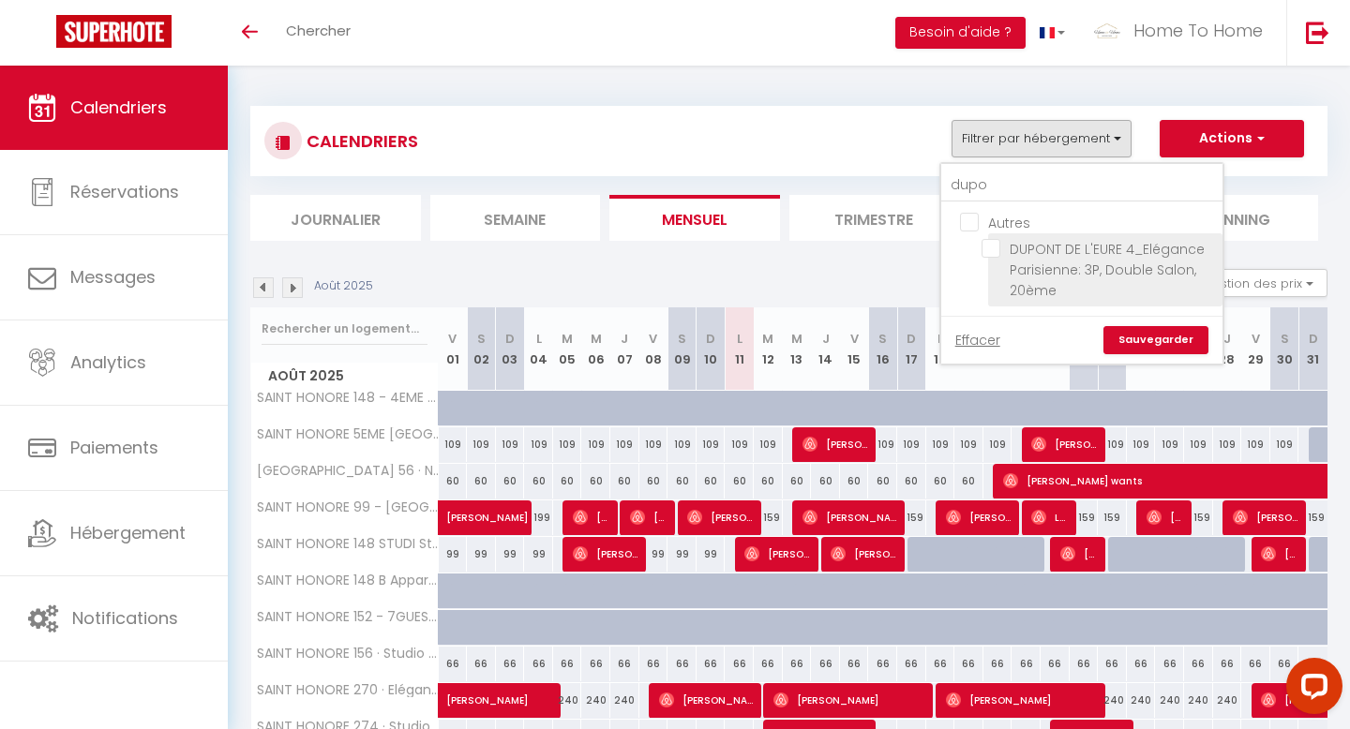
click at [1029, 256] on input "DUPONT DE L'EURE 4_Elégance Parisienne: 3P, Double Salon, 20ème" at bounding box center [1099, 248] width 234 height 19
checkbox input "true"
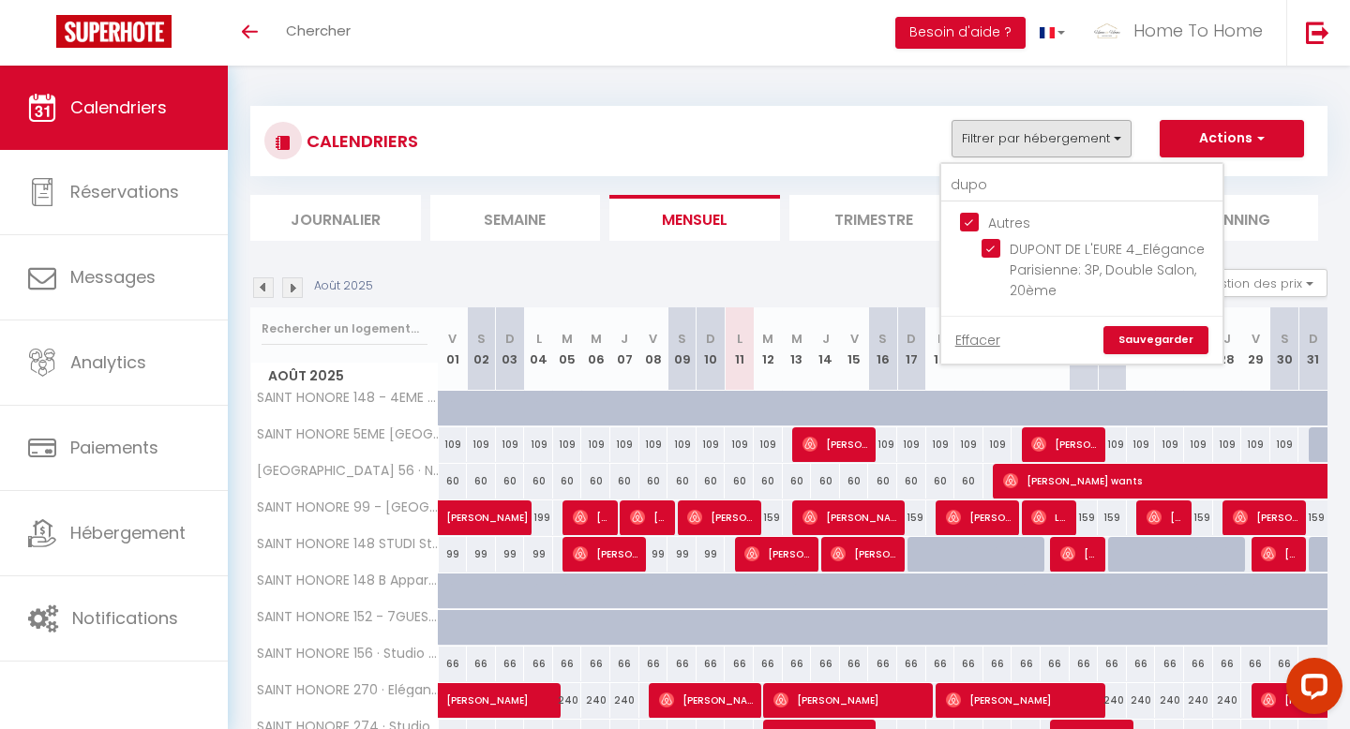
click at [1134, 331] on link "Sauvegarder" at bounding box center [1156, 340] width 105 height 28
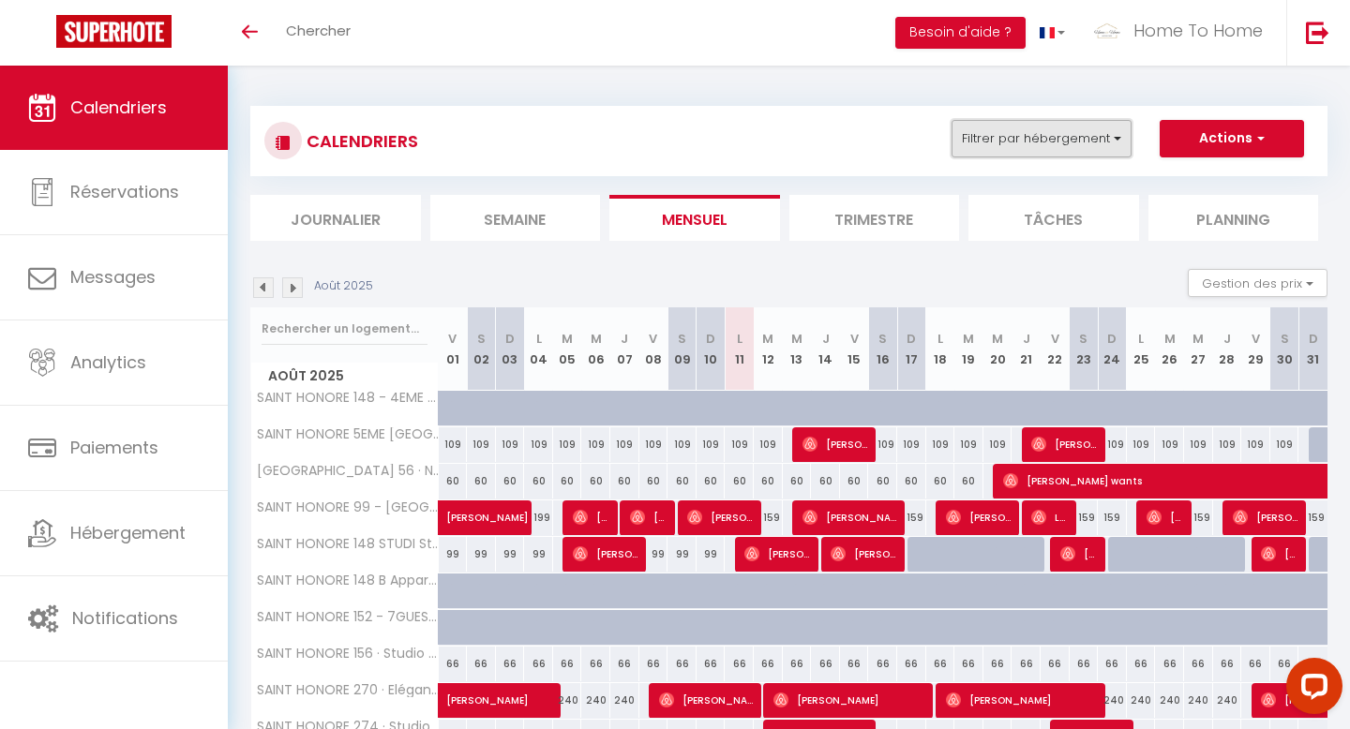
click at [1051, 130] on button "Filtrer par hébergement" at bounding box center [1042, 139] width 180 height 38
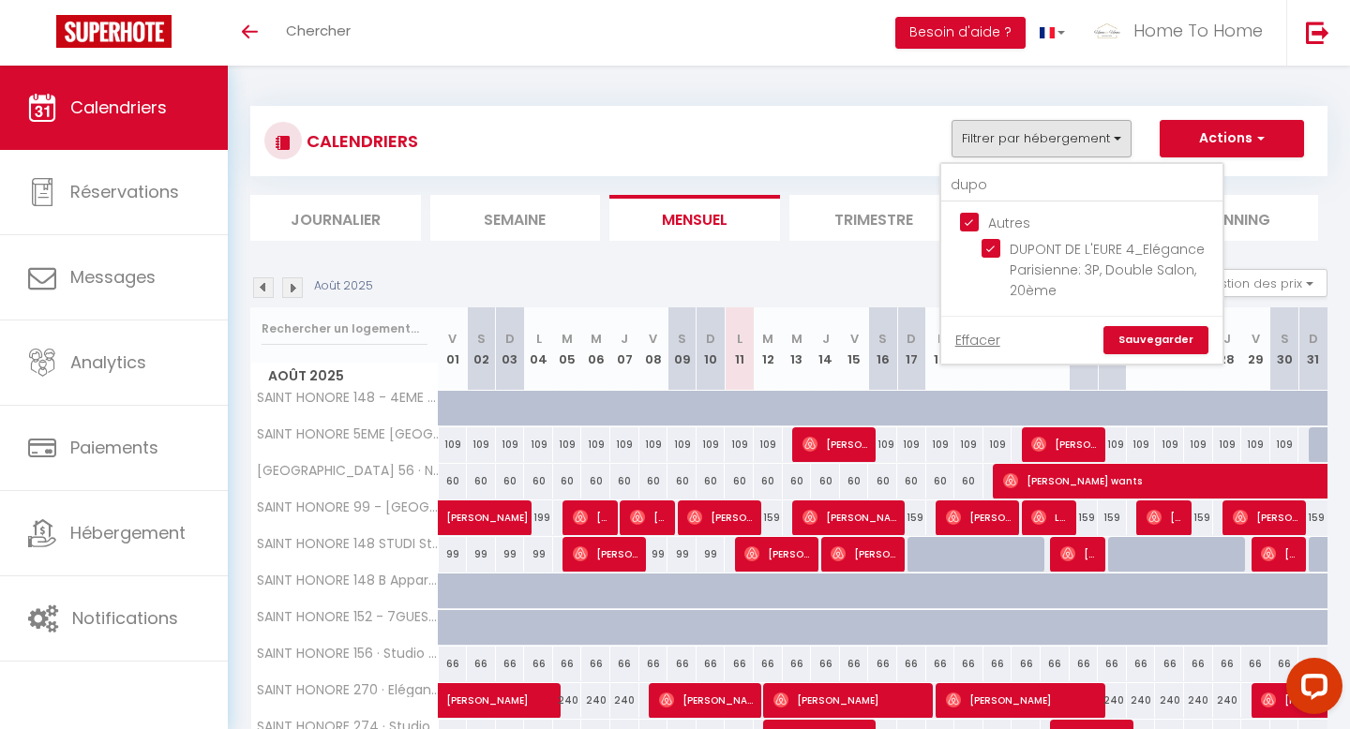
click at [1155, 330] on link "Sauvegarder" at bounding box center [1156, 340] width 105 height 28
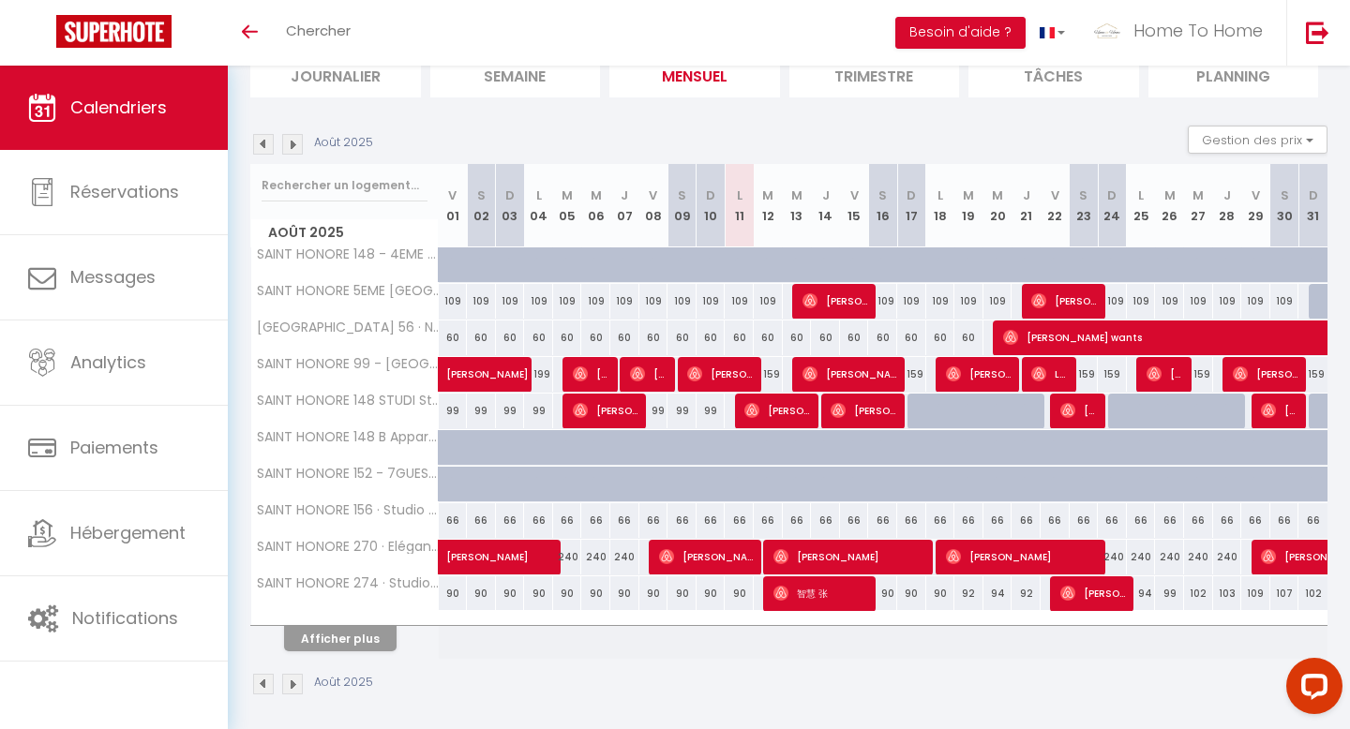
scroll to position [150, 0]
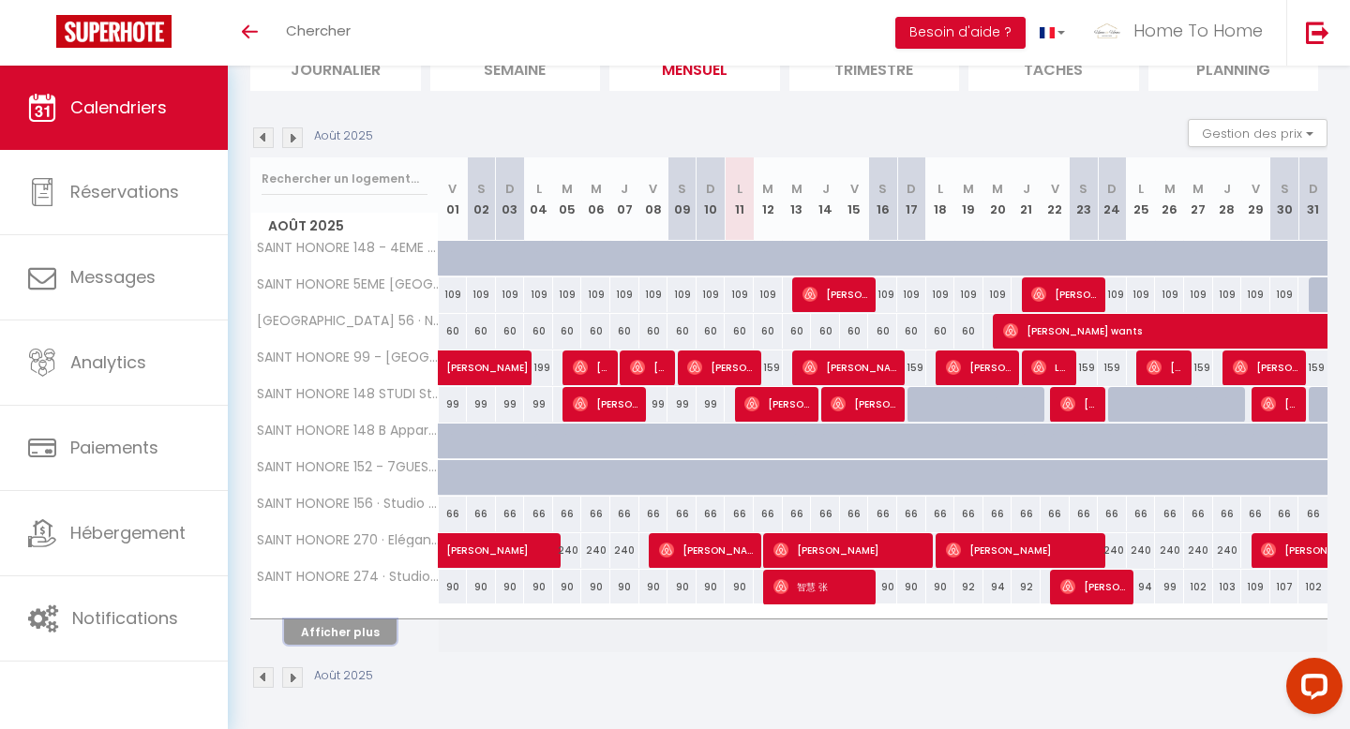
click at [352, 635] on button "Afficher plus" at bounding box center [340, 632] width 113 height 25
checkbox input "false"
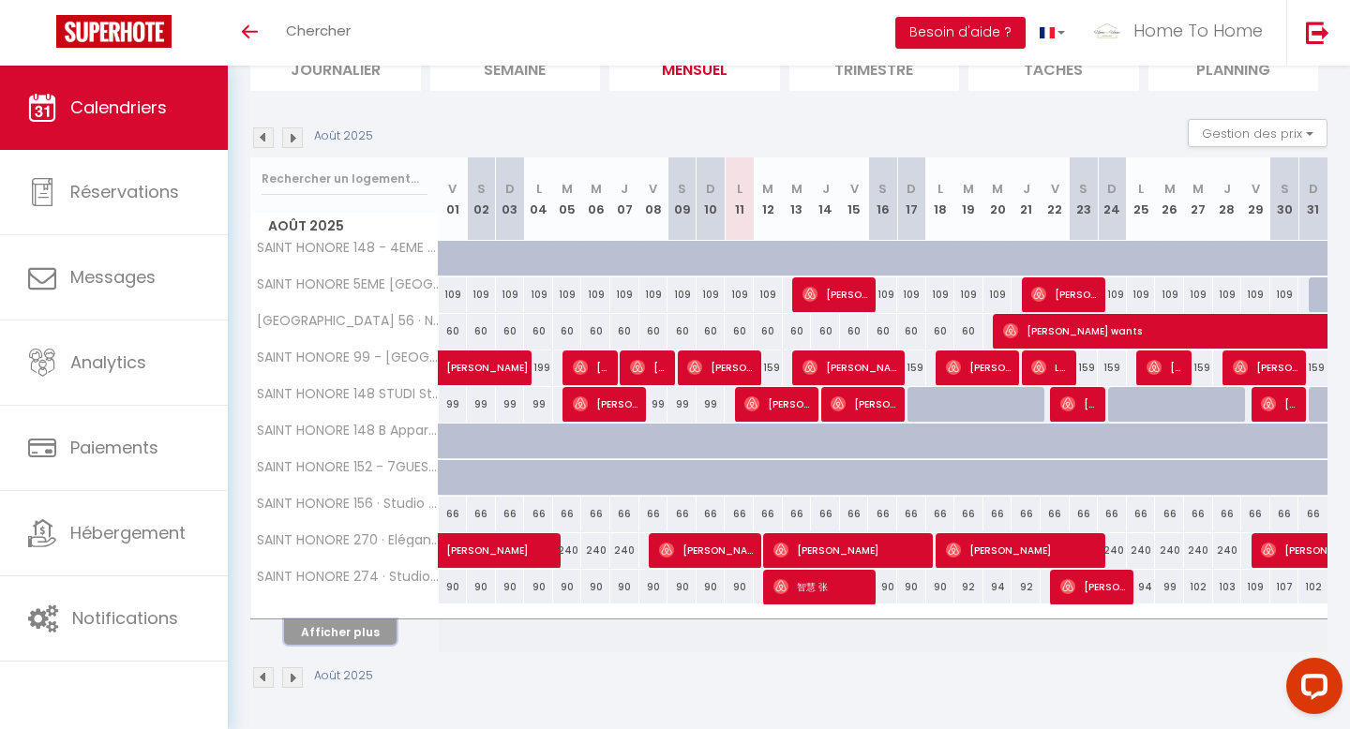
checkbox input "false"
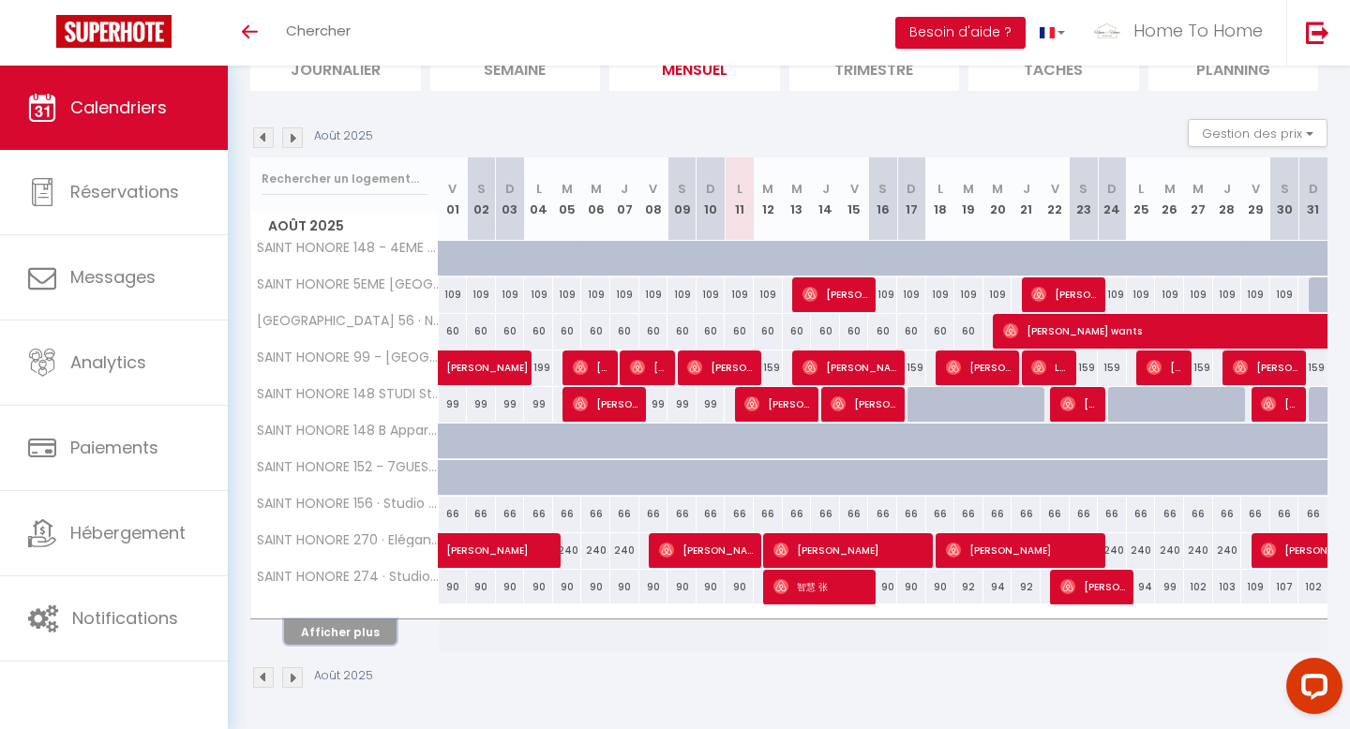
checkbox input "false"
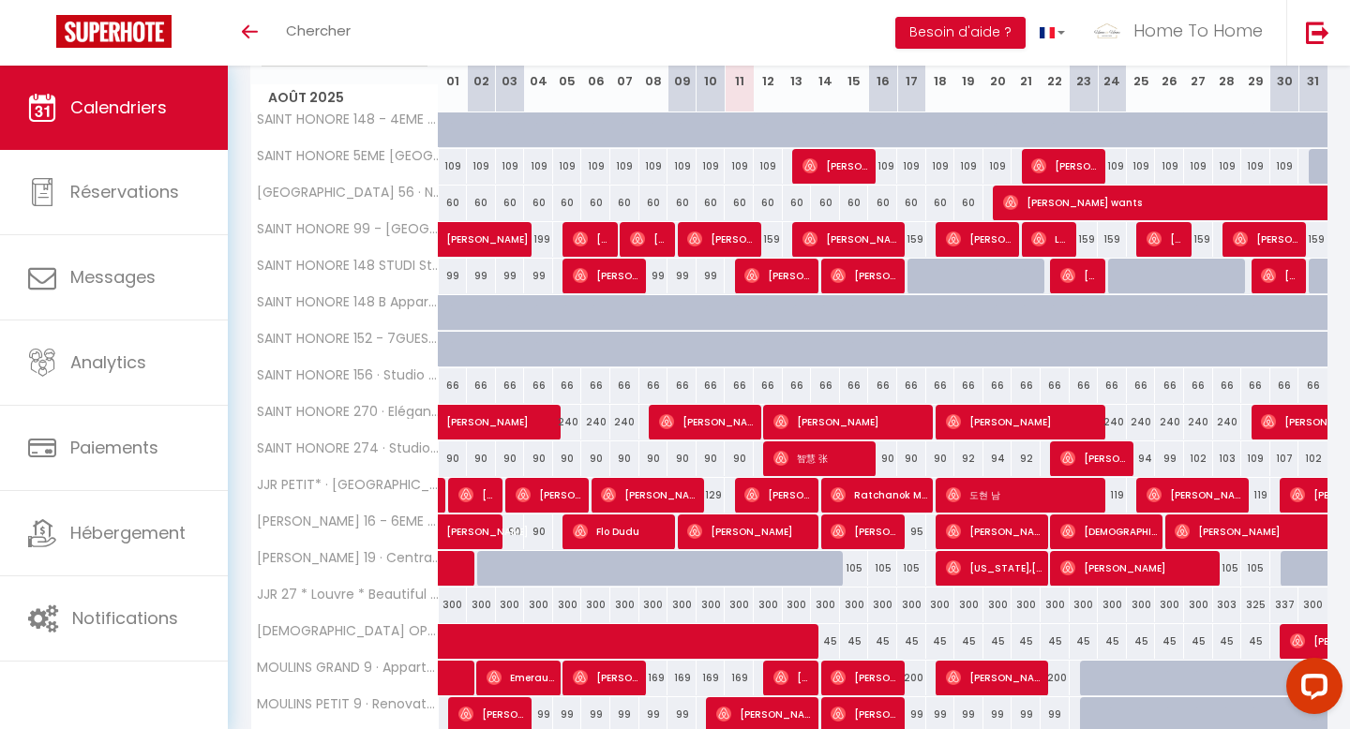
scroll to position [516, 0]
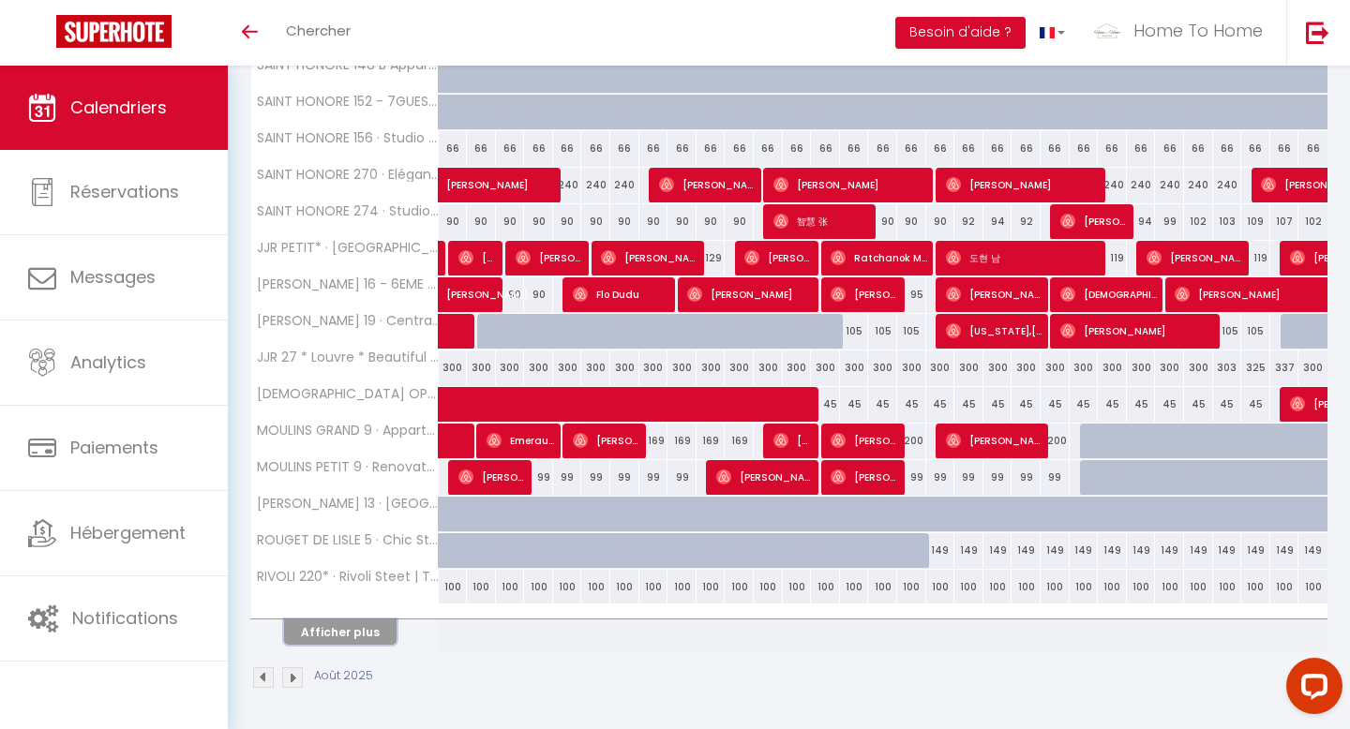
click at [352, 635] on button "Afficher plus" at bounding box center [340, 632] width 113 height 25
checkbox input "false"
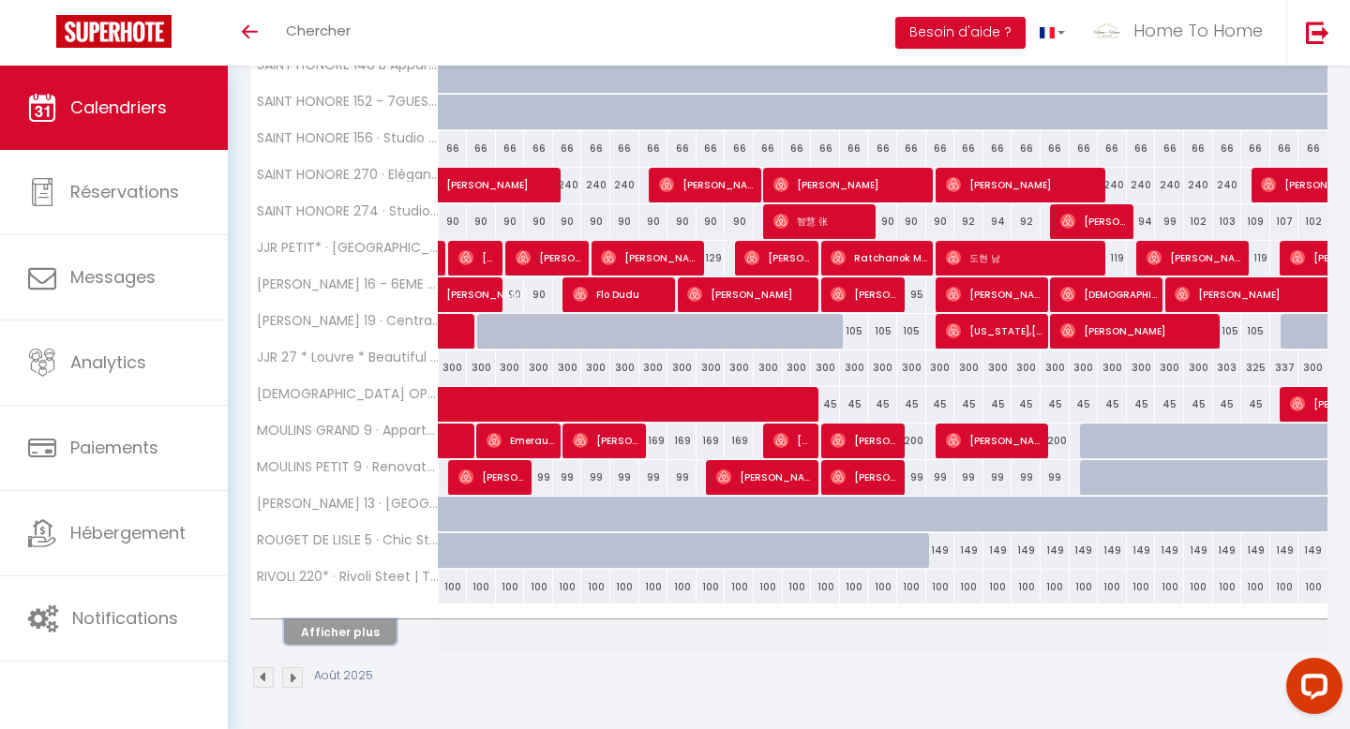
checkbox input "false"
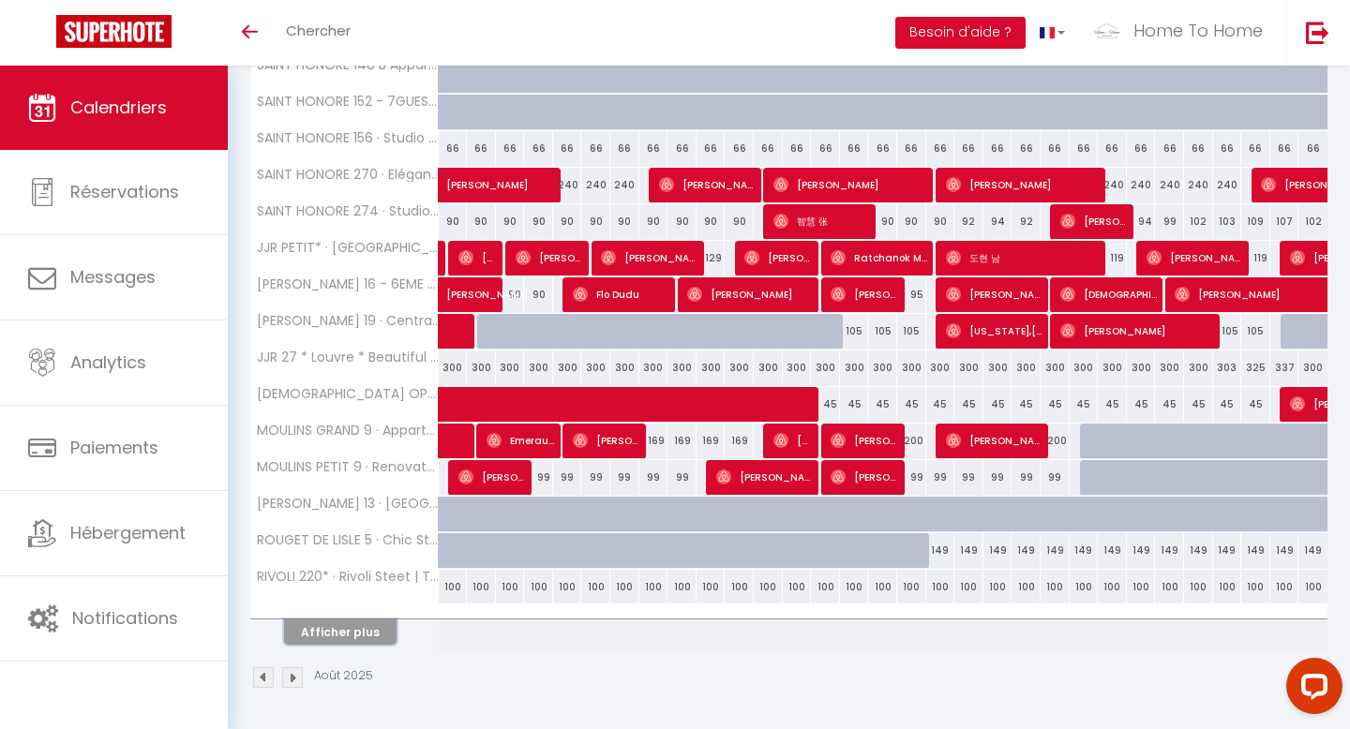
checkbox input "false"
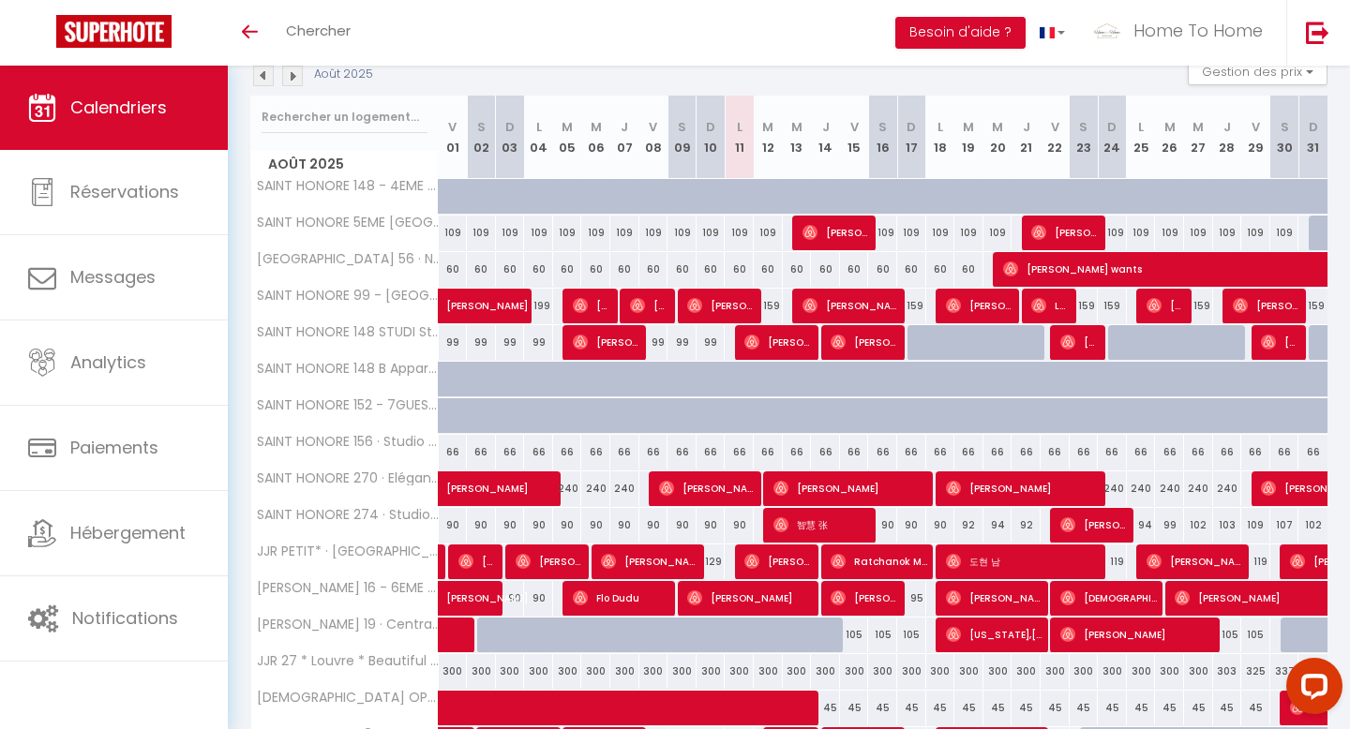
scroll to position [0, 0]
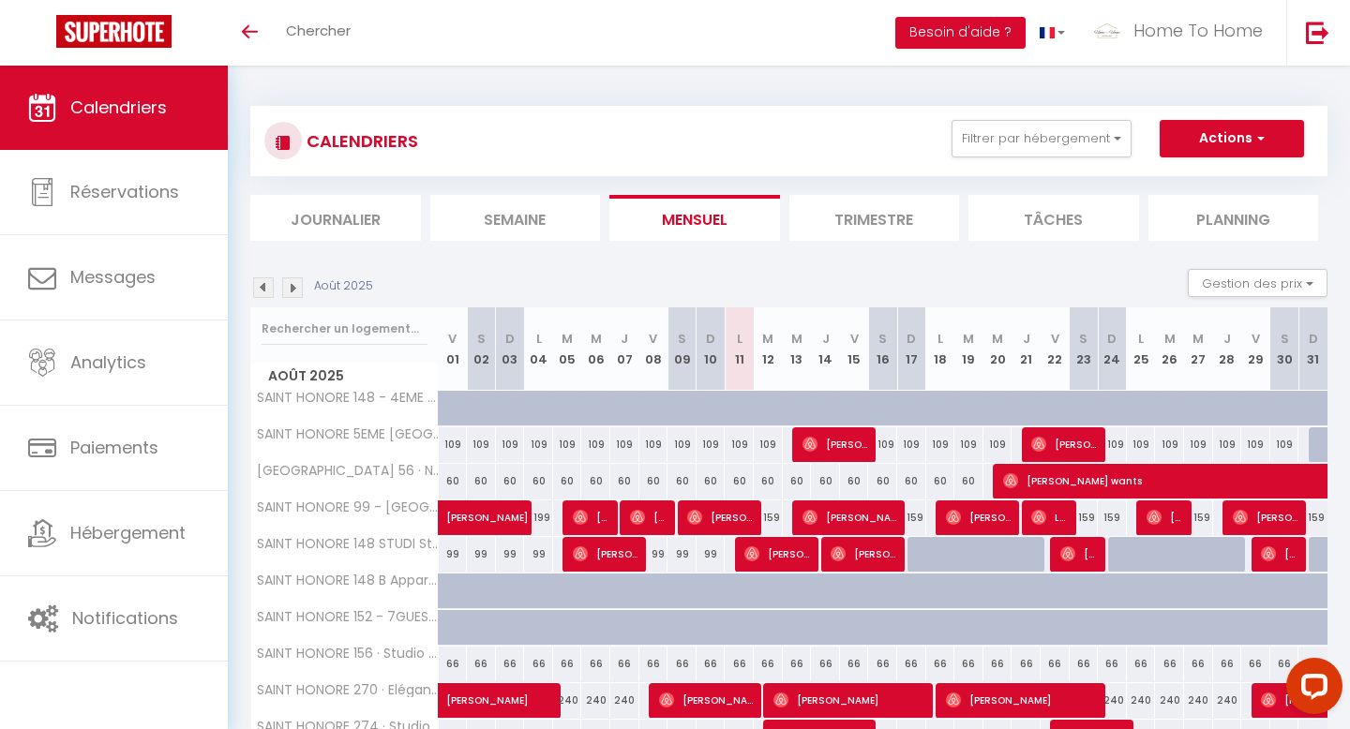
click at [1133, 125] on li "Filtrer par hébergement IMMEUBLE SAINT HONORÉ SAINT-HONORÉ 1 ER LOUVRE 1: STUDI…" at bounding box center [1041, 139] width 204 height 38
click at [1113, 132] on button "Filtrer par hébergement" at bounding box center [1042, 139] width 180 height 38
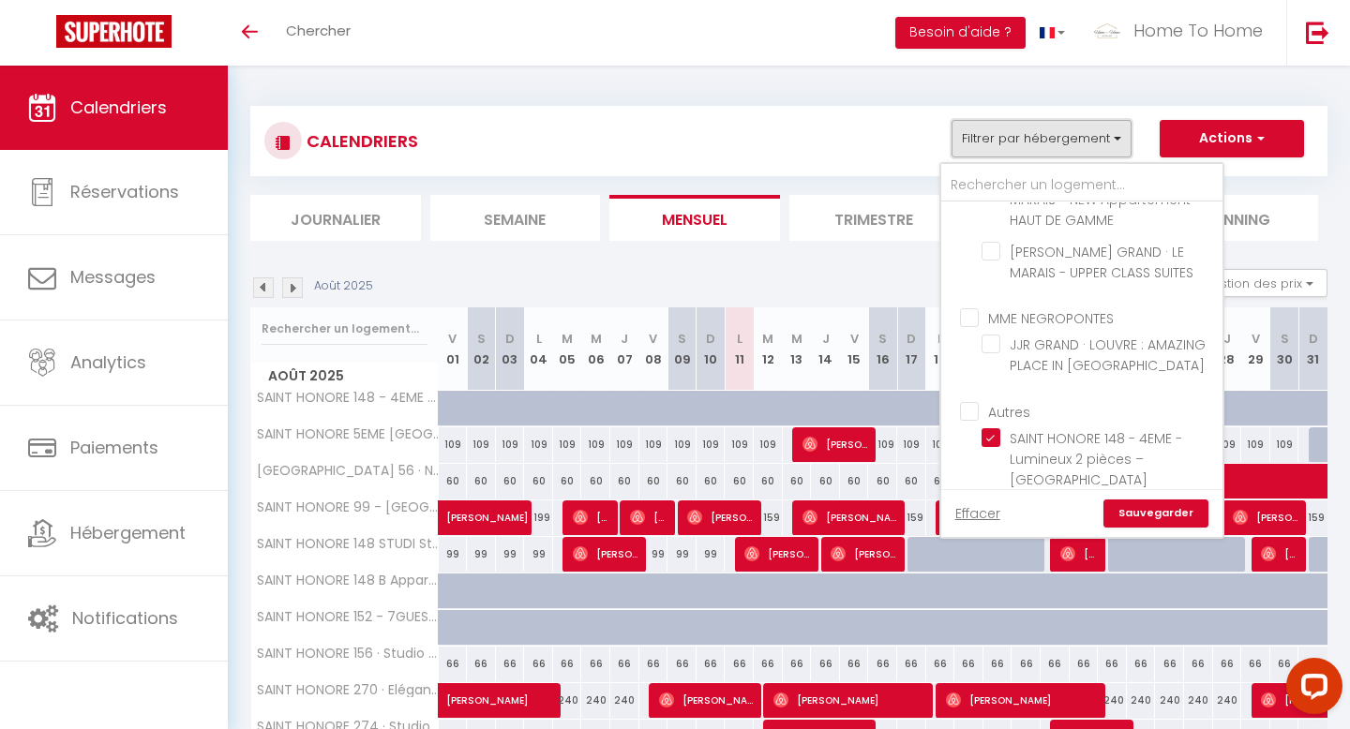
scroll to position [499, 0]
click at [982, 398] on input "Autres" at bounding box center [1100, 407] width 281 height 19
checkbox input "true"
checkbox input "false"
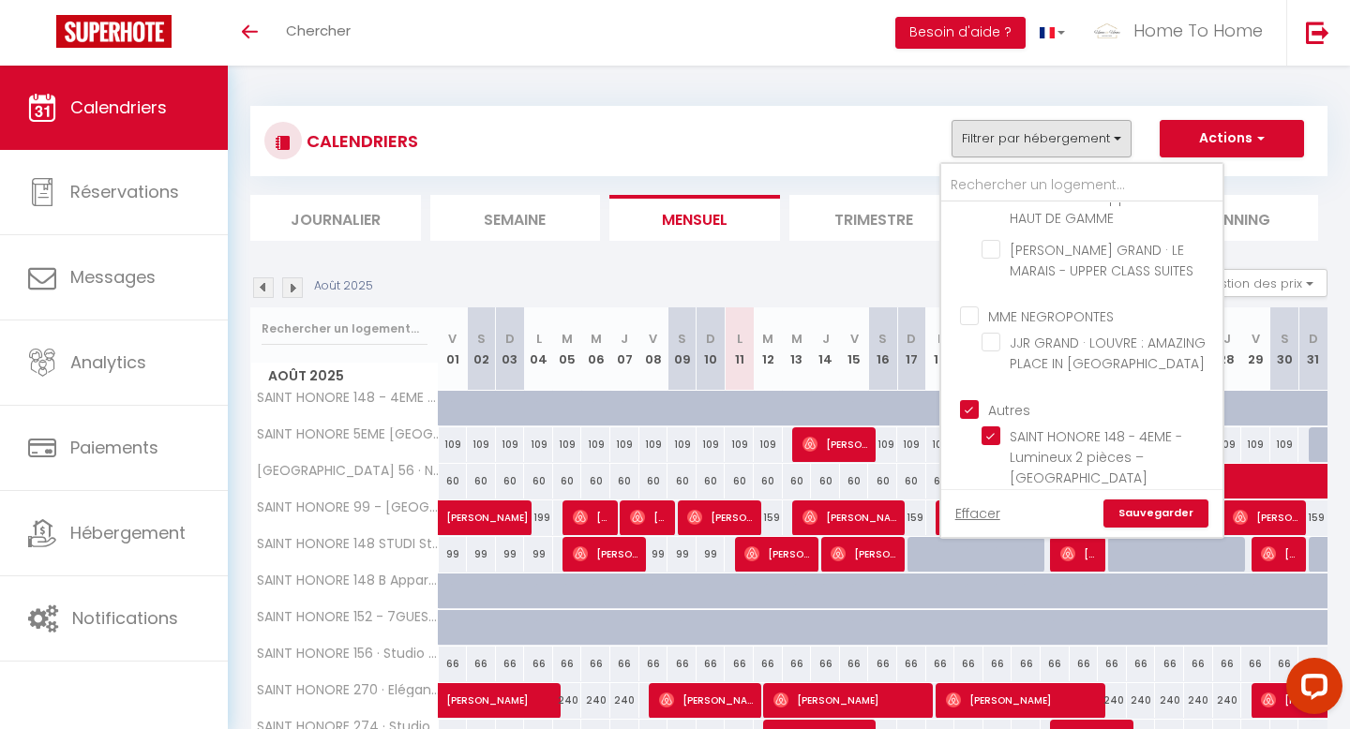
checkbox input "false"
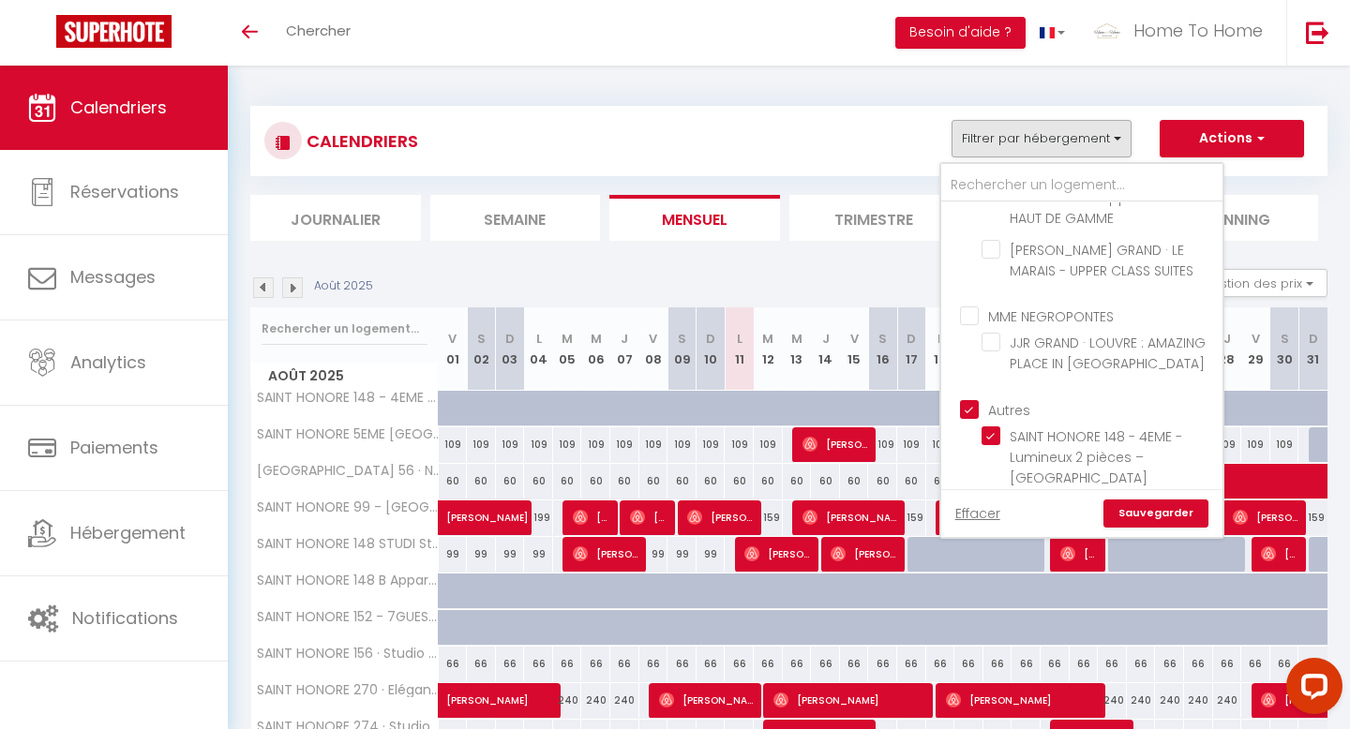
checkbox input "false"
click at [982, 398] on input "Autres" at bounding box center [1100, 407] width 281 height 19
checkbox input "false"
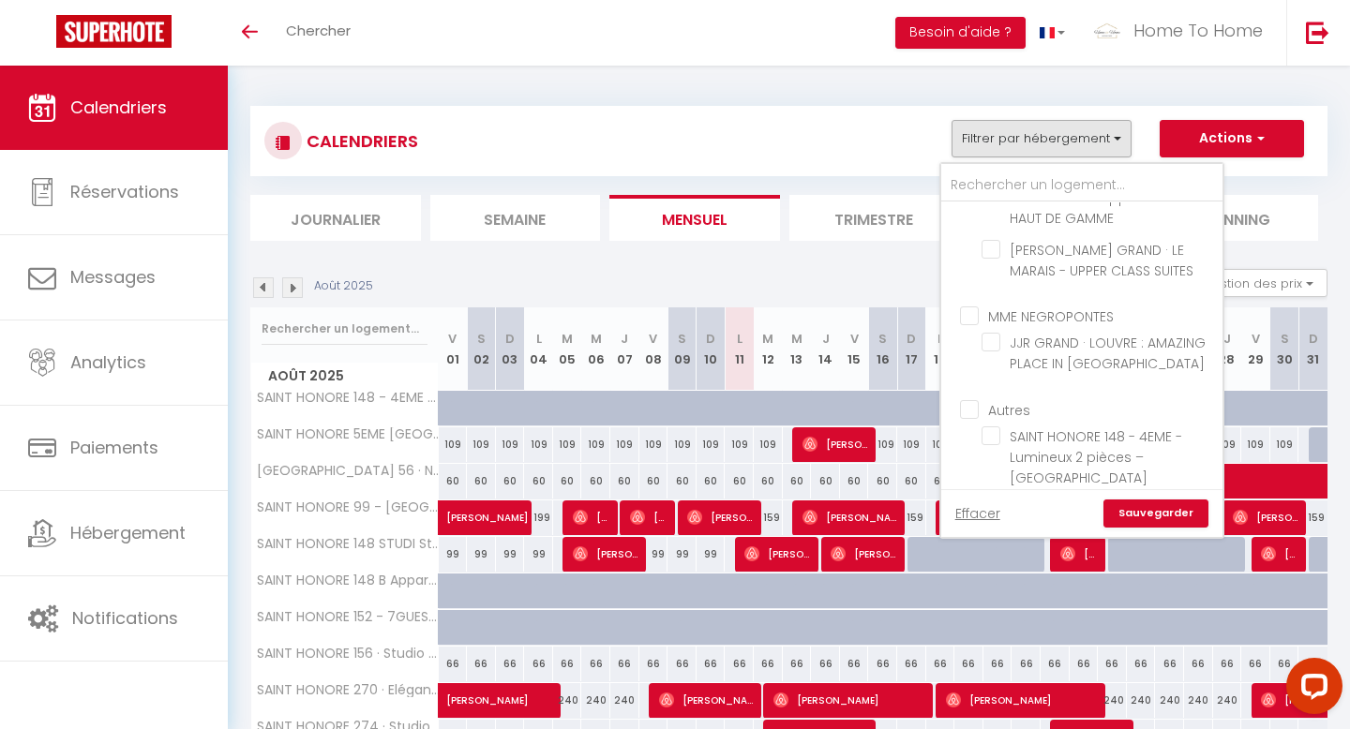
checkbox input "false"
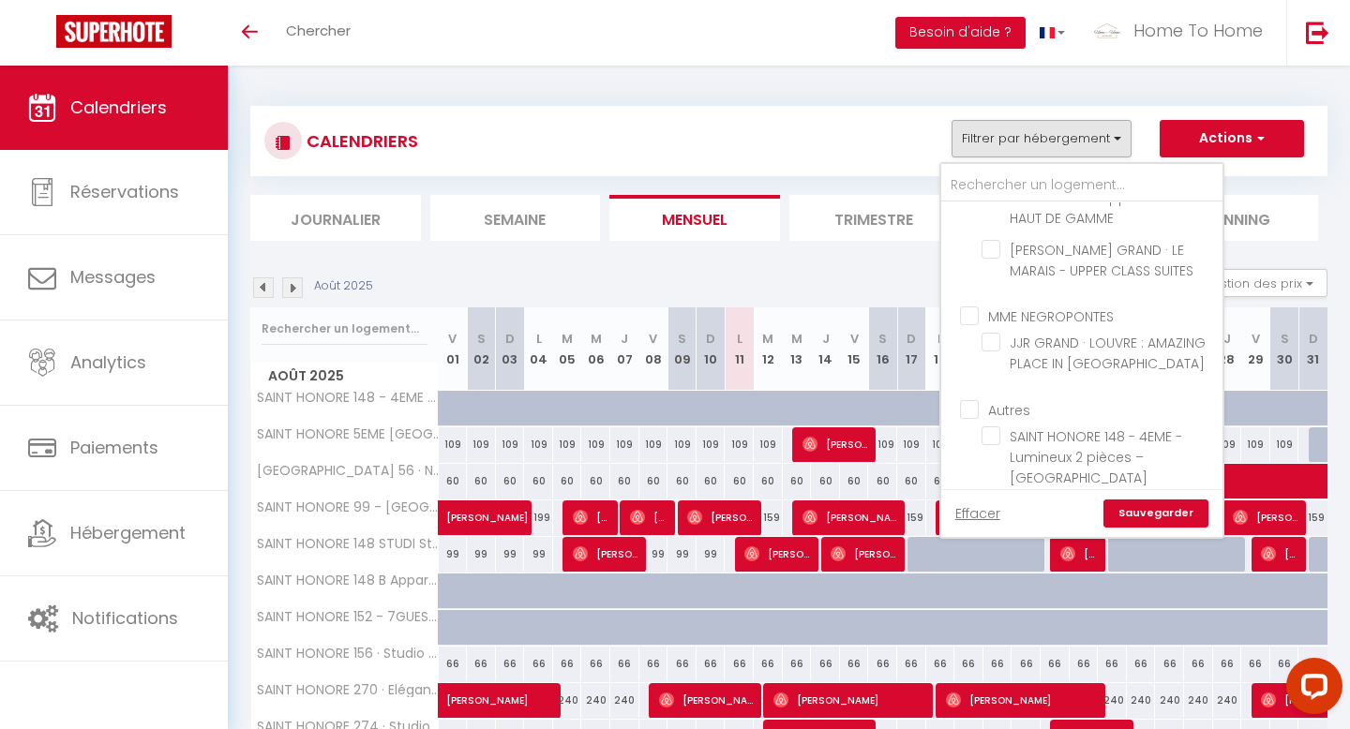
checkbox input "false"
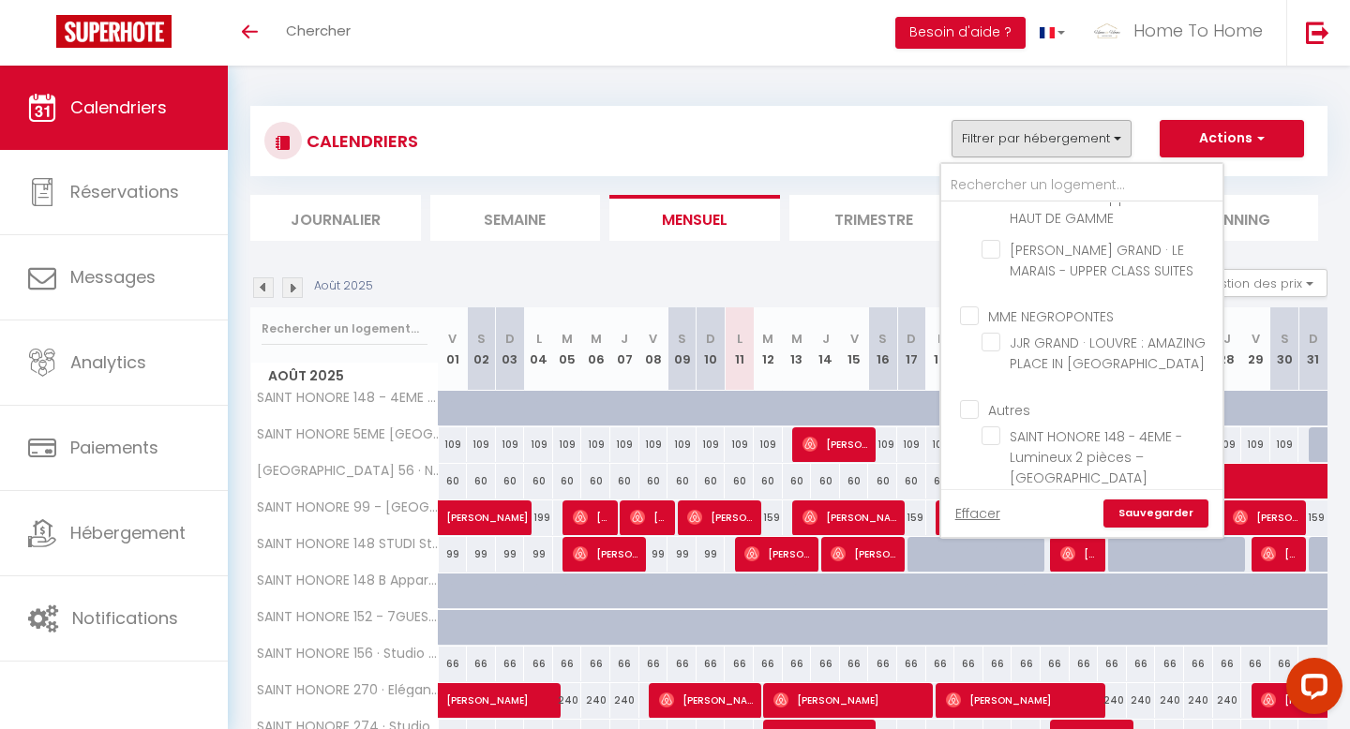
checkbox input "false"
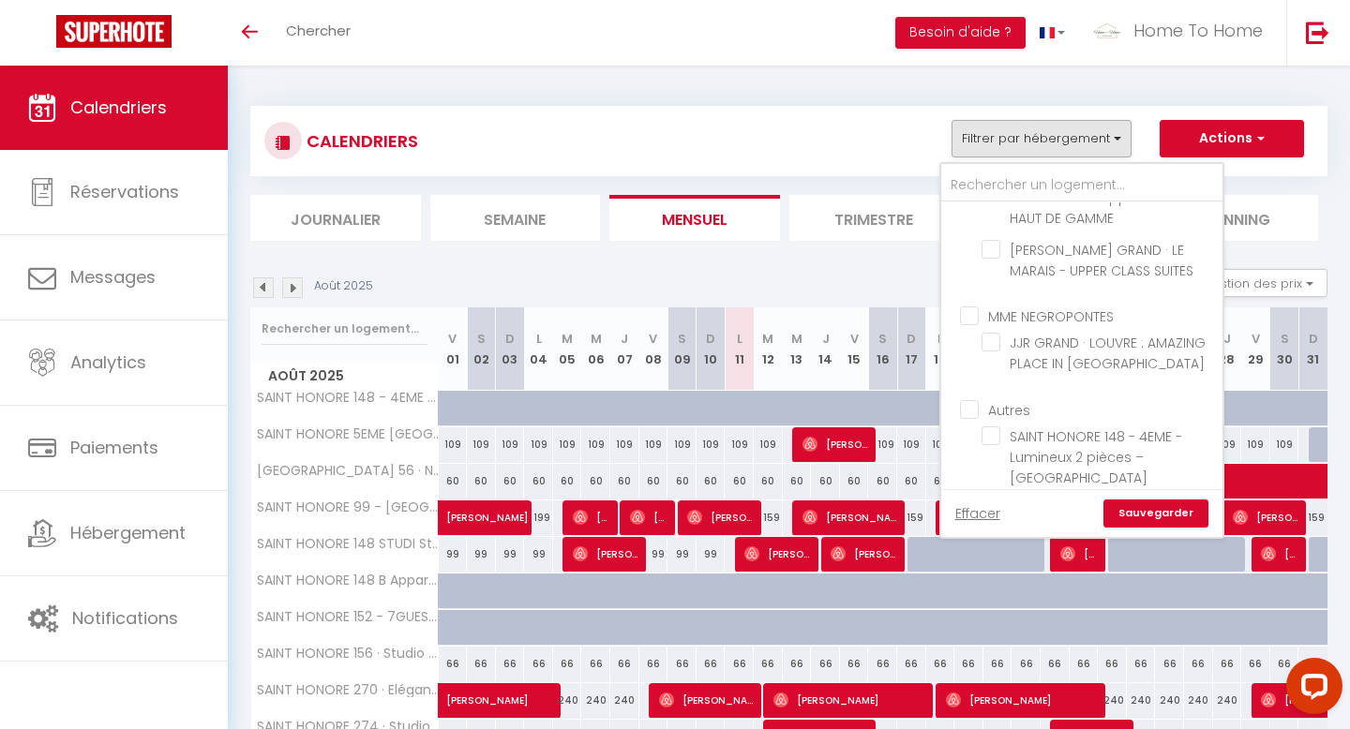
checkbox input "false"
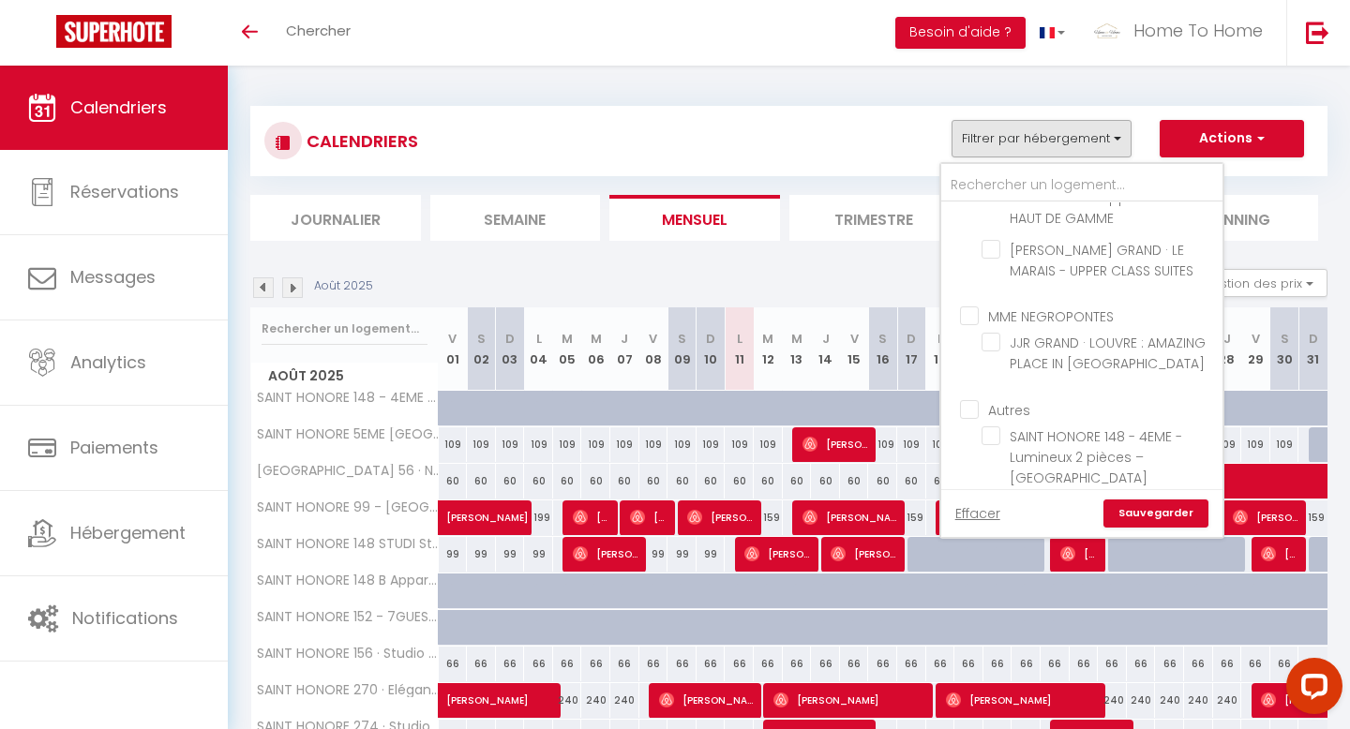
checkbox input "false"
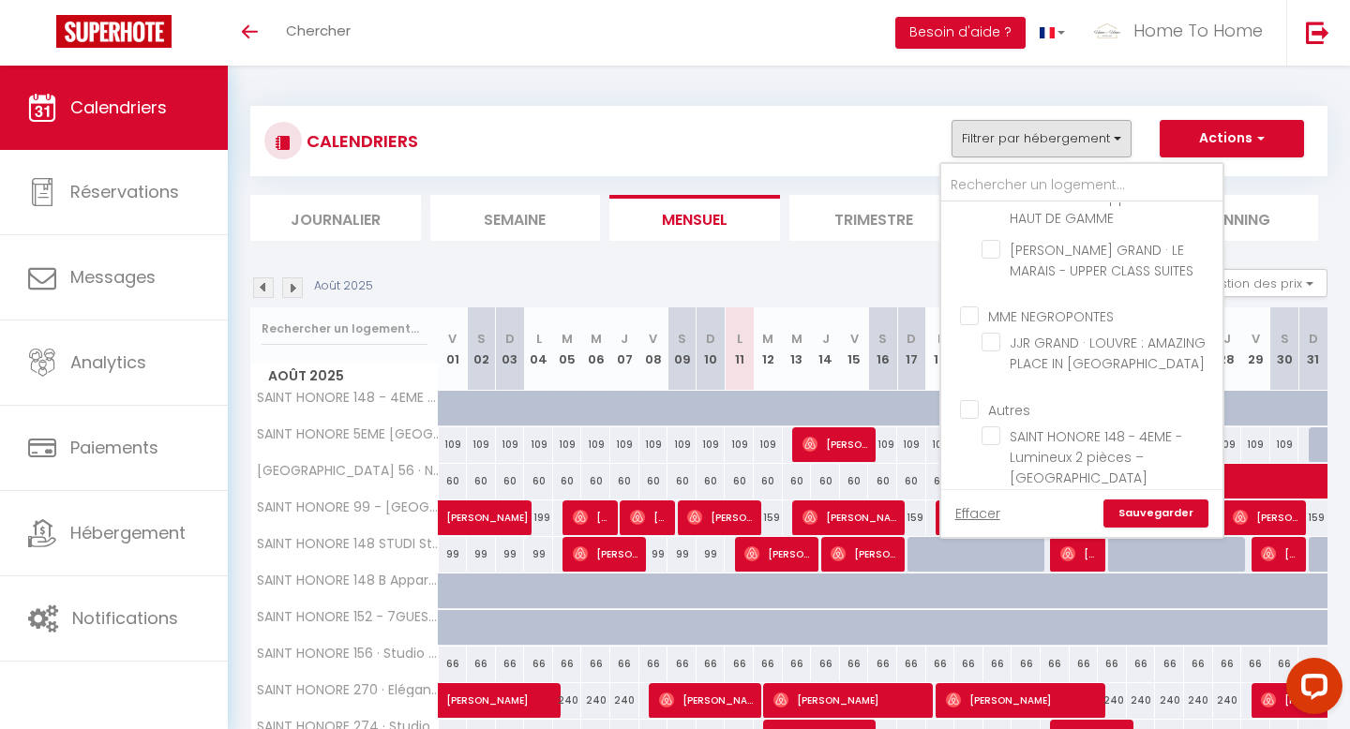
checkbox input "false"
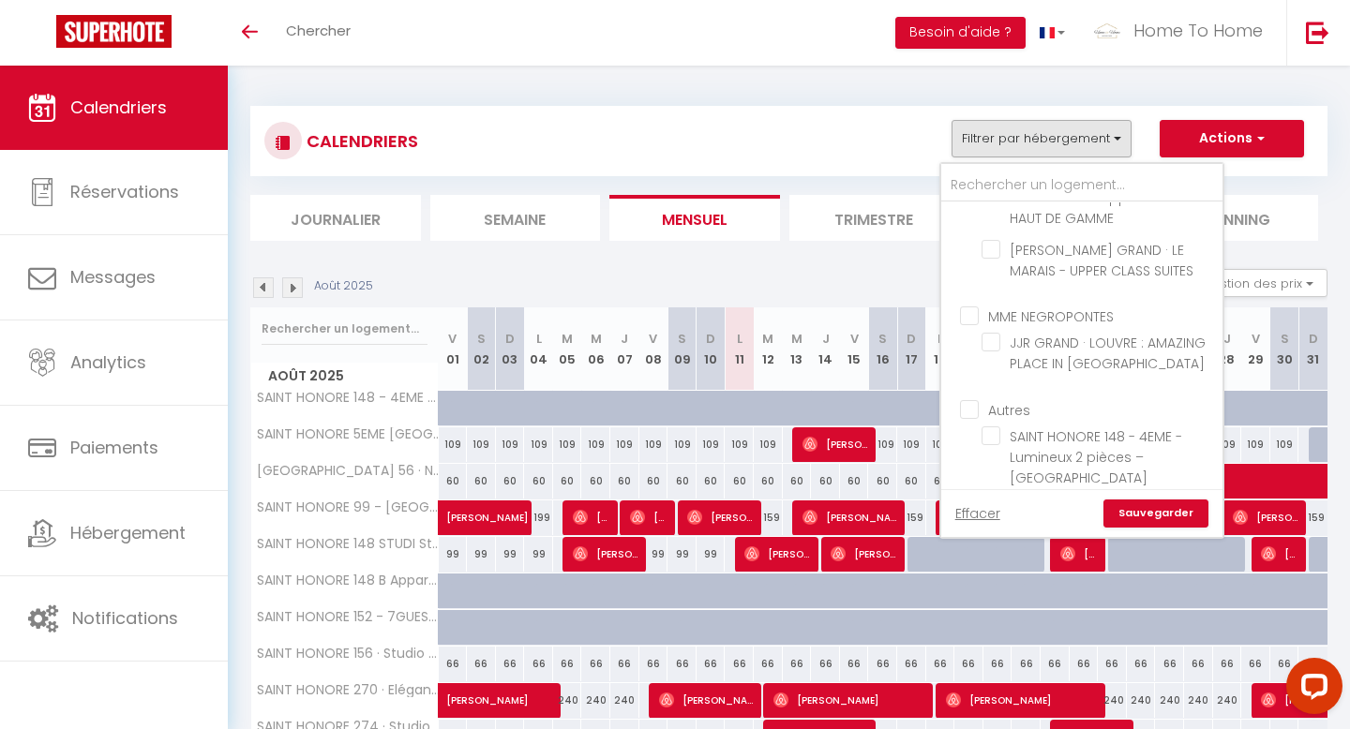
checkbox input "false"
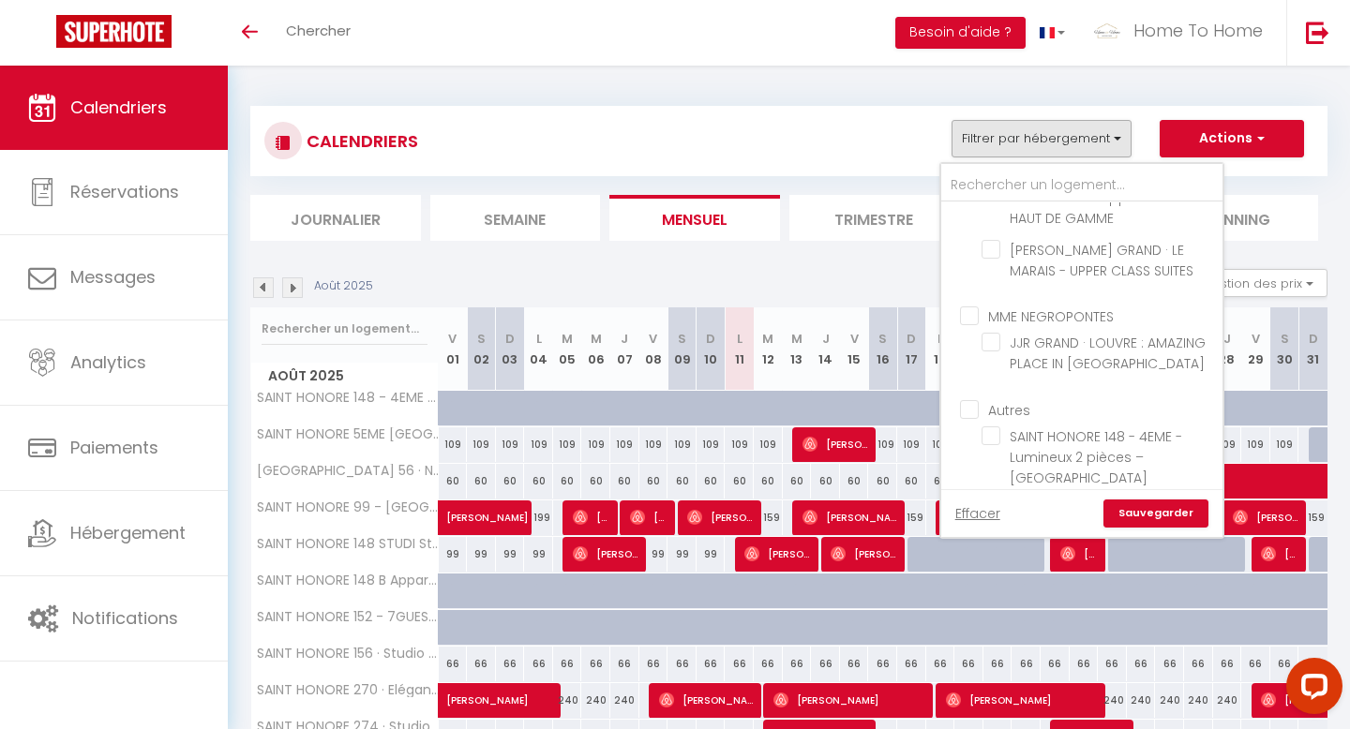
checkbox input "false"
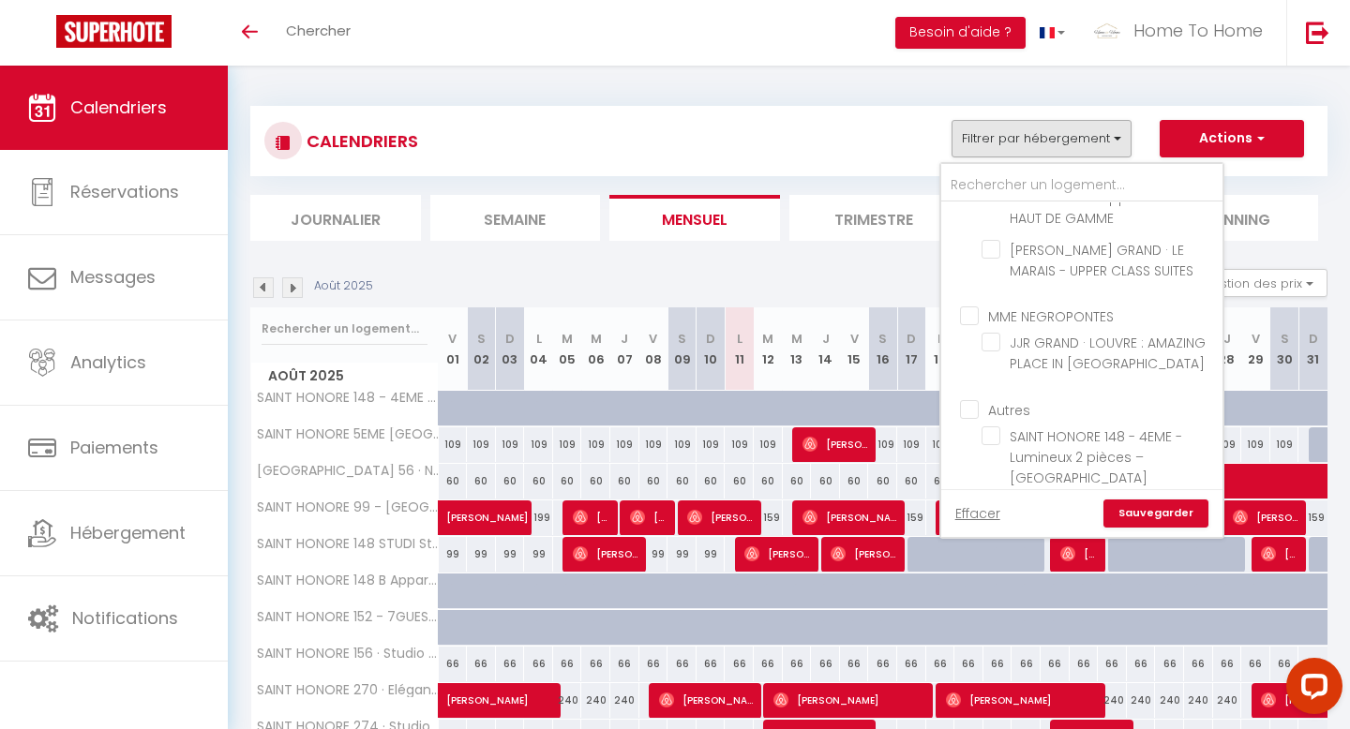
checkbox input "false"
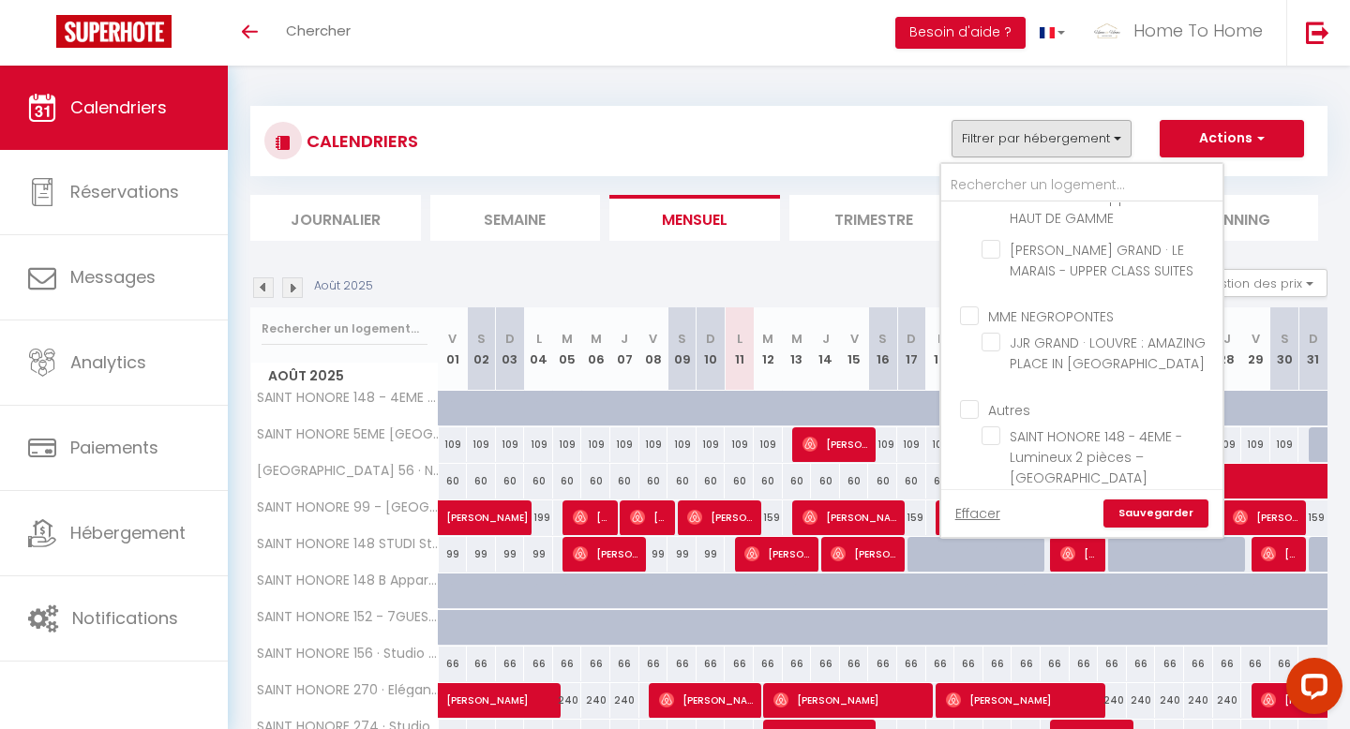
checkbox input "false"
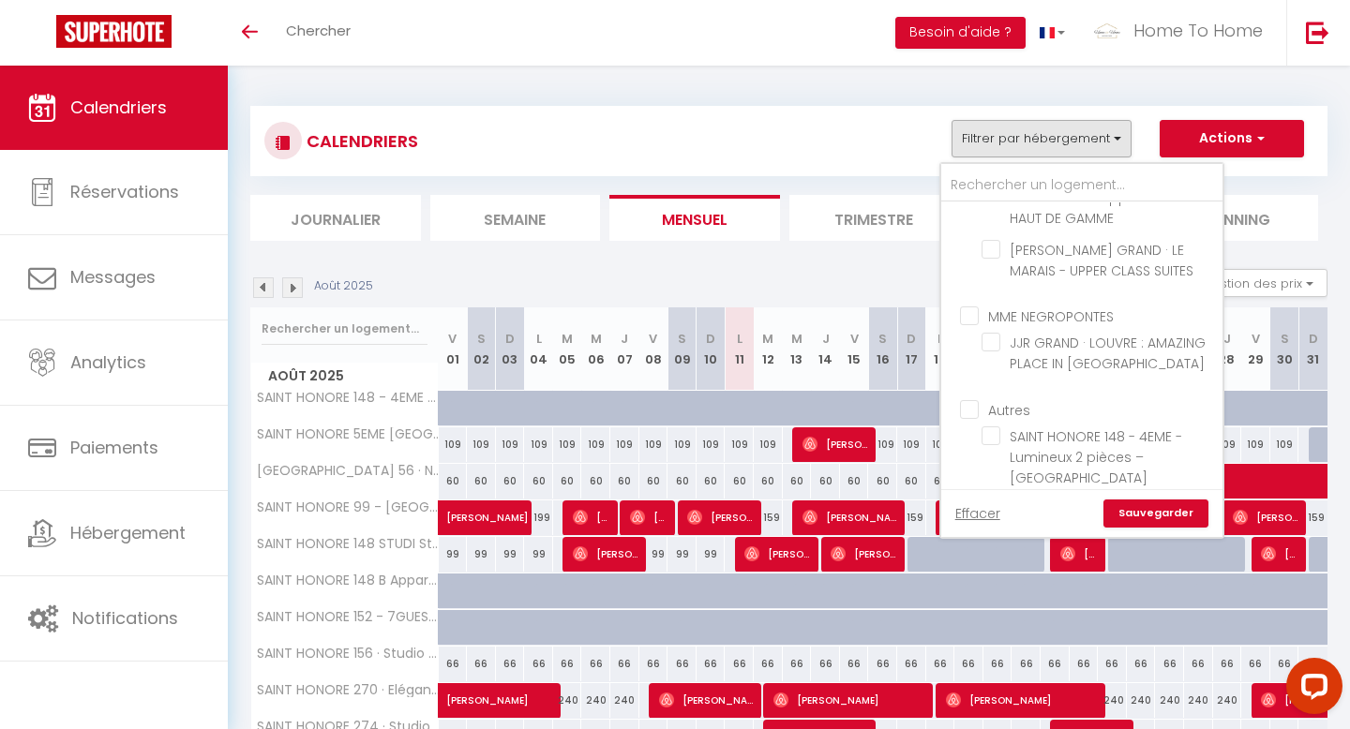
checkbox input "false"
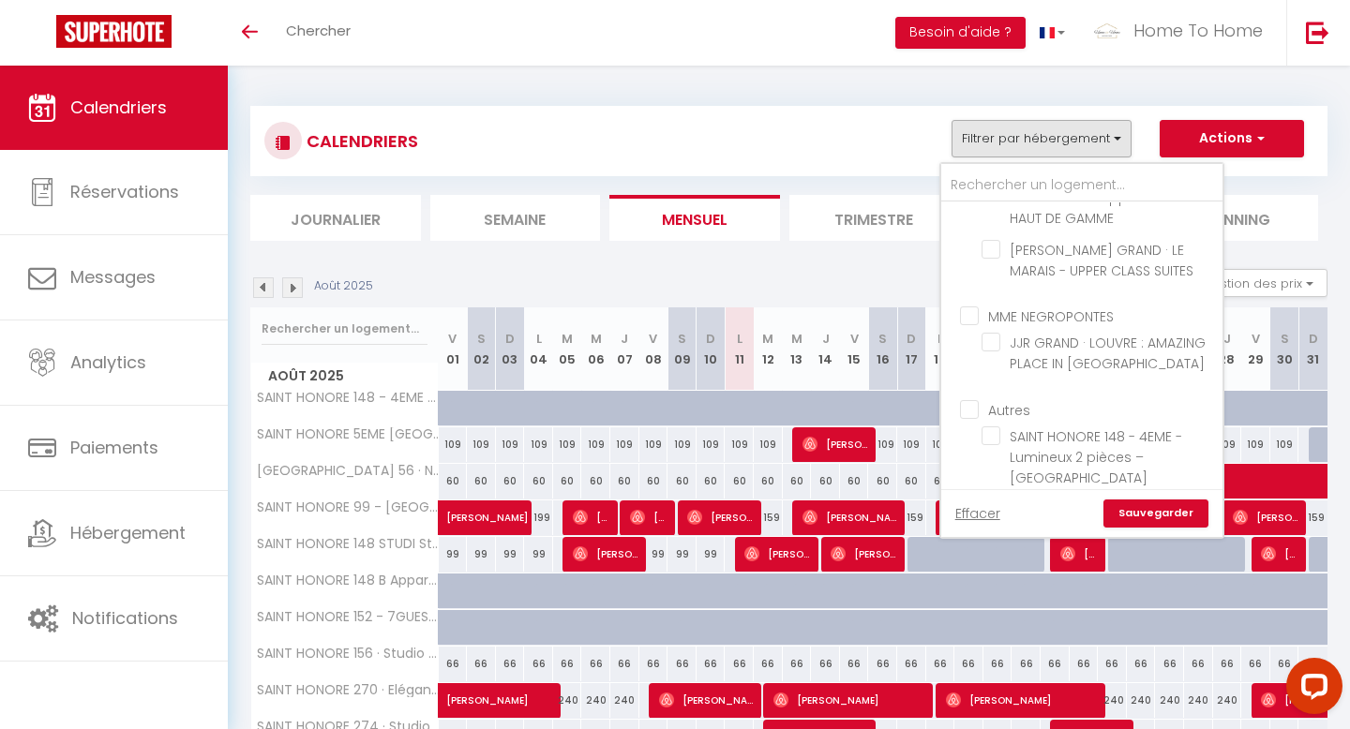
checkbox input "false"
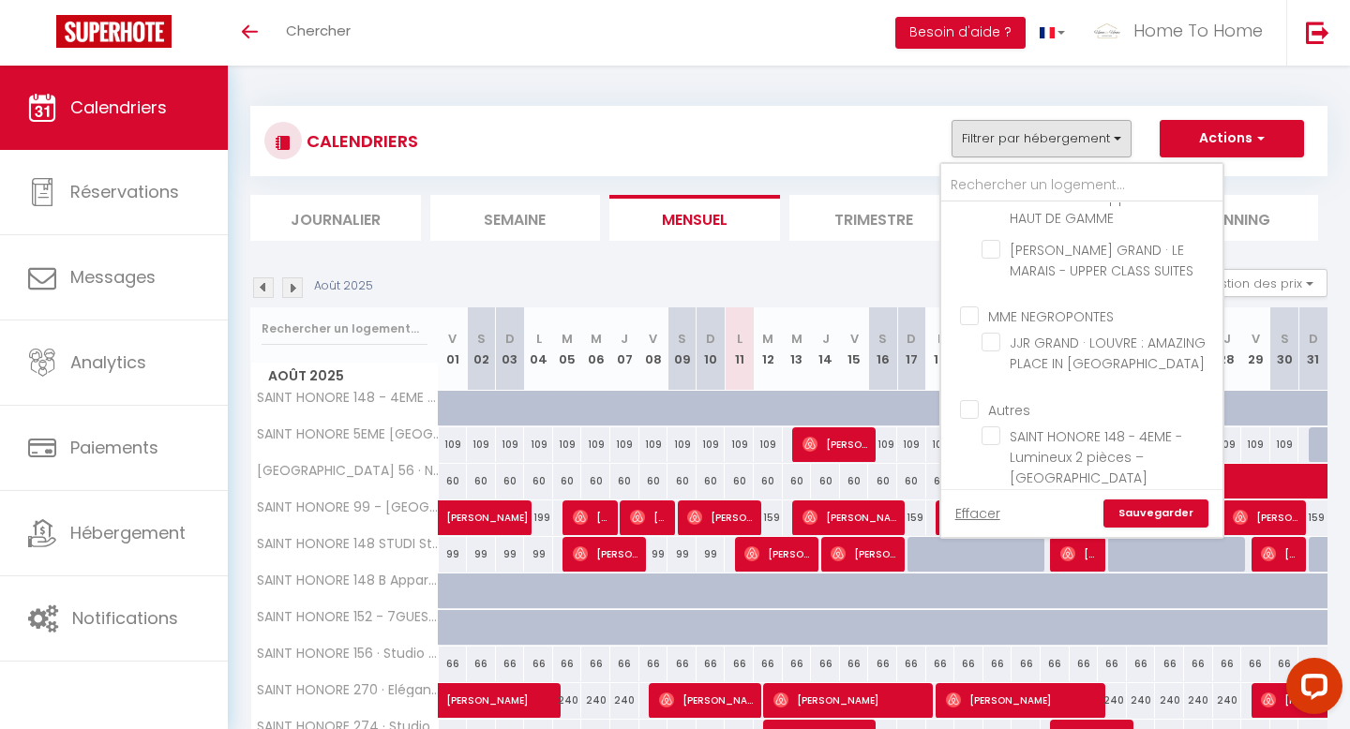
checkbox input "false"
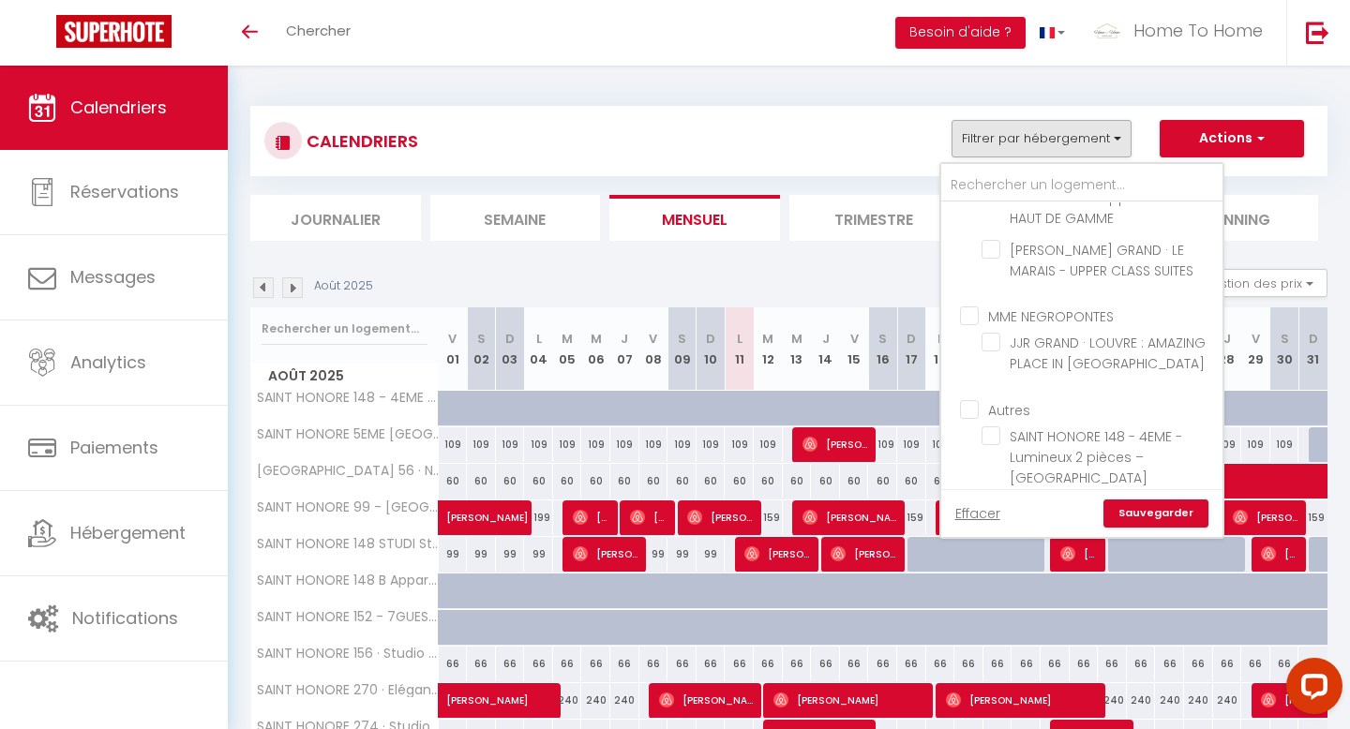
checkbox input "false"
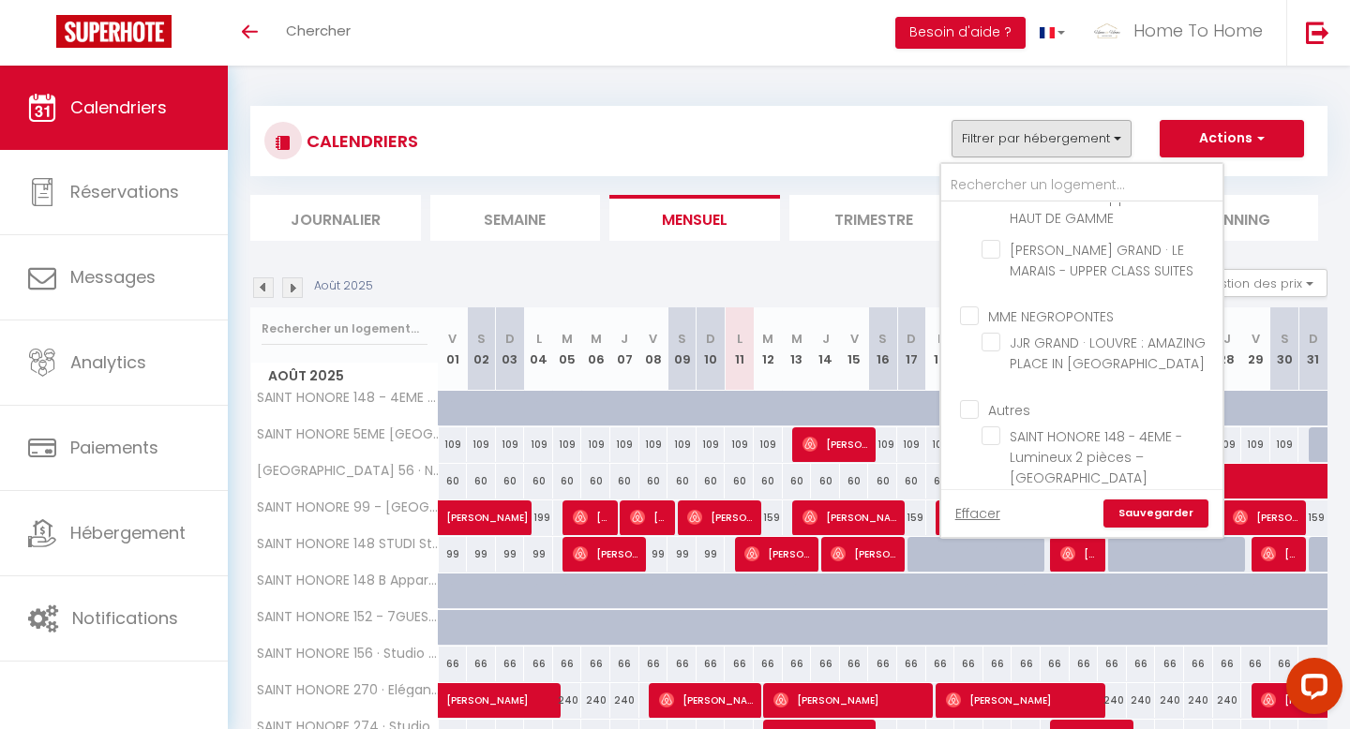
checkbox input "false"
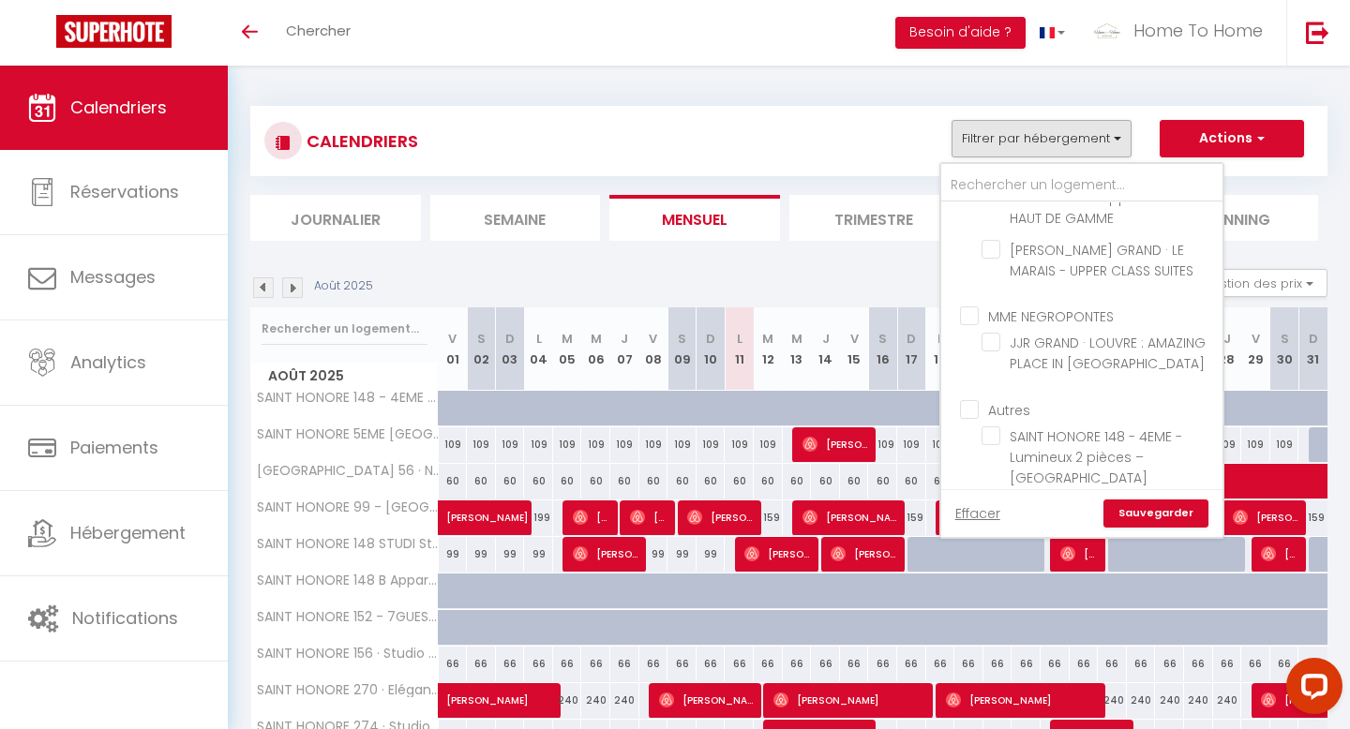
checkbox input "false"
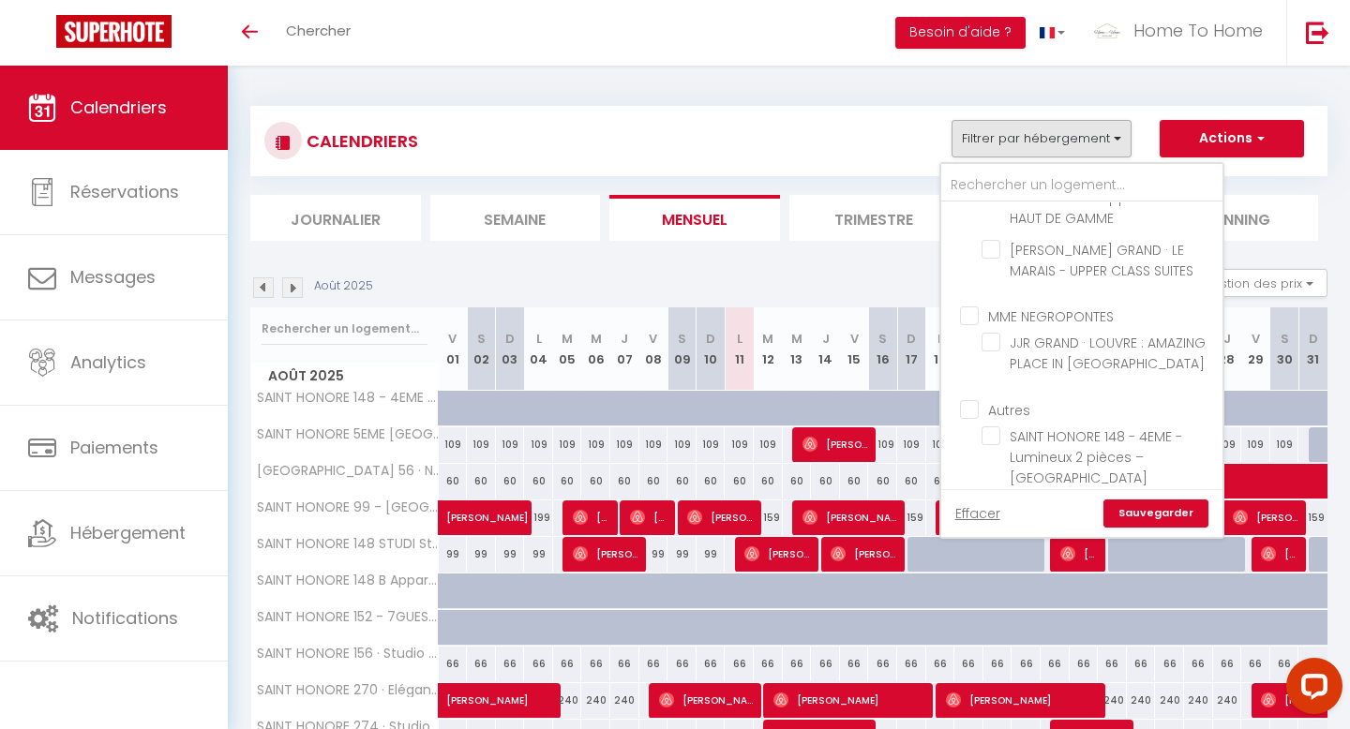
checkbox input "false"
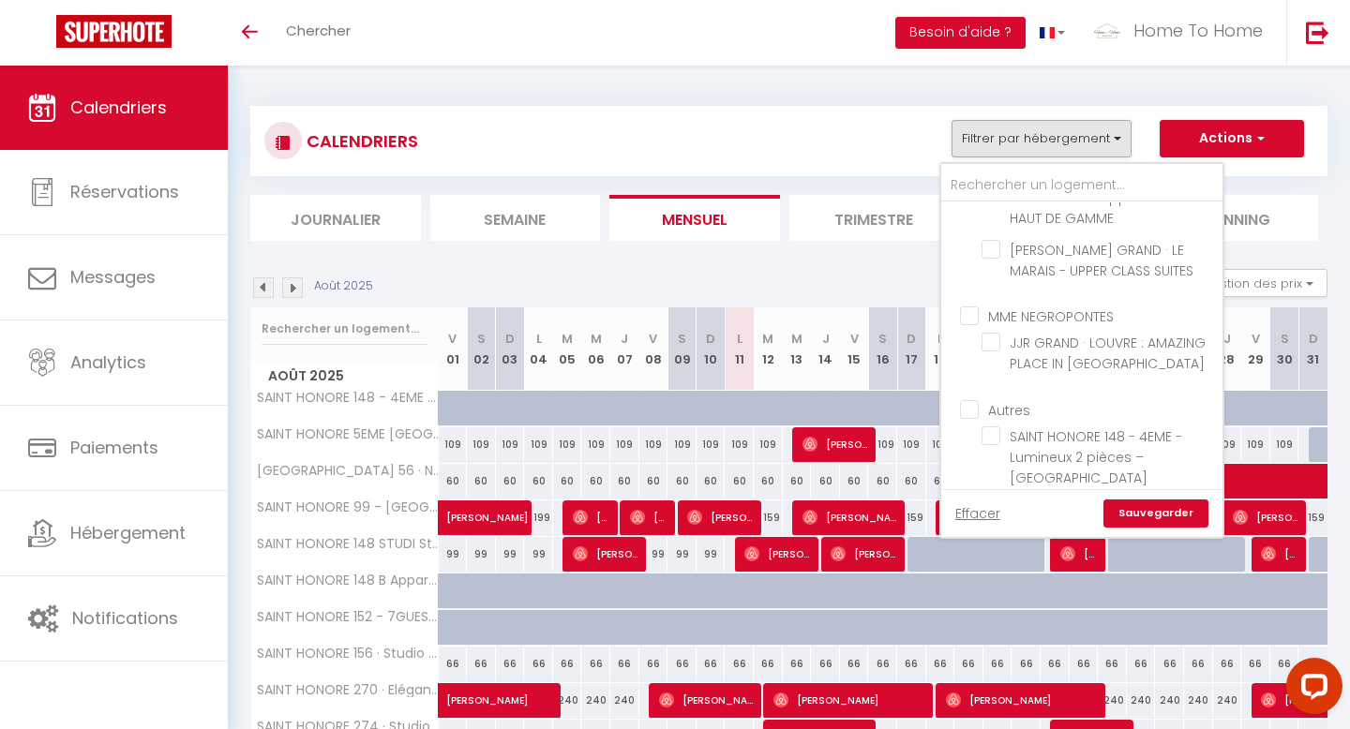
checkbox input "false"
click at [1140, 518] on link "Sauvegarder" at bounding box center [1156, 514] width 105 height 28
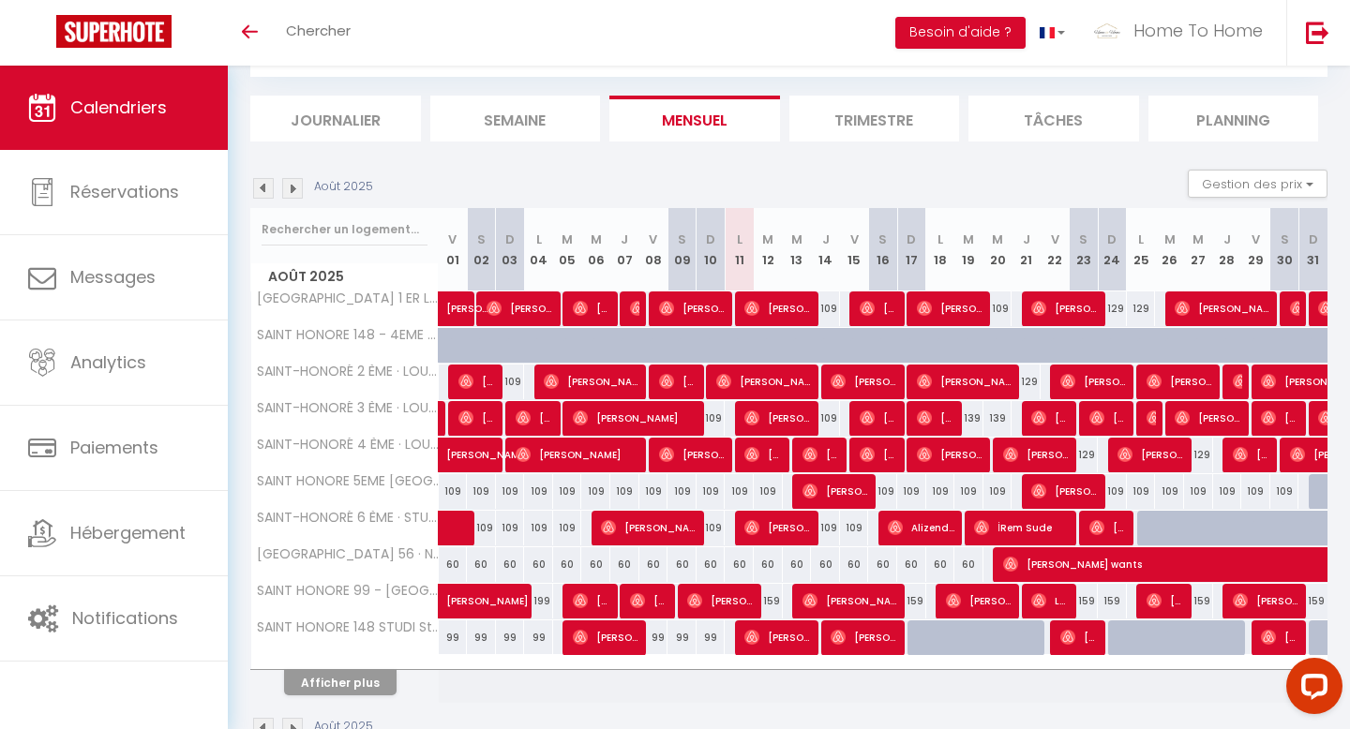
scroll to position [100, 0]
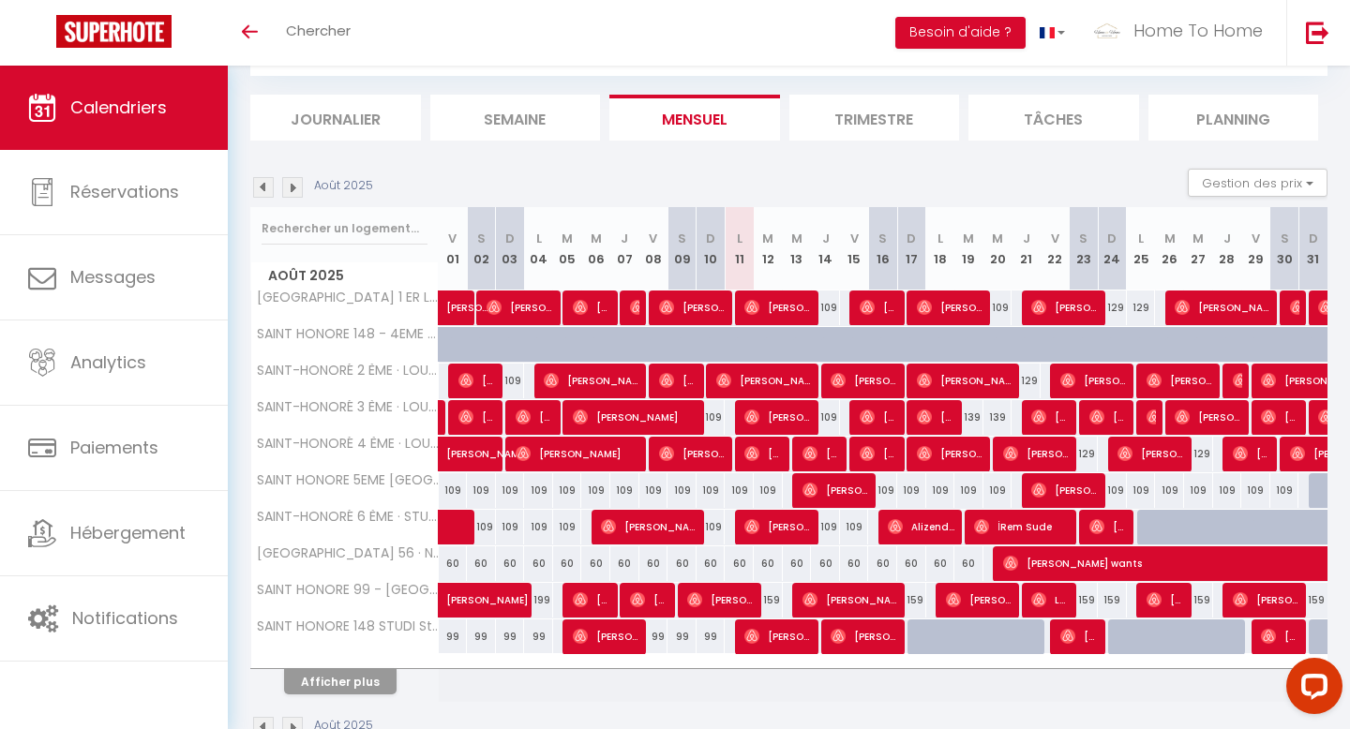
click at [1315, 490] on div at bounding box center [1323, 491] width 29 height 36
type input "99"
type input "Dim 31 Août 2025"
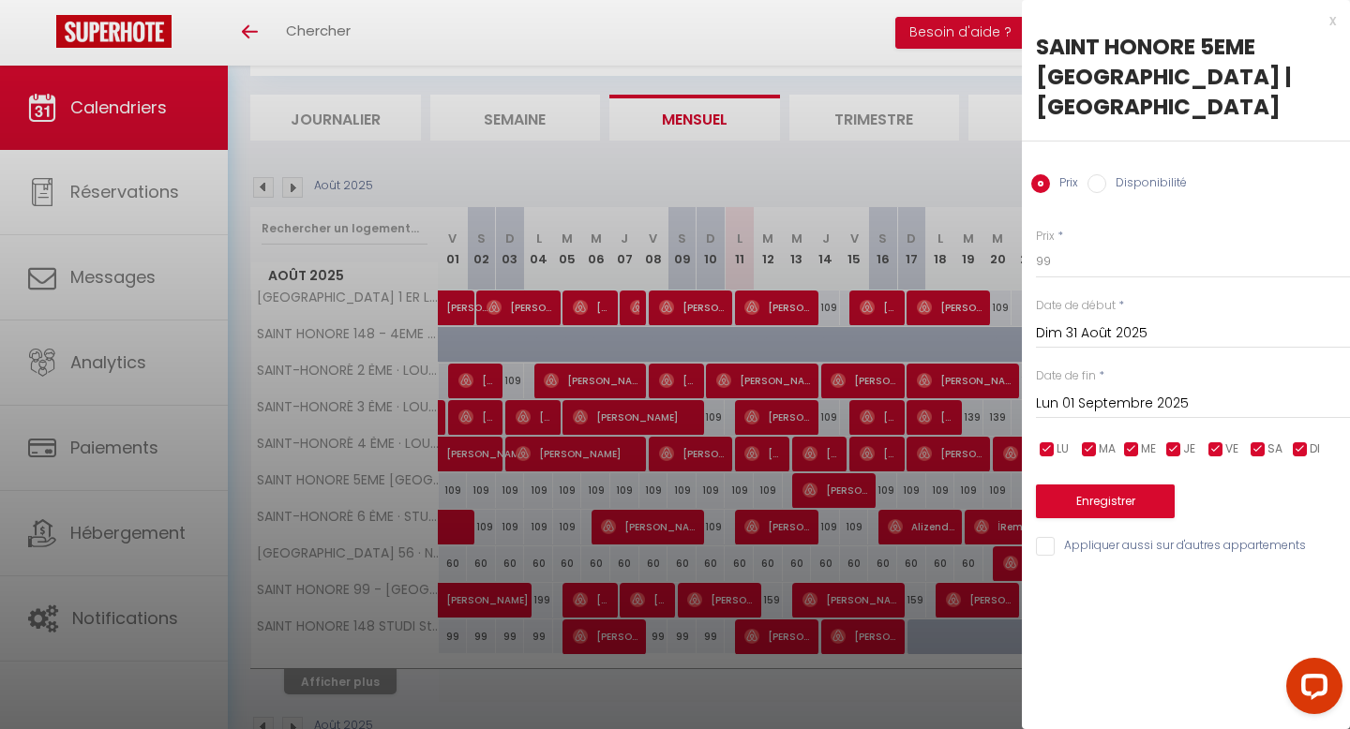
click at [1100, 395] on input "Lun 01 Septembre 2025" at bounding box center [1193, 404] width 314 height 24
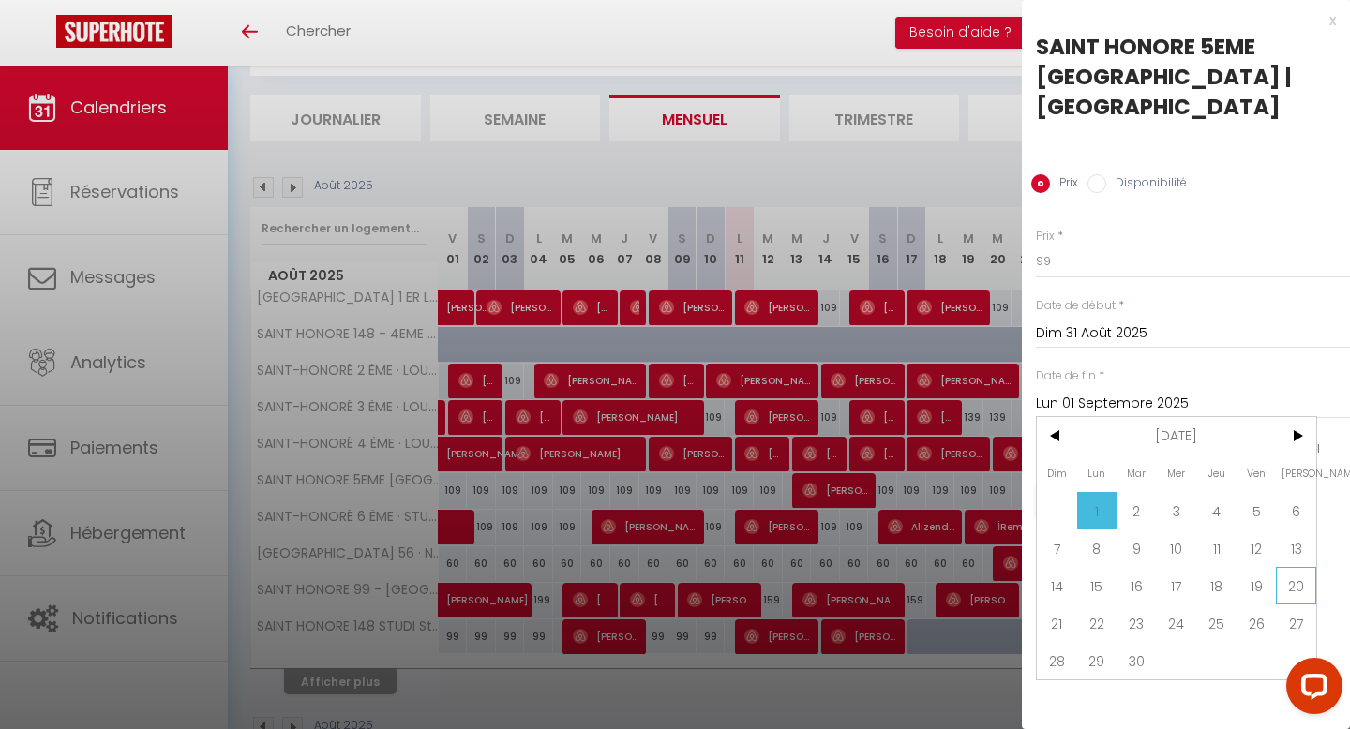
click at [1295, 582] on span "20" at bounding box center [1296, 586] width 40 height 38
type input "Sam 20 Septembre 2025"
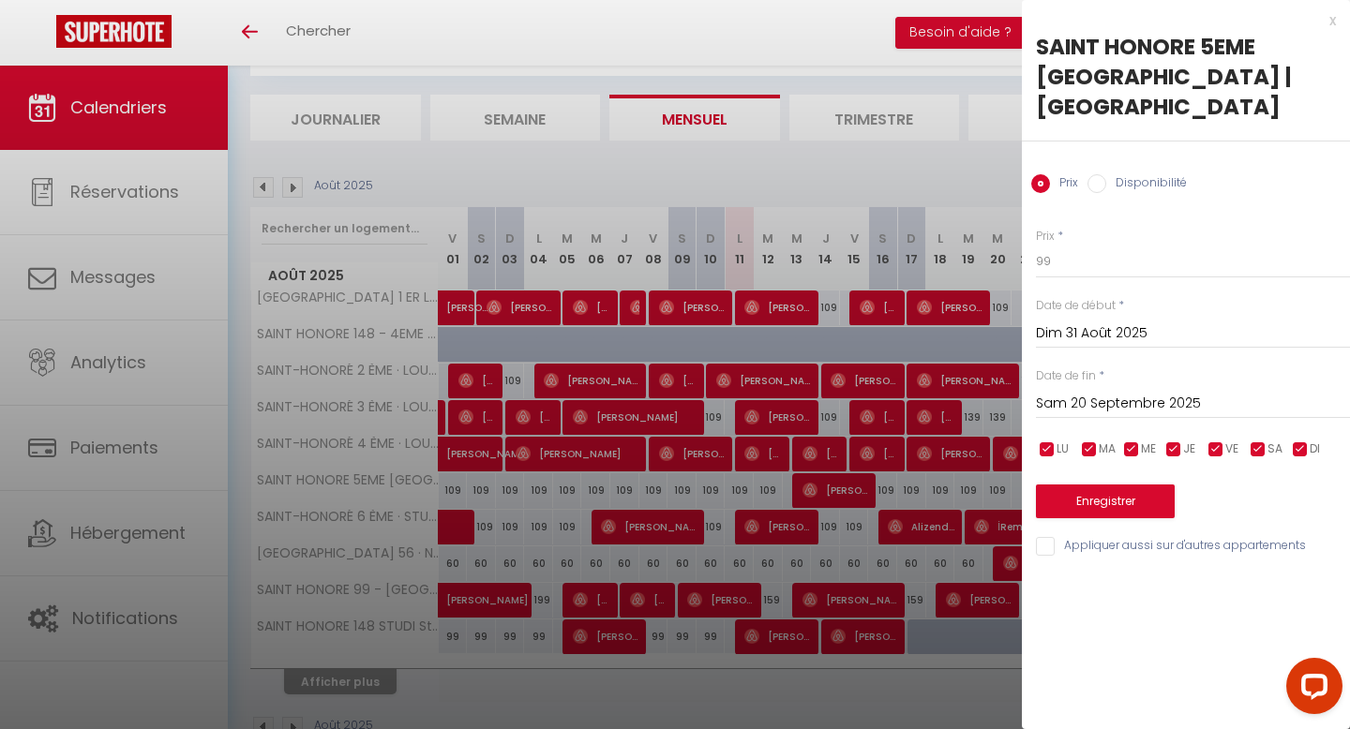
click at [1149, 186] on label "Disponibilité" at bounding box center [1146, 184] width 81 height 21
click at [1106, 186] on input "Disponibilité" at bounding box center [1097, 183] width 19 height 19
radio input "true"
radio input "false"
click at [1094, 499] on button "Enregistrer" at bounding box center [1105, 504] width 139 height 34
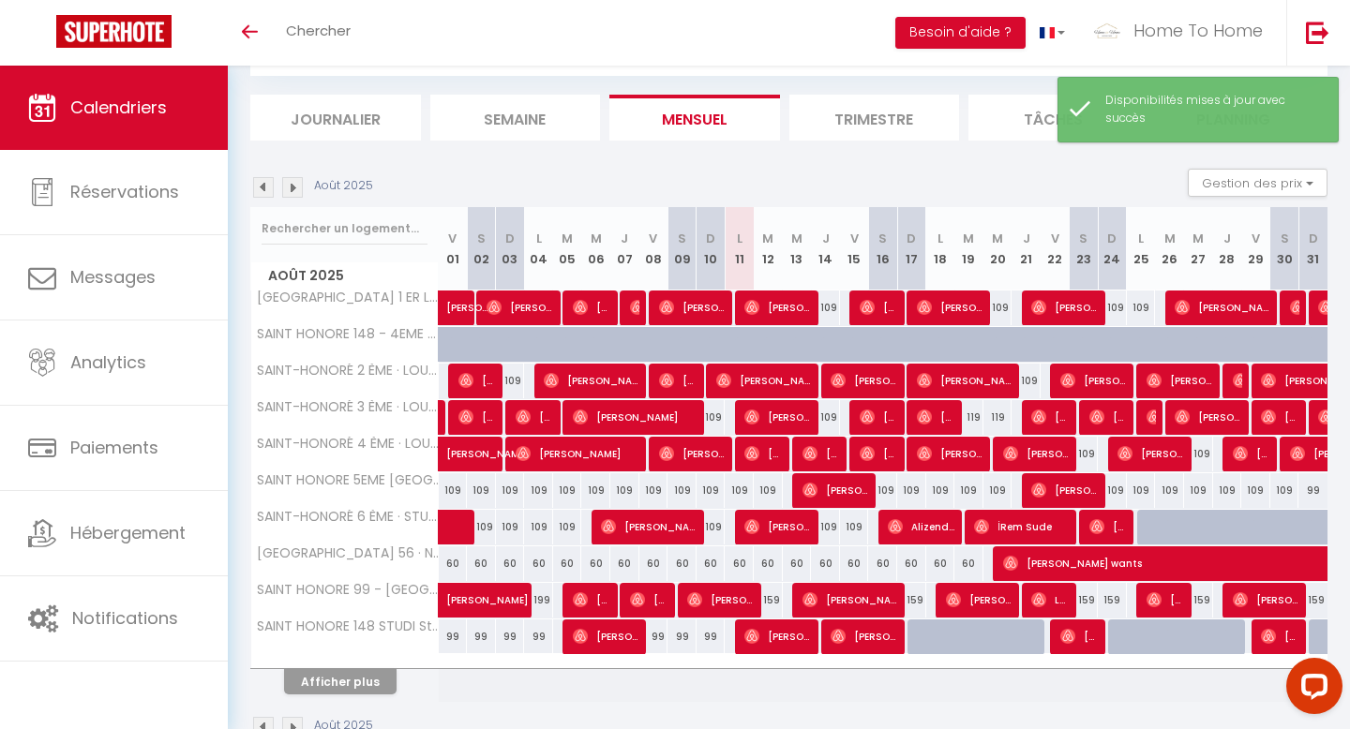
click at [1308, 488] on div "99" at bounding box center [1313, 490] width 29 height 35
select select "1"
type input "Dim 31 Août 2025"
type input "Lun 01 Septembre 2025"
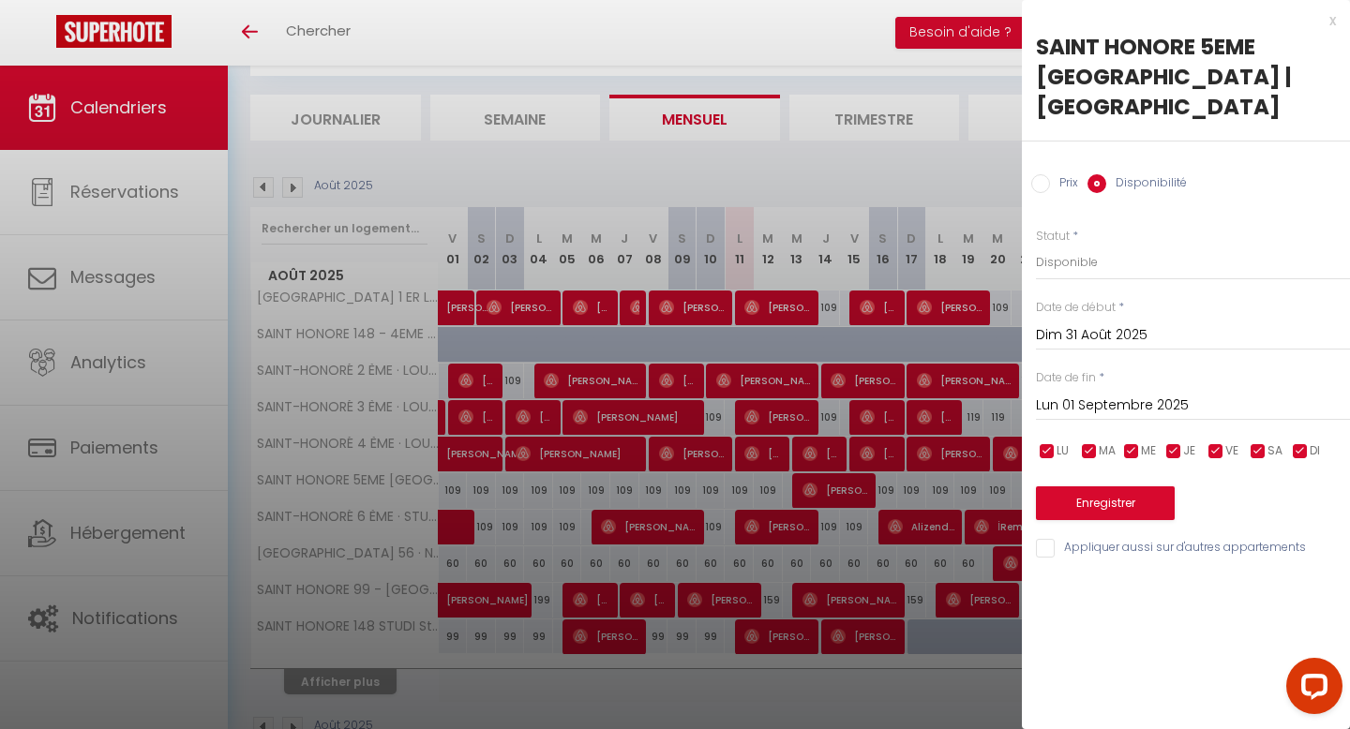
click at [1046, 176] on input "Prix" at bounding box center [1040, 183] width 19 height 19
radio input "true"
radio input "false"
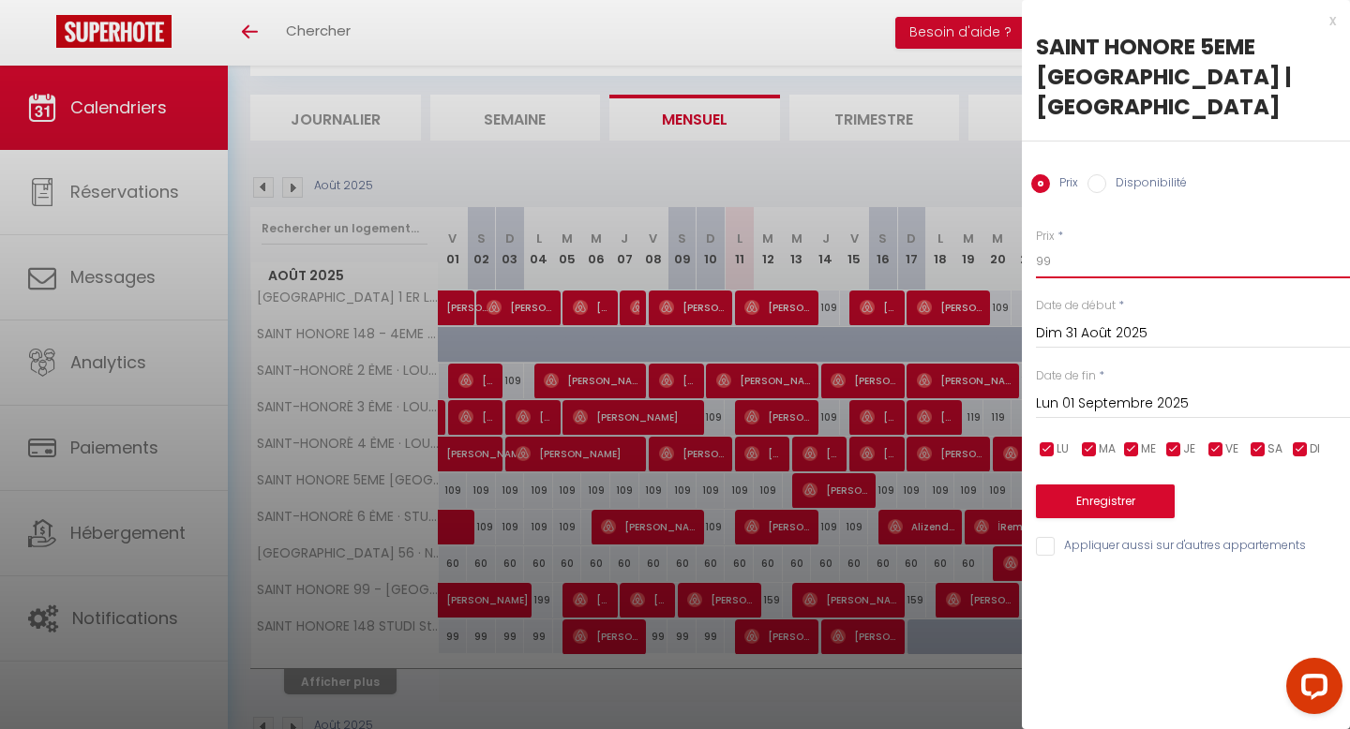
click at [1077, 265] on input "99" at bounding box center [1193, 262] width 314 height 34
type input "9"
type input "109"
click at [1093, 499] on button "Enregistrer" at bounding box center [1105, 502] width 139 height 34
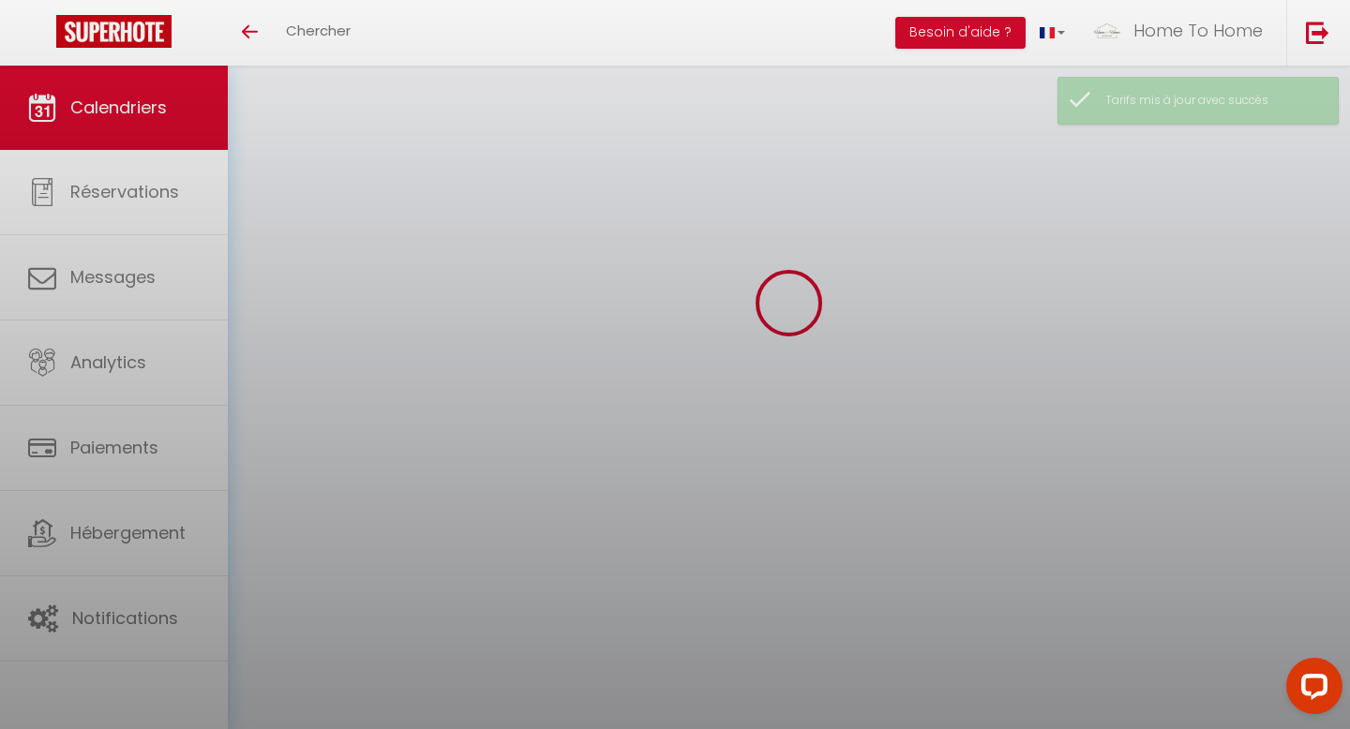
scroll to position [66, 0]
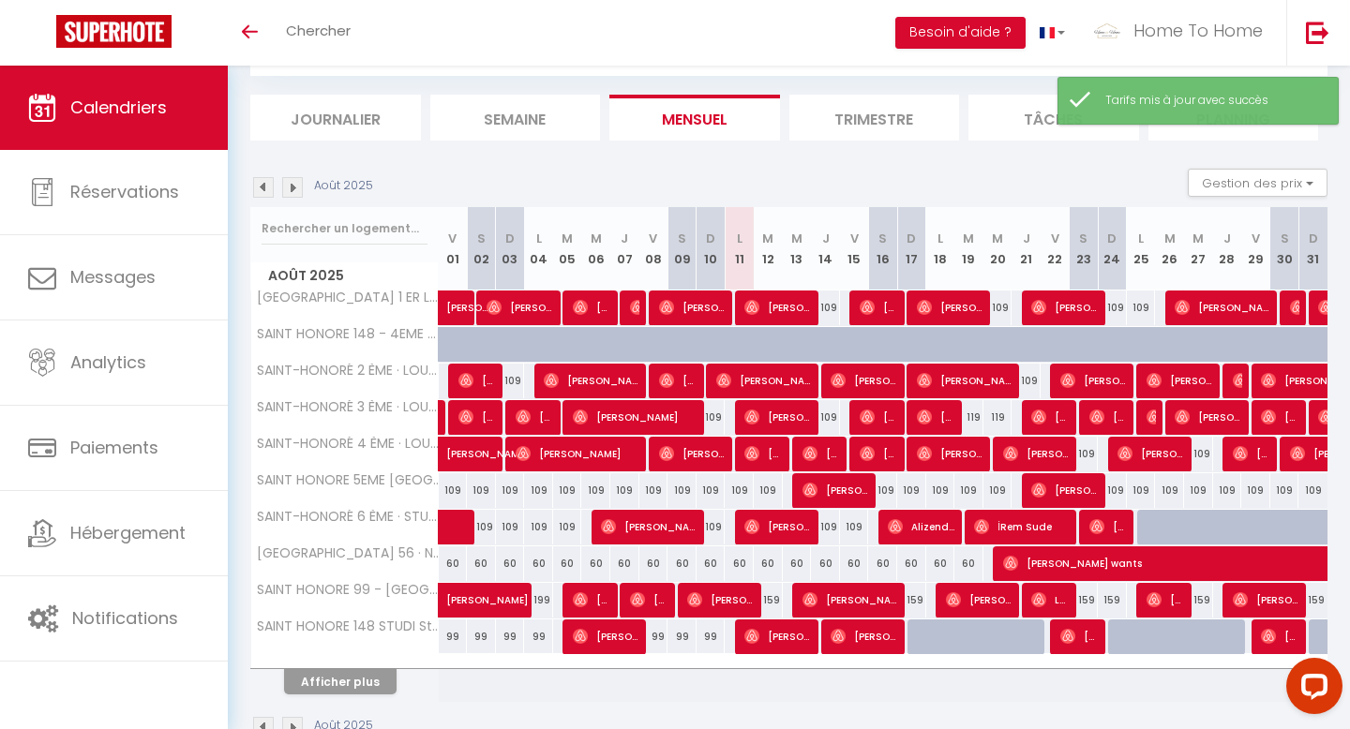
click at [294, 188] on img at bounding box center [292, 187] width 21 height 21
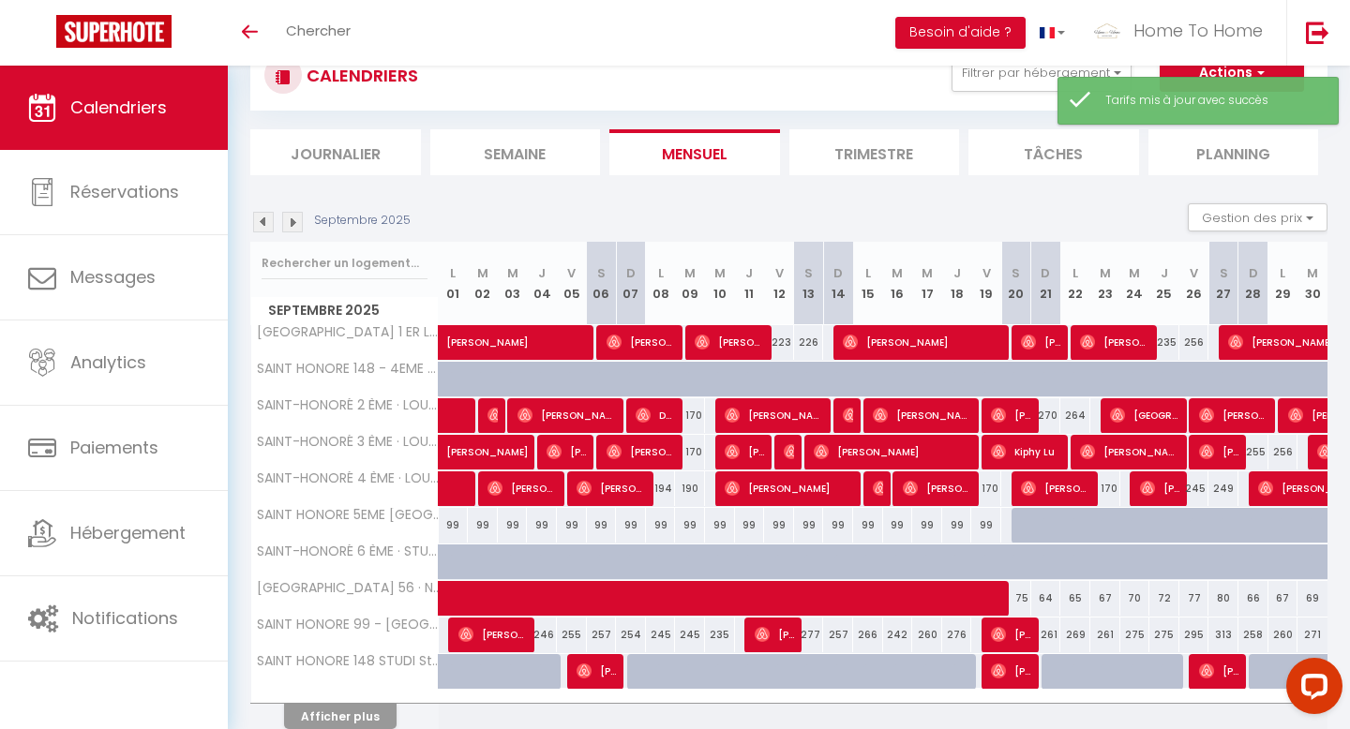
scroll to position [100, 0]
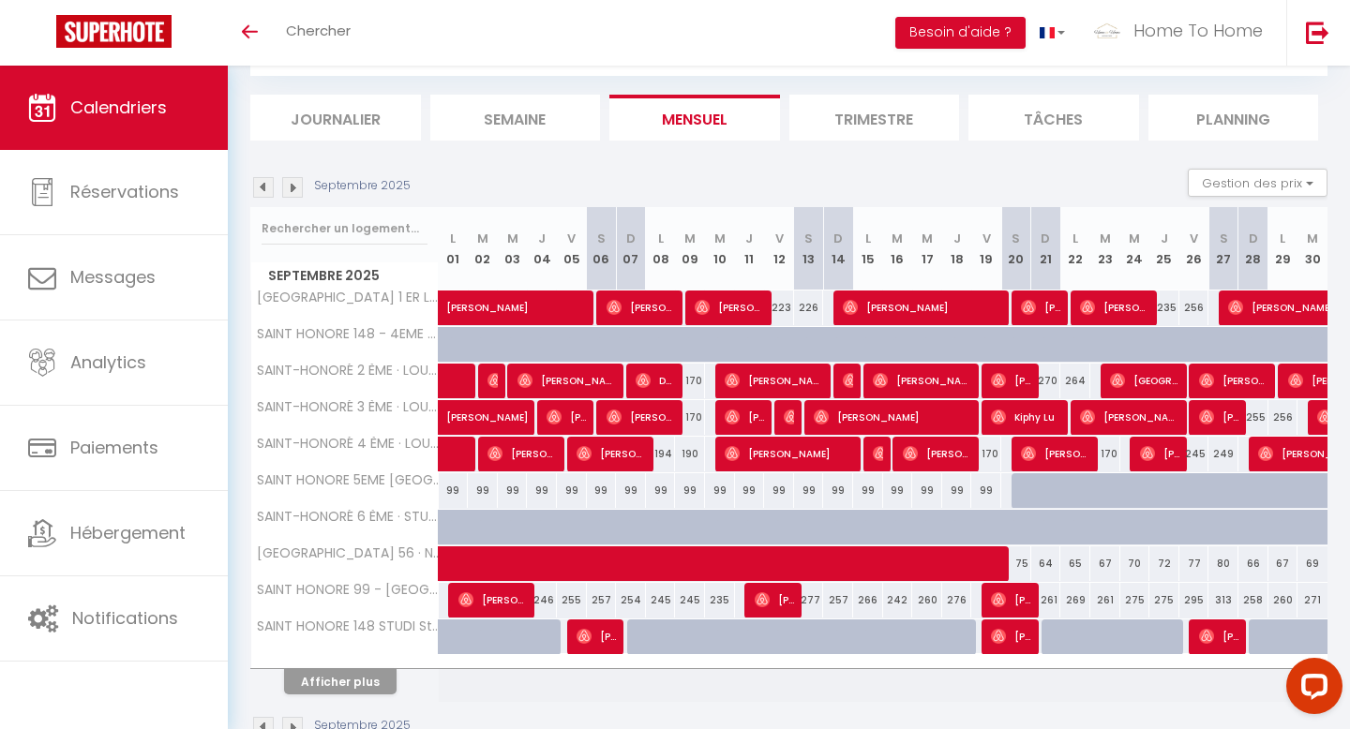
click at [451, 489] on div "99" at bounding box center [454, 490] width 30 height 35
type input "99"
type input "Lun 01 Septembre 2025"
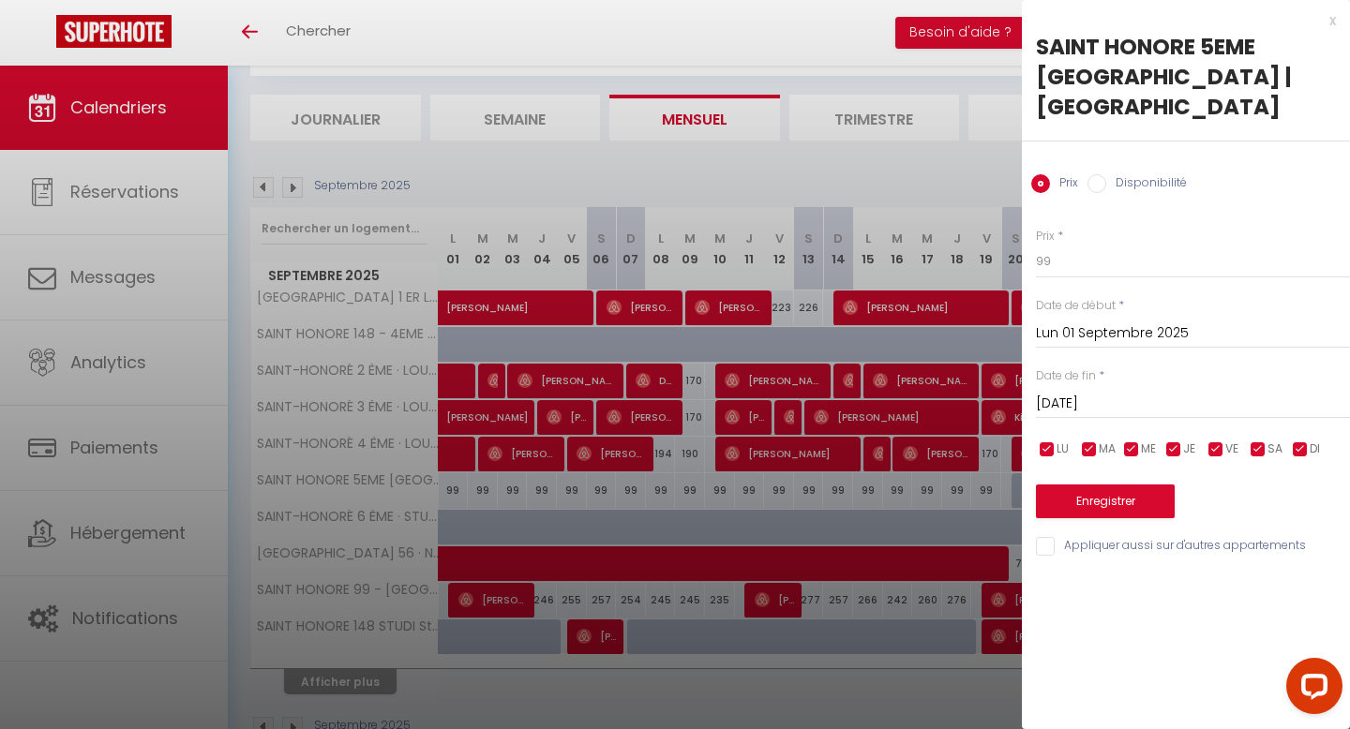
click at [1183, 392] on input "Mar 02 Septembre 2025" at bounding box center [1193, 404] width 314 height 24
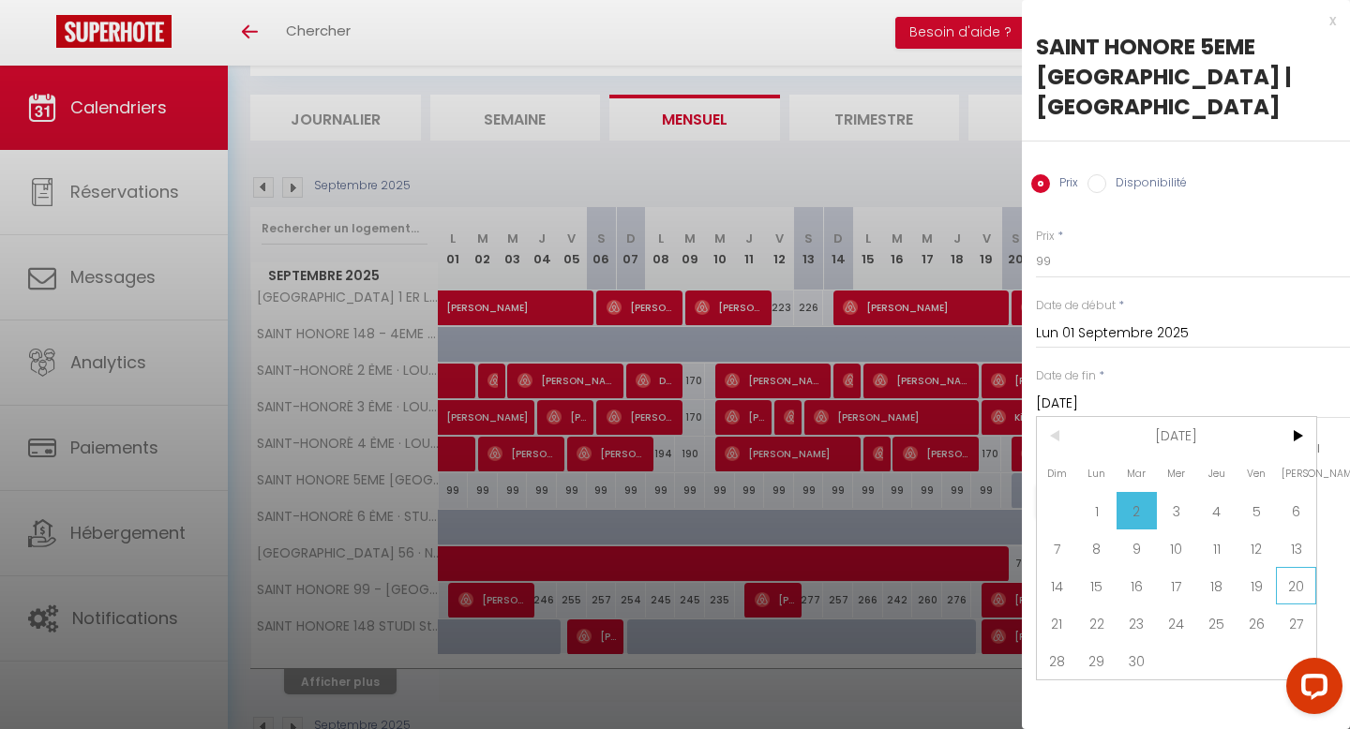
click at [1293, 580] on span "20" at bounding box center [1296, 586] width 40 height 38
type input "Sam 20 Septembre 2025"
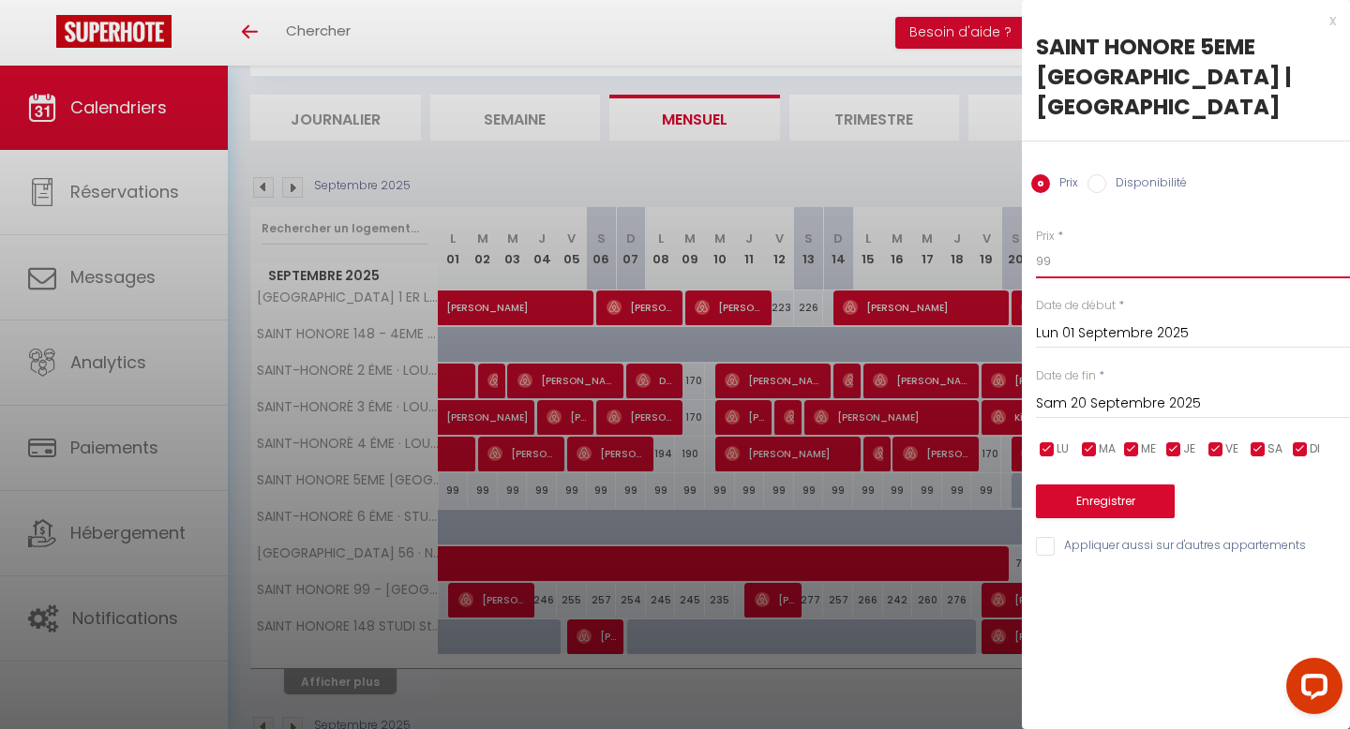
click at [1081, 259] on input "99" at bounding box center [1193, 262] width 314 height 34
type input "199"
click at [1061, 500] on button "Enregistrer" at bounding box center [1105, 502] width 139 height 34
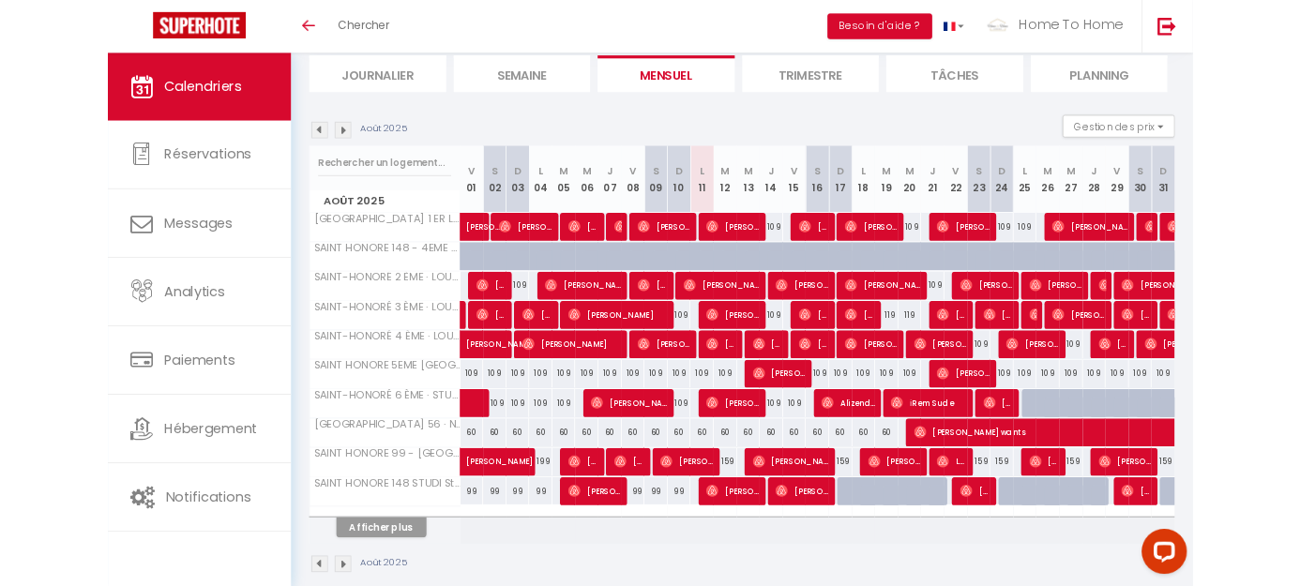
scroll to position [150, 0]
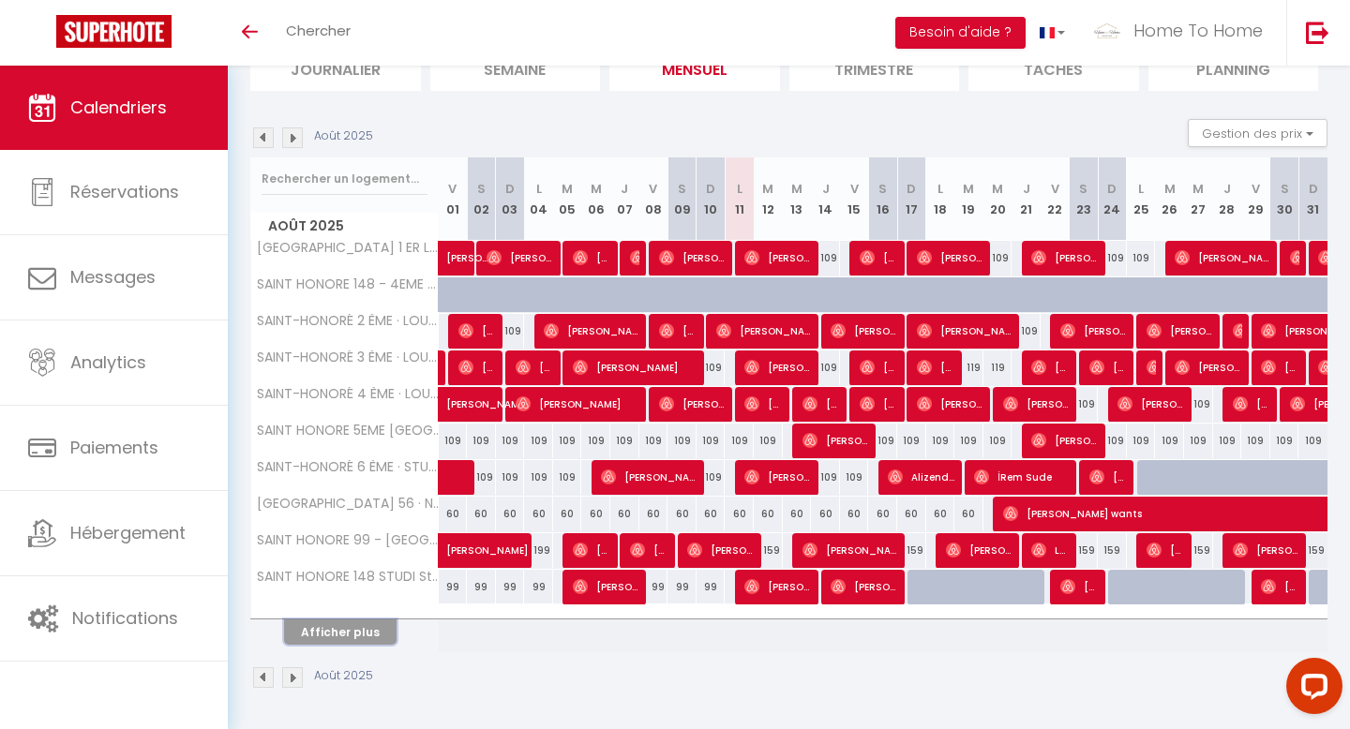
click at [360, 631] on button "Afficher plus" at bounding box center [340, 632] width 113 height 25
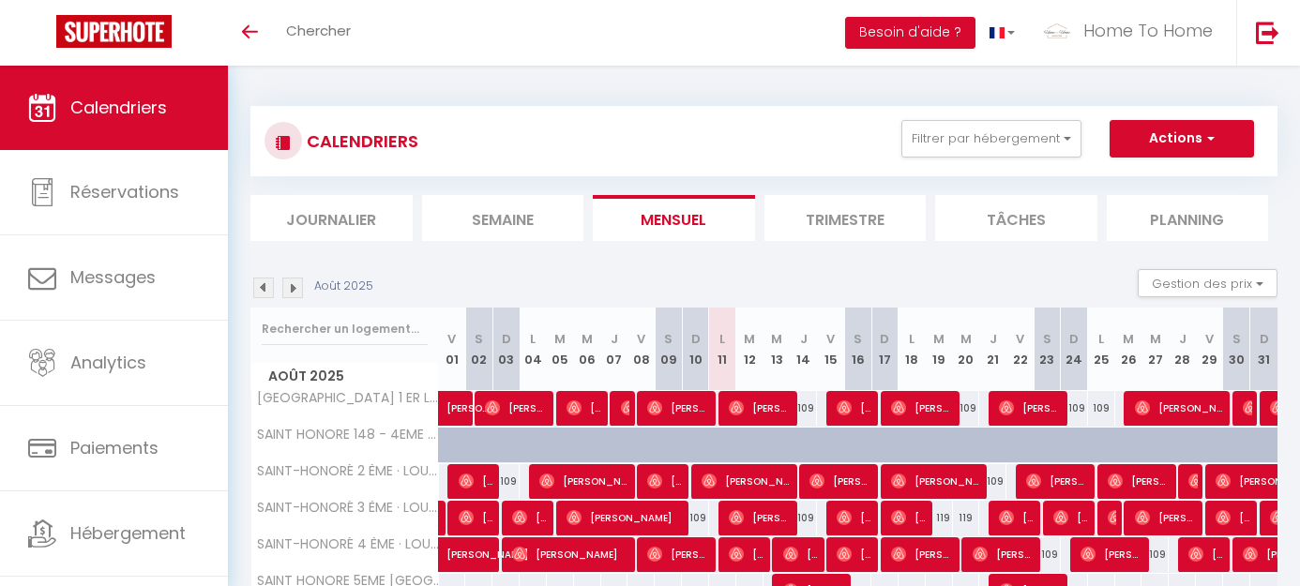
scroll to position [150, 0]
